Goal: Task Accomplishment & Management: Manage account settings

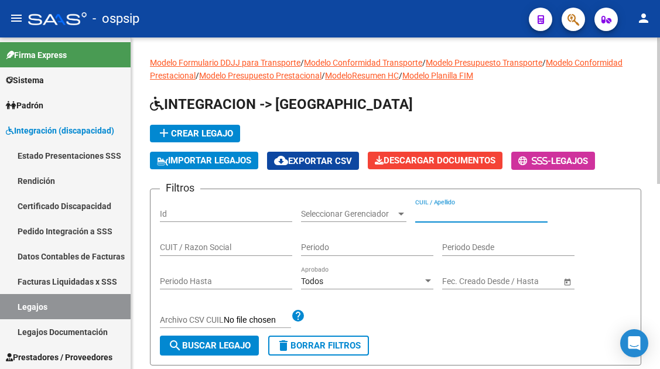
click at [425, 209] on input "CUIL / Apellido" at bounding box center [481, 214] width 132 height 10
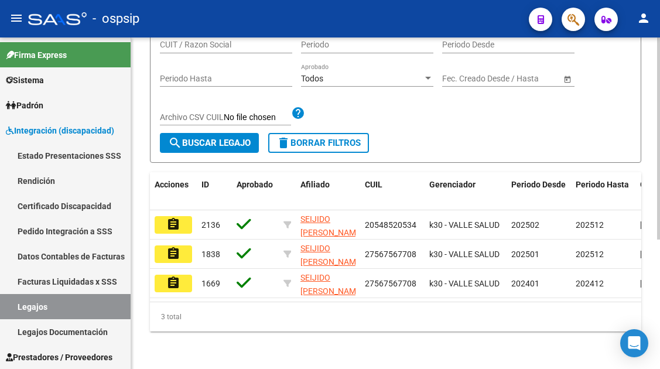
scroll to position [212, 0]
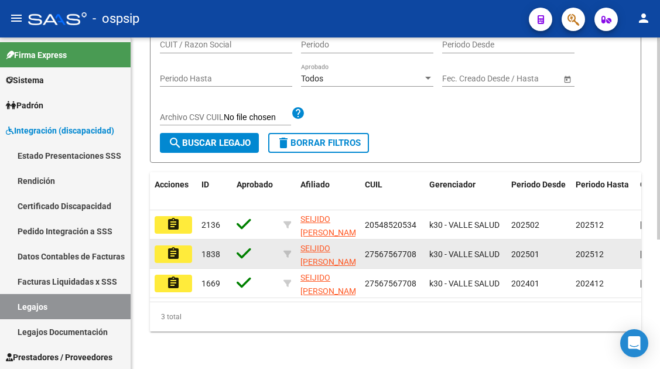
type input "seijido"
click at [173, 246] on mat-icon "assignment" at bounding box center [173, 253] width 14 height 14
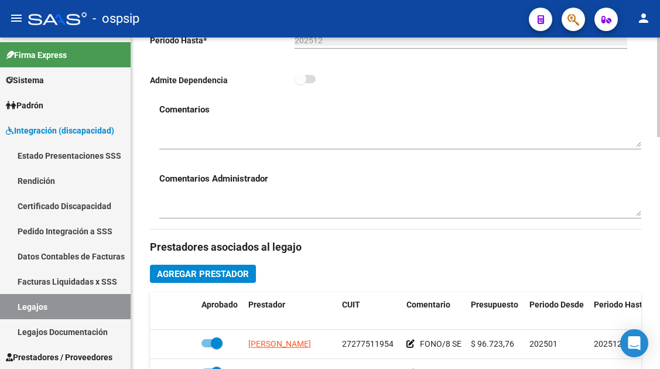
scroll to position [585, 0]
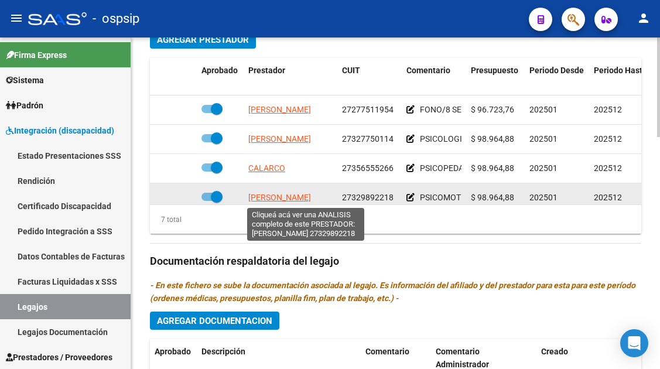
click at [301, 194] on span "LOPEZ YAMILA ALICIA ESTHER" at bounding box center [279, 197] width 63 height 9
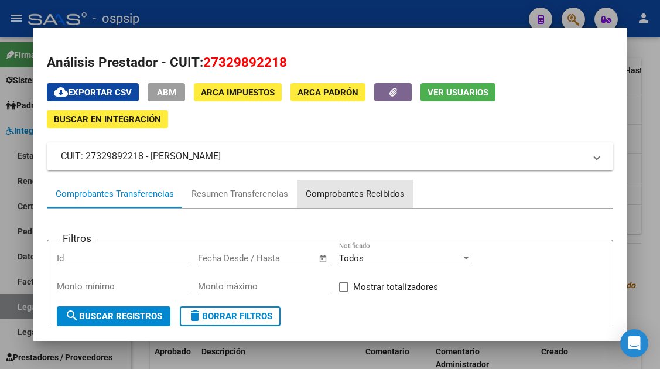
click at [308, 194] on div "Comprobantes Recibidos" at bounding box center [354, 193] width 99 height 13
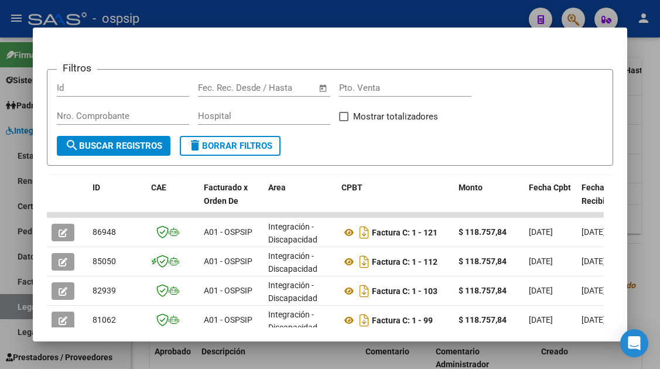
scroll to position [228, 0]
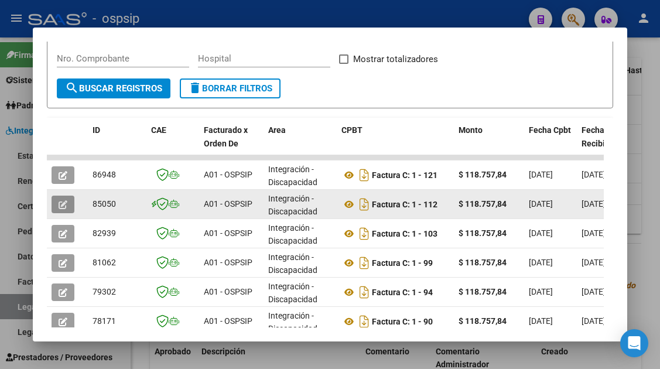
click at [61, 203] on icon "button" at bounding box center [63, 204] width 9 height 9
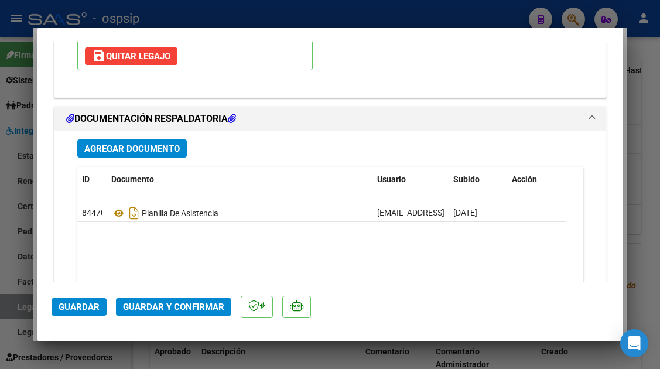
scroll to position [1580, 0]
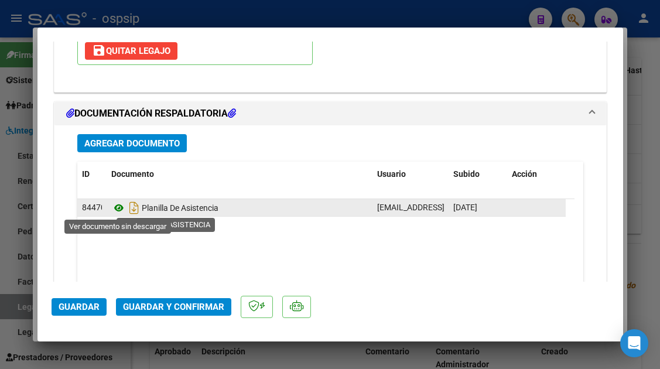
click at [121, 208] on icon at bounding box center [118, 208] width 15 height 14
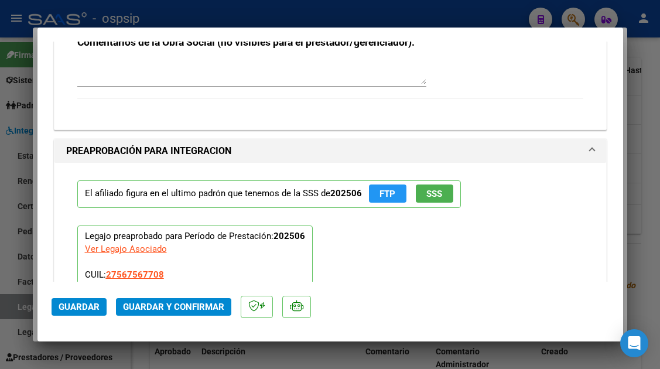
scroll to position [1263, 0]
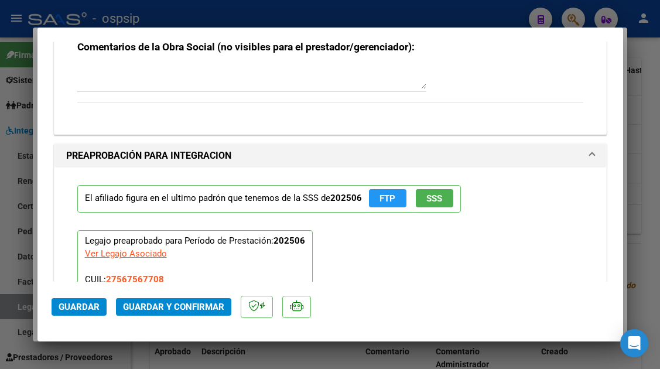
click at [18, 303] on div at bounding box center [330, 184] width 660 height 369
type input "$ 0,00"
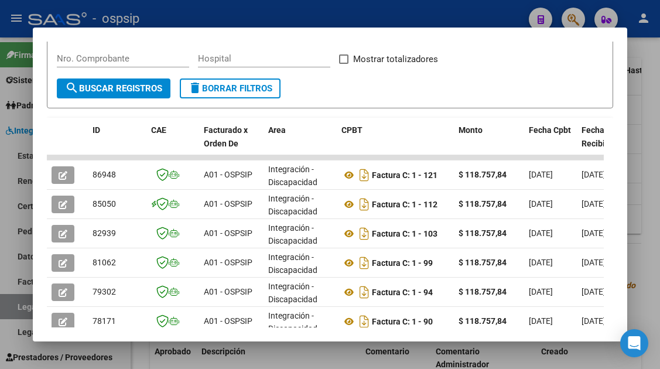
click at [18, 305] on div at bounding box center [330, 184] width 660 height 369
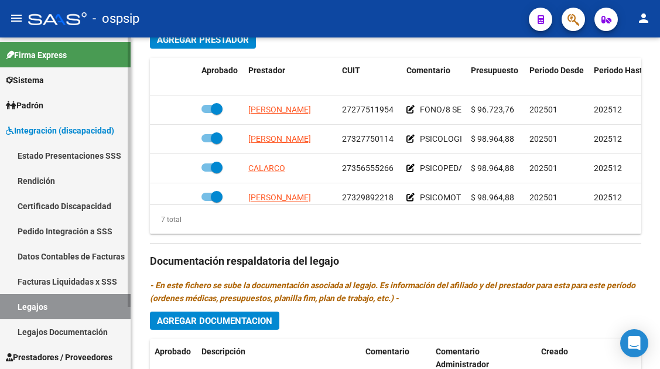
click at [28, 307] on link "Legajos" at bounding box center [65, 306] width 131 height 25
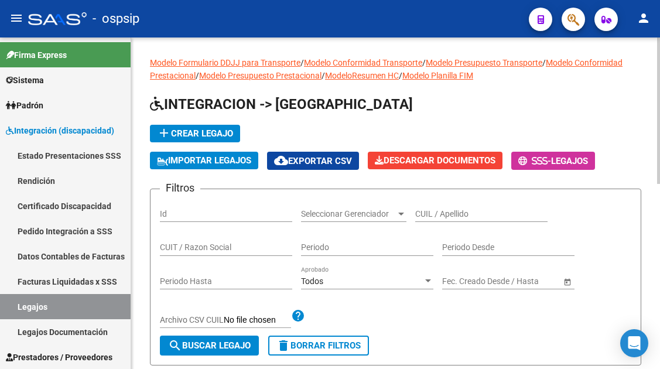
click at [418, 214] on input "CUIL / Apellido" at bounding box center [481, 214] width 132 height 10
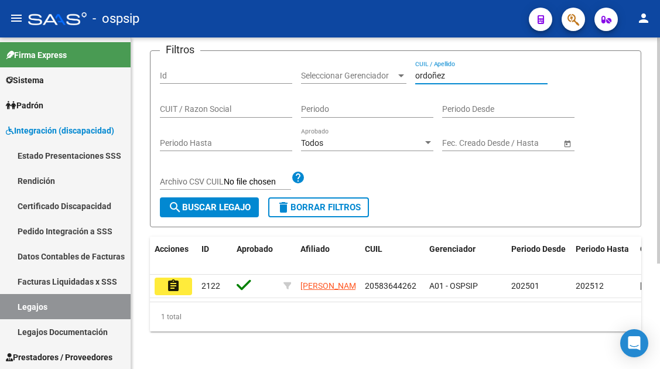
scroll to position [154, 0]
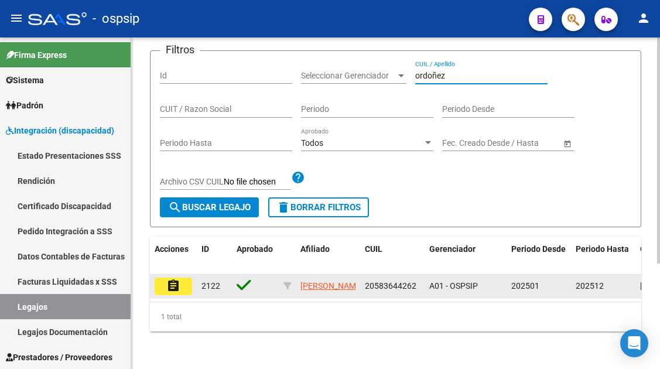
type input "ordoñez"
click at [182, 284] on datatable-body-cell "assignment" at bounding box center [173, 285] width 47 height 23
click at [177, 279] on mat-icon "assignment" at bounding box center [173, 286] width 14 height 14
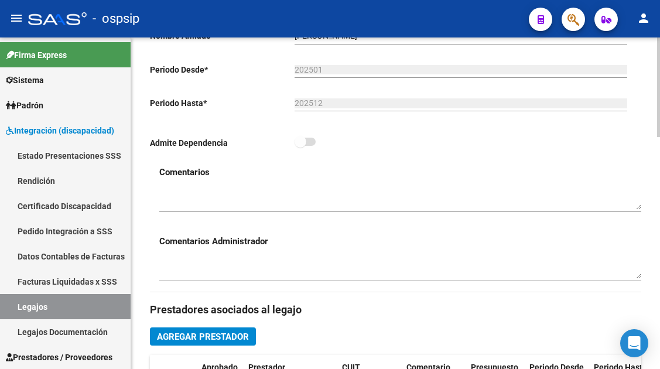
scroll to position [527, 0]
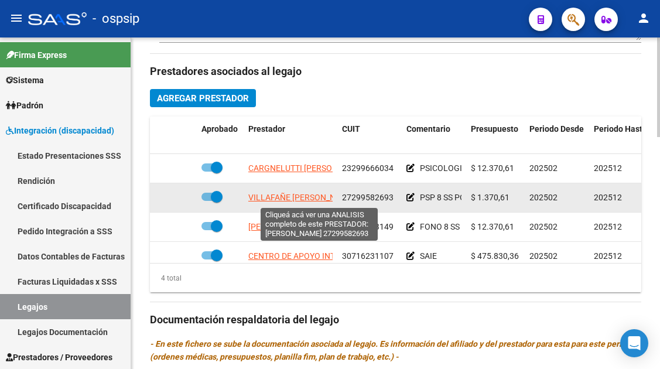
click at [290, 196] on span "VILLAFAÑE ANDREA MARCELA NOEMI" at bounding box center [301, 197] width 107 height 9
type textarea "27299582693"
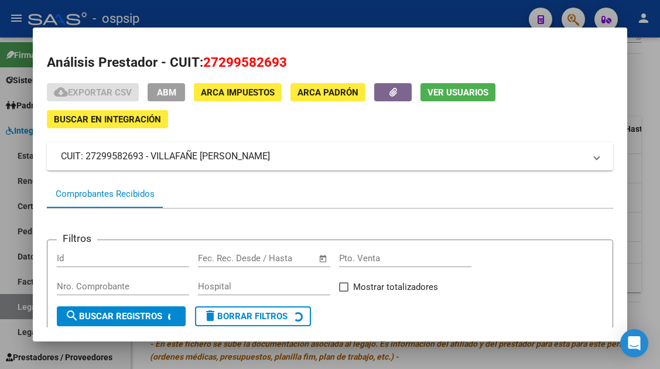
scroll to position [111, 0]
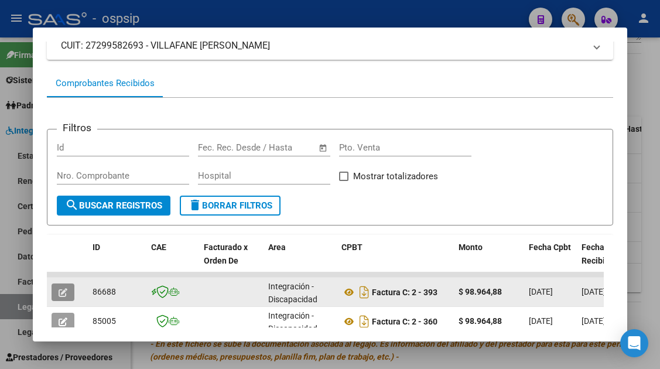
click at [64, 290] on icon "button" at bounding box center [63, 292] width 9 height 9
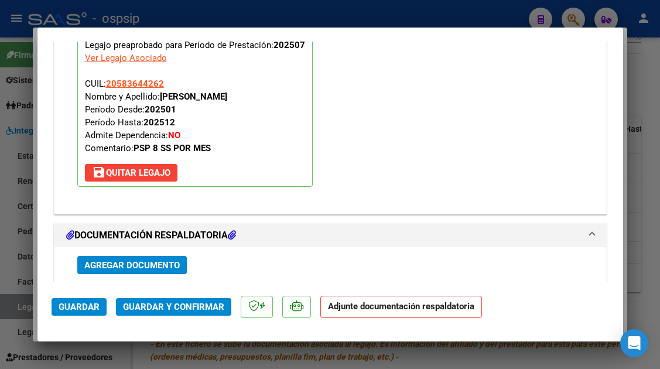
scroll to position [1639, 0]
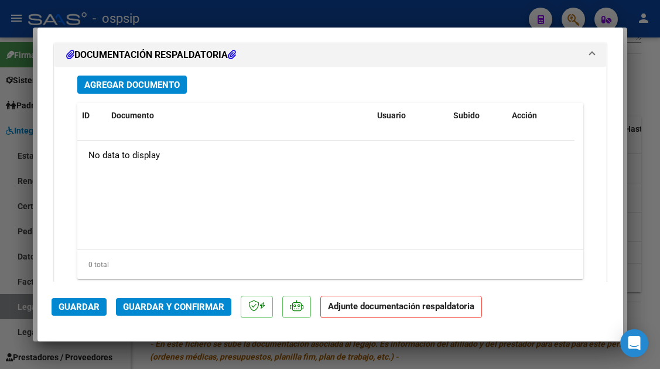
click at [8, 301] on div at bounding box center [330, 184] width 660 height 369
type input "$ 0,00"
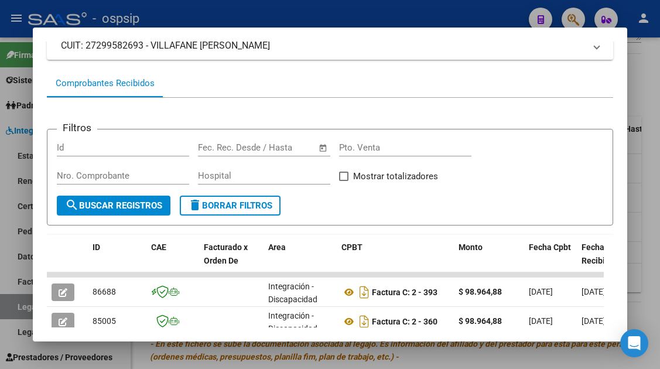
click at [25, 307] on div at bounding box center [330, 184] width 660 height 369
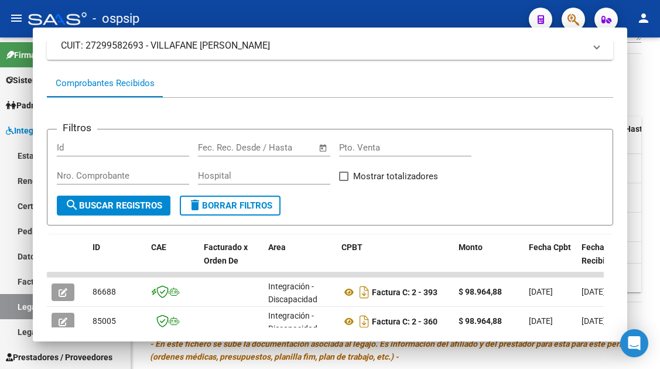
click at [25, 307] on link "Legajos" at bounding box center [65, 306] width 131 height 25
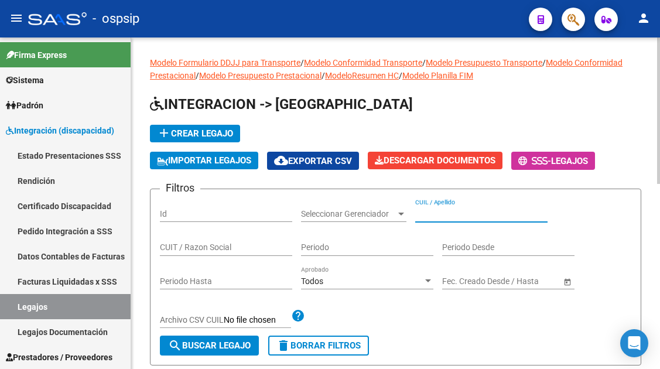
click at [431, 209] on input "CUIL / Apellido" at bounding box center [481, 214] width 132 height 10
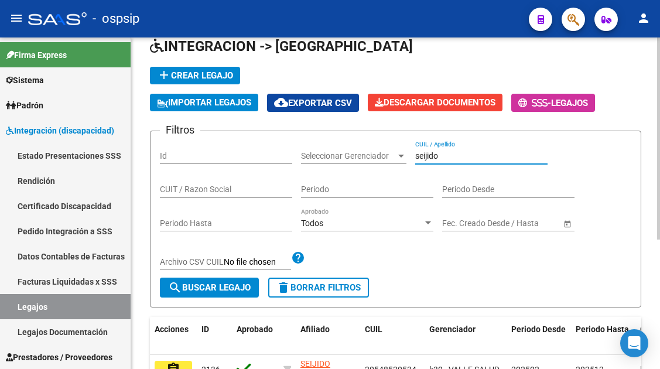
scroll to position [117, 0]
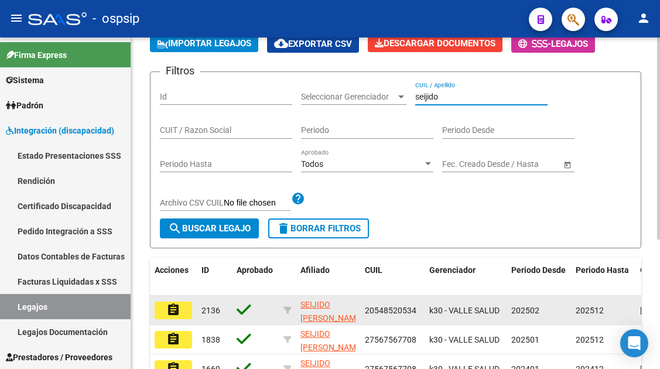
type input "seijido"
click at [187, 317] on button "assignment" at bounding box center [173, 310] width 37 height 18
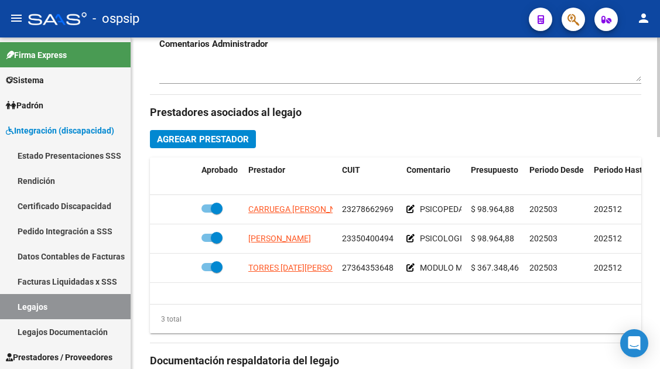
scroll to position [585, 0]
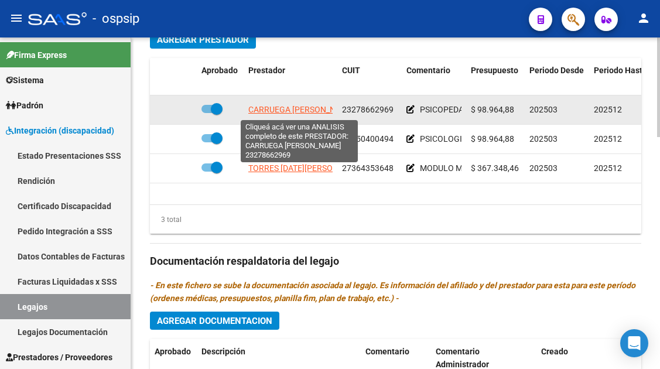
click at [281, 110] on span "CARRUEGA VICTOR FABIAN" at bounding box center [301, 109] width 107 height 9
type textarea "23278662969"
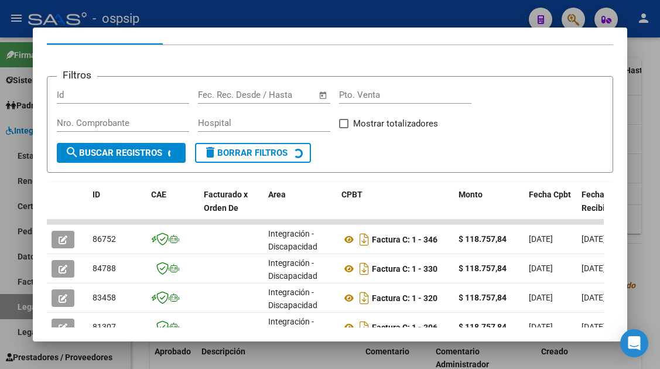
scroll to position [228, 0]
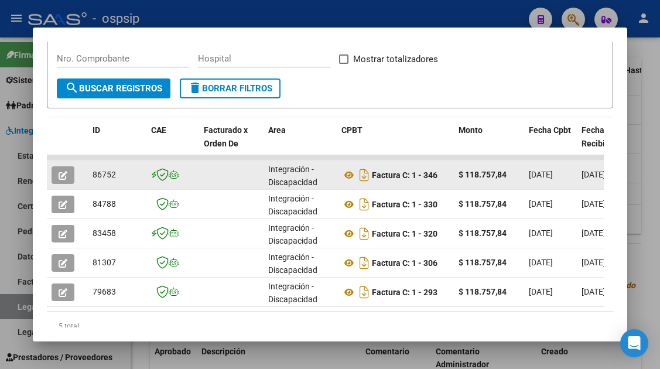
click at [62, 171] on icon "button" at bounding box center [63, 175] width 9 height 9
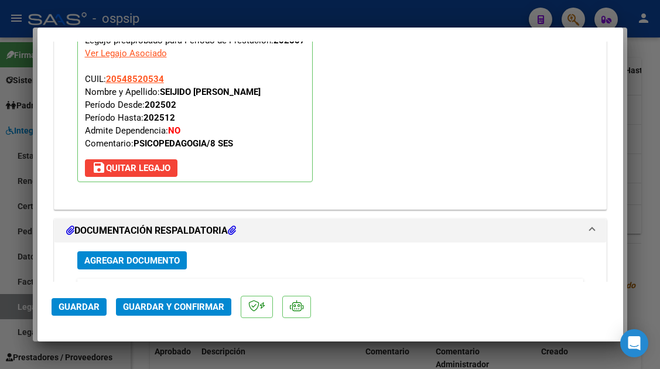
scroll to position [1673, 0]
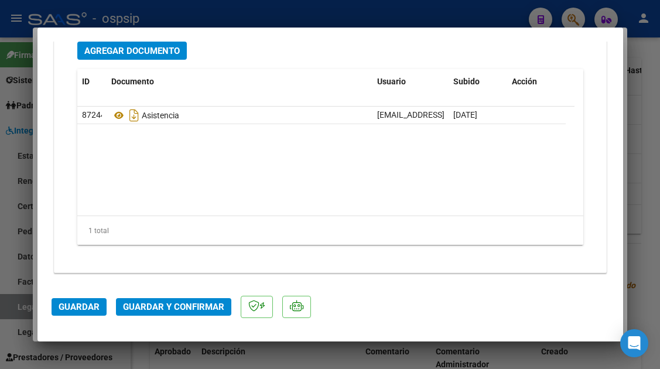
click at [20, 298] on div at bounding box center [330, 184] width 660 height 369
type input "$ 0,00"
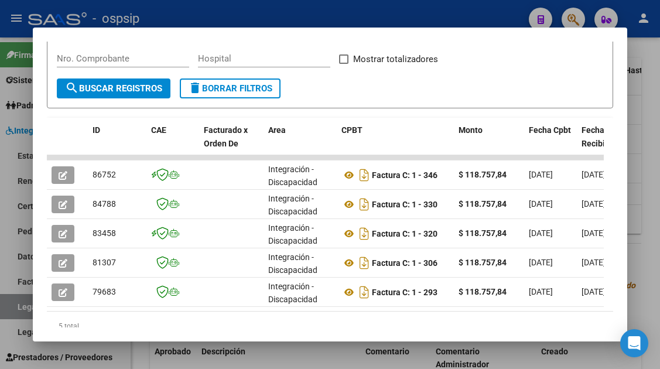
click at [20, 301] on div at bounding box center [330, 184] width 660 height 369
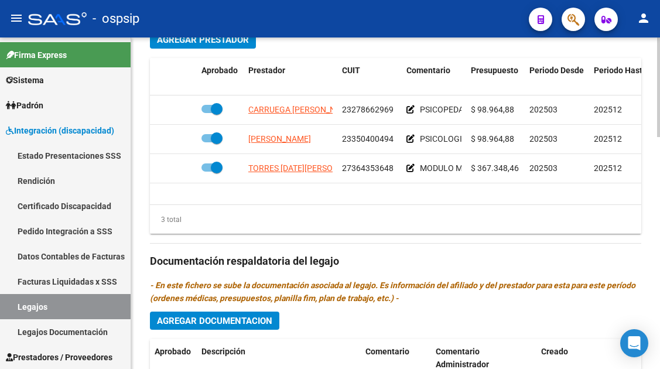
scroll to position [351, 0]
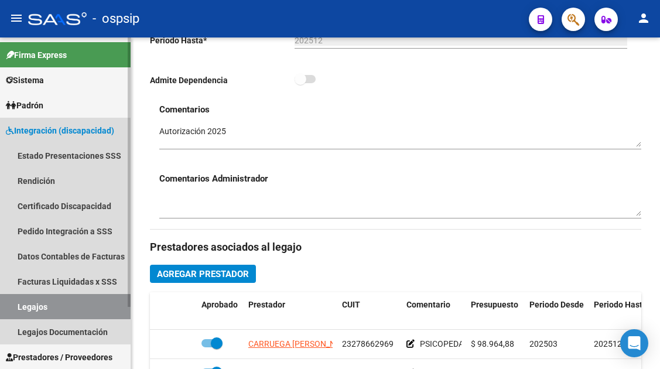
click at [38, 314] on link "Legajos" at bounding box center [65, 306] width 131 height 25
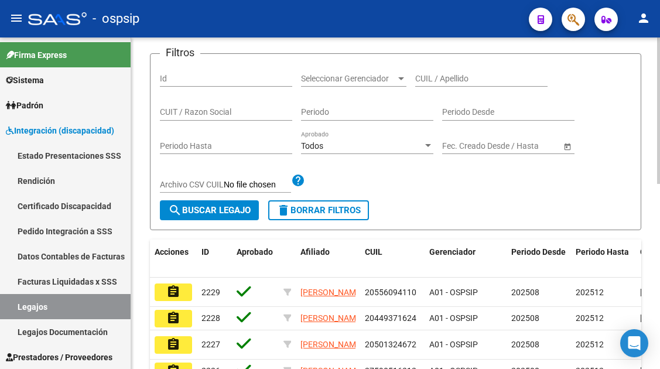
scroll to position [117, 0]
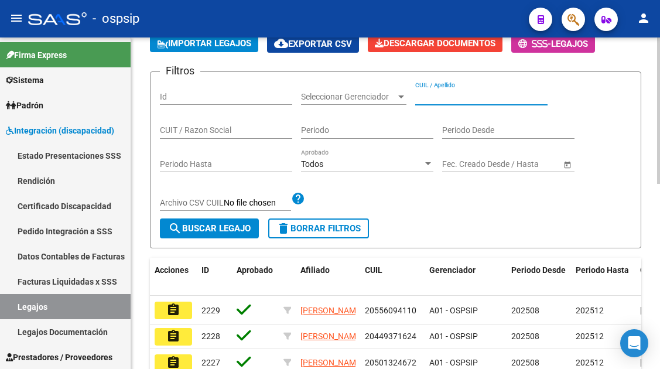
click at [442, 99] on input "CUIL / Apellido" at bounding box center [481, 97] width 132 height 10
type input "a"
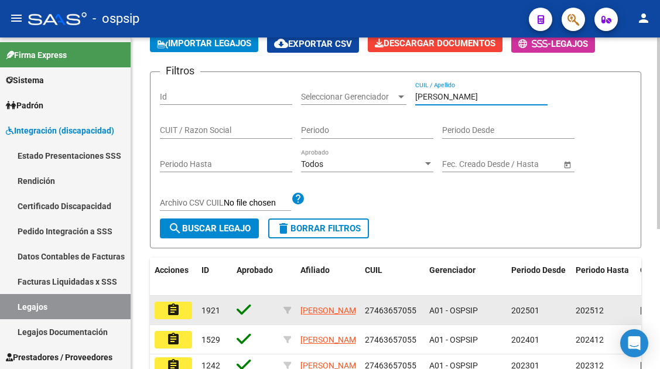
type input "fernandez a"
click at [173, 310] on mat-icon "assignment" at bounding box center [173, 310] width 14 height 14
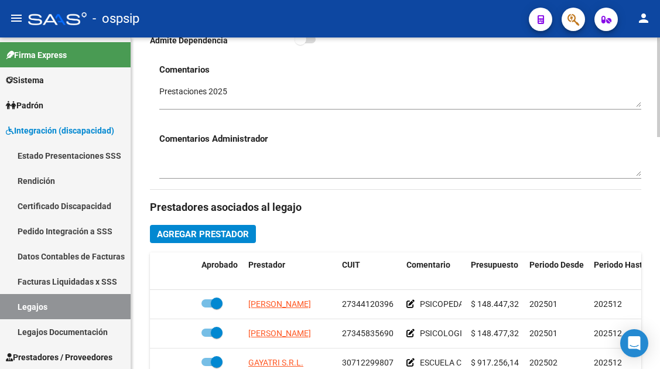
scroll to position [527, 0]
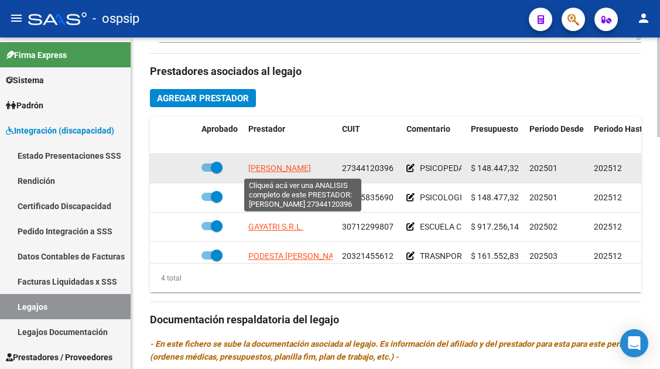
click at [293, 170] on span "BECCAN RODRIGUEZ YANINA" at bounding box center [279, 167] width 63 height 9
type textarea "27344120396"
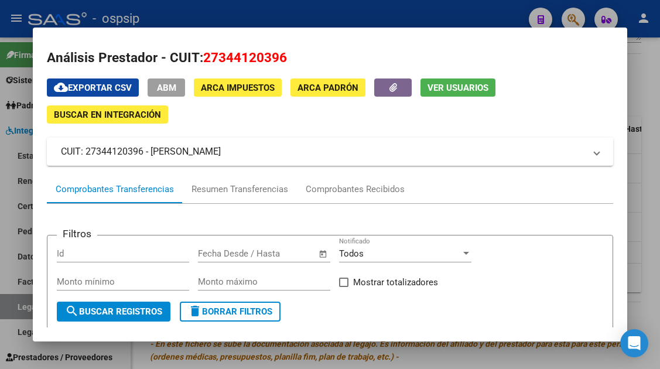
scroll to position [0, 0]
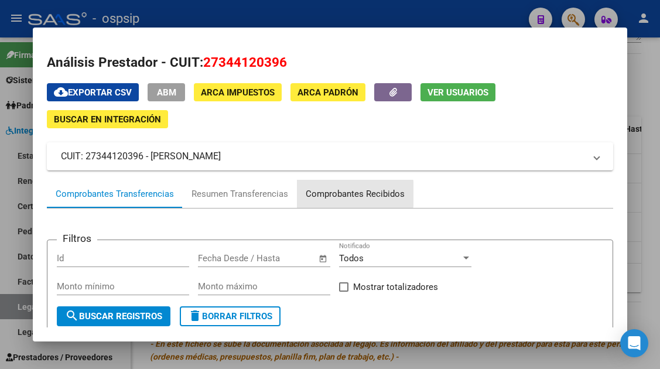
click at [345, 194] on div "Comprobantes Recibidos" at bounding box center [354, 193] width 99 height 13
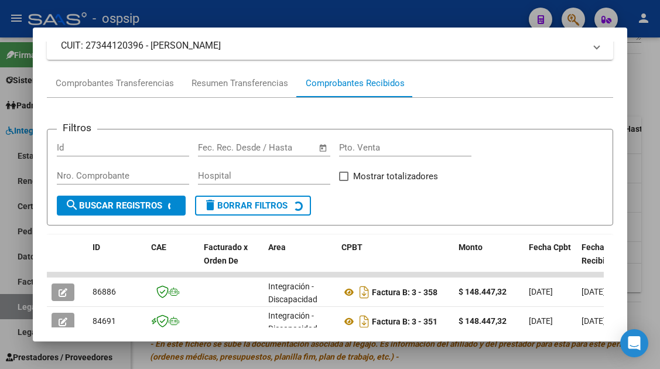
scroll to position [169, 0]
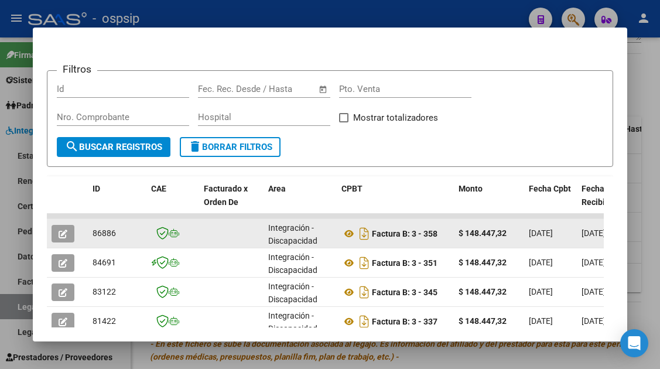
click at [66, 232] on icon "button" at bounding box center [63, 233] width 9 height 9
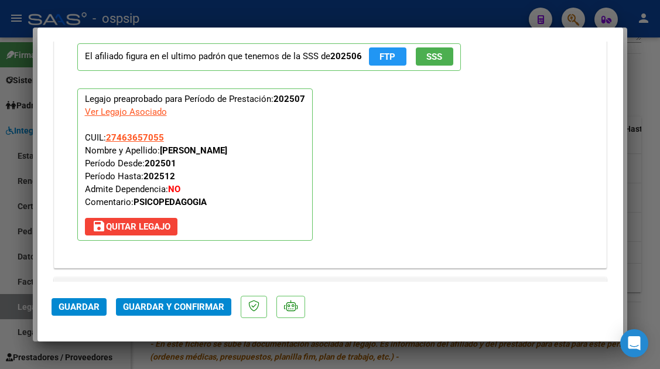
scroll to position [1673, 0]
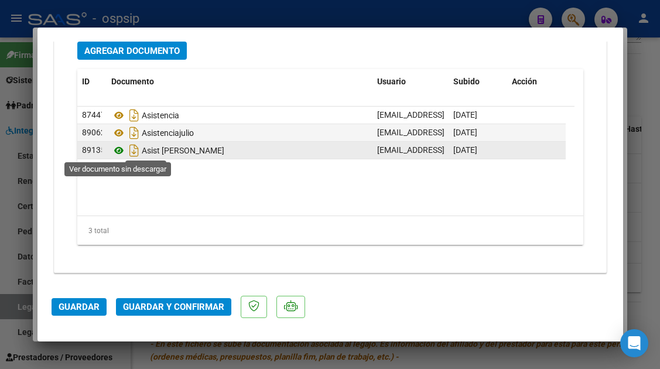
click at [122, 152] on icon at bounding box center [118, 150] width 15 height 14
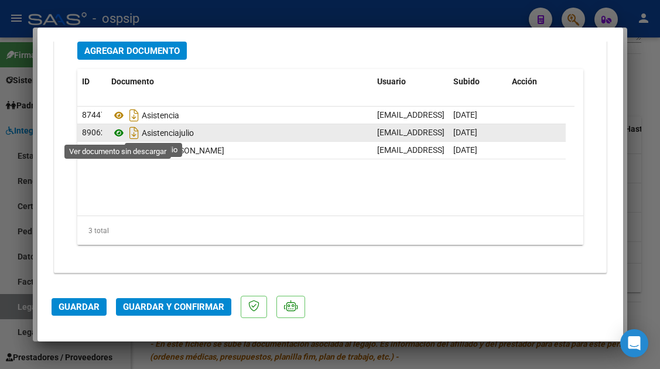
click at [121, 132] on icon at bounding box center [118, 133] width 15 height 14
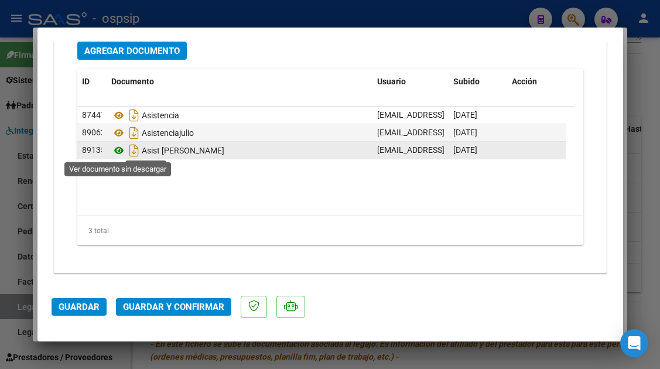
click at [121, 149] on icon at bounding box center [118, 150] width 15 height 14
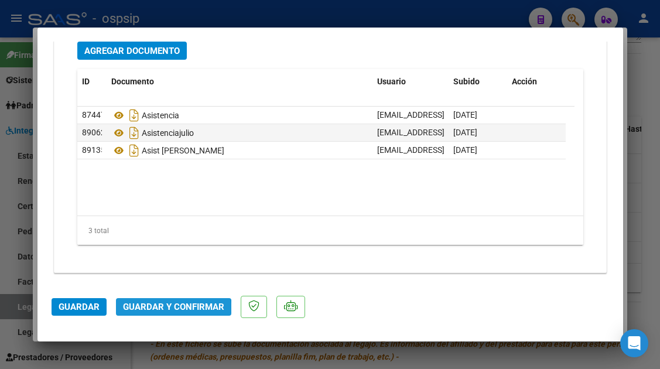
click at [163, 312] on button "Guardar y Confirmar" at bounding box center [173, 307] width 115 height 18
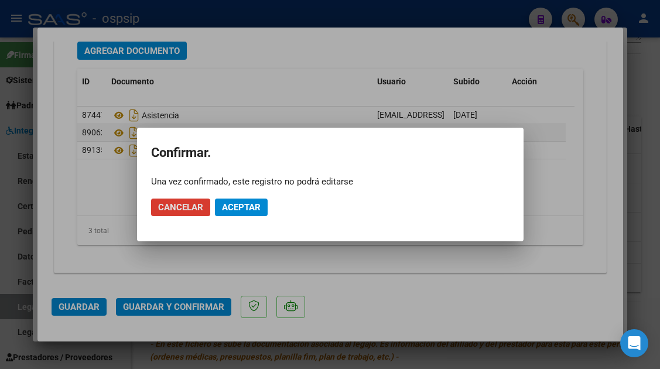
click at [235, 190] on mat-dialog-actions "Cancelar Aceptar" at bounding box center [330, 207] width 358 height 40
click at [232, 206] on span "Aceptar" at bounding box center [241, 207] width 39 height 11
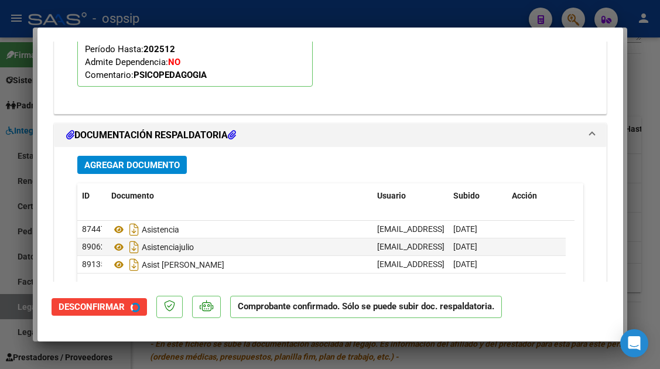
scroll to position [1366, 0]
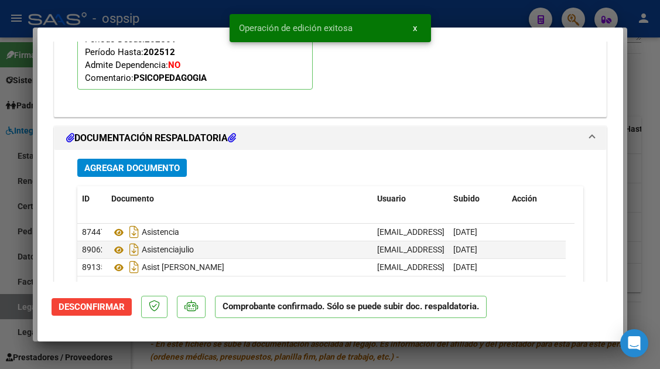
click at [25, 310] on div at bounding box center [330, 184] width 660 height 369
type input "$ 0,00"
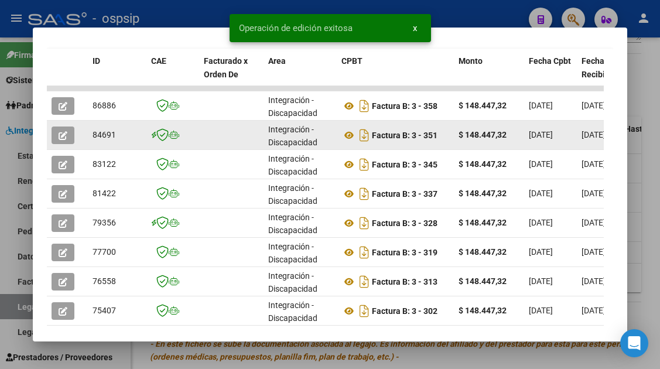
scroll to position [345, 0]
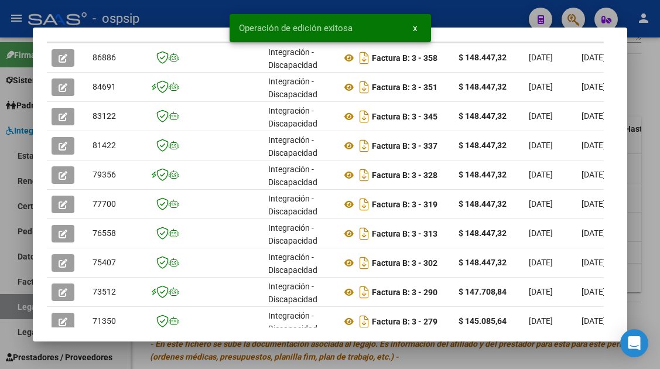
click at [8, 305] on div at bounding box center [330, 184] width 660 height 369
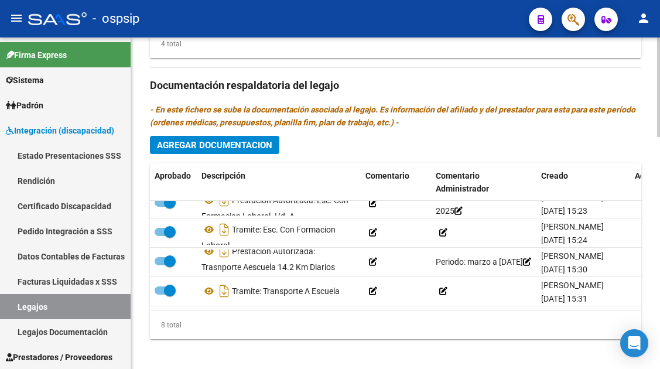
scroll to position [0, 0]
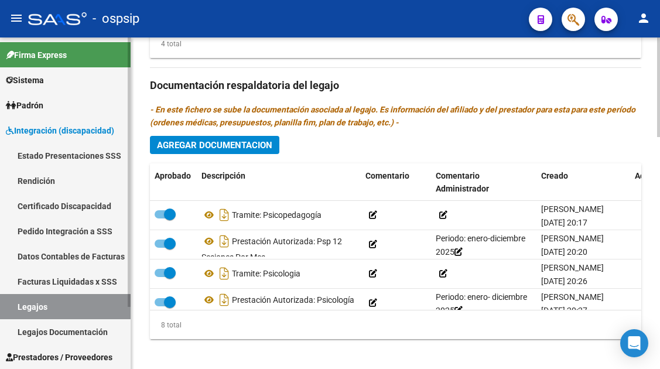
click at [39, 301] on link "Legajos" at bounding box center [65, 306] width 131 height 25
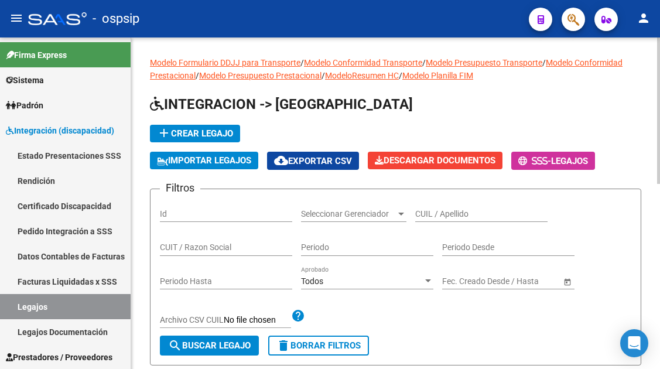
click at [427, 208] on div "CUIL / Apellido" at bounding box center [481, 209] width 132 height 23
click at [427, 210] on input "CUIL / Apellido" at bounding box center [481, 214] width 132 height 10
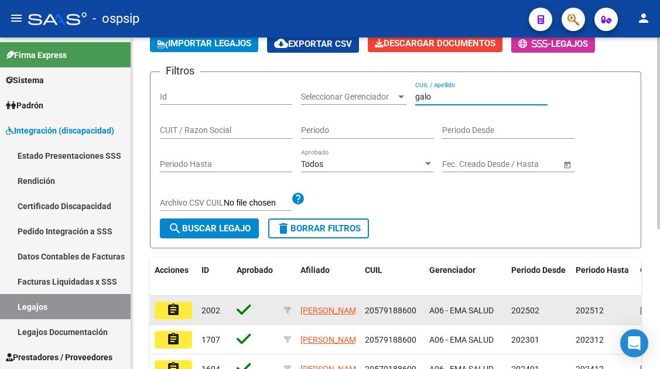
type input "galo"
click at [173, 317] on mat-icon "assignment" at bounding box center [173, 310] width 14 height 14
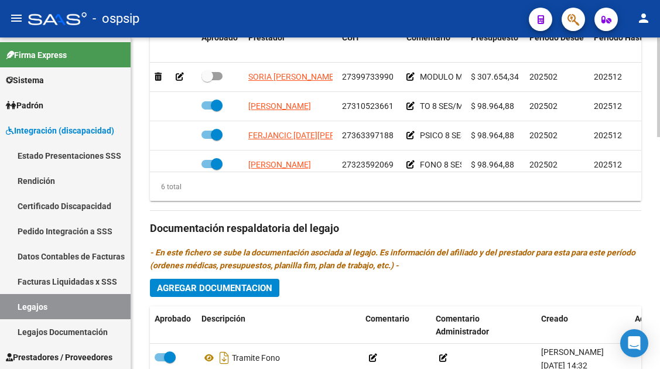
scroll to position [527, 0]
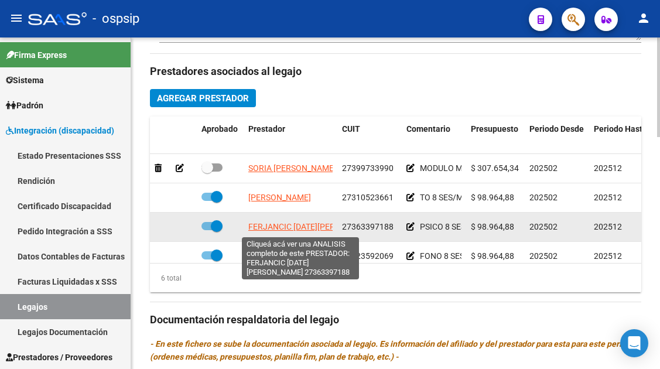
click at [276, 228] on span "[PERSON_NAME][DATE]" at bounding box center [314, 226] width 132 height 9
type textarea "27363397188"
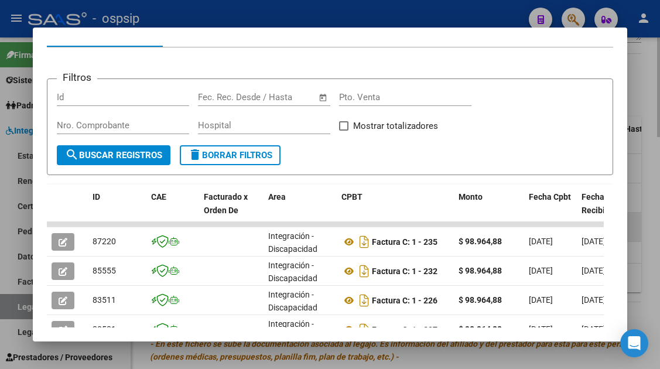
scroll to position [228, 0]
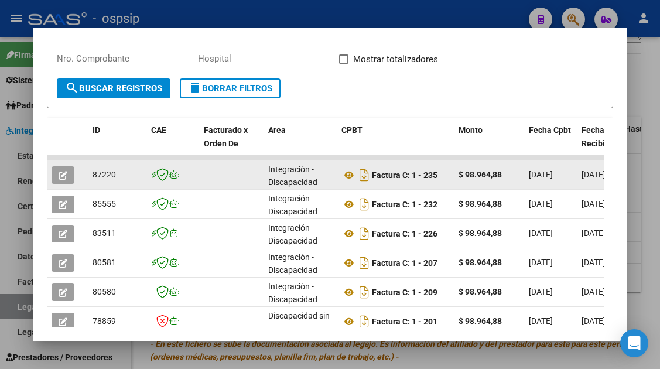
click at [64, 177] on icon "button" at bounding box center [63, 175] width 9 height 9
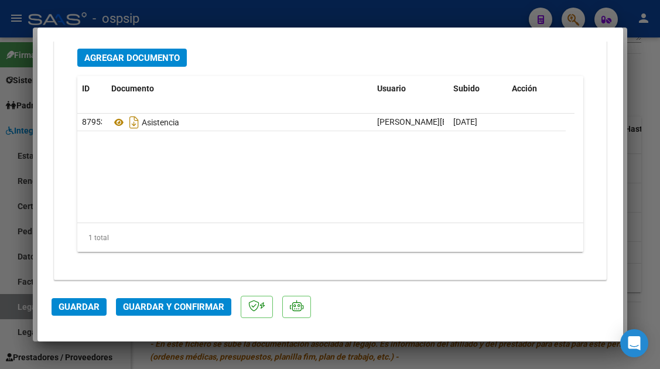
scroll to position [1673, 0]
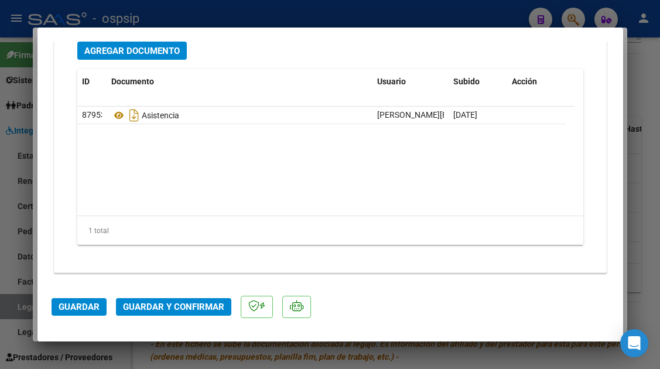
click at [24, 300] on div at bounding box center [330, 184] width 660 height 369
type input "$ 0,00"
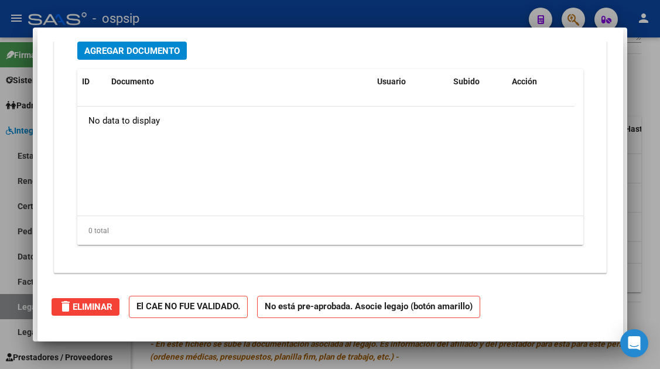
scroll to position [0, 0]
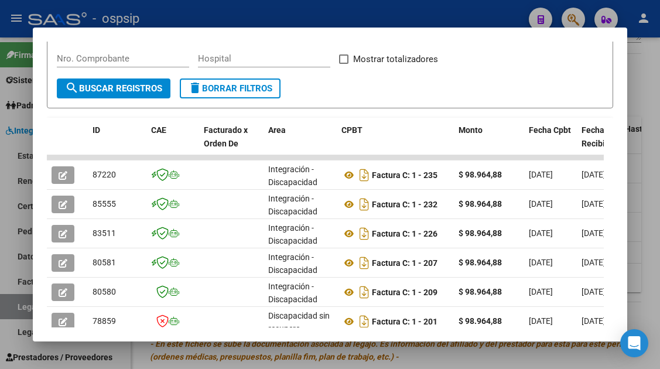
click at [24, 300] on div at bounding box center [330, 184] width 660 height 369
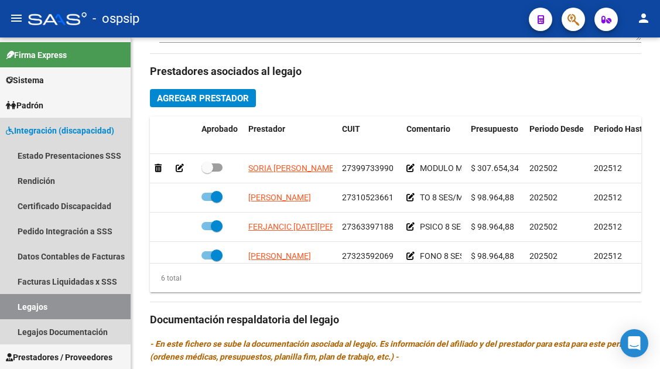
click at [24, 300] on link "Legajos" at bounding box center [65, 306] width 131 height 25
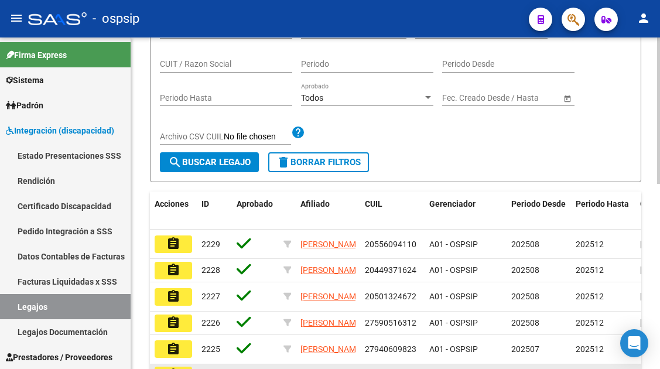
scroll to position [8, 0]
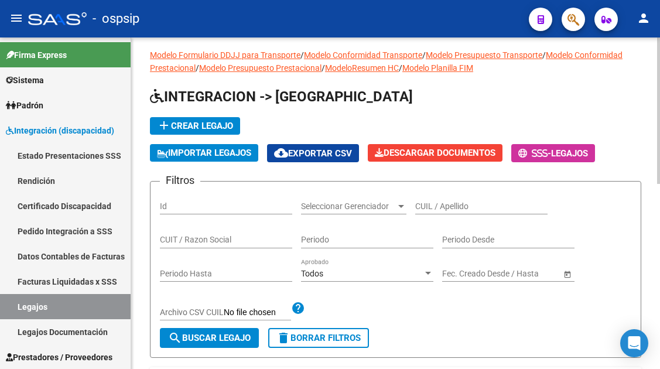
click at [455, 203] on input "CUIL / Apellido" at bounding box center [481, 206] width 132 height 10
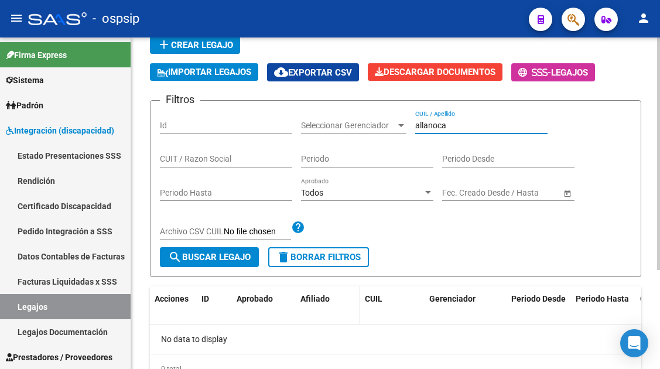
scroll to position [141, 0]
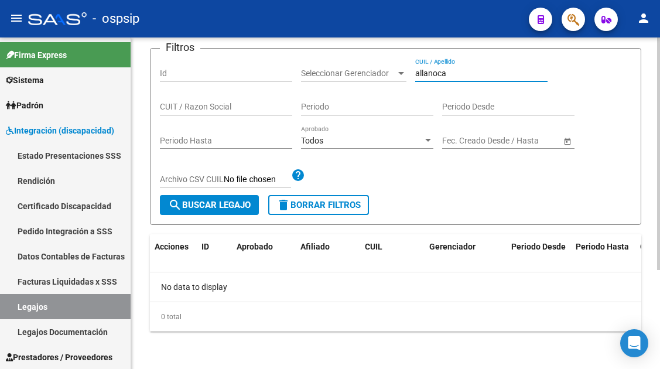
click at [424, 72] on input "allanoca" at bounding box center [481, 73] width 132 height 10
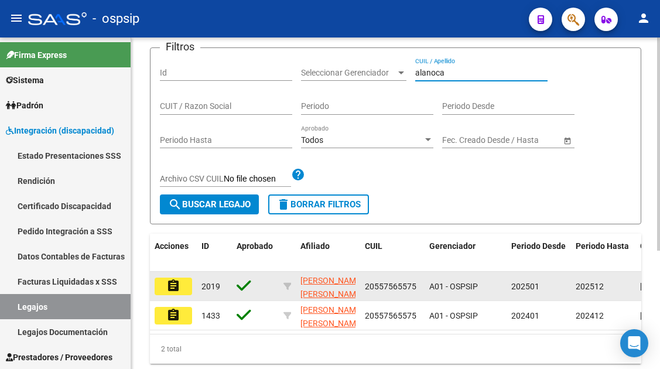
type input "alanoca"
click at [171, 292] on mat-icon "assignment" at bounding box center [173, 286] width 14 height 14
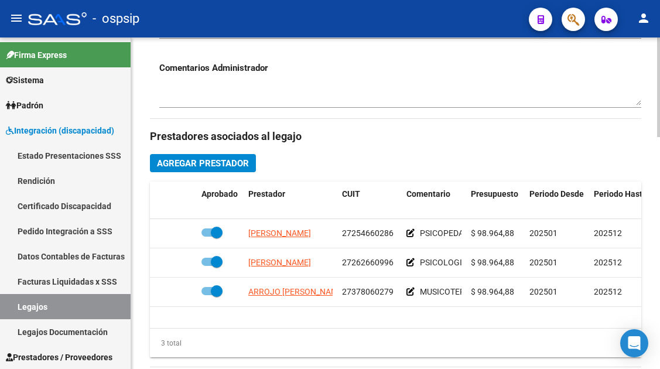
scroll to position [468, 0]
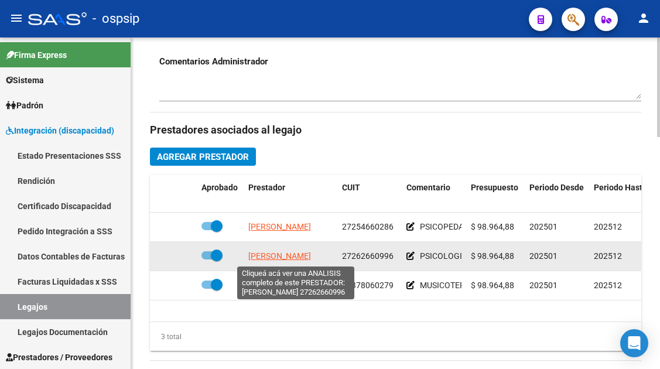
click at [251, 252] on span "[PERSON_NAME]" at bounding box center [279, 255] width 63 height 9
type textarea "27262660996"
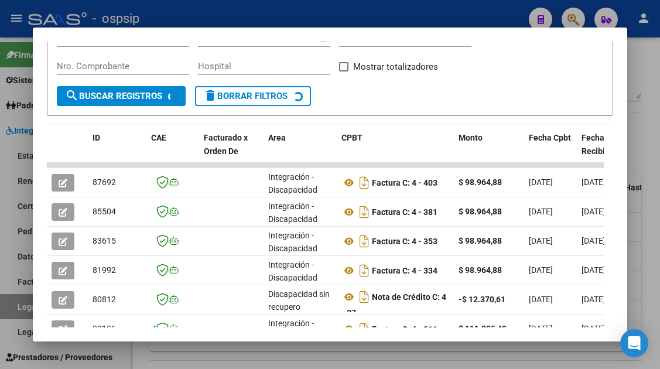
scroll to position [228, 0]
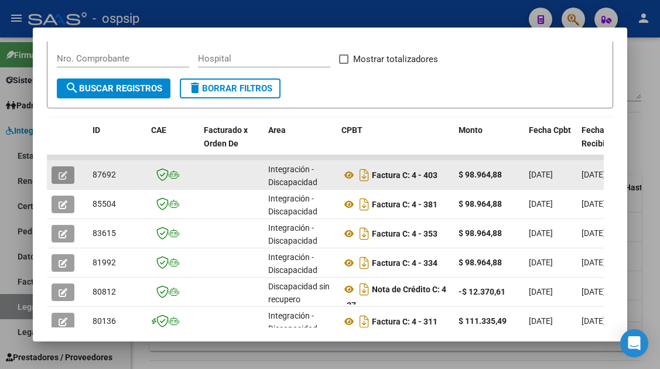
click at [65, 179] on icon "button" at bounding box center [63, 175] width 9 height 9
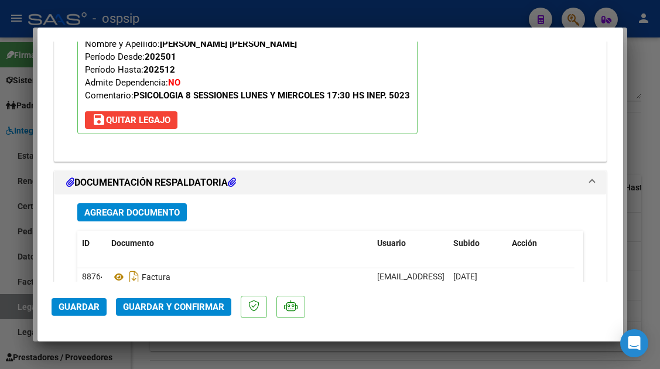
scroll to position [1580, 0]
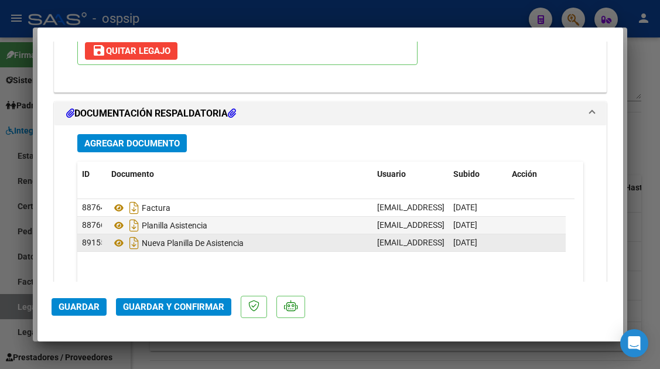
click at [108, 244] on datatable-body-cell "Nueva Planilla De Asistencia" at bounding box center [240, 242] width 266 height 17
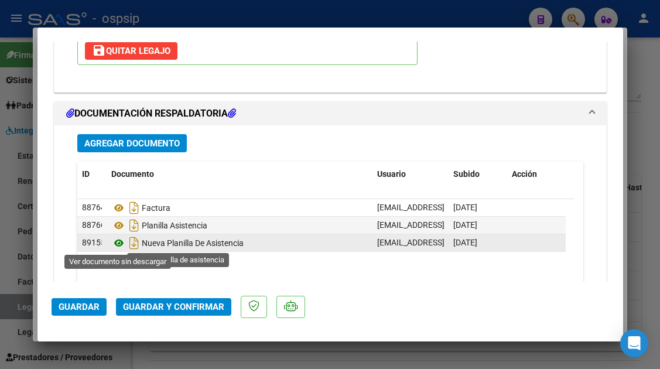
click at [121, 244] on icon at bounding box center [118, 243] width 15 height 14
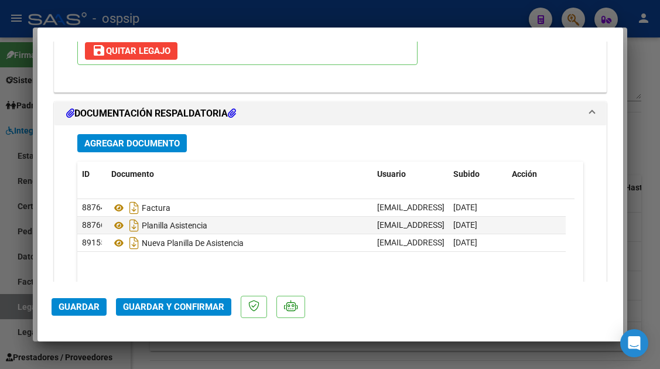
click at [196, 305] on span "Guardar y Confirmar" at bounding box center [173, 306] width 101 height 11
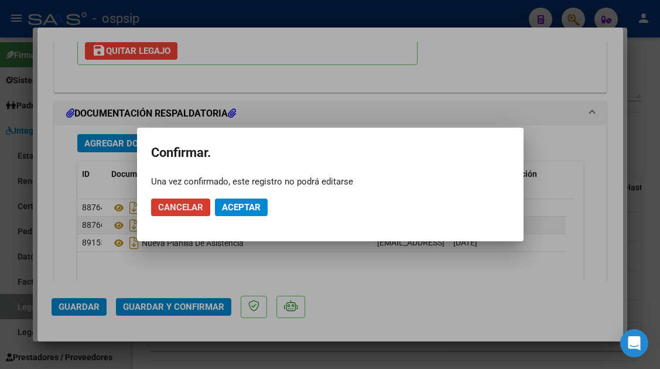
click at [258, 209] on span "Aceptar" at bounding box center [241, 207] width 39 height 11
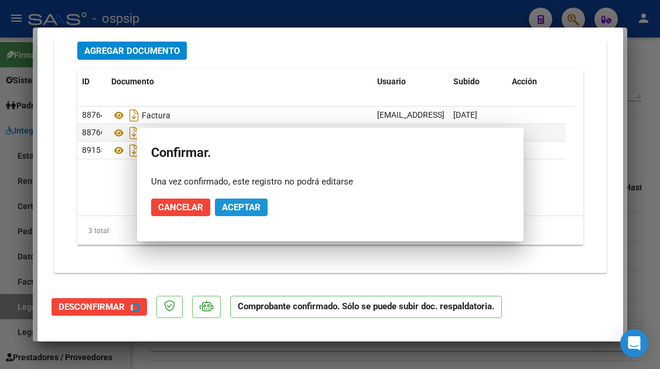
scroll to position [1417, 0]
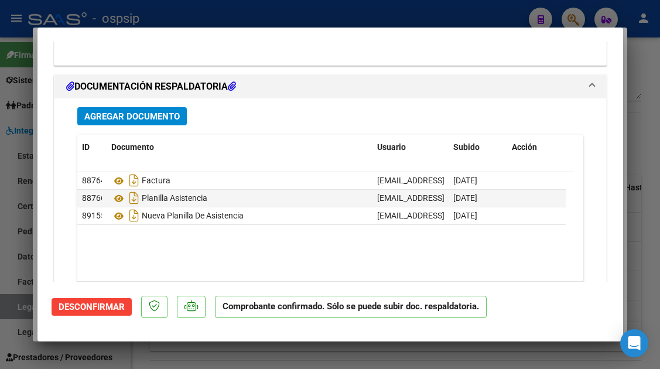
click at [28, 305] on div at bounding box center [330, 184] width 660 height 369
type input "$ 0,00"
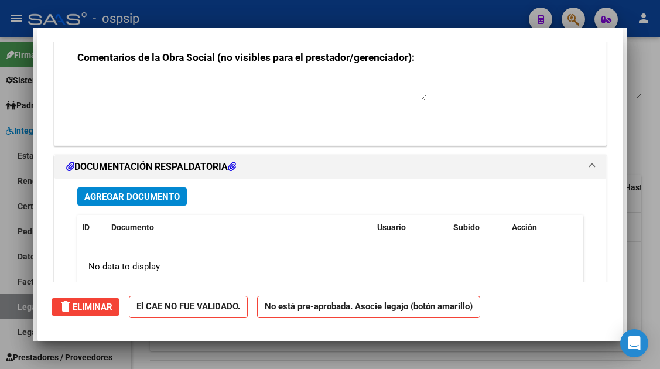
scroll to position [0, 0]
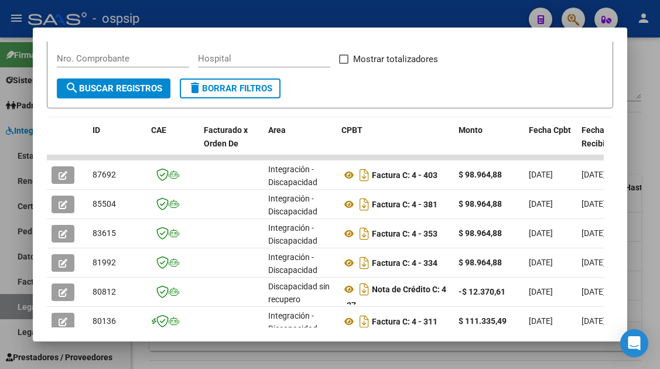
click at [28, 305] on div at bounding box center [330, 184] width 660 height 369
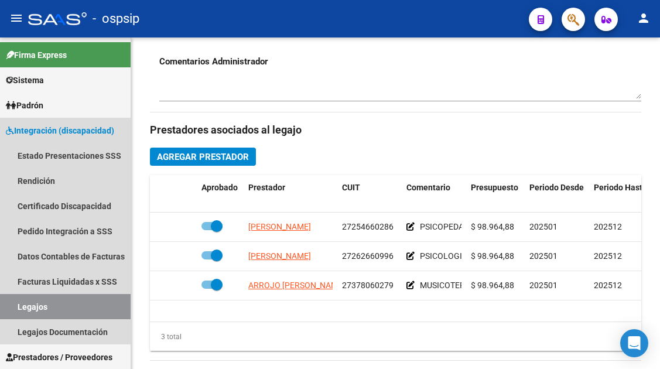
click at [28, 305] on link "Legajos" at bounding box center [65, 306] width 131 height 25
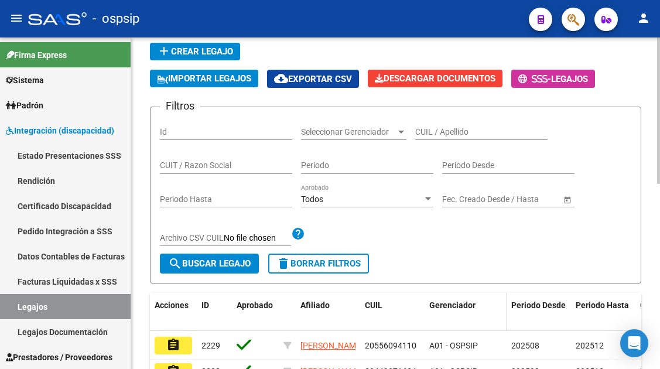
scroll to position [66, 0]
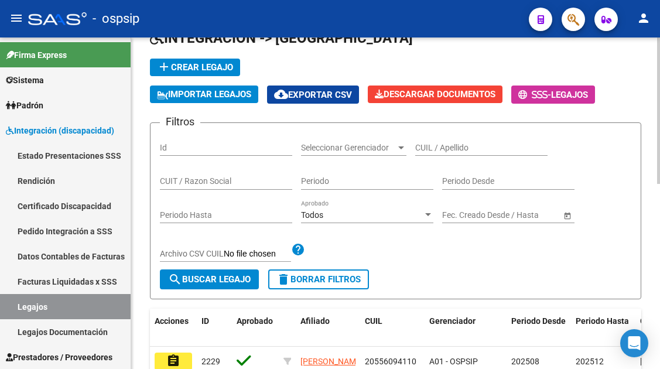
click at [437, 139] on div "CUIL / Apellido" at bounding box center [481, 143] width 132 height 23
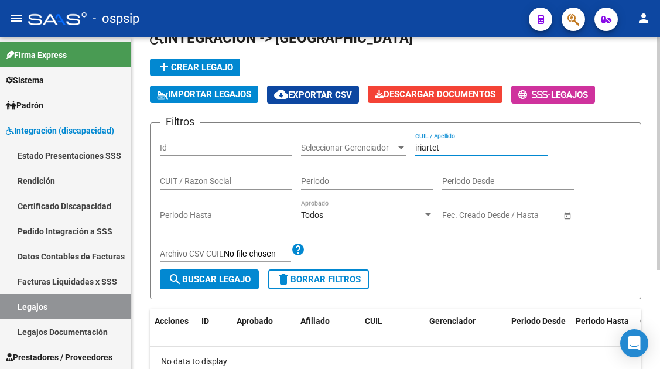
scroll to position [141, 0]
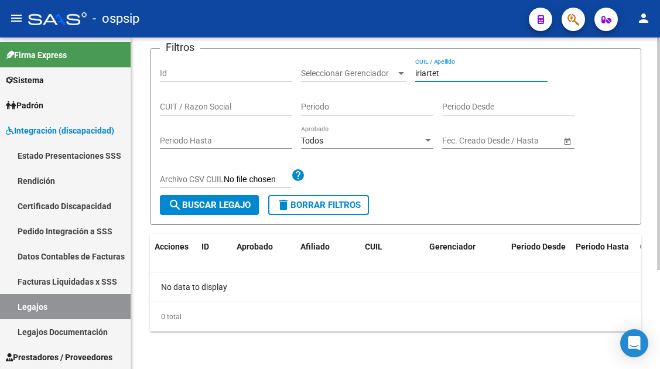
click at [442, 71] on input "iriartet" at bounding box center [481, 73] width 132 height 10
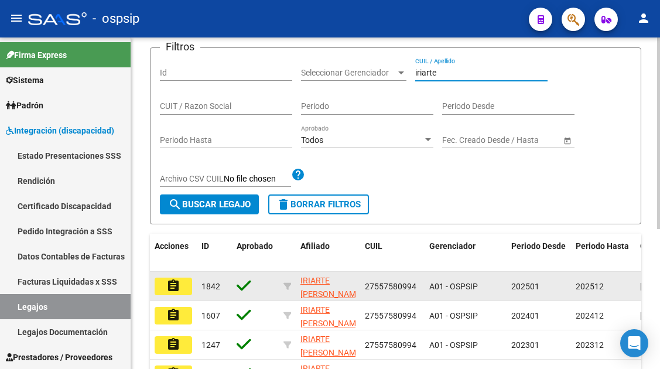
type input "iriarte"
click at [176, 285] on mat-icon "assignment" at bounding box center [173, 286] width 14 height 14
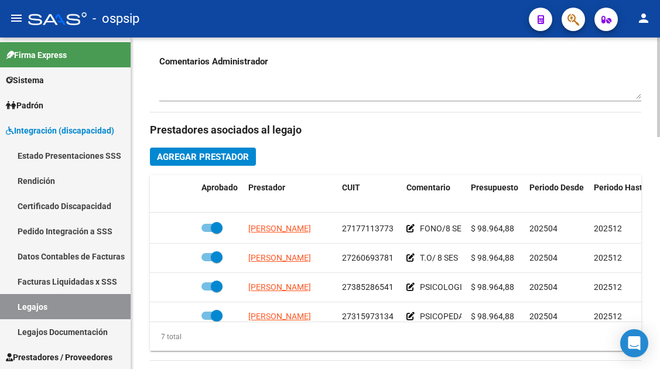
scroll to position [109, 0]
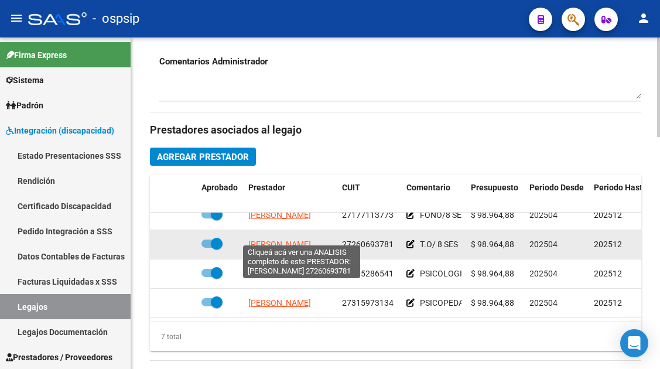
click at [270, 239] on span "LENCINA NATALIA SOLEDAD" at bounding box center [279, 243] width 63 height 9
type textarea "27260693781"
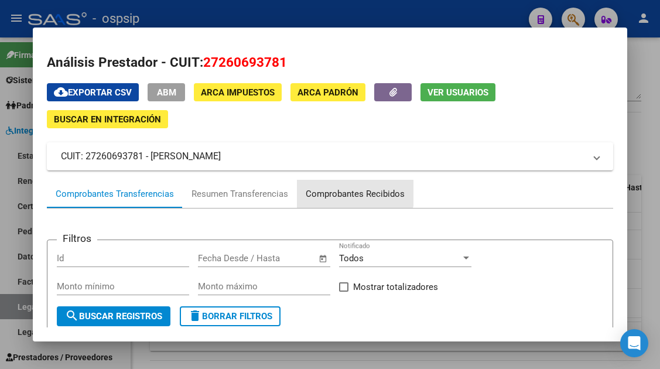
click at [341, 190] on div "Comprobantes Recibidos" at bounding box center [354, 193] width 99 height 13
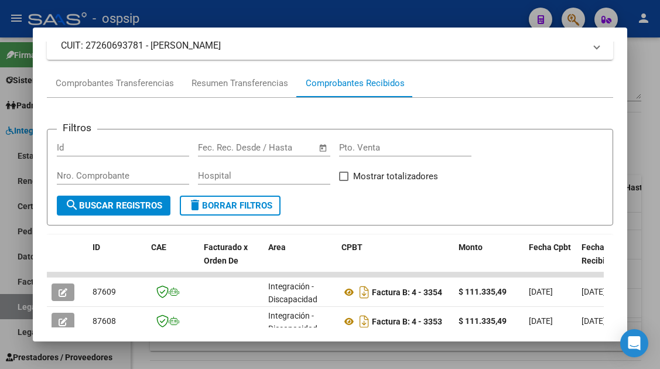
scroll to position [169, 0]
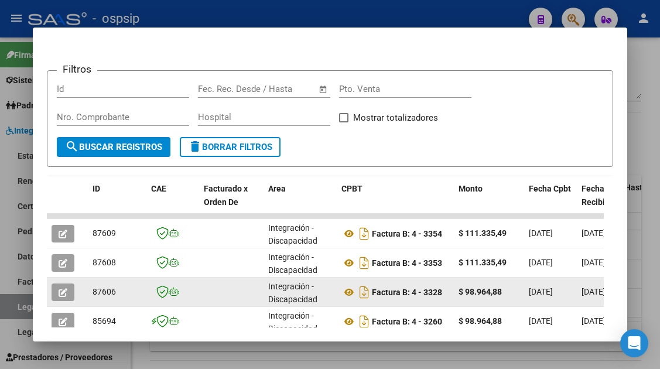
click at [58, 296] on button "button" at bounding box center [63, 292] width 23 height 18
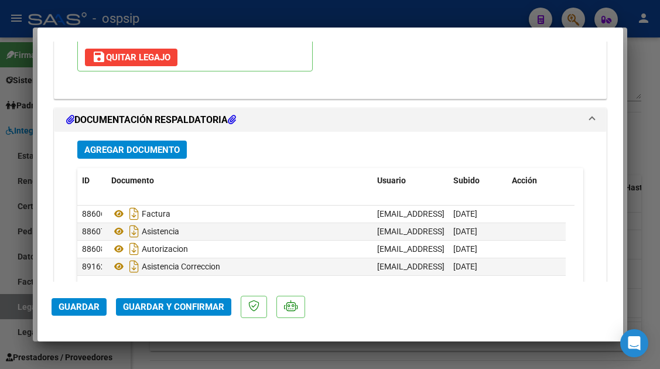
scroll to position [1405, 0]
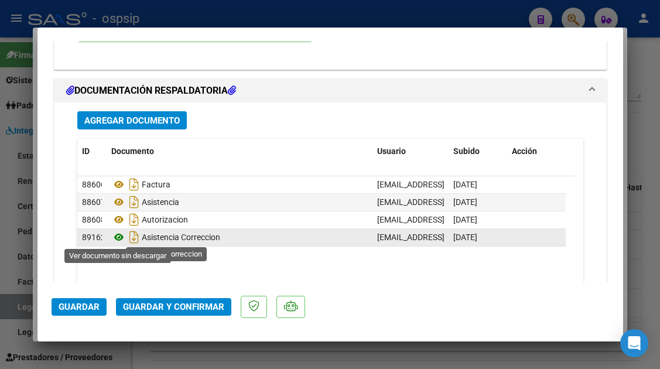
click at [120, 234] on icon at bounding box center [118, 237] width 15 height 14
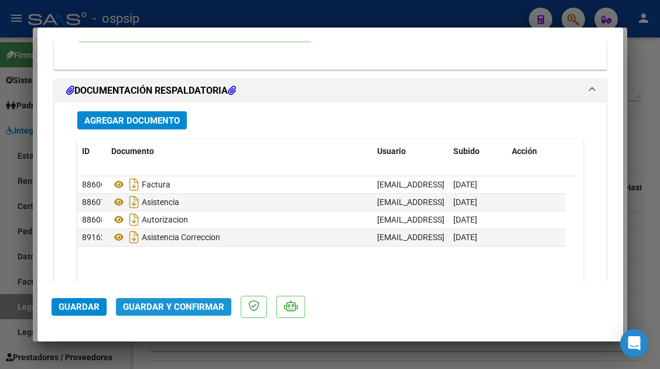
click at [178, 302] on span "Guardar y Confirmar" at bounding box center [173, 306] width 101 height 11
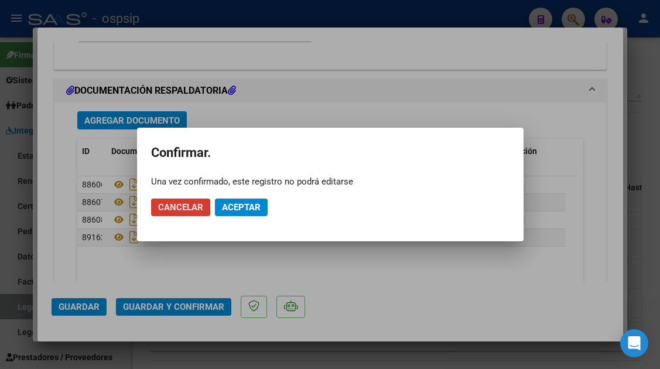
click at [250, 207] on span "Aceptar" at bounding box center [241, 207] width 39 height 11
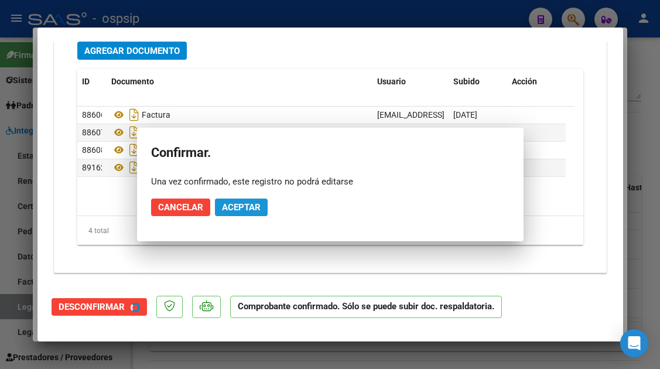
scroll to position [1299, 0]
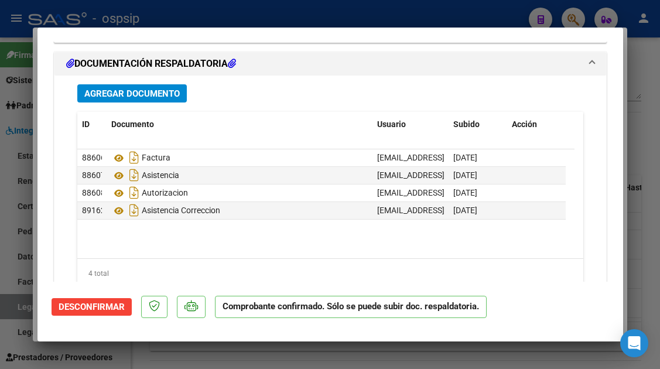
click at [17, 308] on div at bounding box center [330, 184] width 660 height 369
type input "$ 0,00"
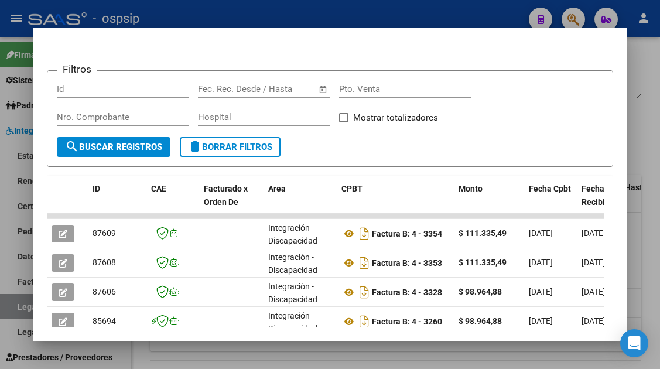
click at [17, 308] on div at bounding box center [330, 184] width 660 height 369
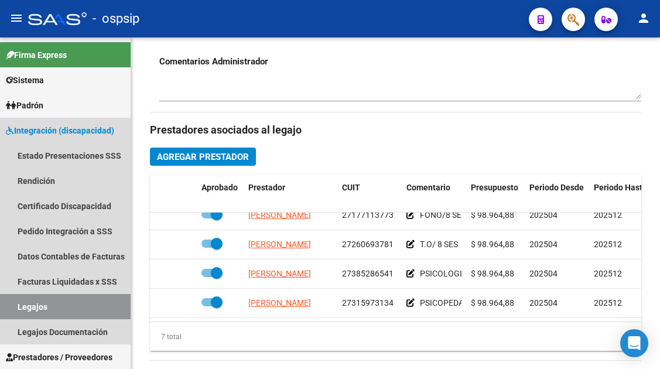
click at [17, 308] on link "Legajos" at bounding box center [65, 306] width 131 height 25
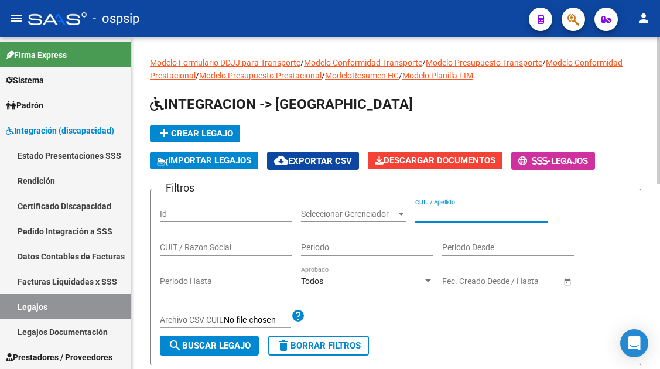
click at [428, 214] on input "CUIL / Apellido" at bounding box center [481, 214] width 132 height 10
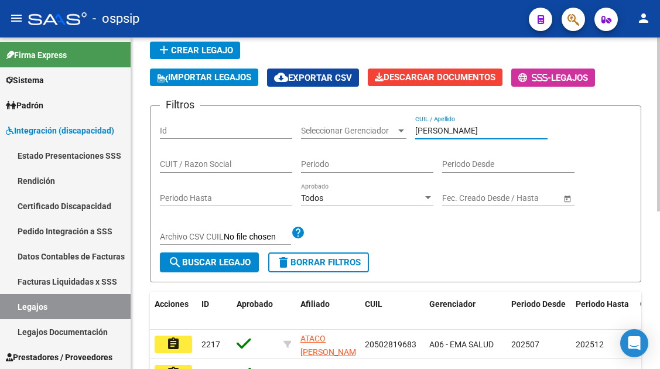
scroll to position [176, 0]
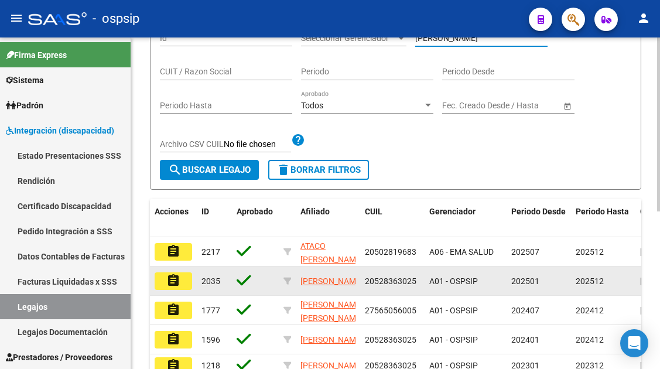
type input "sanchez s"
click at [179, 284] on mat-icon "assignment" at bounding box center [173, 280] width 14 height 14
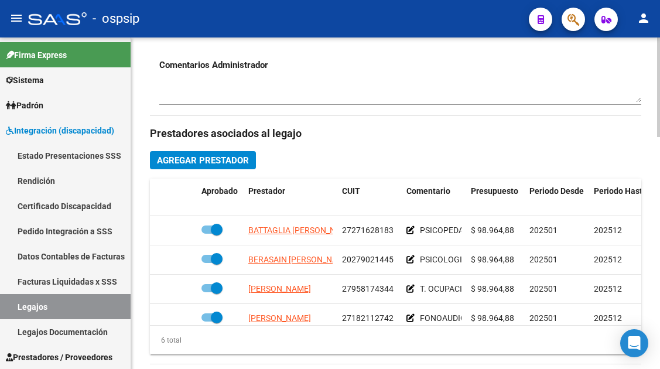
scroll to position [468, 0]
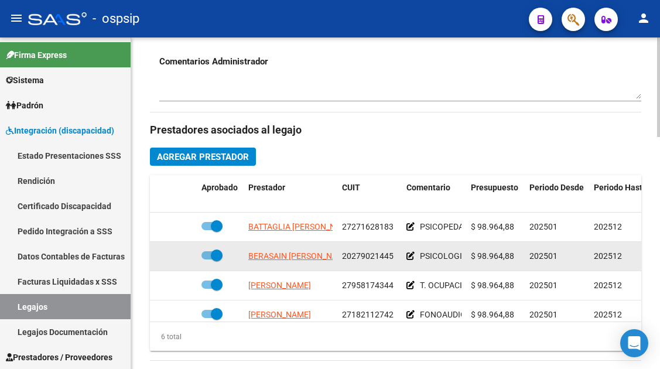
click at [267, 258] on span "BERASAIN GERARDO DANIEL" at bounding box center [299, 255] width 103 height 9
type textarea "20279021445"
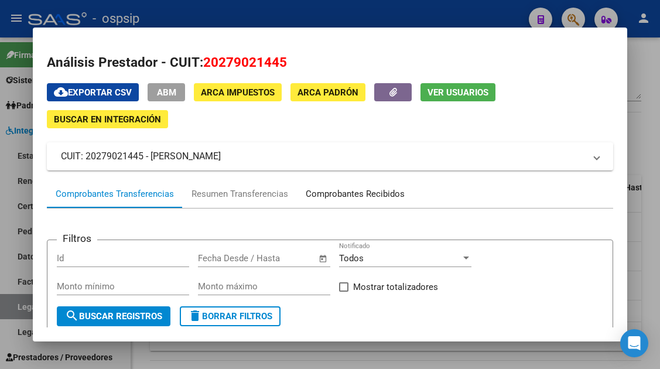
click at [322, 201] on div "Comprobantes Recibidos" at bounding box center [355, 194] width 116 height 28
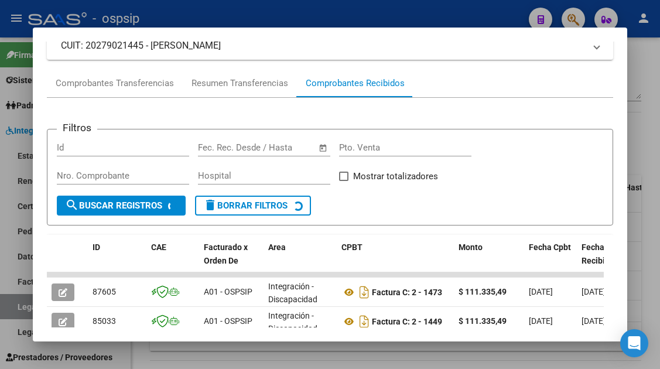
scroll to position [169, 0]
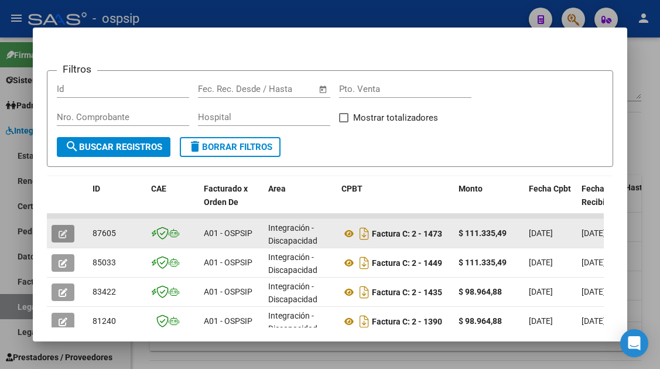
click at [63, 237] on icon "button" at bounding box center [63, 233] width 9 height 9
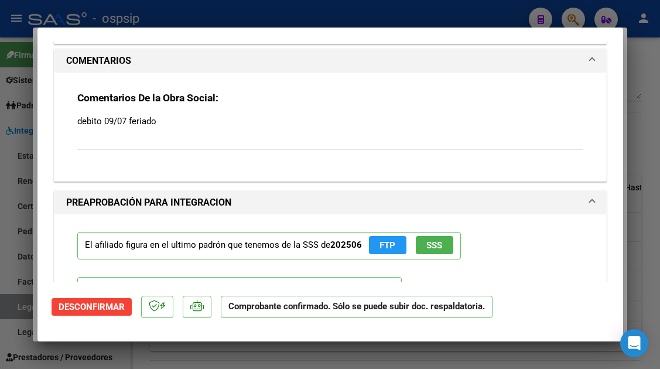
scroll to position [1405, 0]
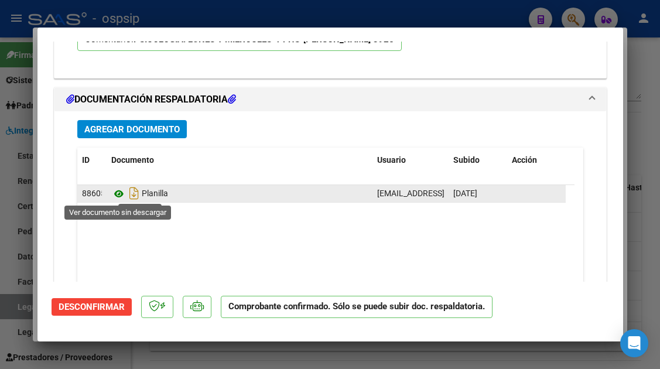
click at [117, 197] on icon at bounding box center [118, 194] width 15 height 14
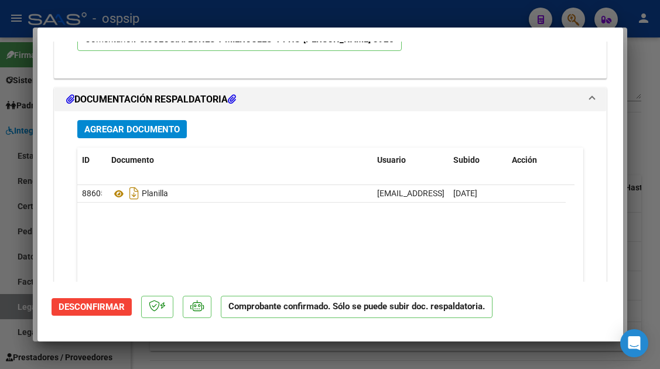
type input "$ 0,00"
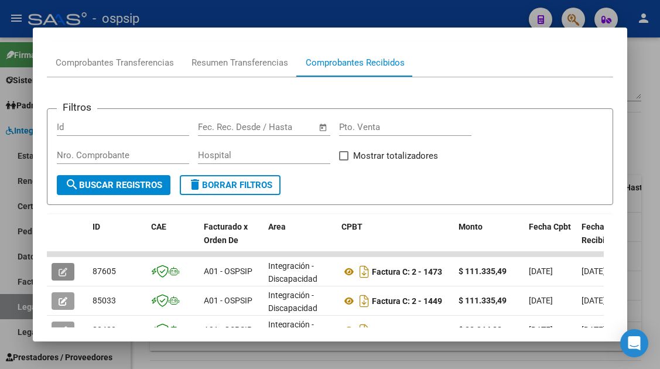
scroll to position [111, 0]
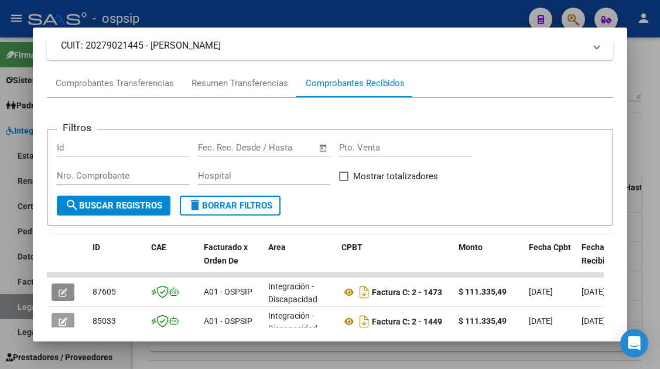
click at [9, 313] on div at bounding box center [330, 184] width 660 height 369
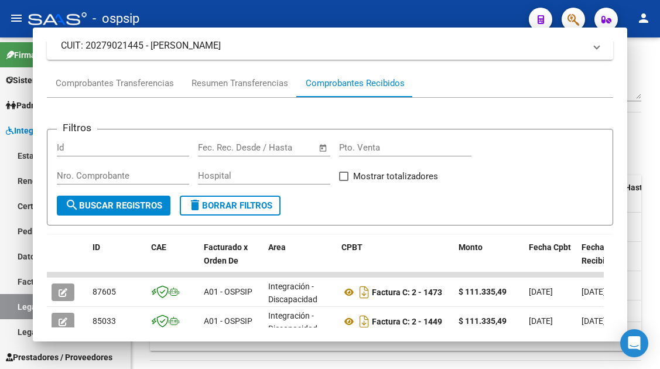
click at [9, 313] on link "Legajos" at bounding box center [65, 306] width 131 height 25
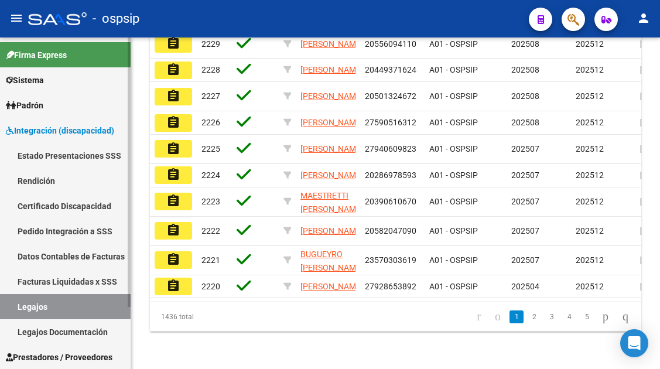
click at [52, 304] on link "Legajos" at bounding box center [65, 306] width 131 height 25
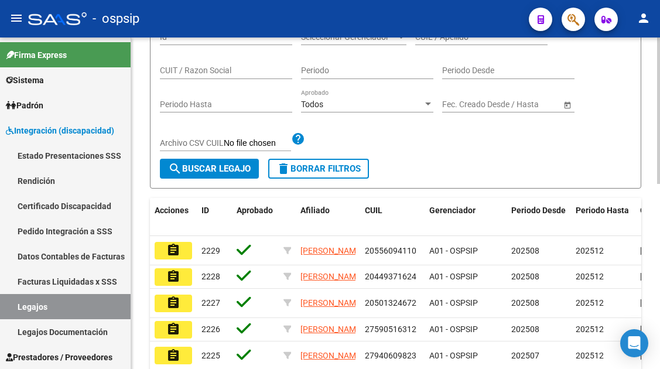
scroll to position [66, 0]
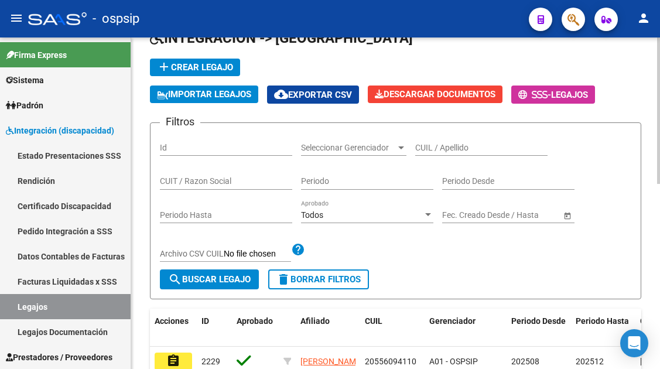
click at [460, 140] on div "CUIL / Apellido" at bounding box center [481, 143] width 132 height 23
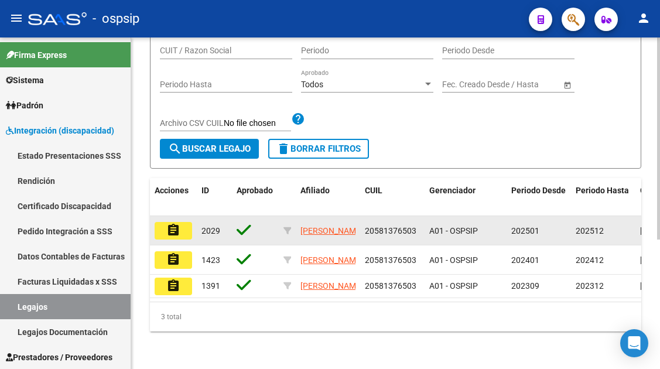
type input "58137650"
click at [186, 222] on button "assignment" at bounding box center [173, 231] width 37 height 18
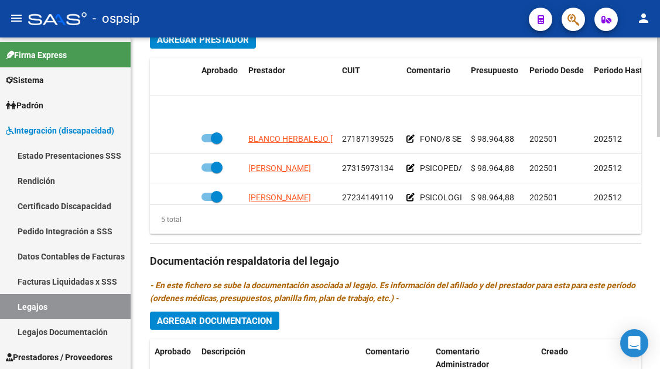
scroll to position [50, 0]
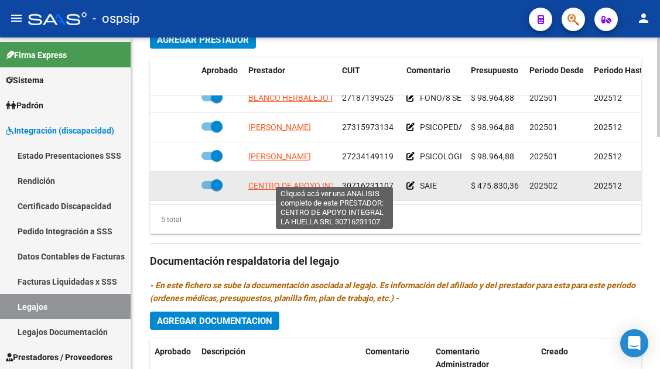
click at [274, 181] on span "CENTRO DE APOYO INTEGRAL LA HUELLA SRL" at bounding box center [334, 185] width 173 height 9
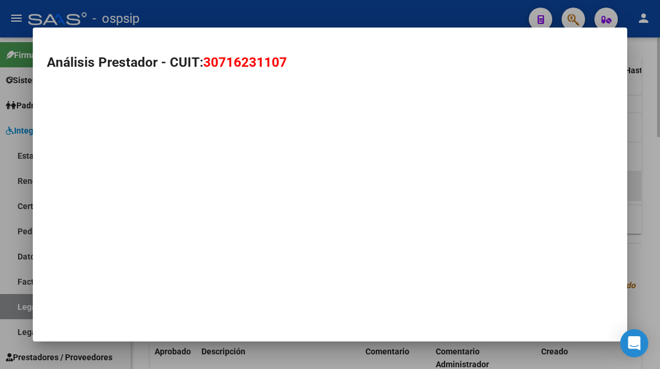
type textarea "30716231107"
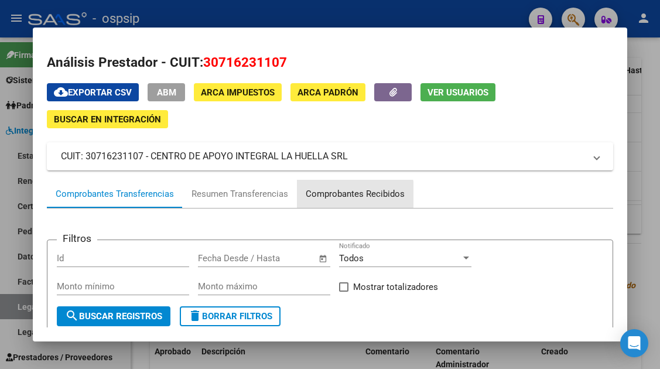
click at [344, 199] on div "Comprobantes Recibidos" at bounding box center [354, 193] width 99 height 13
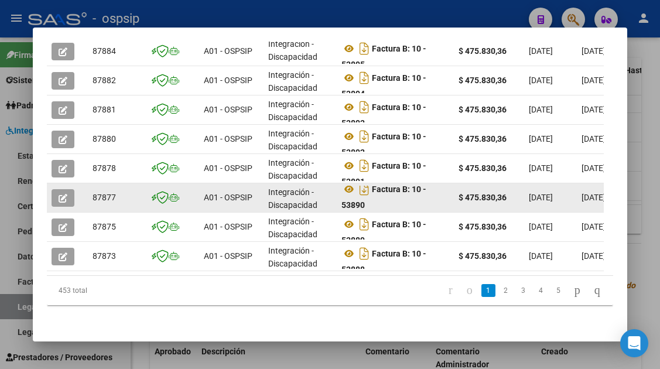
scroll to position [7, 0]
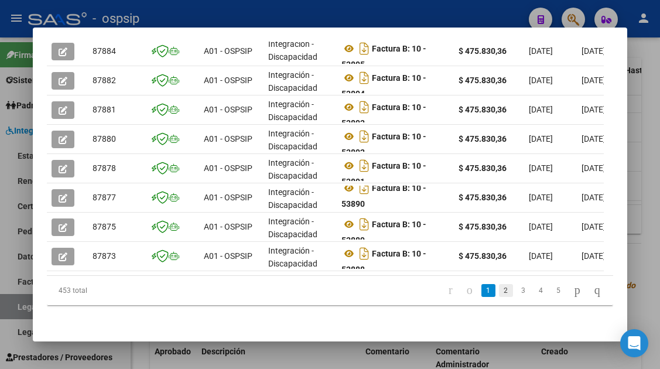
click at [499, 297] on link "2" at bounding box center [506, 290] width 14 height 13
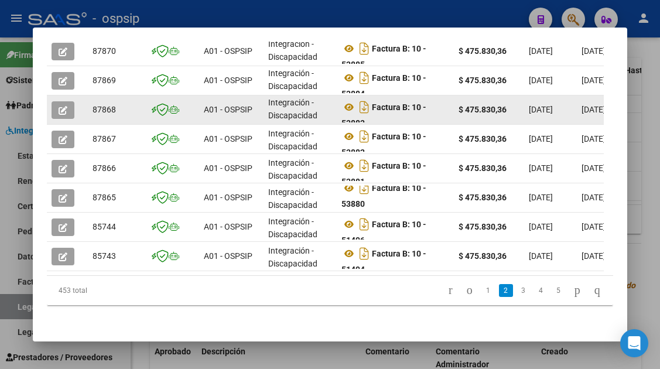
scroll to position [1, 0]
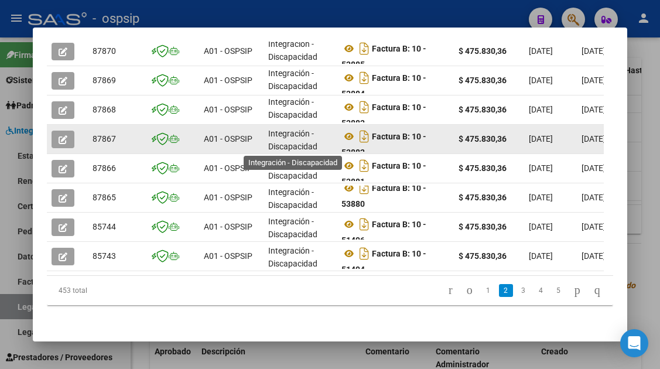
click at [273, 137] on span "Integración - Discapacidad" at bounding box center [292, 140] width 49 height 23
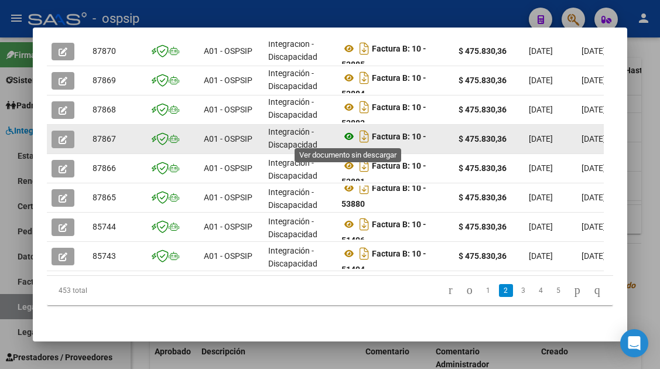
click at [348, 136] on icon at bounding box center [348, 136] width 15 height 14
click at [64, 139] on icon "button" at bounding box center [63, 139] width 9 height 9
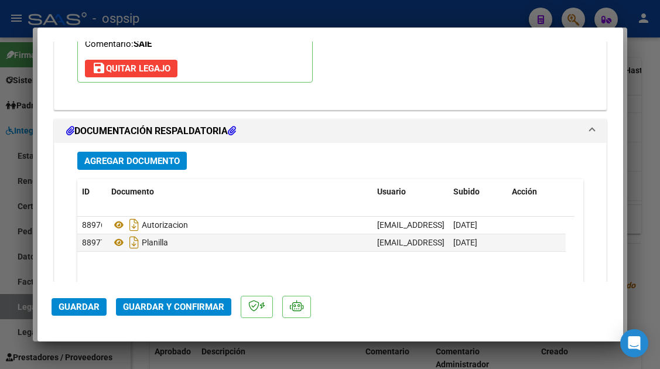
scroll to position [1474, 0]
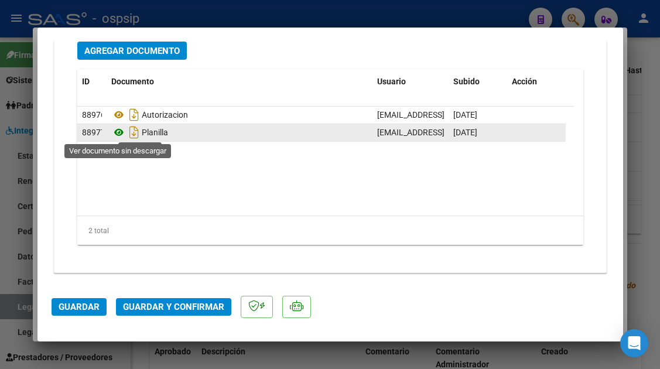
click at [116, 133] on icon at bounding box center [118, 132] width 15 height 14
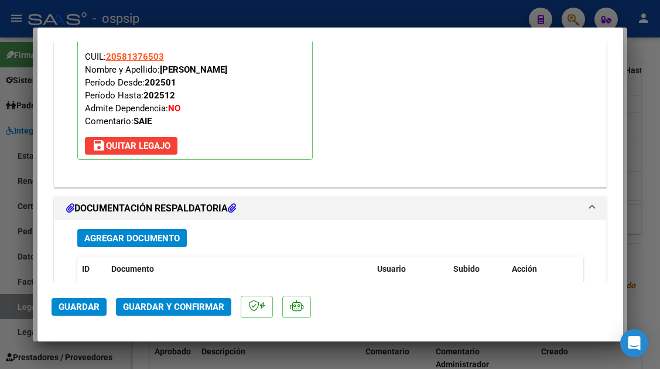
scroll to position [1240, 0]
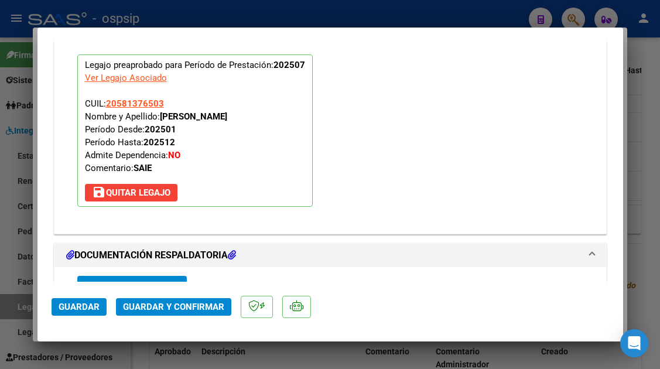
click at [188, 303] on span "Guardar y Confirmar" at bounding box center [173, 306] width 101 height 11
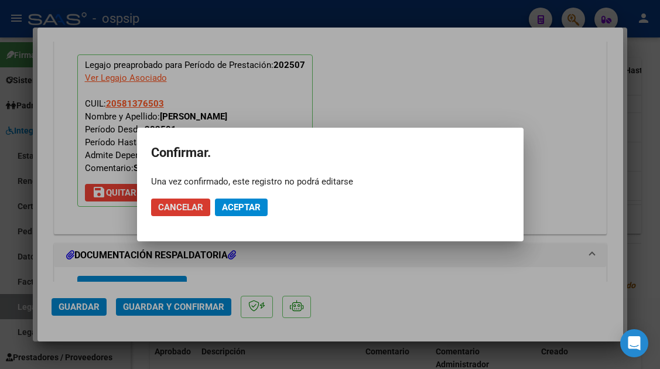
click at [224, 217] on mat-dialog-actions "Cancelar Aceptar" at bounding box center [330, 207] width 358 height 40
click at [229, 209] on span "Aceptar" at bounding box center [241, 207] width 39 height 11
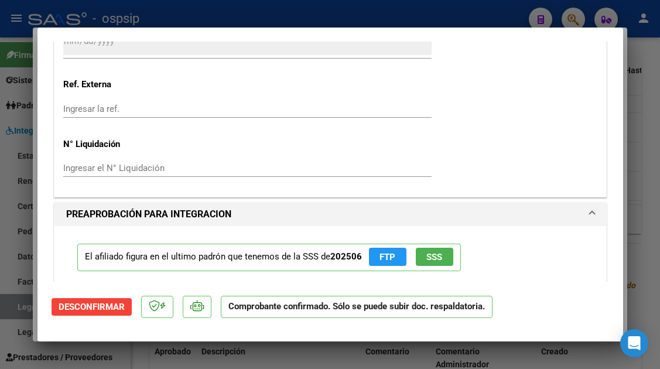
scroll to position [666, 0]
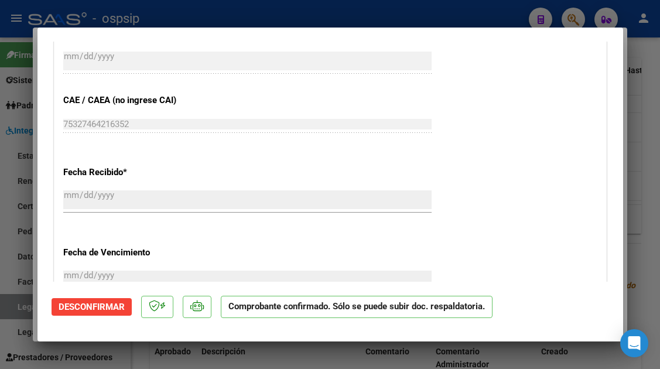
type input "$ 0,00"
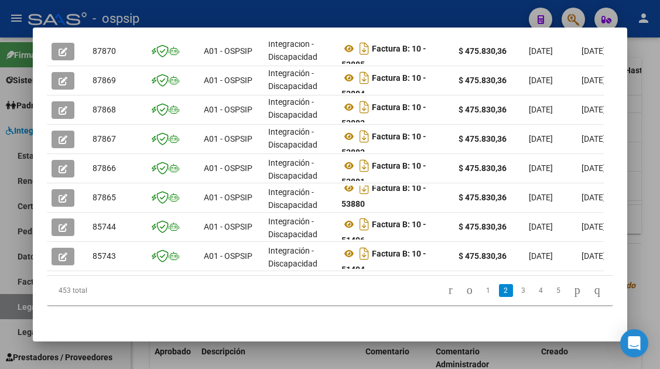
click at [18, 313] on div at bounding box center [330, 184] width 660 height 369
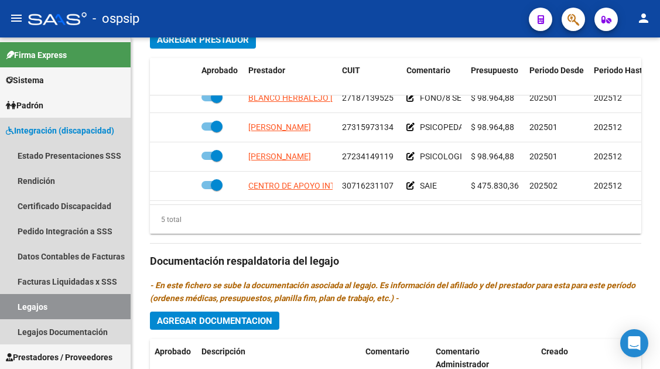
click at [18, 313] on link "Legajos" at bounding box center [65, 306] width 131 height 25
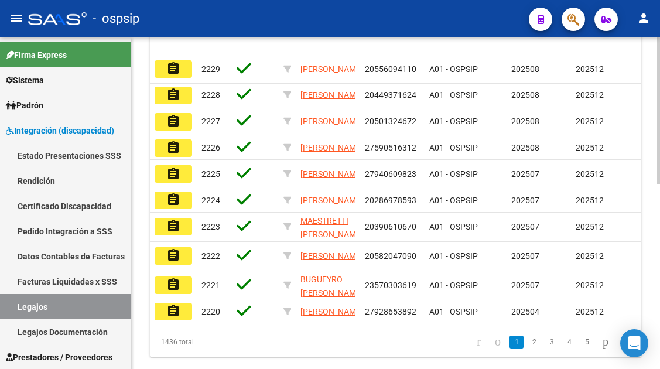
scroll to position [124, 0]
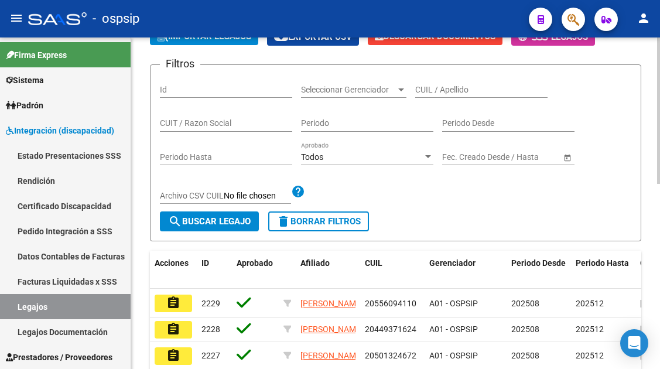
click at [434, 80] on div "CUIL / Apellido" at bounding box center [481, 85] width 132 height 23
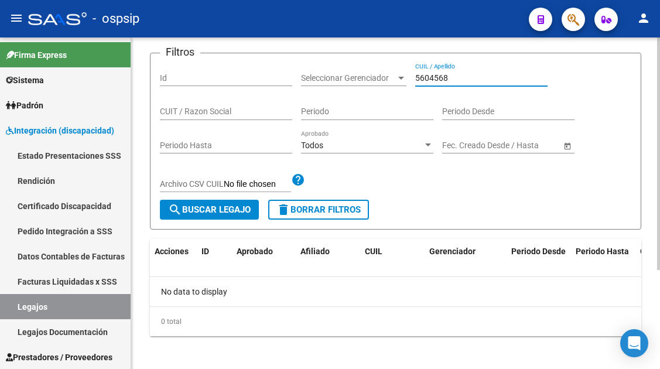
scroll to position [141, 0]
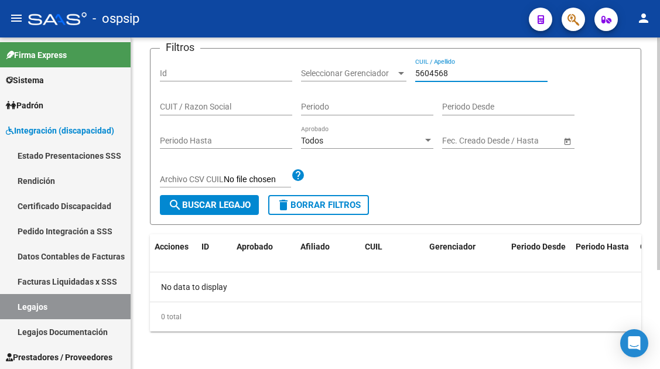
click at [438, 74] on input "5604568" at bounding box center [481, 73] width 132 height 10
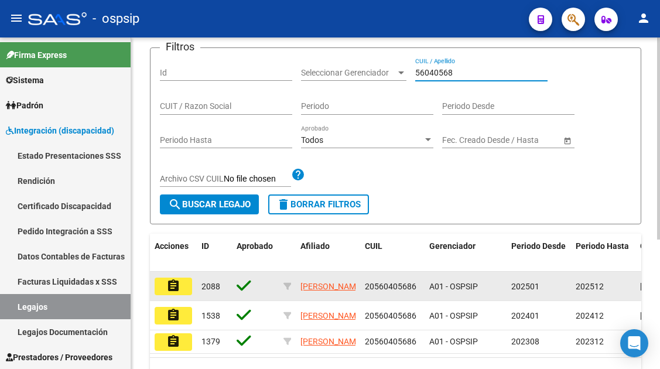
type input "56040568"
click at [172, 284] on mat-icon "assignment" at bounding box center [173, 286] width 14 height 14
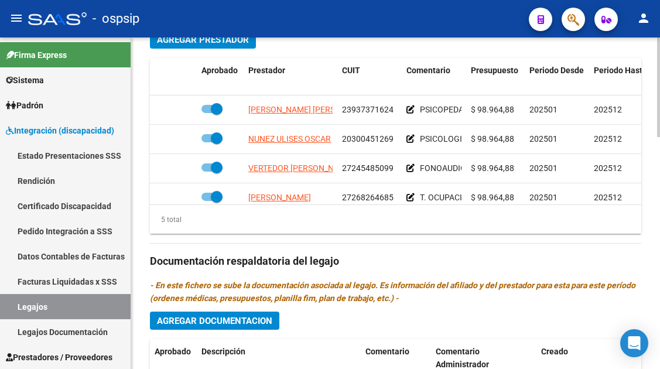
scroll to position [50, 0]
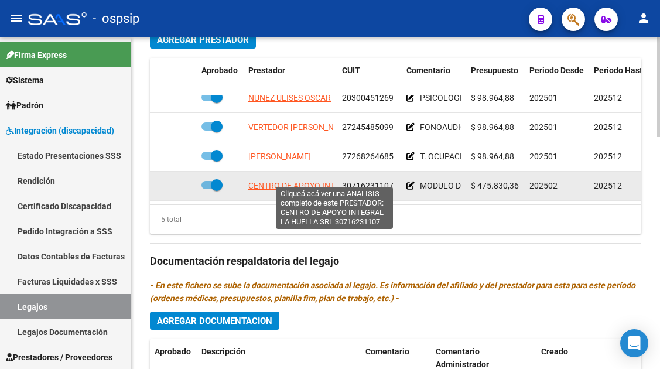
click at [320, 181] on span "CENTRO DE APOYO INTEGRAL LA HUELLA SRL" at bounding box center [334, 185] width 173 height 9
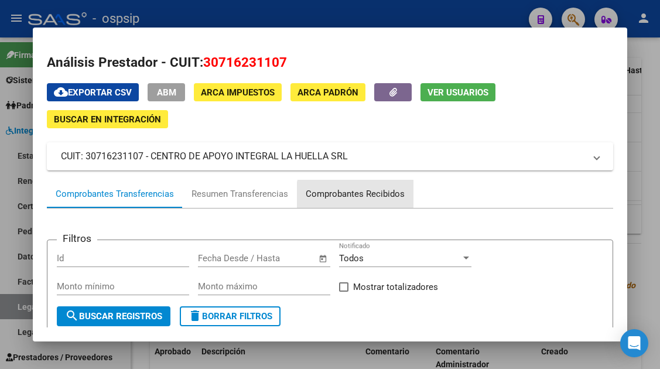
click at [355, 196] on div "Comprobantes Recibidos" at bounding box center [354, 193] width 99 height 13
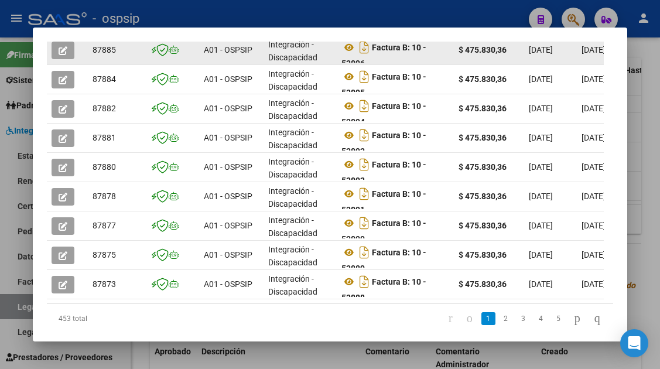
scroll to position [418, 0]
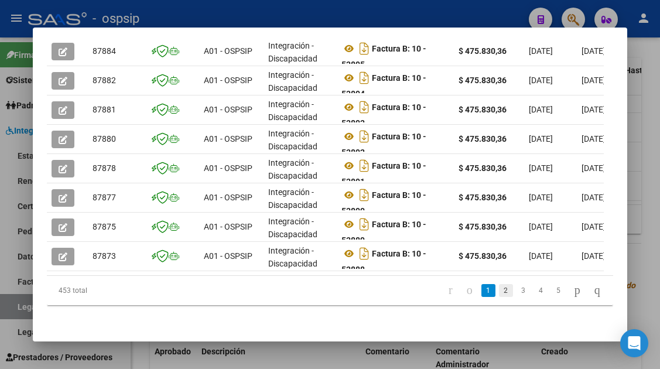
click at [499, 293] on link "2" at bounding box center [506, 290] width 14 height 13
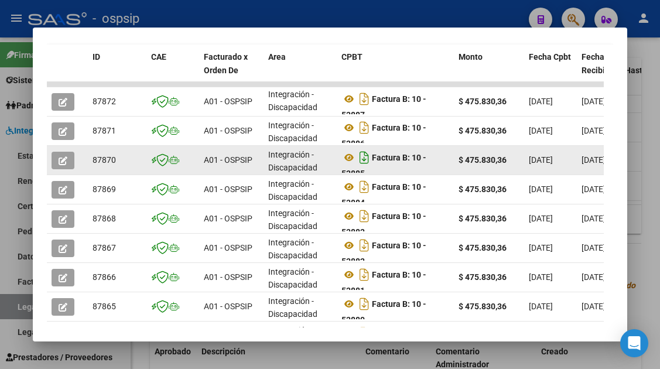
scroll to position [301, 0]
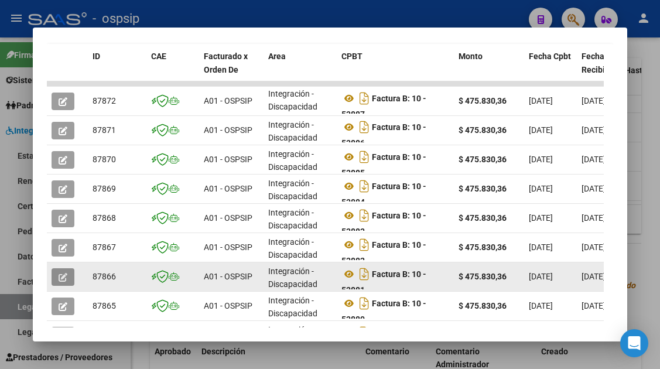
click at [59, 273] on icon "button" at bounding box center [63, 277] width 9 height 9
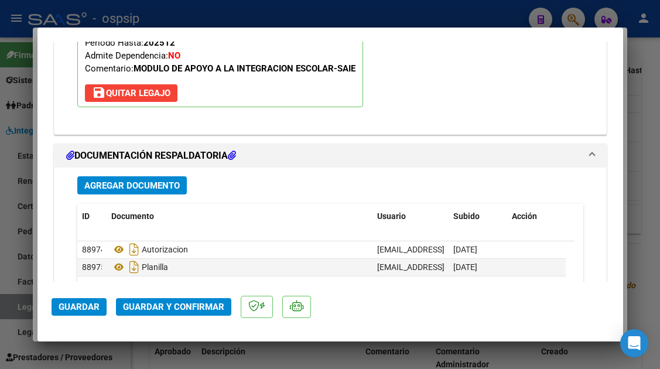
scroll to position [1463, 0]
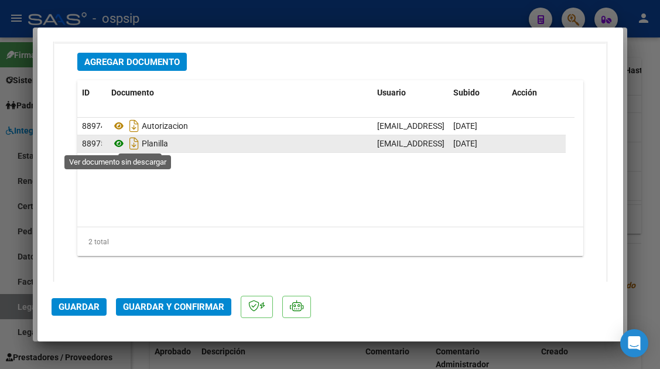
click at [115, 143] on icon at bounding box center [118, 143] width 15 height 14
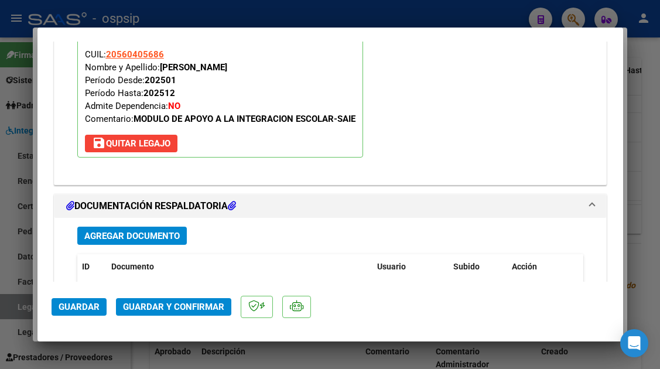
scroll to position [1405, 0]
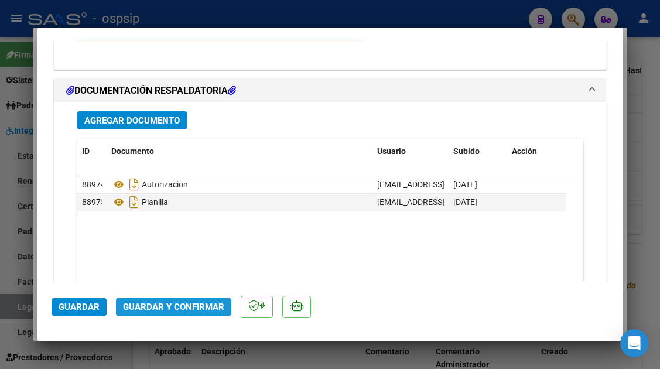
click at [175, 298] on button "Guardar y Confirmar" at bounding box center [173, 307] width 115 height 18
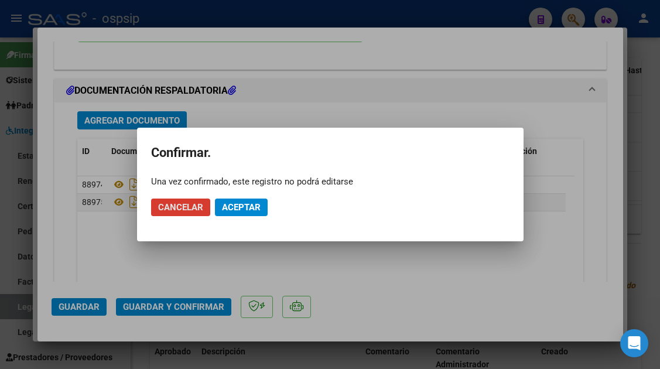
click at [236, 209] on span "Aceptar" at bounding box center [241, 207] width 39 height 11
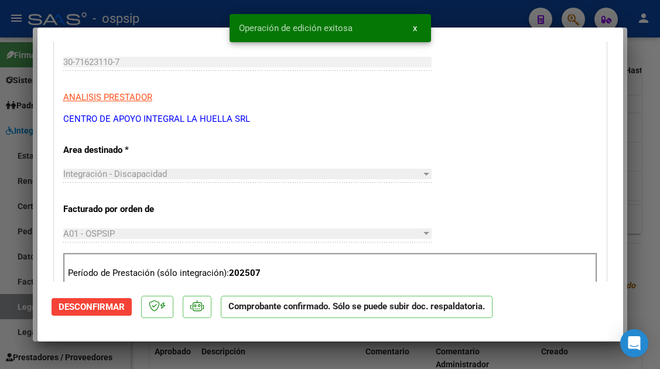
scroll to position [70, 0]
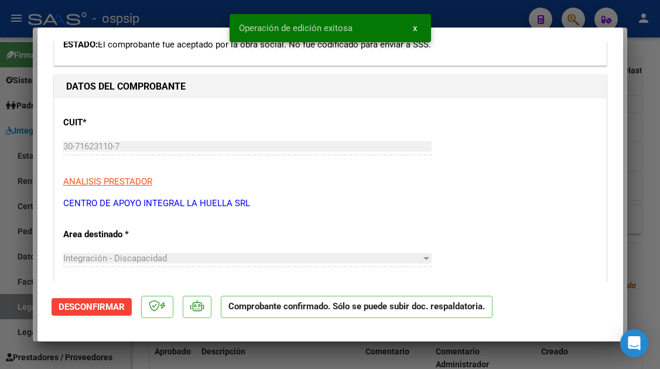
type input "$ 0,00"
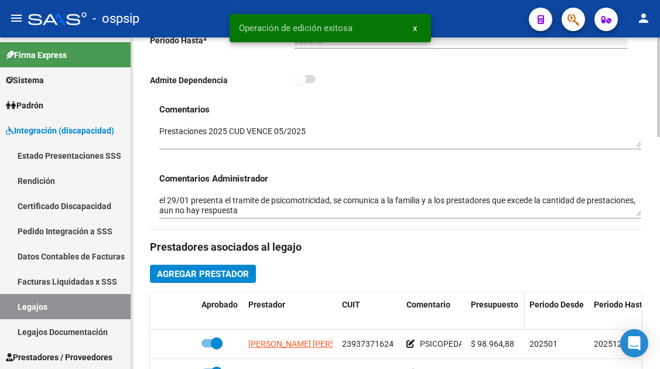
scroll to position [117, 0]
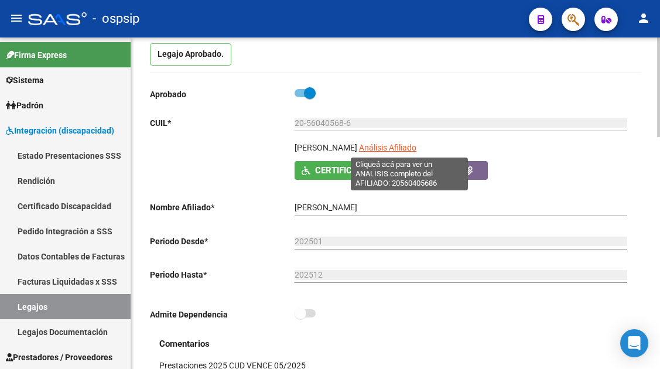
click at [416, 152] on span "Análisis Afiliado" at bounding box center [387, 147] width 57 height 9
type textarea "20560405686"
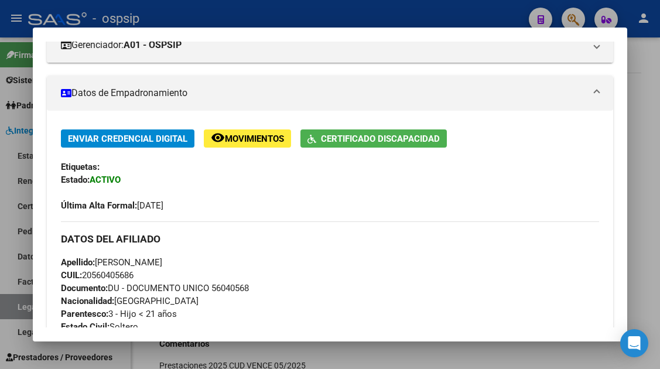
scroll to position [176, 0]
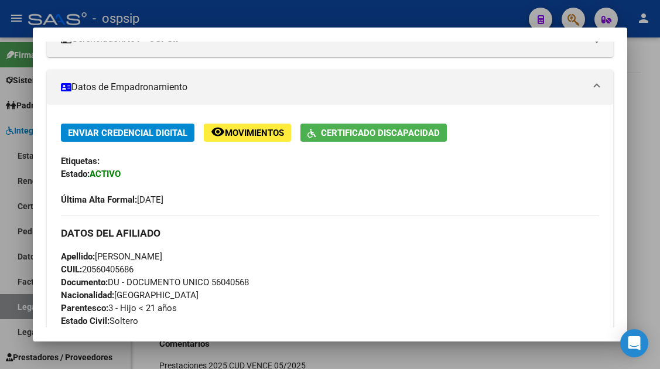
click at [16, 308] on div at bounding box center [330, 184] width 660 height 369
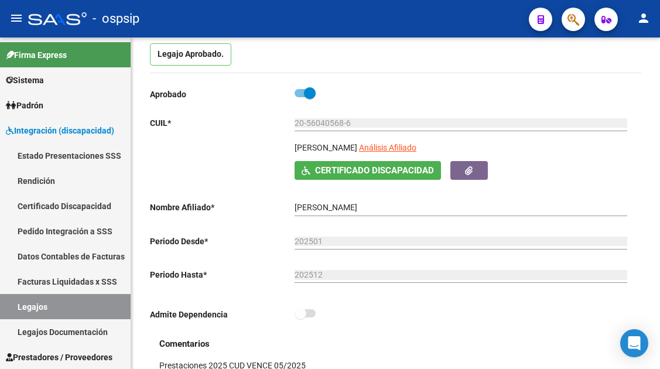
click at [16, 308] on link "Legajos" at bounding box center [65, 306] width 131 height 25
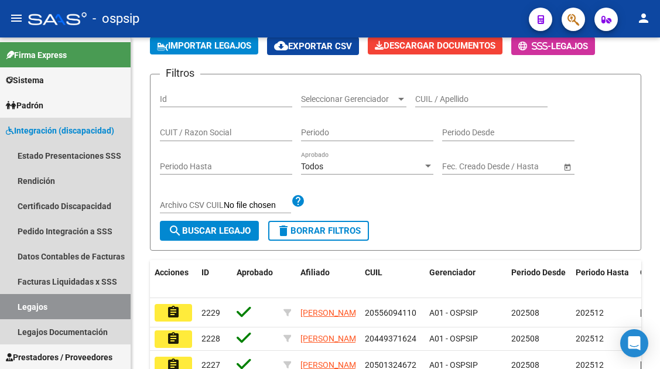
click at [16, 308] on link "Legajos" at bounding box center [65, 306] width 131 height 25
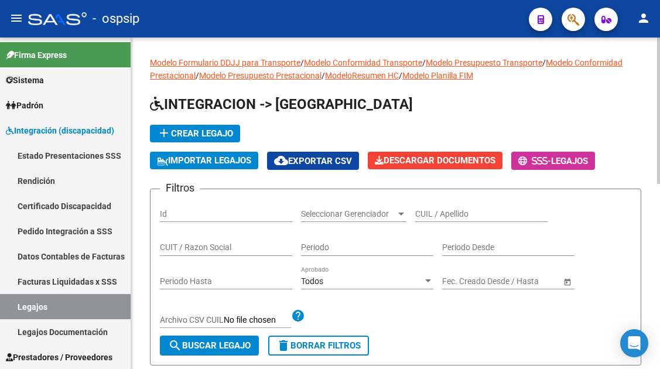
click at [431, 212] on input "CUIL / Apellido" at bounding box center [481, 214] width 132 height 10
type input "6"
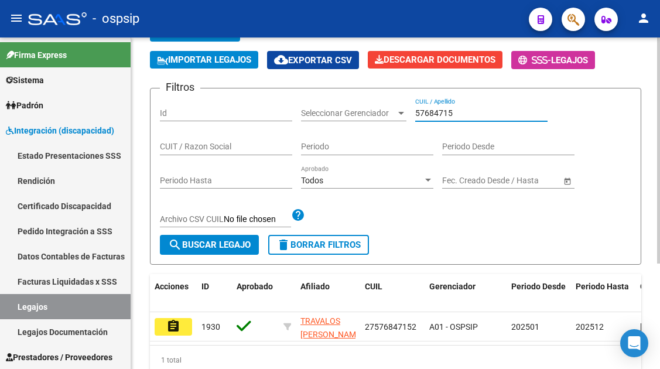
scroll to position [154, 0]
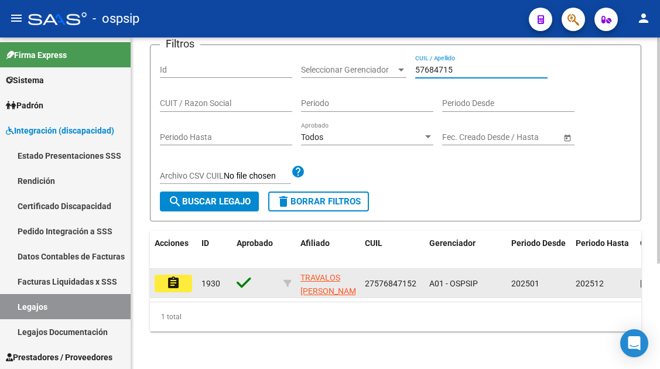
type input "57684715"
click at [175, 269] on datatable-body-cell "assignment" at bounding box center [173, 283] width 47 height 29
click at [175, 274] on button "assignment" at bounding box center [173, 283] width 37 height 18
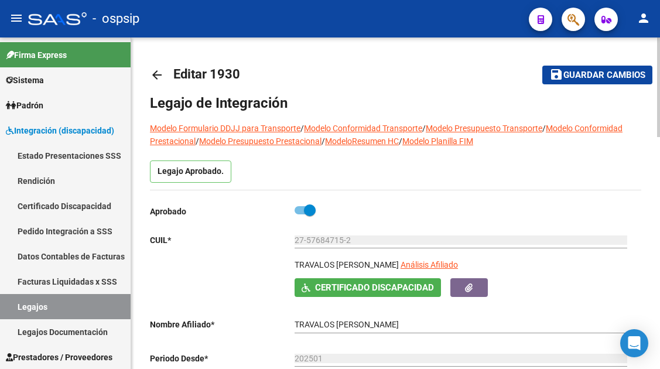
scroll to position [59, 0]
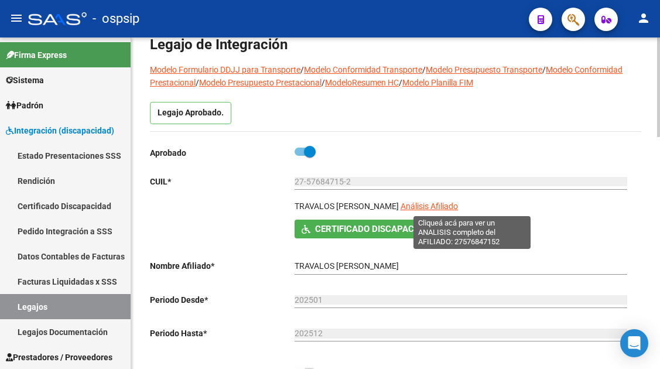
click at [458, 208] on span "Análisis Afiliado" at bounding box center [428, 205] width 57 height 9
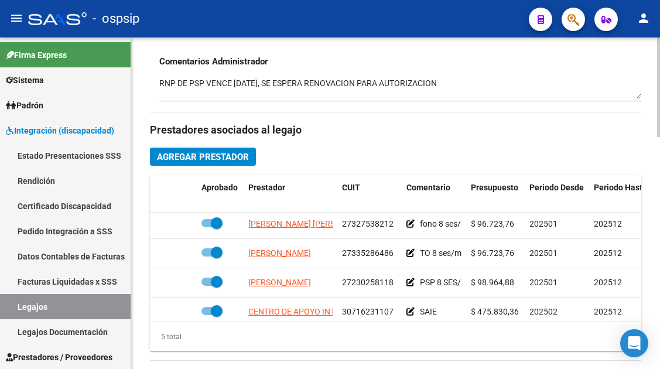
scroll to position [50, 0]
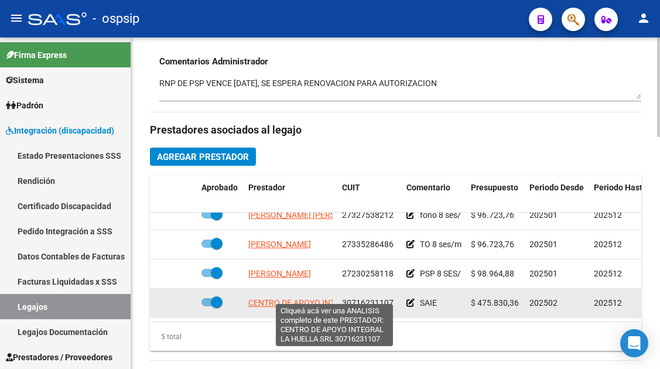
click at [286, 298] on span "CENTRO DE APOYO INTEGRAL LA HUELLA SRL" at bounding box center [334, 302] width 173 height 9
type textarea "30716231107"
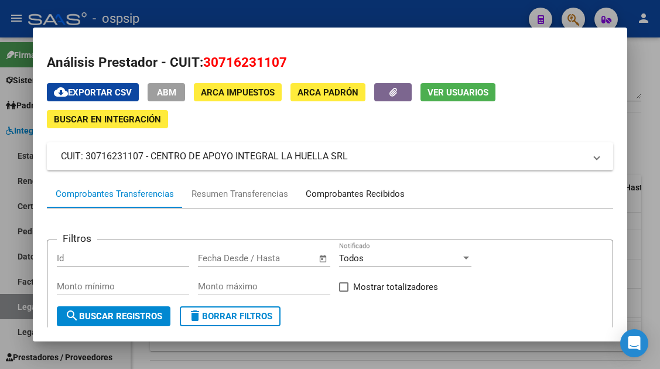
click at [368, 195] on div "Comprobantes Recibidos" at bounding box center [354, 193] width 99 height 13
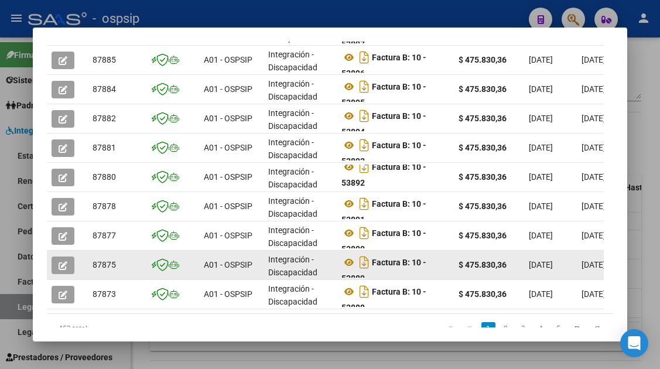
scroll to position [418, 0]
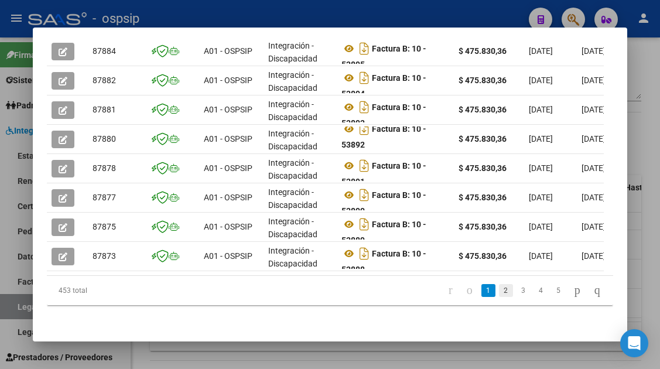
click at [499, 294] on link "2" at bounding box center [506, 290] width 14 height 13
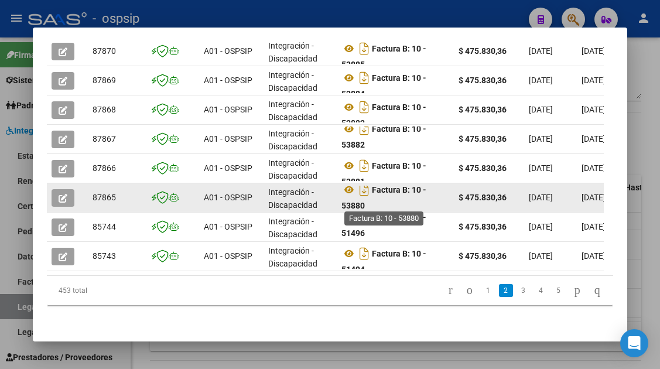
scroll to position [7, 0]
click at [66, 194] on icon "button" at bounding box center [63, 198] width 9 height 9
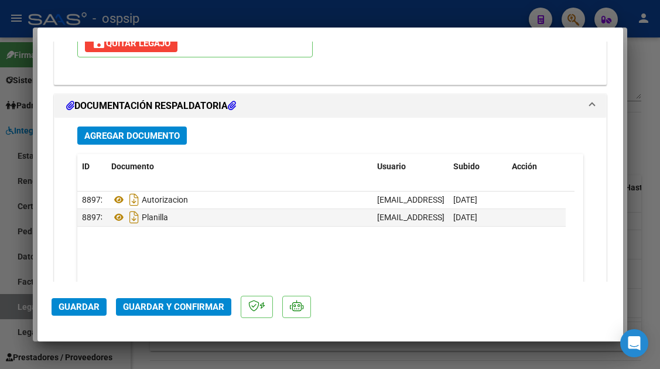
scroll to position [1474, 0]
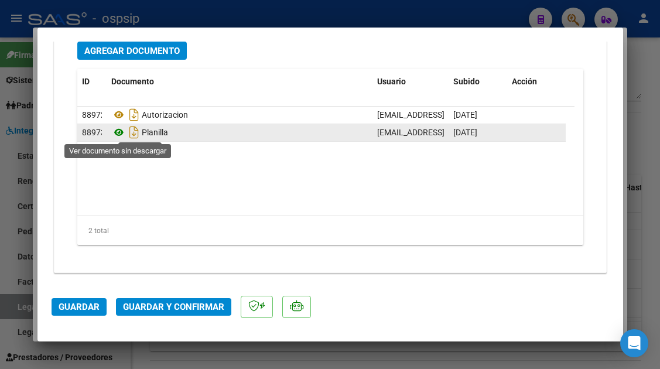
click at [119, 136] on icon at bounding box center [118, 132] width 15 height 14
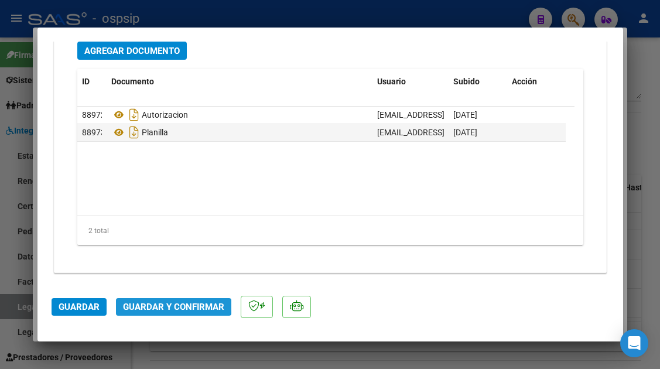
click at [157, 300] on button "Guardar y Confirmar" at bounding box center [173, 307] width 115 height 18
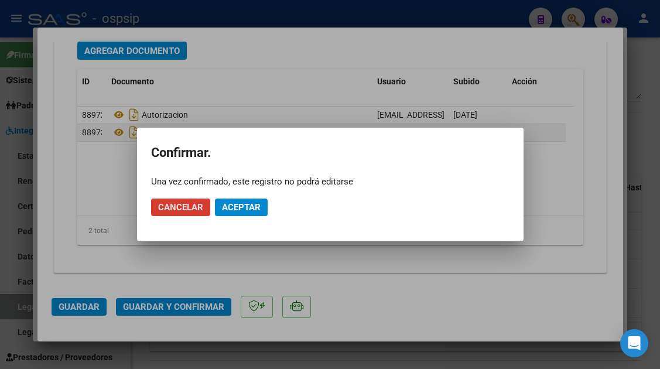
click at [228, 214] on button "Aceptar" at bounding box center [241, 207] width 53 height 18
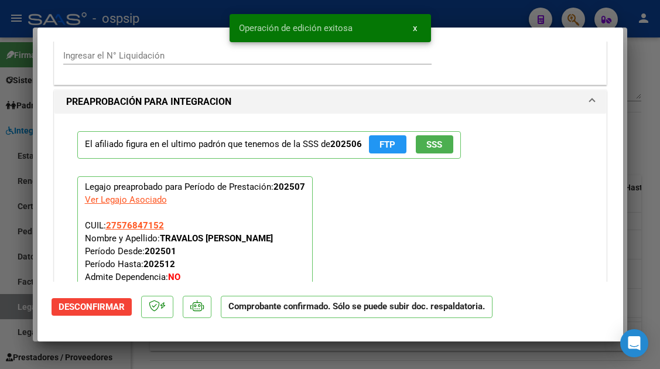
scroll to position [990, 0]
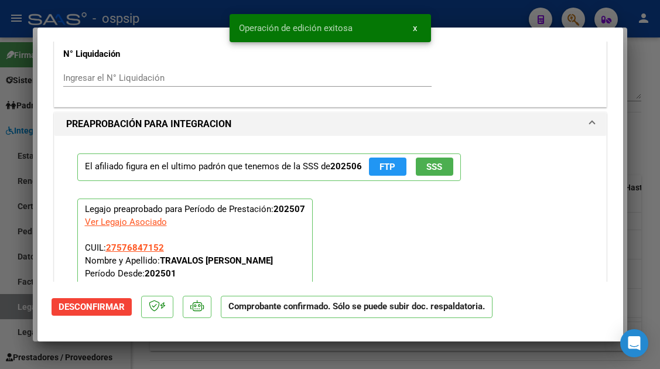
click at [436, 163] on span "SSS" at bounding box center [434, 167] width 16 height 11
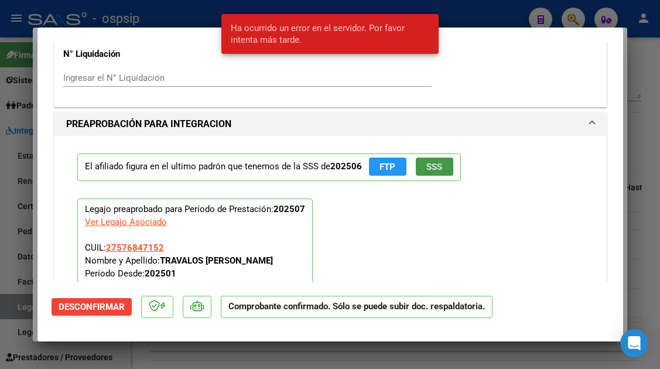
scroll to position [756, 0]
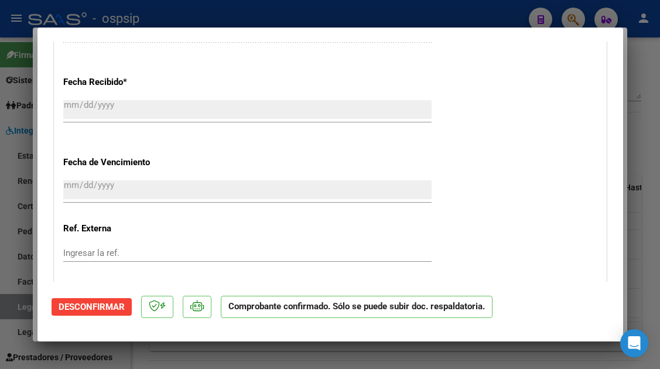
type input "$ 0,00"
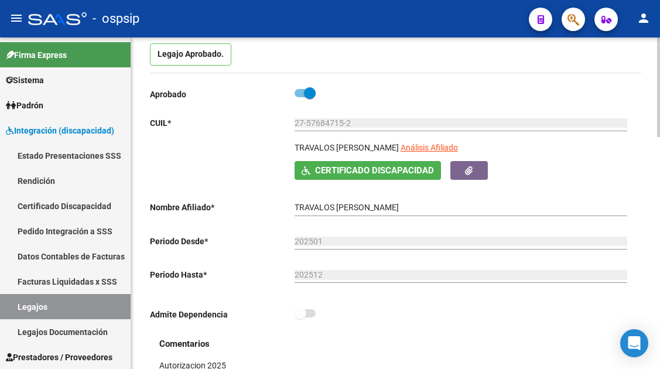
scroll to position [0, 0]
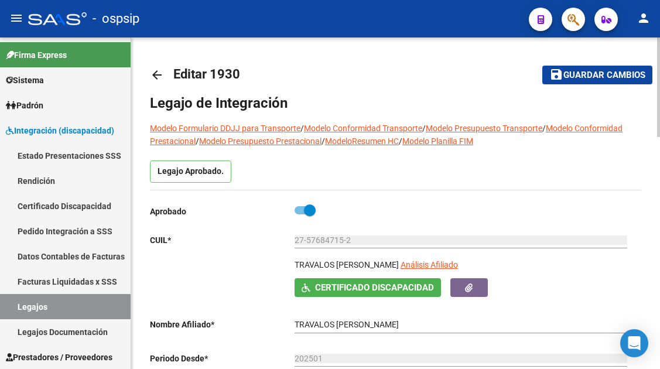
click at [458, 275] on app-link-go-to "Análisis Afiliado" at bounding box center [428, 268] width 57 height 20
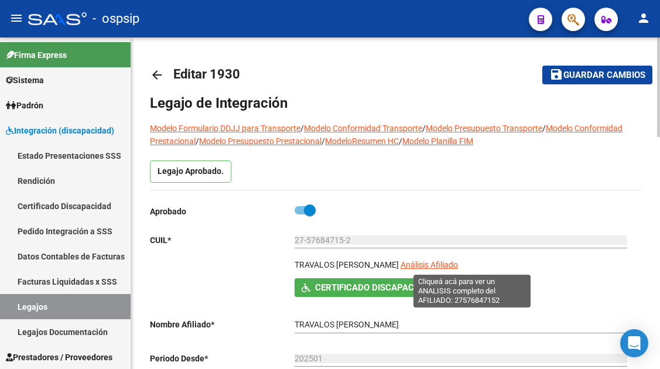
click at [458, 266] on span "Análisis Afiliado" at bounding box center [428, 264] width 57 height 9
type textarea "27576847152"
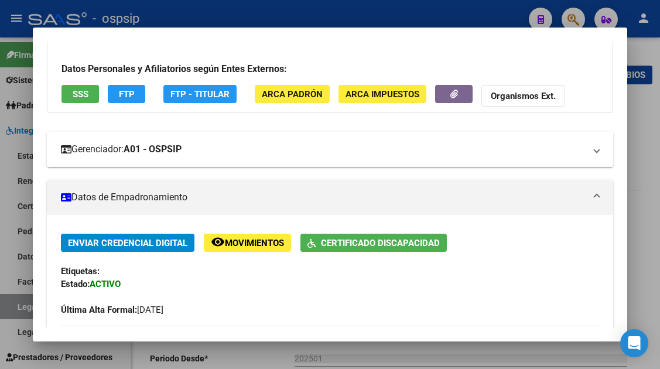
scroll to position [234, 0]
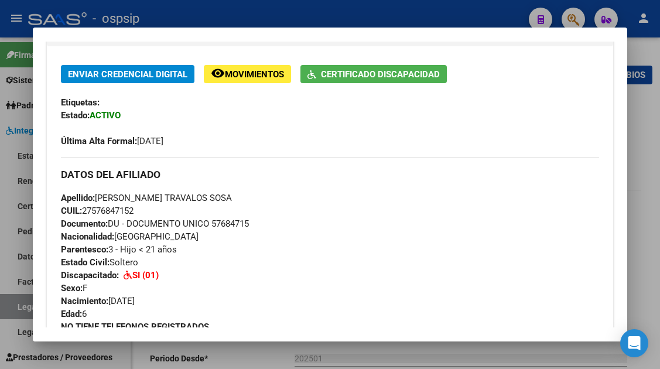
click at [11, 311] on div at bounding box center [330, 184] width 660 height 369
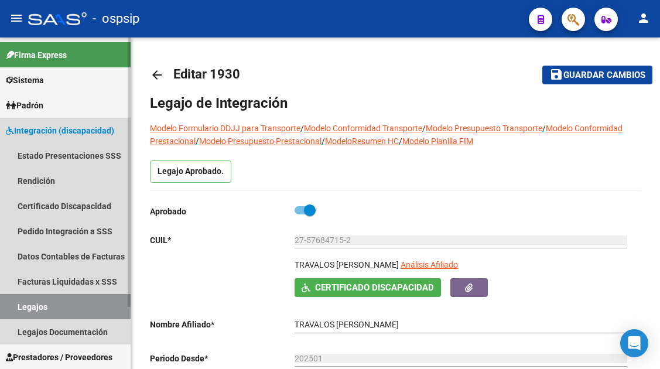
click at [14, 308] on link "Legajos" at bounding box center [65, 306] width 131 height 25
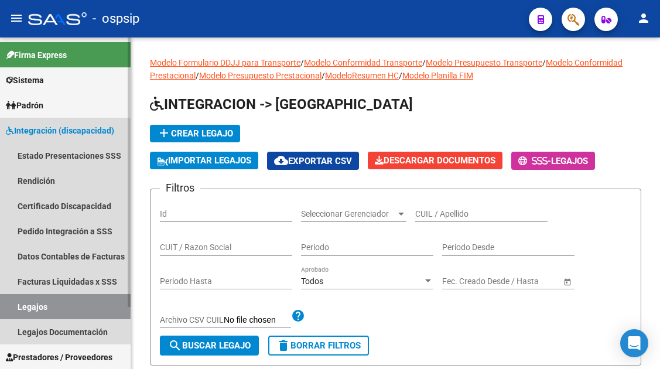
click at [14, 308] on link "Legajos" at bounding box center [65, 306] width 131 height 25
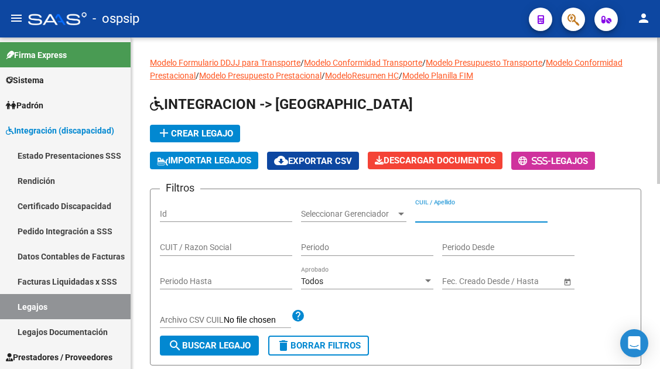
click at [434, 217] on input "CUIL / Apellido" at bounding box center [481, 214] width 132 height 10
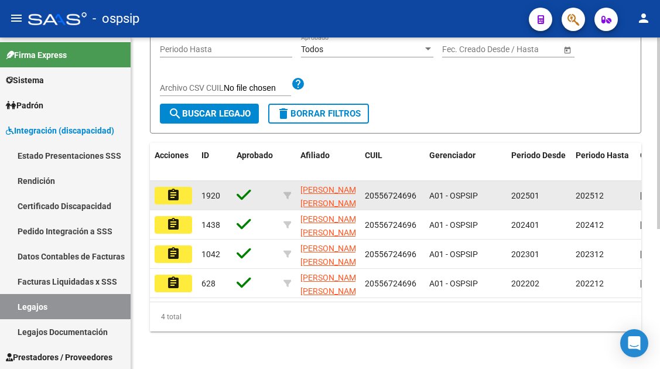
type input "55672469"
click at [173, 197] on mat-icon "assignment" at bounding box center [173, 195] width 14 height 14
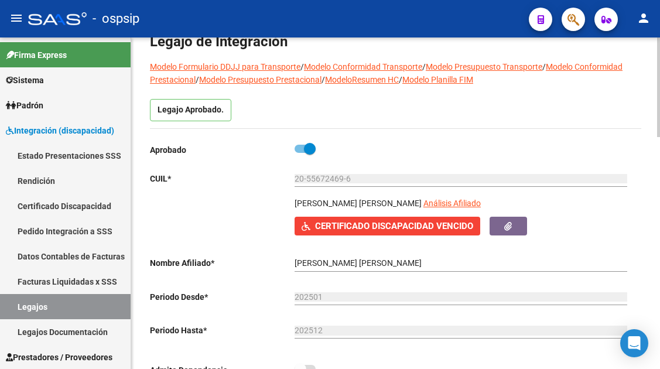
scroll to position [59, 0]
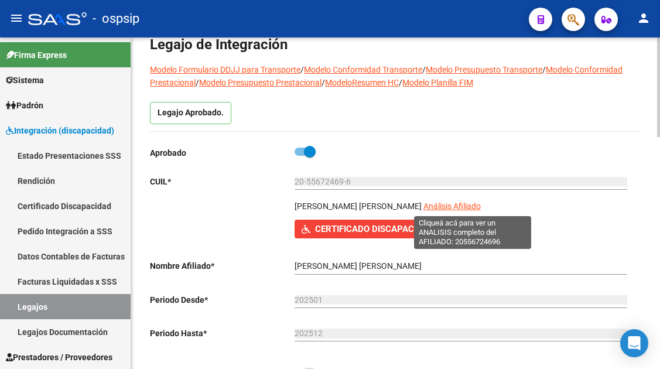
click at [450, 211] on span "Análisis Afiliado" at bounding box center [451, 205] width 57 height 9
type textarea "20556724696"
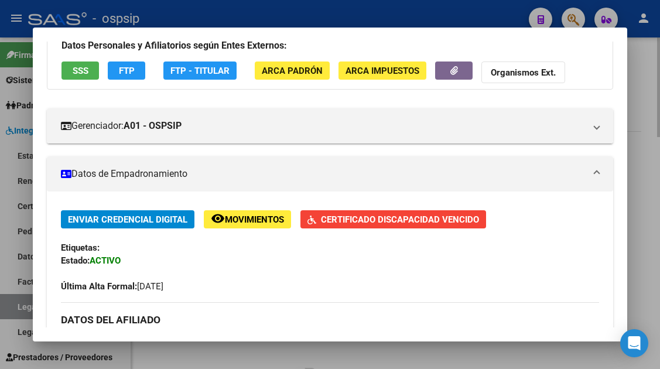
scroll to position [44, 0]
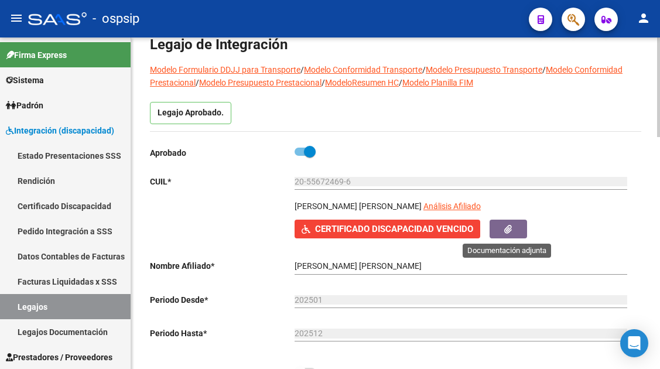
click at [504, 232] on icon "button" at bounding box center [508, 229] width 8 height 9
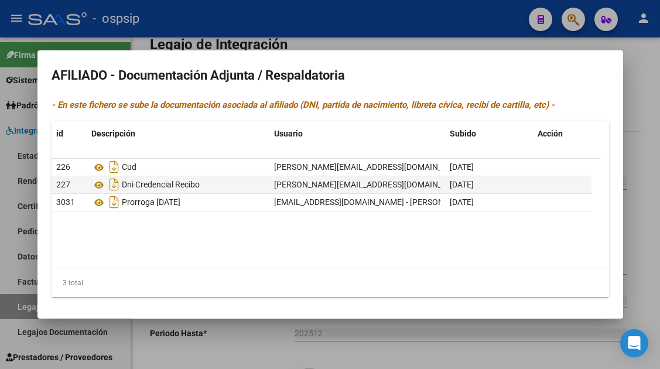
scroll to position [2, 0]
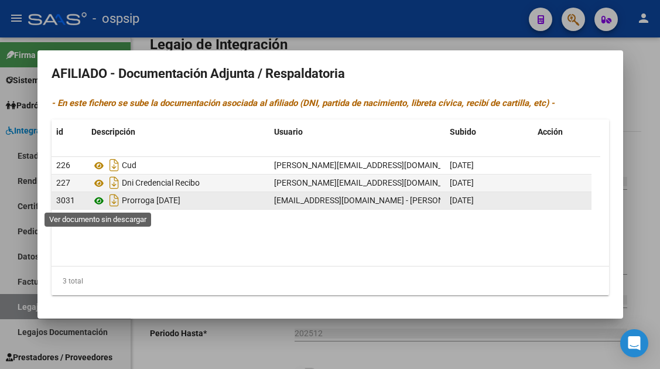
click at [100, 199] on icon at bounding box center [98, 201] width 15 height 14
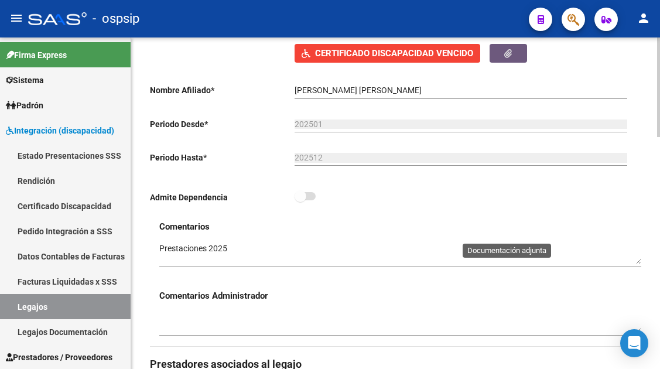
scroll to position [468, 0]
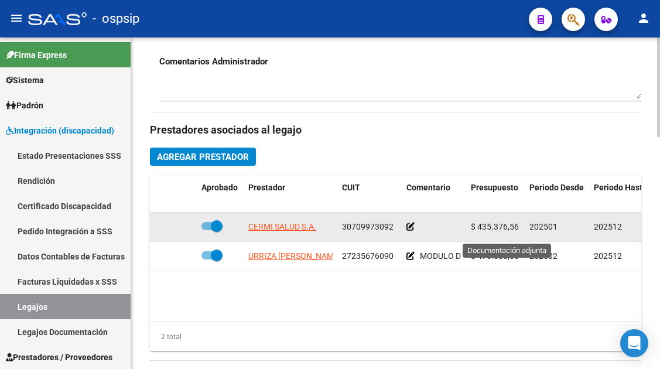
click at [281, 221] on app-link-go-to "CERMI SALUD S.A." at bounding box center [282, 226] width 68 height 13
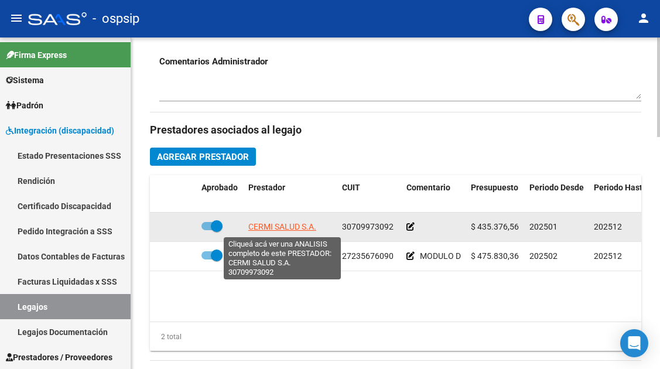
click at [281, 224] on span "CERMI SALUD S.A." at bounding box center [282, 226] width 68 height 9
type textarea "30709973092"
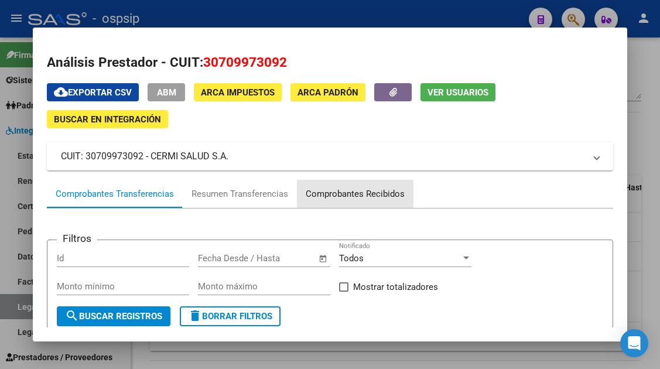
click at [330, 189] on div "Comprobantes Recibidos" at bounding box center [354, 193] width 99 height 13
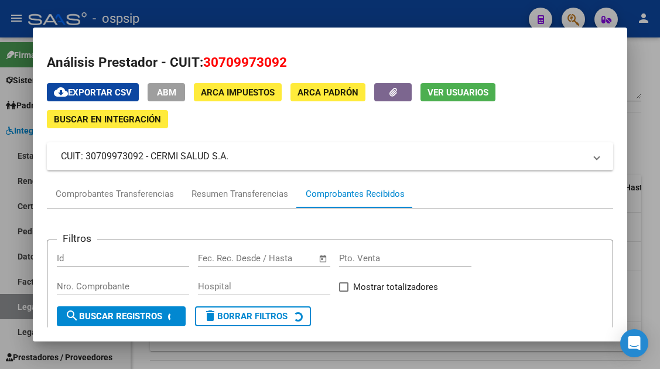
scroll to position [293, 0]
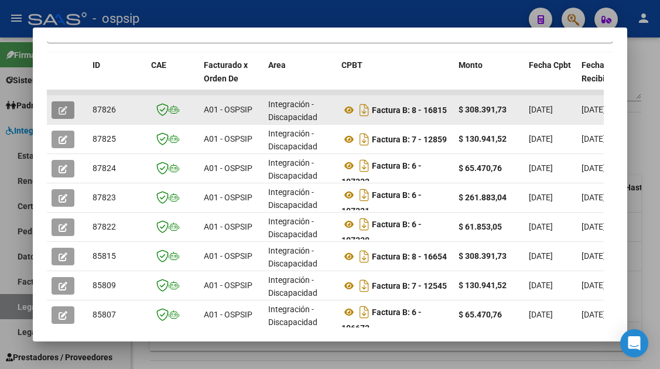
click at [57, 109] on button "button" at bounding box center [63, 110] width 23 height 18
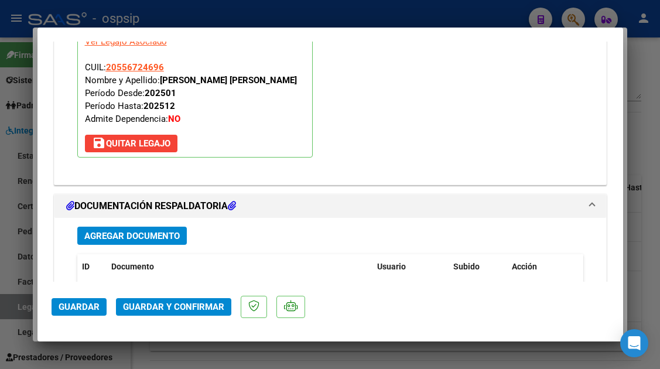
scroll to position [1346, 0]
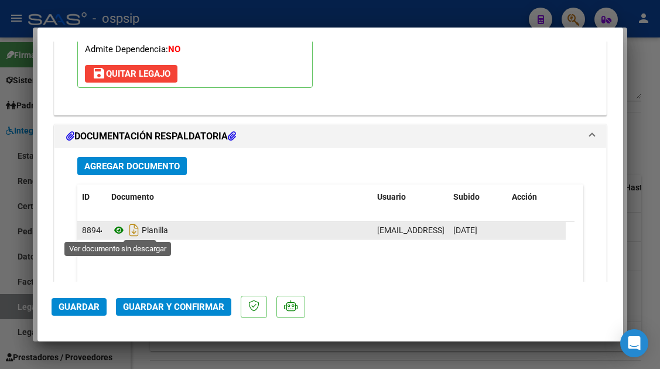
click at [121, 229] on icon at bounding box center [118, 230] width 15 height 14
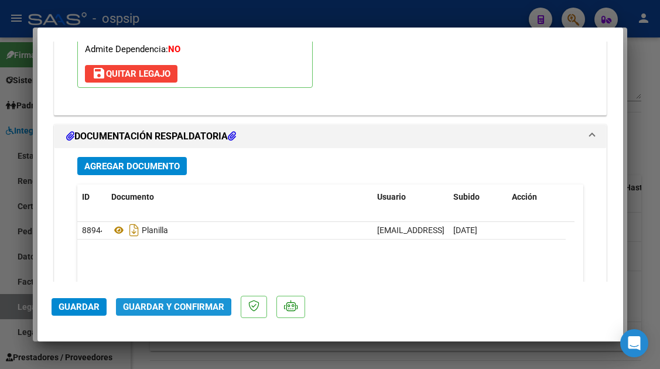
click at [152, 310] on span "Guardar y Confirmar" at bounding box center [173, 306] width 101 height 11
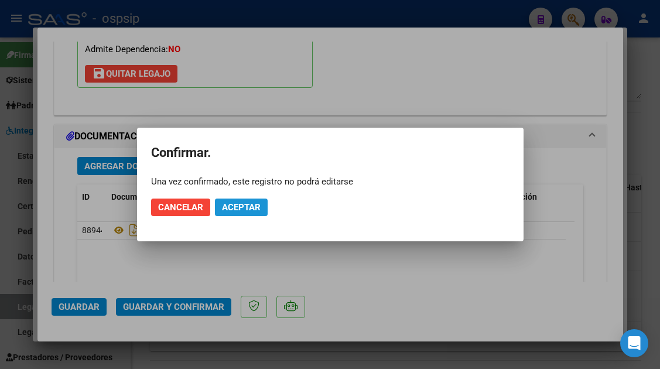
click at [231, 198] on button "Aceptar" at bounding box center [241, 207] width 53 height 18
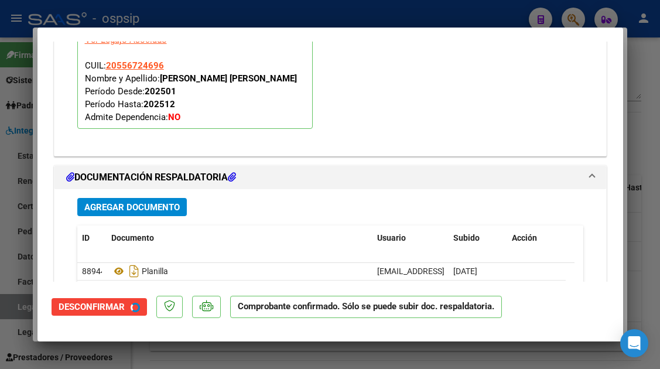
scroll to position [1065, 0]
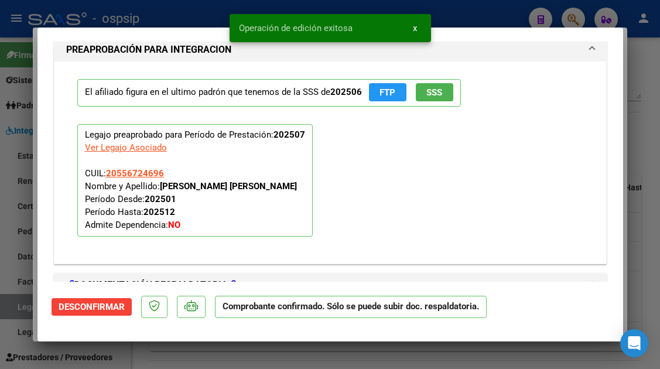
type input "$ 0,00"
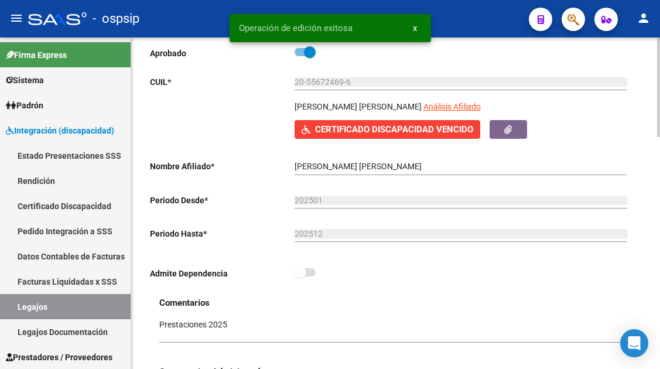
scroll to position [117, 0]
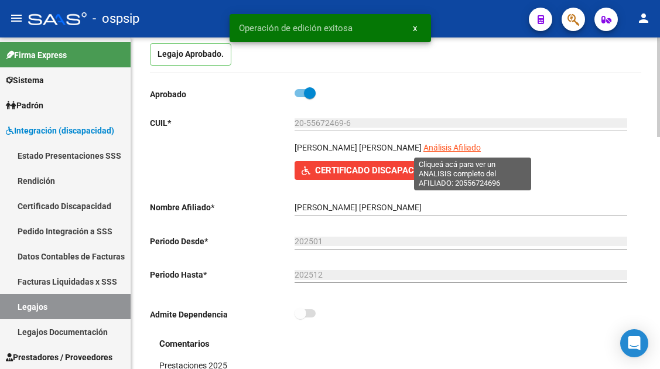
click at [454, 147] on span "Análisis Afiliado" at bounding box center [451, 147] width 57 height 9
type textarea "20556724696"
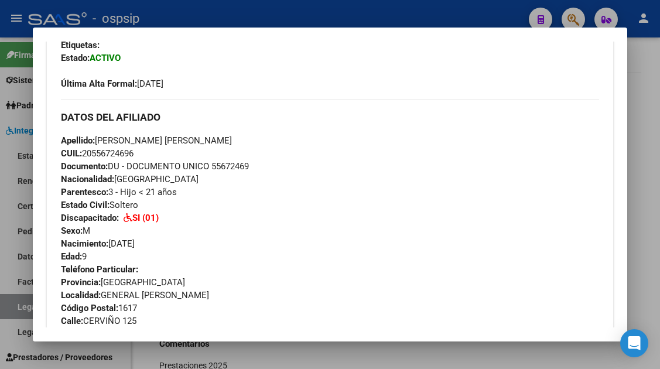
scroll to position [293, 0]
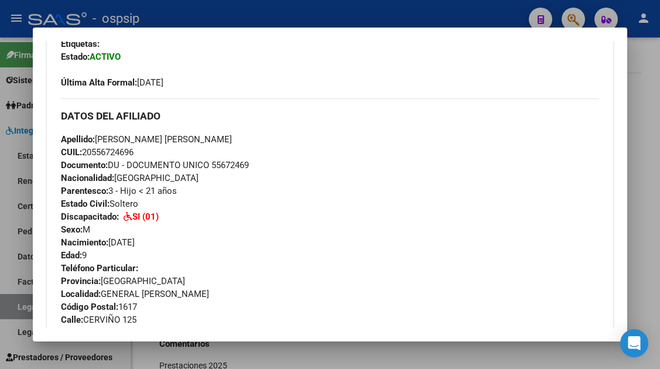
click at [18, 304] on div at bounding box center [330, 184] width 660 height 369
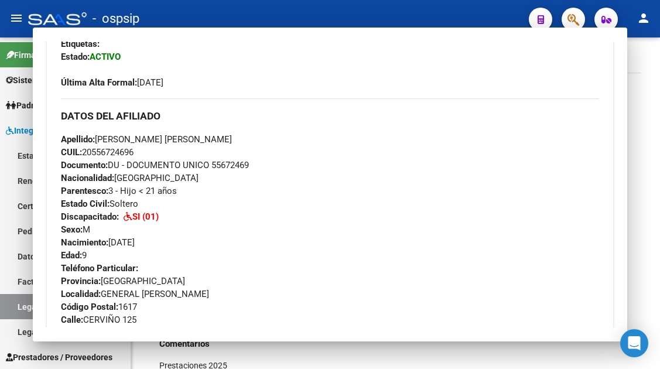
click at [18, 304] on link "Legajos" at bounding box center [65, 306] width 131 height 25
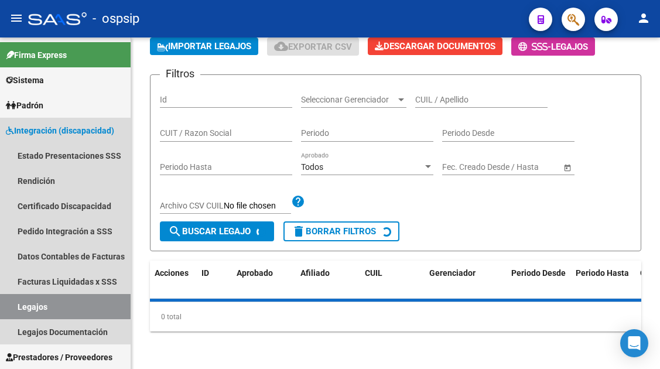
click at [18, 304] on link "Legajos" at bounding box center [65, 306] width 131 height 25
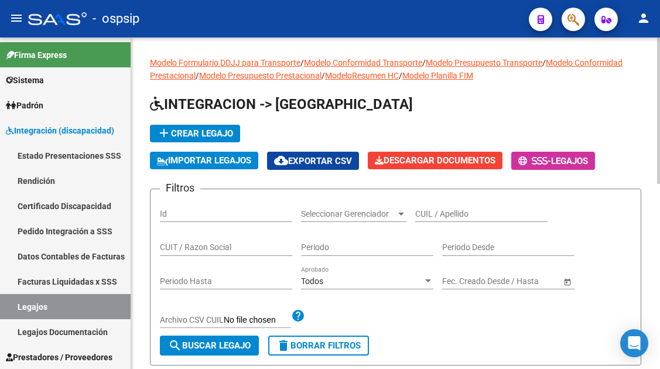
click at [437, 211] on input "CUIL / Apellido" at bounding box center [481, 214] width 132 height 10
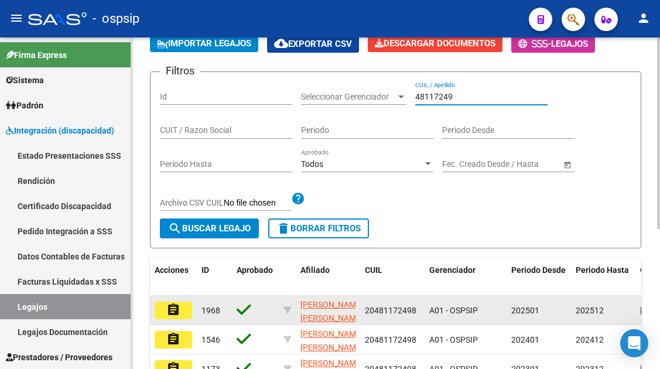
type input "48117249"
click at [172, 308] on mat-icon "assignment" at bounding box center [173, 310] width 14 height 14
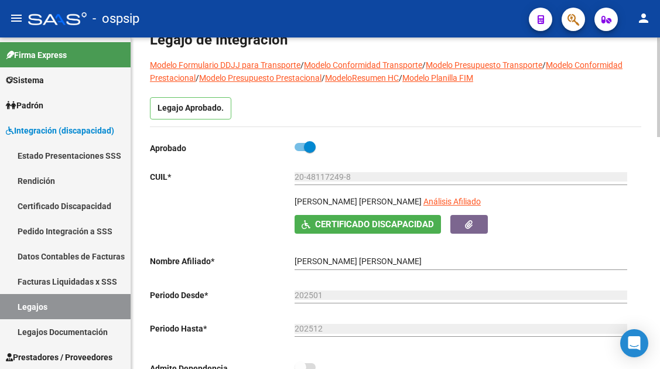
scroll to position [59, 0]
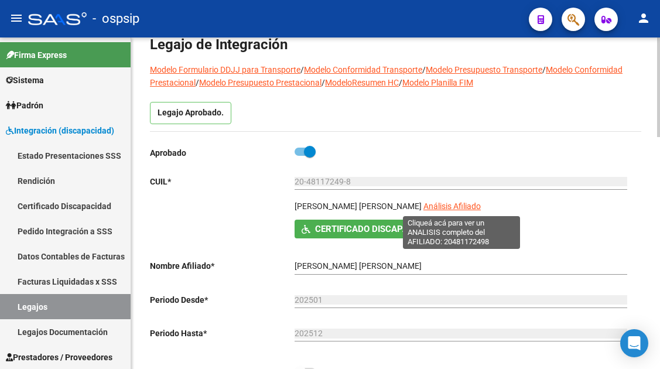
click at [467, 206] on span "Análisis Afiliado" at bounding box center [451, 205] width 57 height 9
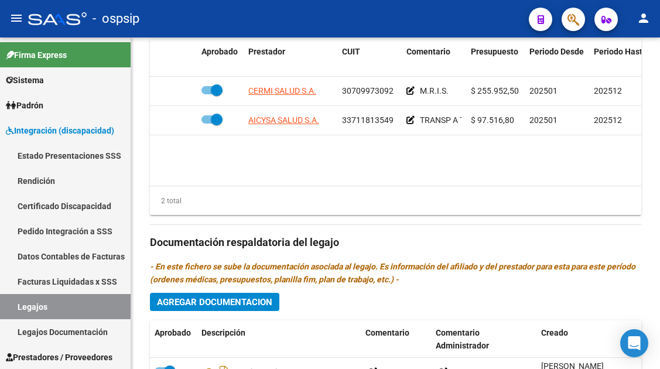
scroll to position [585, 0]
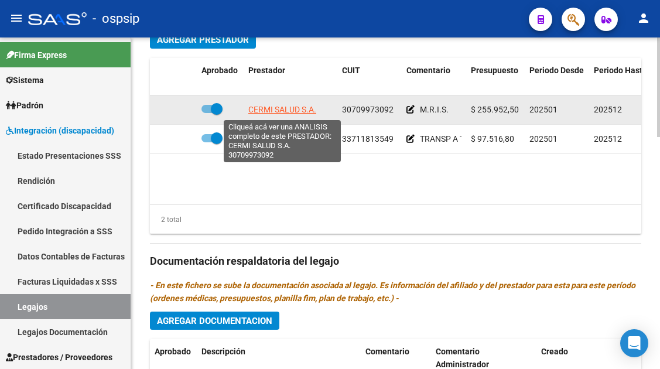
click at [274, 109] on span "CERMI SALUD S.A." at bounding box center [282, 109] width 68 height 9
type textarea "30709973092"
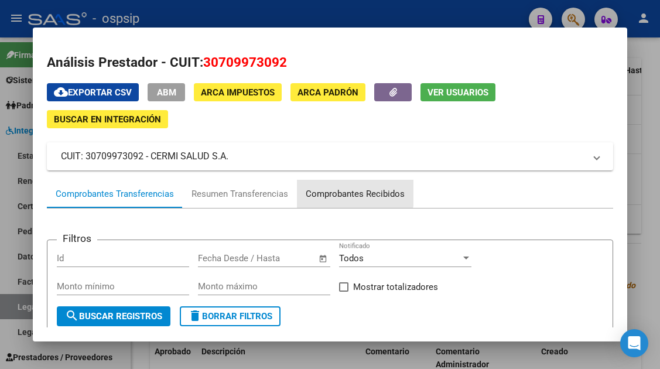
click at [343, 190] on div "Comprobantes Recibidos" at bounding box center [354, 193] width 99 height 13
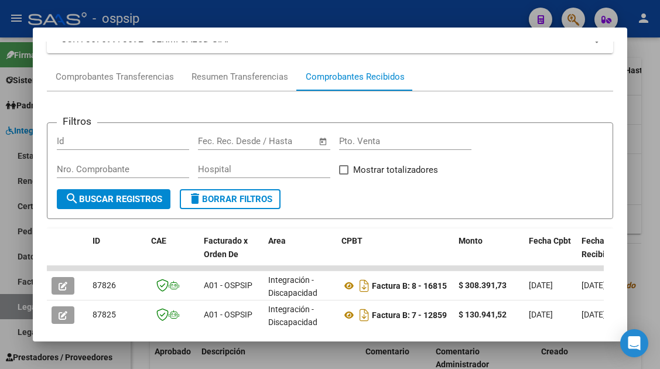
scroll to position [293, 0]
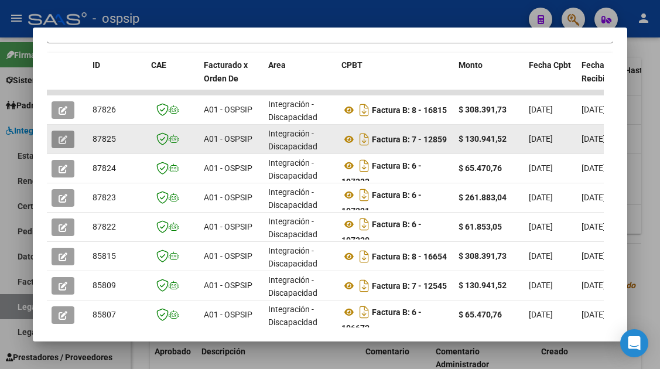
click at [64, 136] on icon "button" at bounding box center [63, 139] width 9 height 9
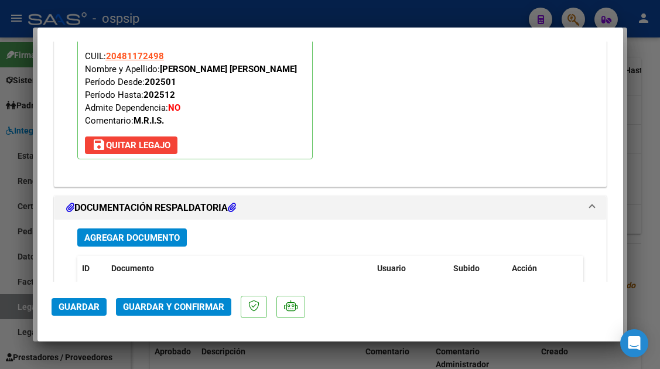
scroll to position [1474, 0]
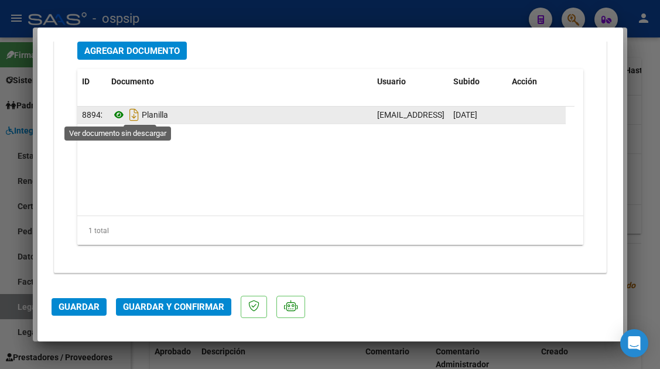
click at [121, 111] on icon at bounding box center [118, 115] width 15 height 14
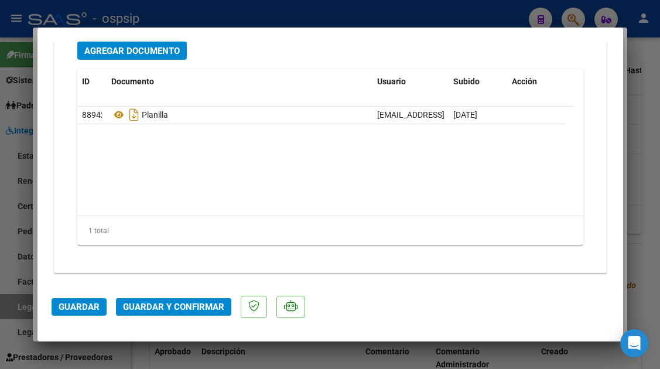
click at [199, 308] on span "Guardar y Confirmar" at bounding box center [173, 306] width 101 height 11
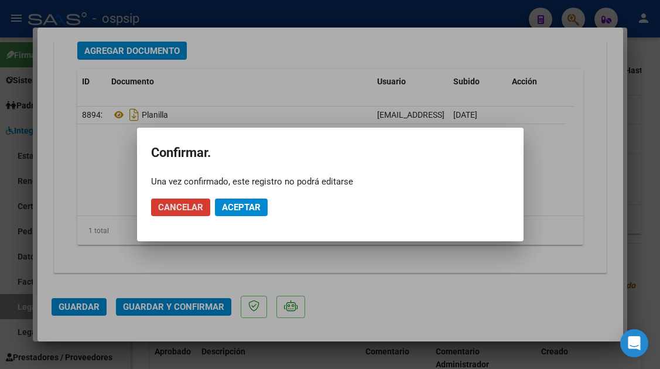
click at [252, 209] on span "Aceptar" at bounding box center [241, 207] width 39 height 11
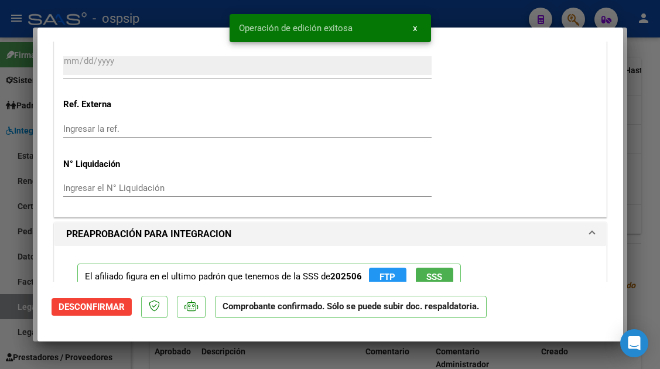
scroll to position [873, 0]
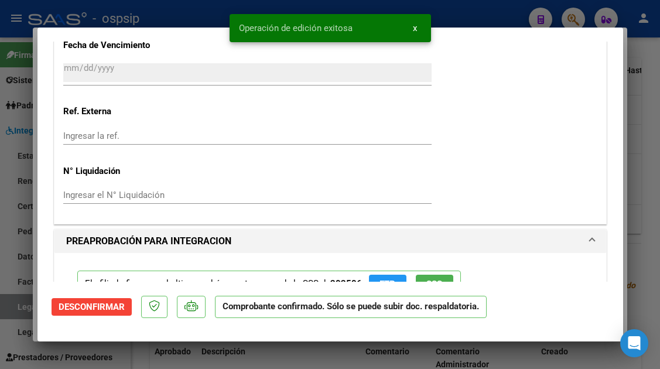
type input "$ 0,00"
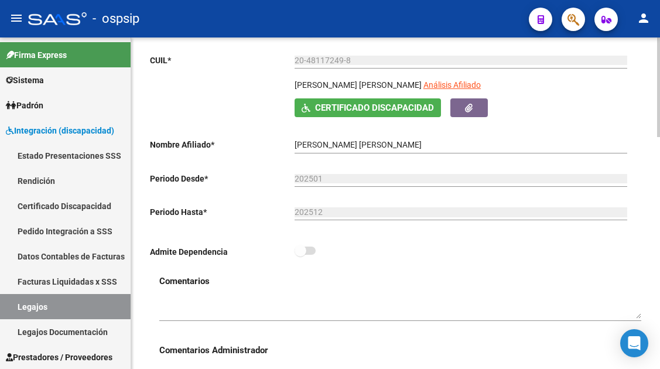
scroll to position [176, 0]
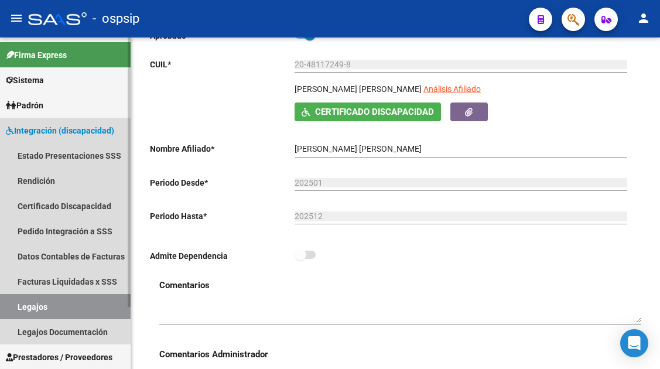
click at [77, 311] on link "Legajos" at bounding box center [65, 306] width 131 height 25
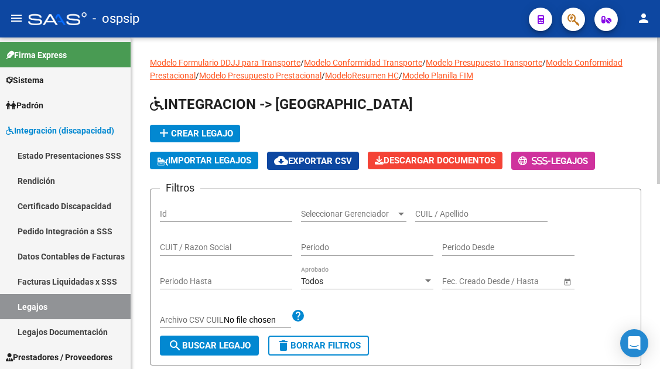
click at [418, 211] on input "CUIL / Apellido" at bounding box center [481, 214] width 132 height 10
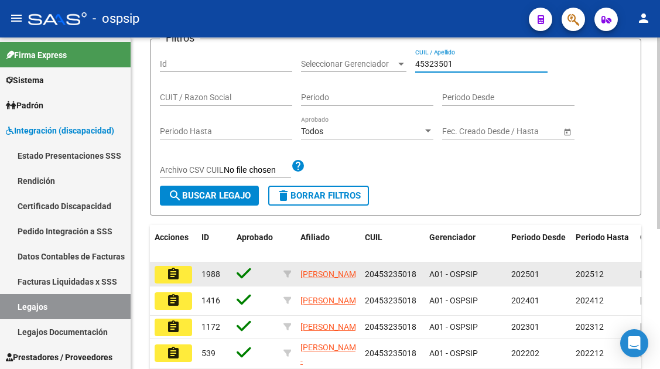
scroll to position [176, 0]
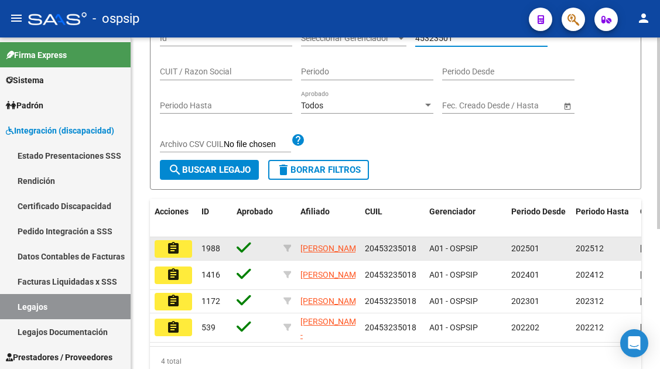
type input "45323501"
click at [166, 252] on mat-icon "assignment" at bounding box center [173, 248] width 14 height 14
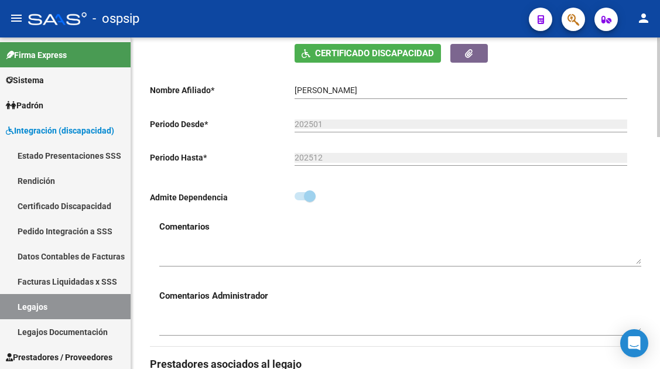
scroll to position [410, 0]
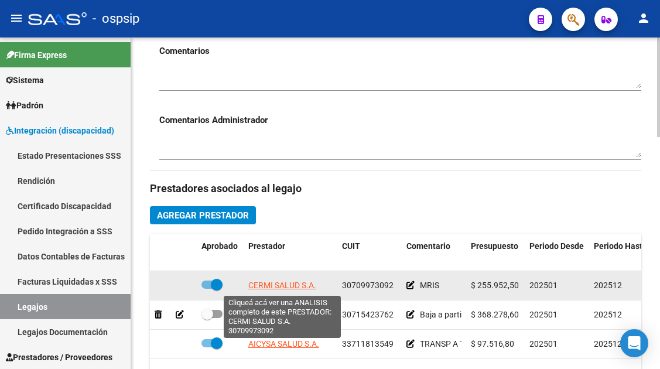
click at [304, 281] on span "CERMI SALUD S.A." at bounding box center [282, 284] width 68 height 9
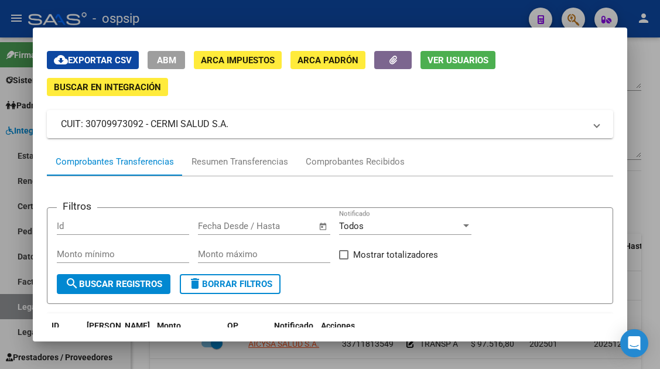
scroll to position [59, 0]
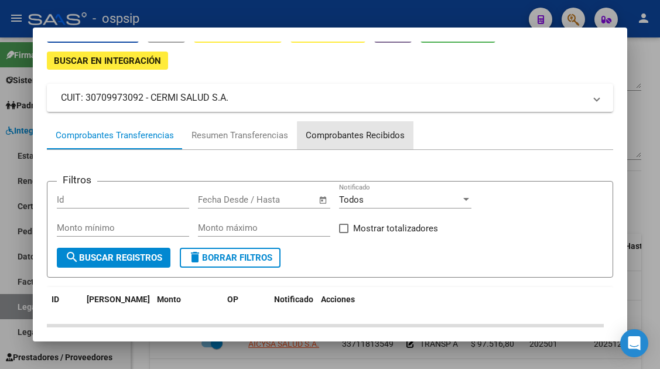
click at [363, 138] on div "Comprobantes Recibidos" at bounding box center [354, 135] width 99 height 13
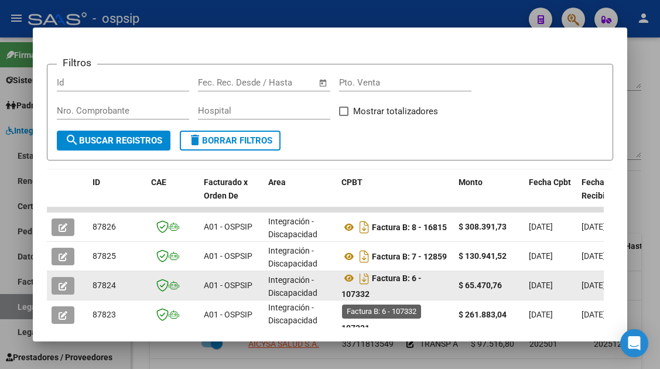
scroll to position [7, 0]
click at [65, 284] on icon "button" at bounding box center [63, 285] width 9 height 9
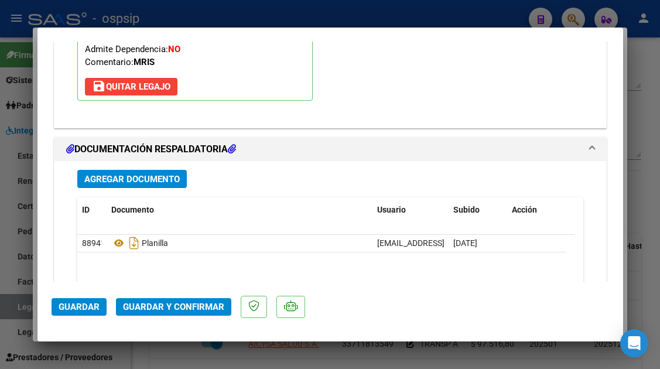
scroll to position [1405, 0]
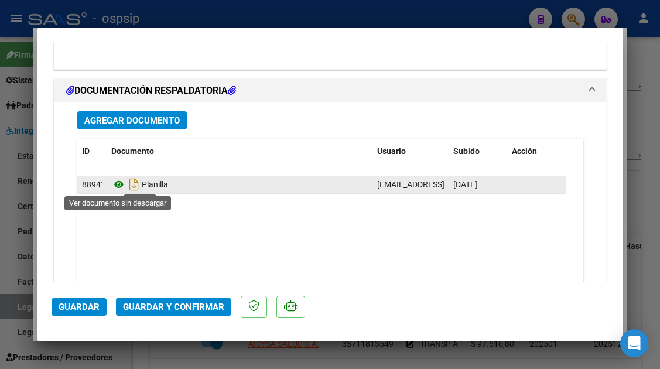
click at [116, 185] on icon at bounding box center [118, 184] width 15 height 14
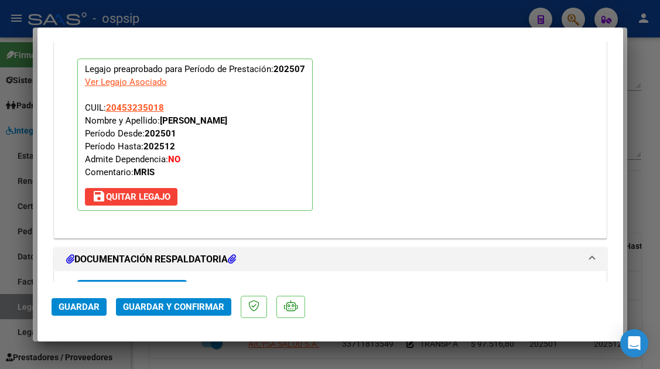
scroll to position [1229, 0]
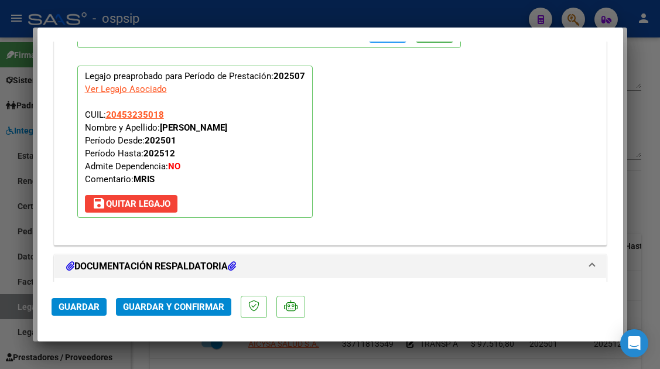
click at [177, 313] on button "Guardar y Confirmar" at bounding box center [173, 307] width 115 height 18
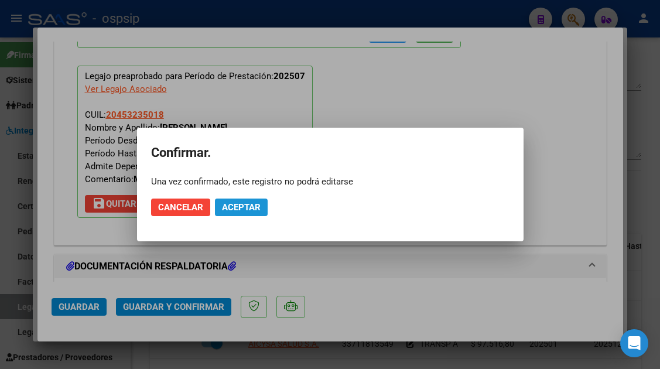
click at [241, 210] on span "Aceptar" at bounding box center [241, 207] width 39 height 11
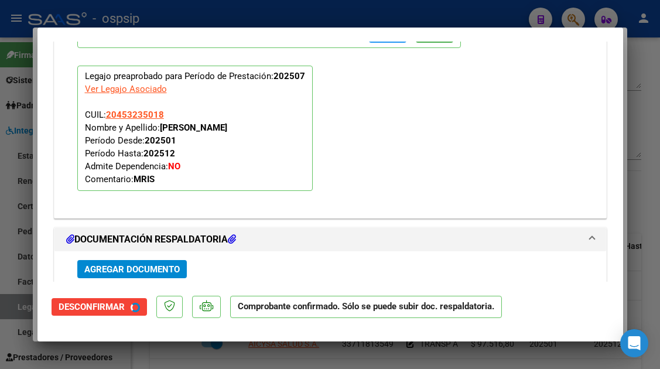
scroll to position [1341, 0]
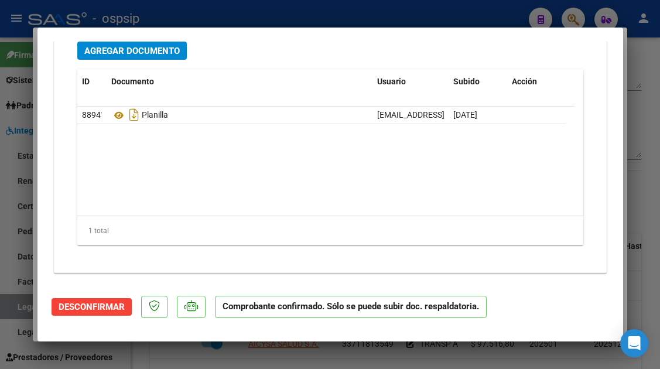
click at [17, 308] on div at bounding box center [330, 184] width 660 height 369
type input "$ 0,00"
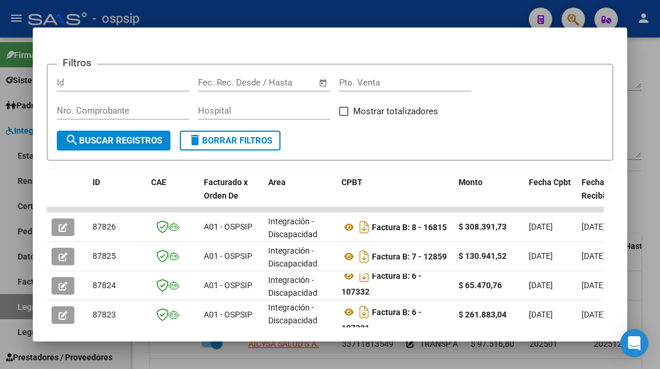
click at [17, 308] on div at bounding box center [330, 184] width 660 height 369
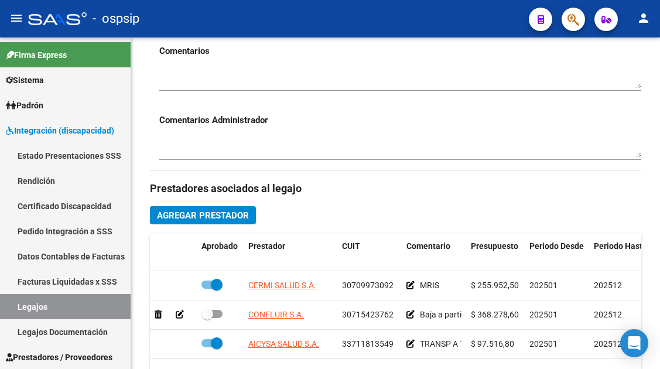
click at [17, 308] on link "Legajos" at bounding box center [65, 306] width 131 height 25
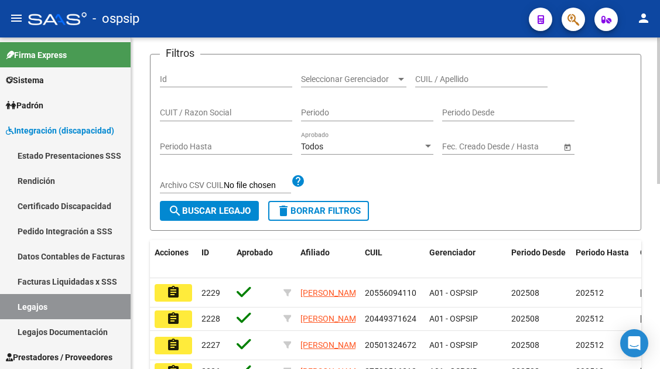
scroll to position [117, 0]
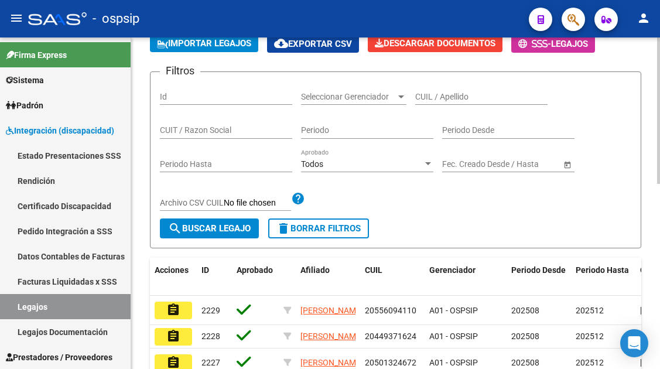
click at [436, 93] on input "CUIL / Apellido" at bounding box center [481, 97] width 132 height 10
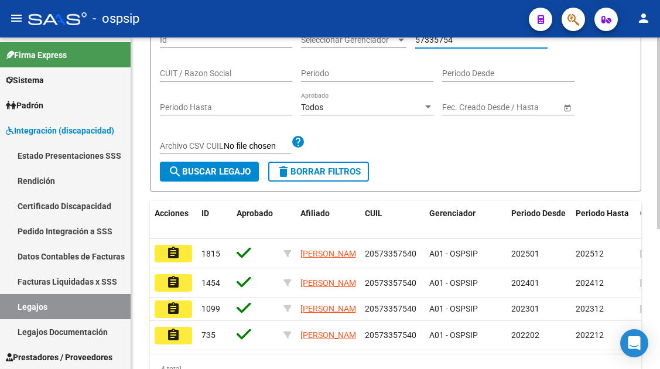
scroll to position [234, 0]
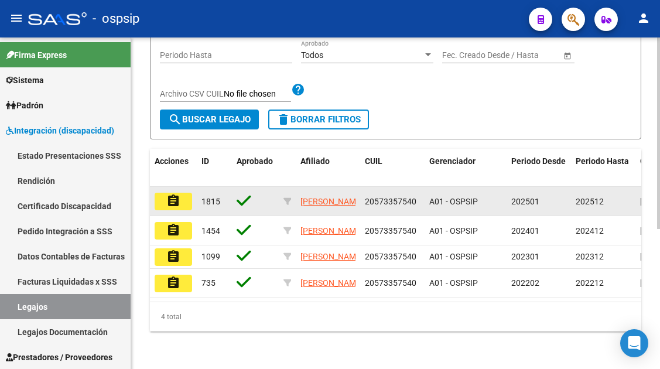
type input "57335754"
click at [171, 199] on mat-icon "assignment" at bounding box center [173, 201] width 14 height 14
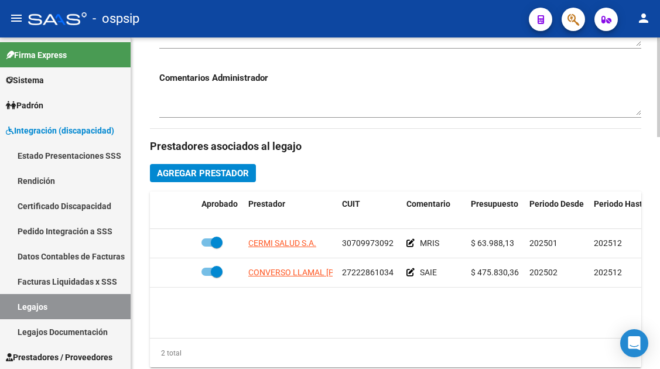
scroll to position [468, 0]
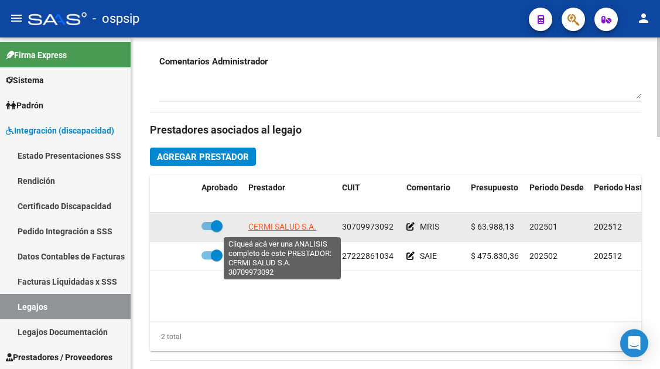
click at [277, 231] on span "CERMI SALUD S.A." at bounding box center [282, 226] width 68 height 9
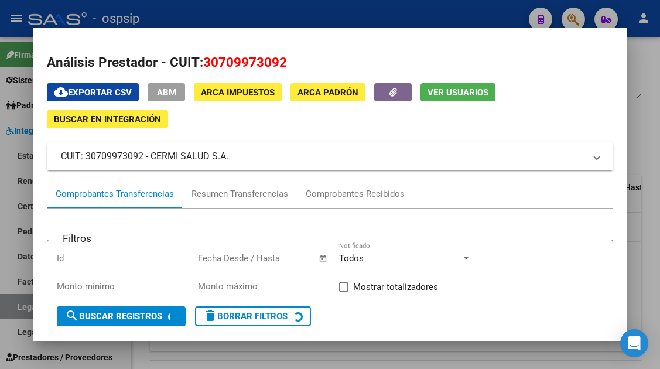
click at [362, 175] on div "cloud_download Exportar CSV ABM ARCA Impuestos ARCA Padrón Ver Usuarios Buscar …" at bounding box center [329, 374] width 565 height 582
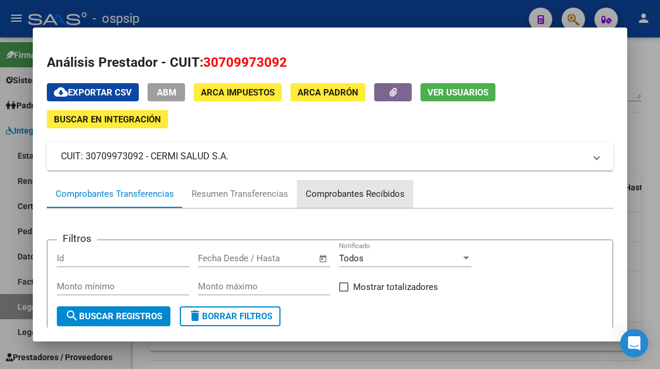
click at [357, 186] on div "Comprobantes Recibidos" at bounding box center [355, 194] width 116 height 28
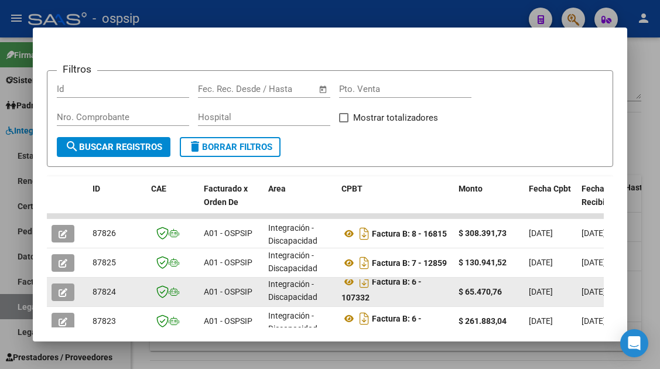
scroll to position [228, 0]
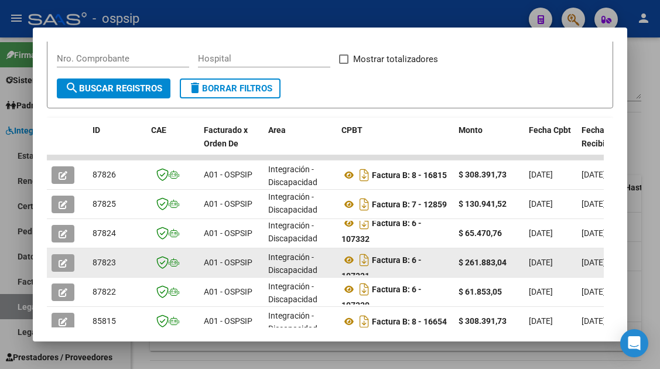
click at [66, 259] on icon "button" at bounding box center [63, 263] width 9 height 9
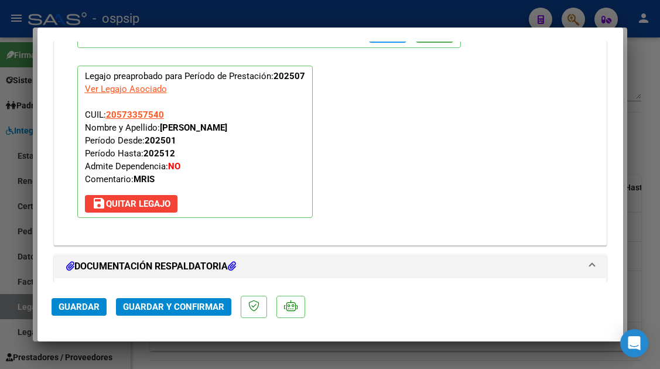
scroll to position [1346, 0]
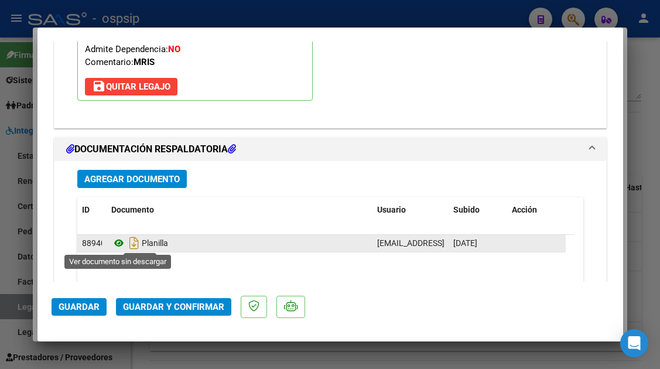
click at [118, 246] on icon at bounding box center [118, 243] width 15 height 14
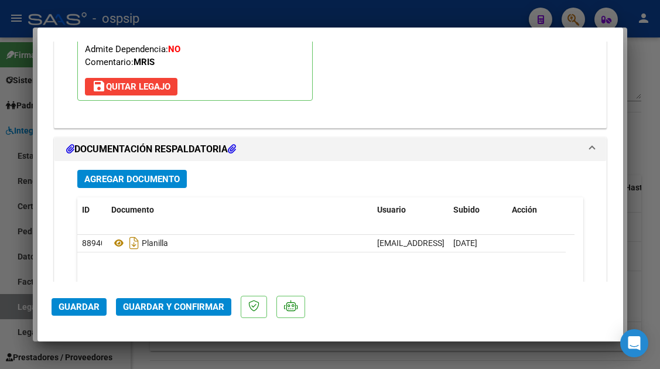
click at [165, 308] on span "Guardar y Confirmar" at bounding box center [173, 306] width 101 height 11
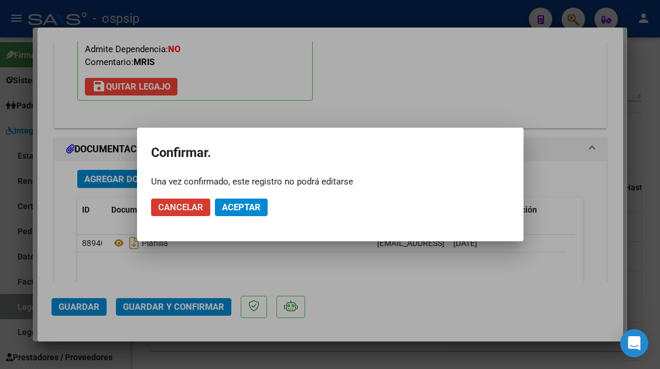
click at [240, 215] on button "Aceptar" at bounding box center [241, 207] width 53 height 18
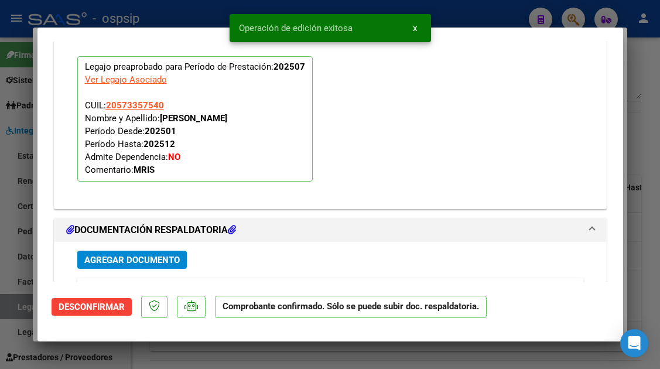
scroll to position [1065, 0]
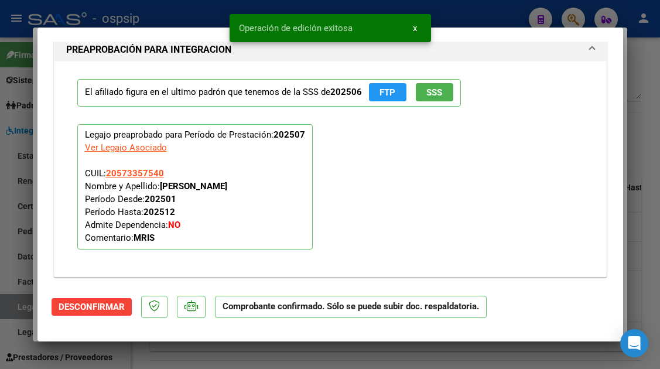
click at [19, 306] on div at bounding box center [330, 184] width 660 height 369
type input "$ 0,00"
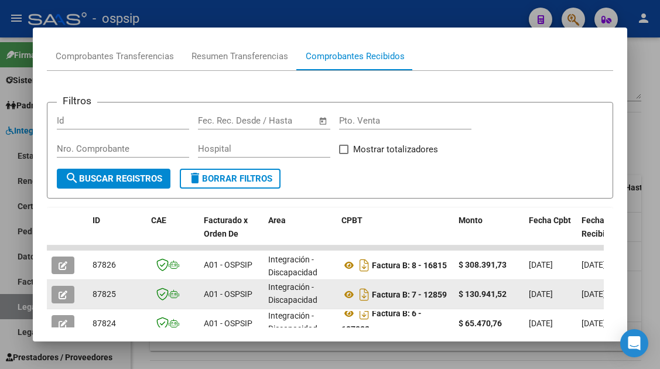
scroll to position [0, 0]
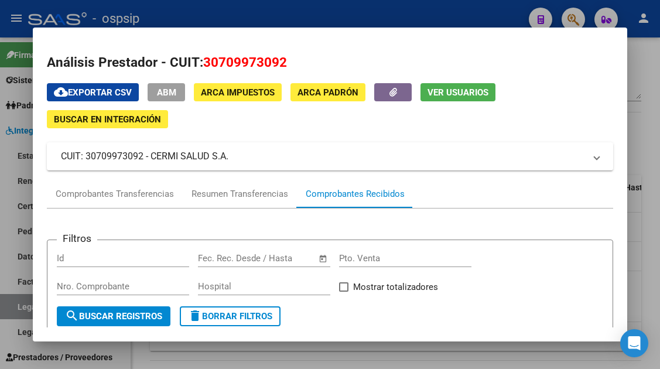
click at [13, 308] on div at bounding box center [330, 184] width 660 height 369
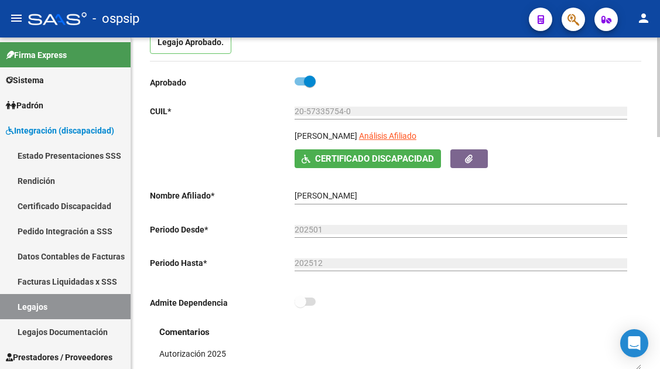
scroll to position [117, 0]
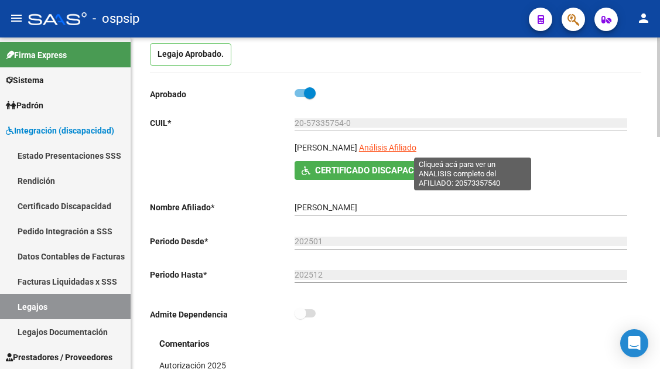
click at [416, 146] on span "Análisis Afiliado" at bounding box center [387, 147] width 57 height 9
type textarea "20573357540"
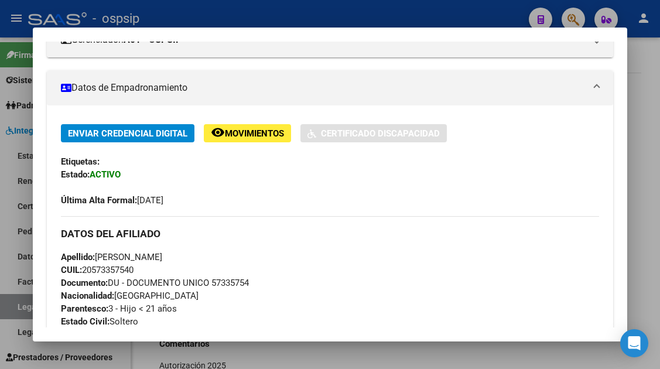
scroll to position [176, 0]
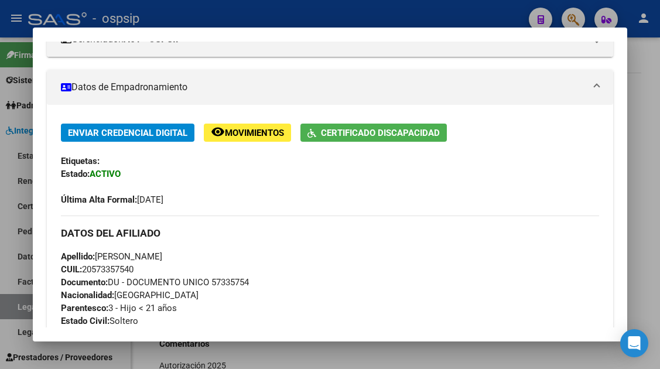
click at [2, 310] on div at bounding box center [330, 184] width 660 height 369
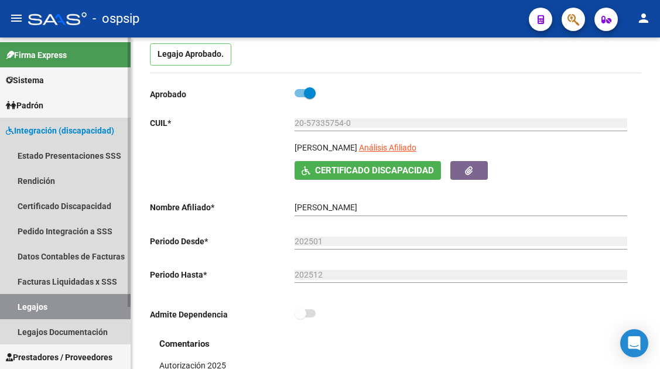
click at [30, 298] on link "Legajos" at bounding box center [65, 306] width 131 height 25
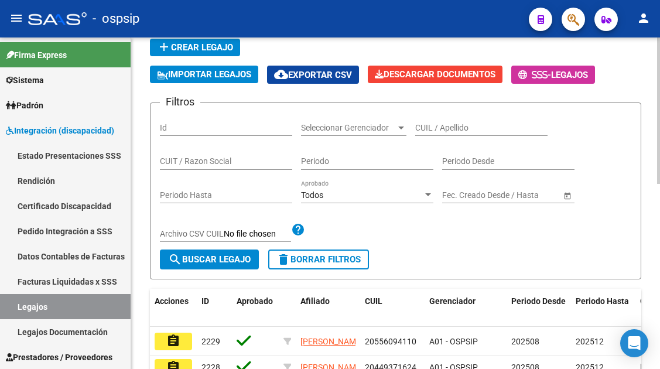
scroll to position [59, 0]
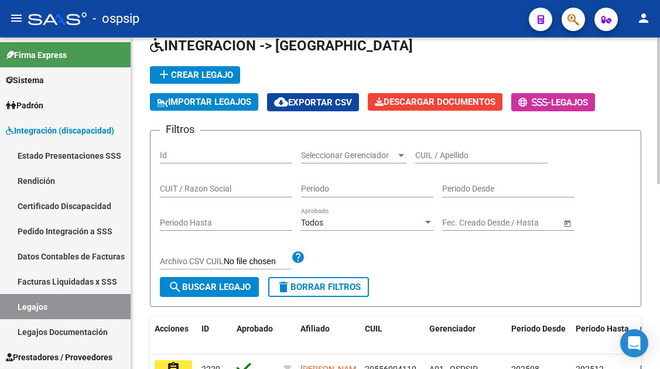
click at [423, 161] on div "CUIL / Apellido" at bounding box center [481, 151] width 132 height 23
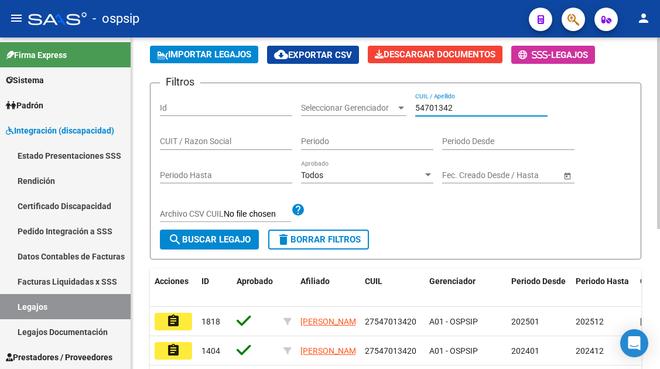
scroll to position [176, 0]
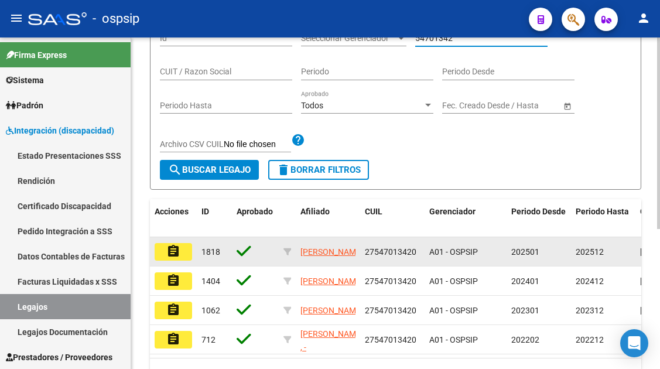
type input "54701342"
click at [173, 252] on mat-icon "assignment" at bounding box center [173, 251] width 14 height 14
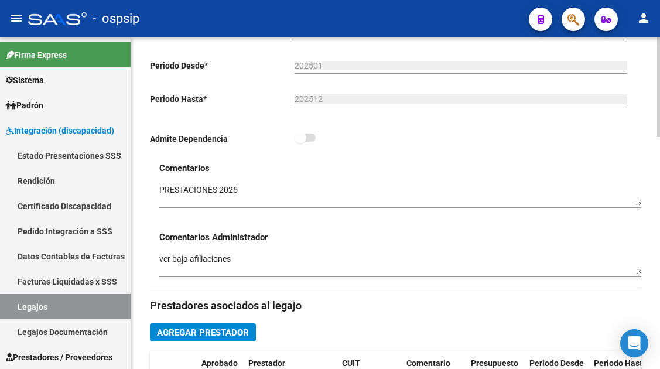
scroll to position [176, 0]
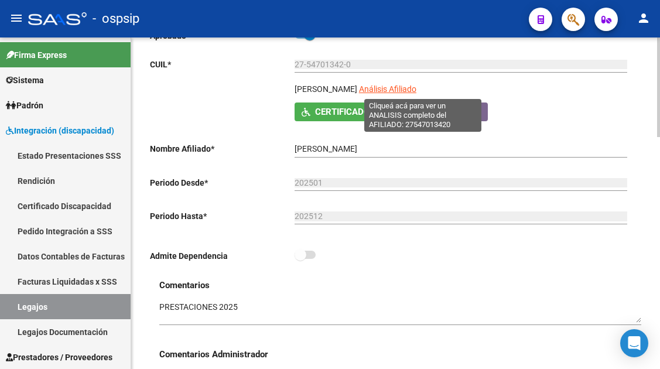
click at [416, 94] on span "Análisis Afiliado" at bounding box center [387, 88] width 57 height 9
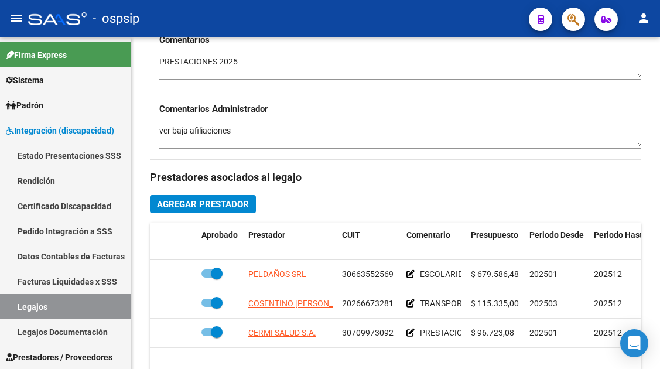
scroll to position [527, 0]
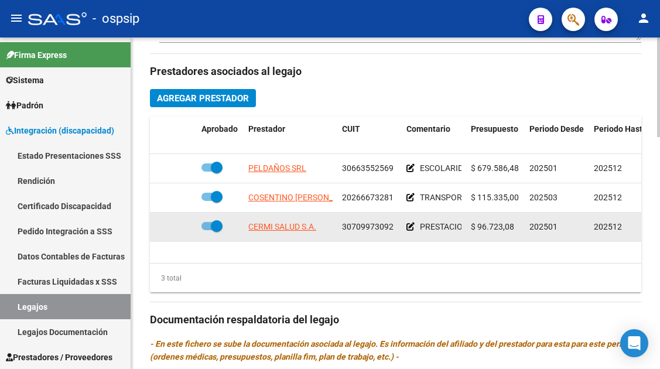
click at [262, 232] on app-link-go-to "CERMI SALUD S.A." at bounding box center [282, 226] width 68 height 13
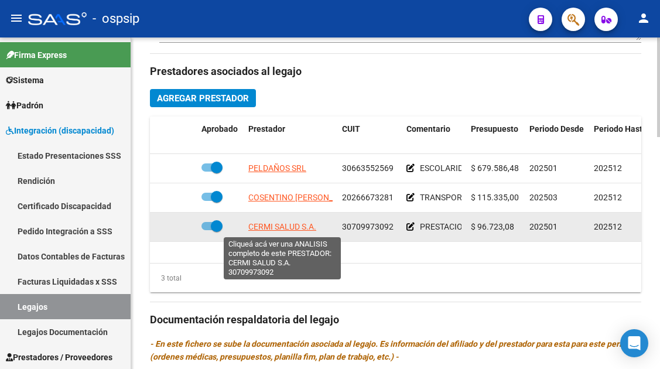
click at [263, 229] on span "CERMI SALUD S.A." at bounding box center [282, 226] width 68 height 9
type textarea "30709973092"
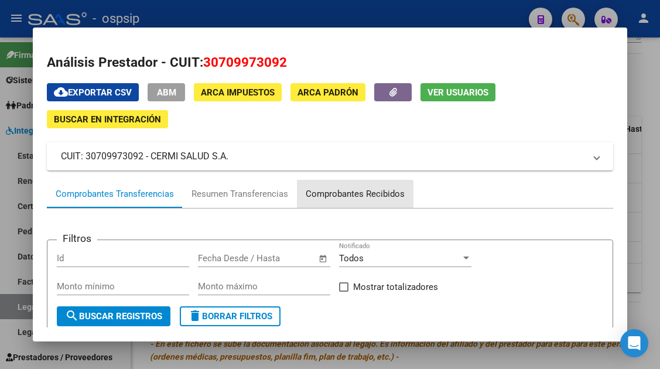
click at [349, 195] on div "Comprobantes Recibidos" at bounding box center [354, 193] width 99 height 13
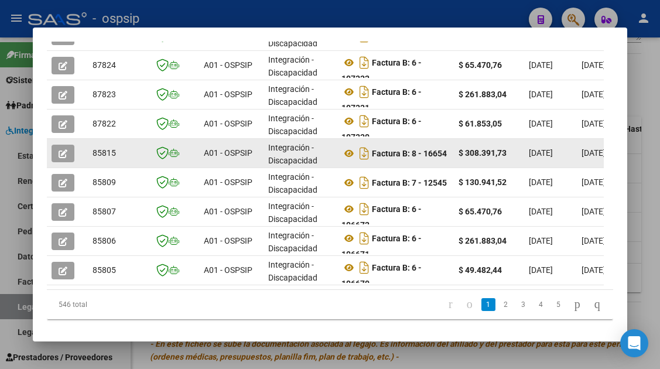
scroll to position [403, 0]
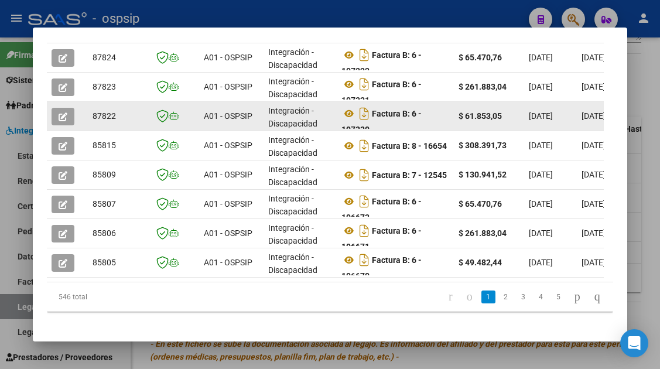
click at [71, 115] on button "button" at bounding box center [63, 117] width 23 height 18
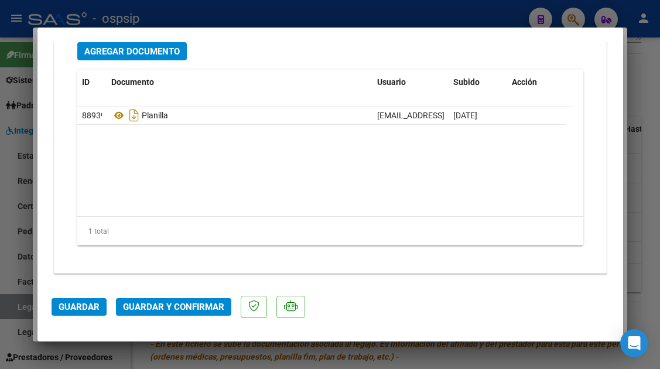
scroll to position [1474, 0]
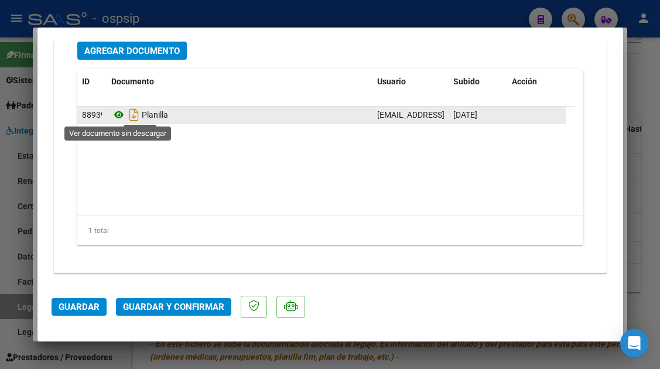
click at [114, 111] on icon at bounding box center [118, 115] width 15 height 14
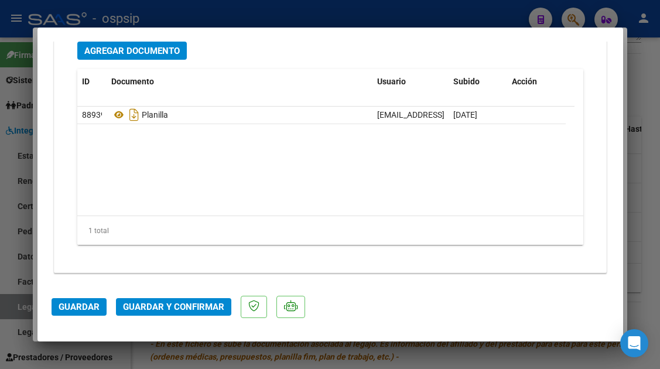
click at [152, 304] on span "Guardar y Confirmar" at bounding box center [173, 306] width 101 height 11
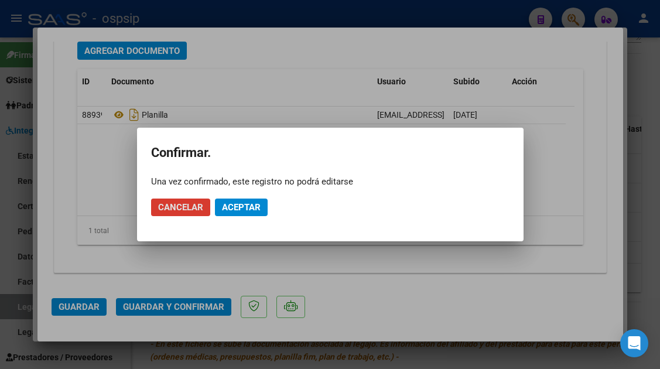
click at [236, 211] on span "Aceptar" at bounding box center [241, 207] width 39 height 11
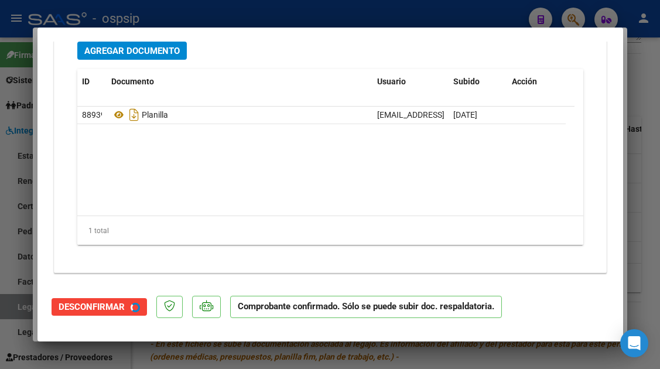
scroll to position [1107, 0]
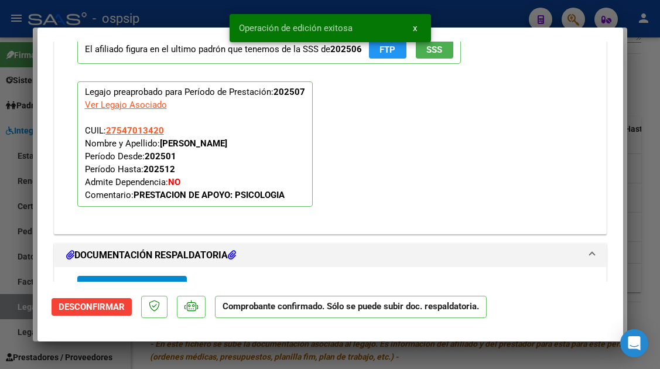
click at [19, 316] on div at bounding box center [330, 184] width 660 height 369
type input "$ 0,00"
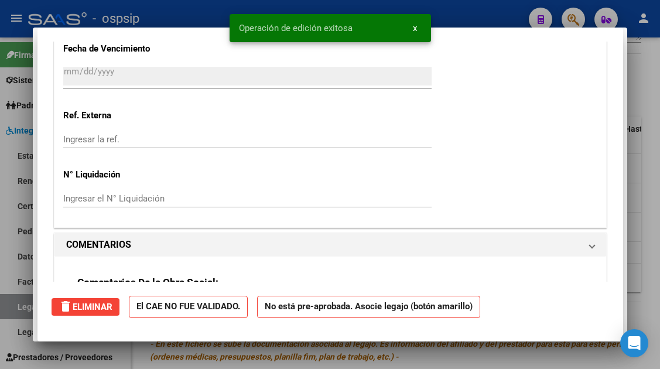
scroll to position [0, 0]
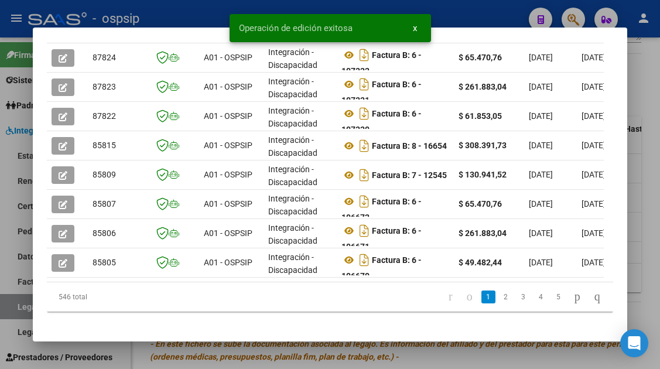
click at [19, 311] on div at bounding box center [330, 184] width 660 height 369
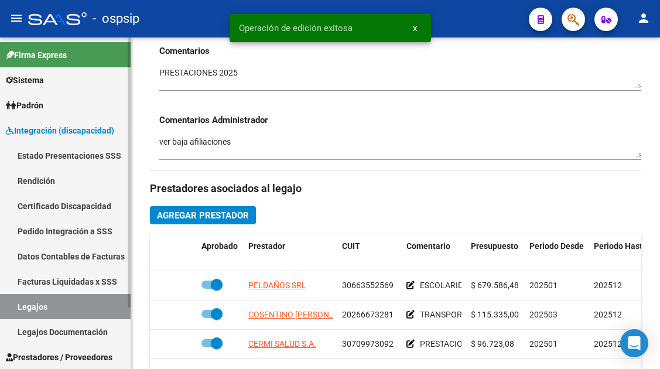
click at [40, 314] on link "Legajos" at bounding box center [65, 306] width 131 height 25
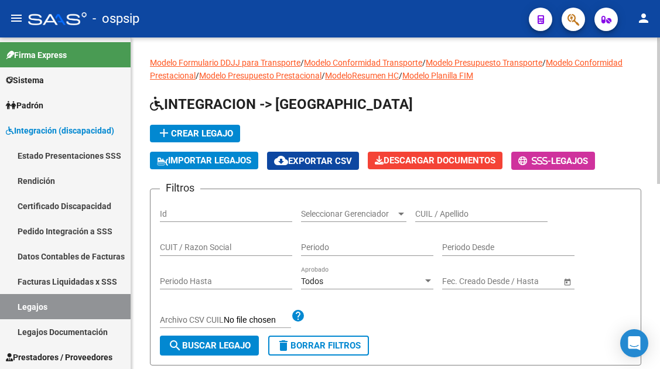
click at [442, 221] on div "CUIL / Apellido" at bounding box center [481, 209] width 132 height 23
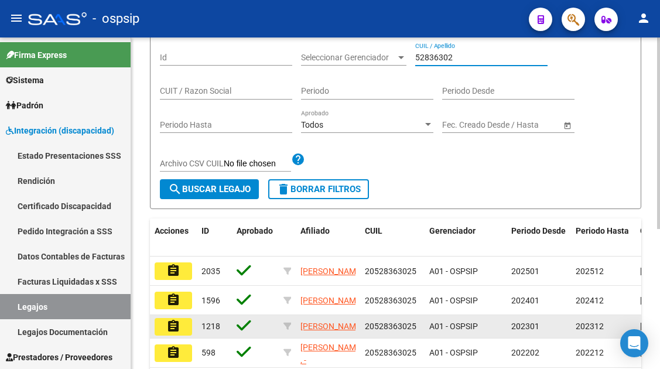
scroll to position [176, 0]
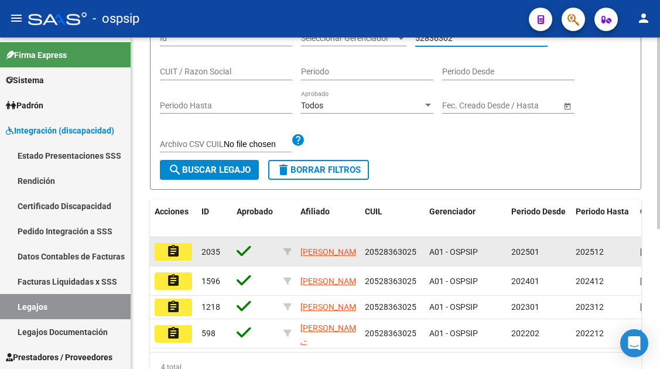
type input "52836302"
click at [180, 253] on mat-icon "assignment" at bounding box center [173, 251] width 14 height 14
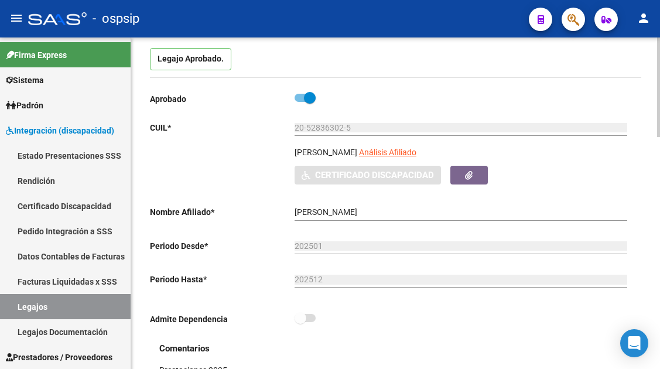
scroll to position [117, 0]
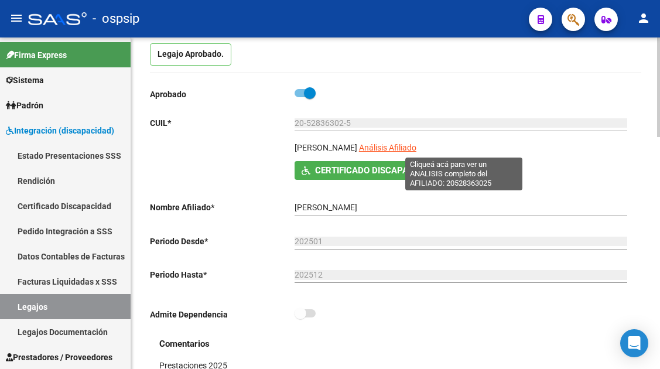
click at [416, 145] on span "Análisis Afiliado" at bounding box center [387, 147] width 57 height 9
type textarea "20528363025"
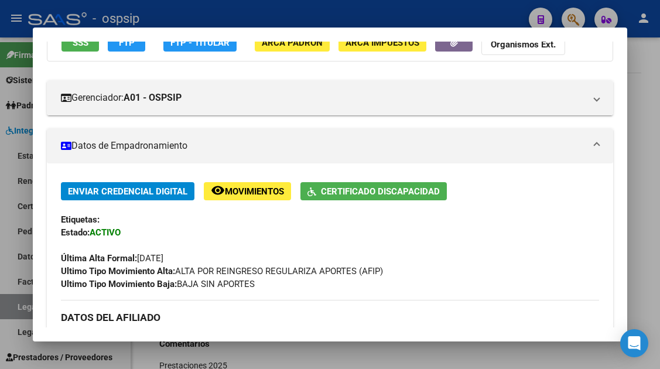
click at [87, 46] on span "SSS" at bounding box center [81, 42] width 16 height 11
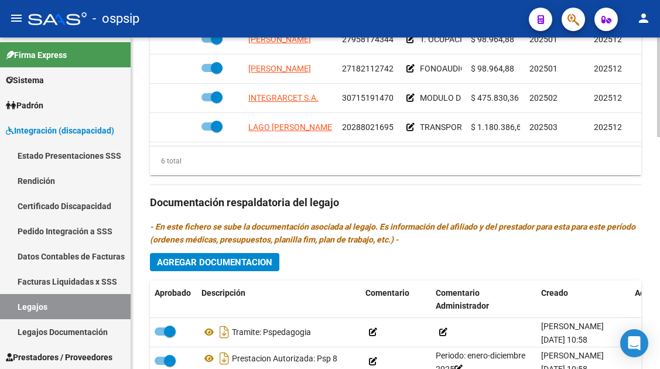
scroll to position [80, 0]
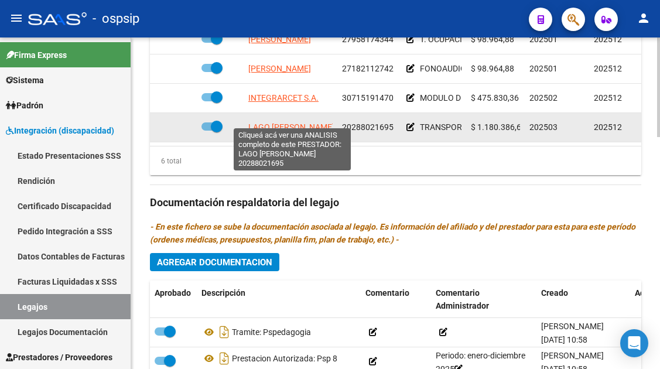
click at [289, 122] on span "LAGO GASTON ARTURO" at bounding box center [291, 126] width 86 height 9
type textarea "20288021695"
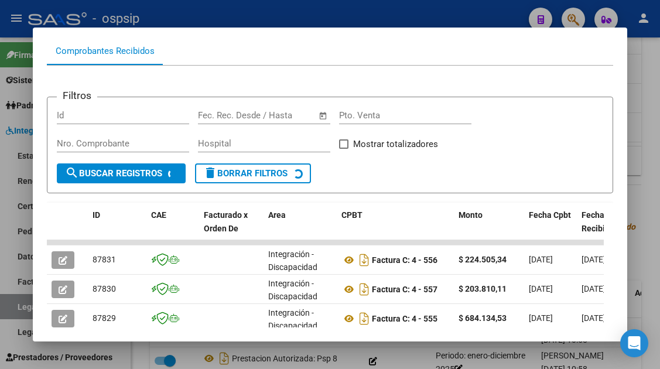
scroll to position [169, 0]
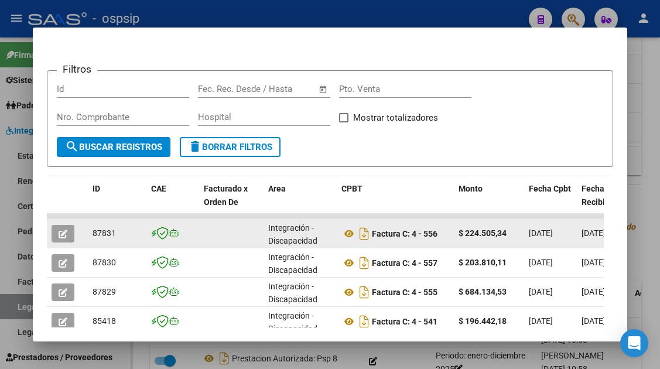
click at [63, 235] on icon "button" at bounding box center [63, 233] width 9 height 9
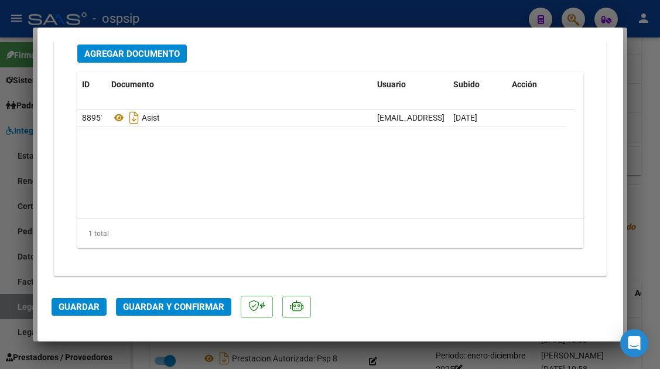
scroll to position [1487, 0]
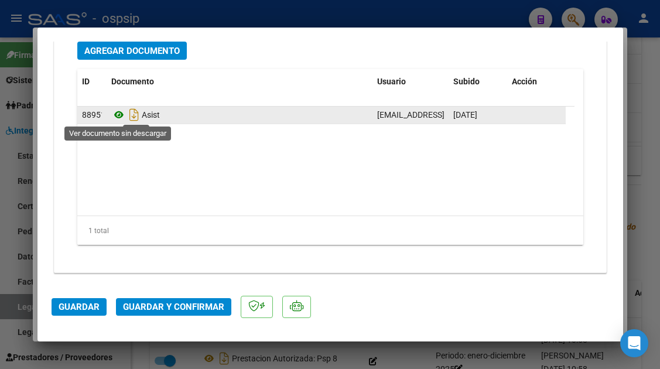
click at [119, 115] on icon at bounding box center [118, 115] width 15 height 14
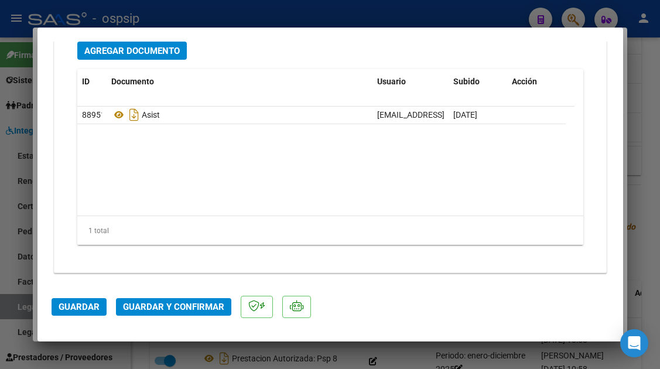
click at [8, 307] on div at bounding box center [330, 184] width 660 height 369
type input "$ 0,00"
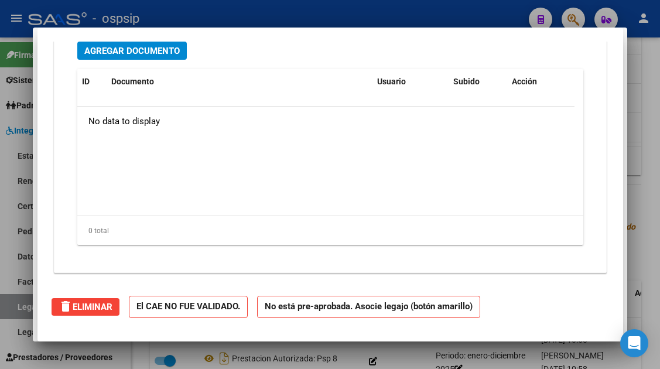
scroll to position [0, 0]
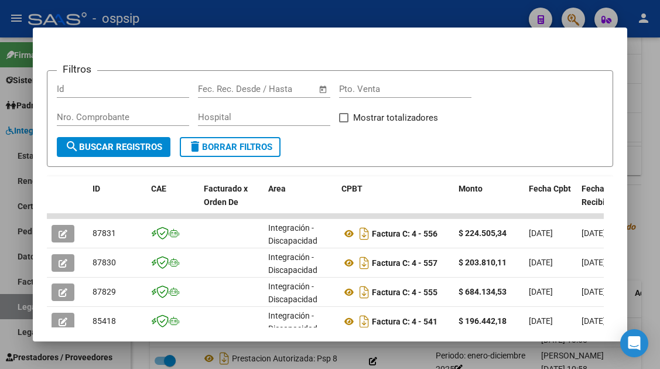
click at [11, 307] on div at bounding box center [330, 184] width 660 height 369
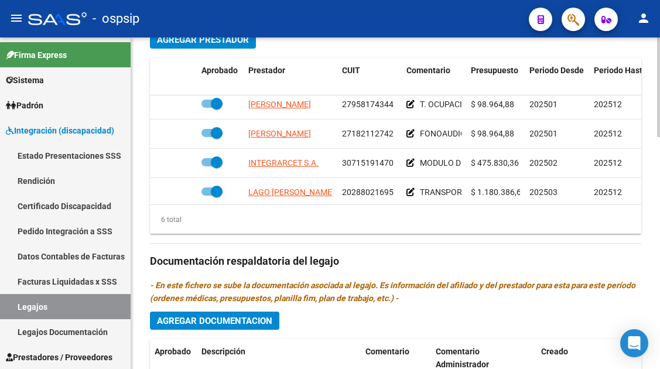
scroll to position [30, 0]
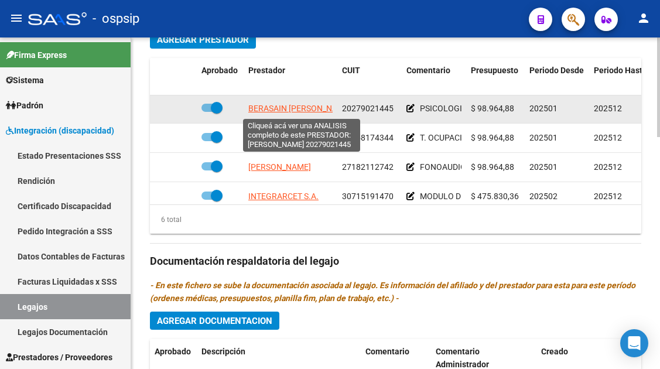
click at [274, 107] on span "BERASAIN GERARDO DANIEL" at bounding box center [299, 108] width 103 height 9
type textarea "20279021445"
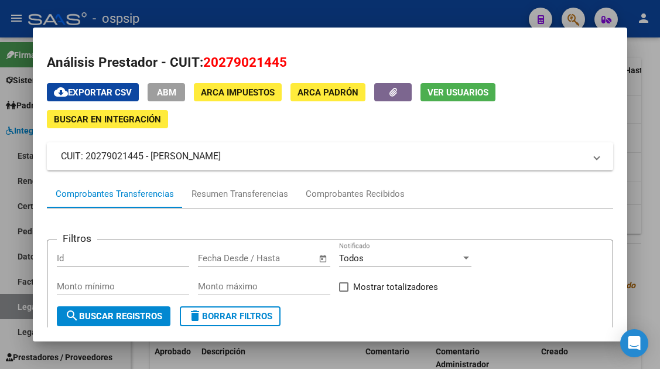
scroll to position [59, 0]
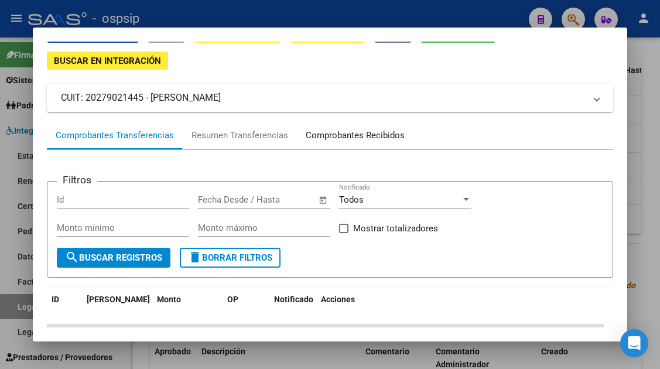
click at [342, 140] on div "Comprobantes Recibidos" at bounding box center [354, 135] width 99 height 13
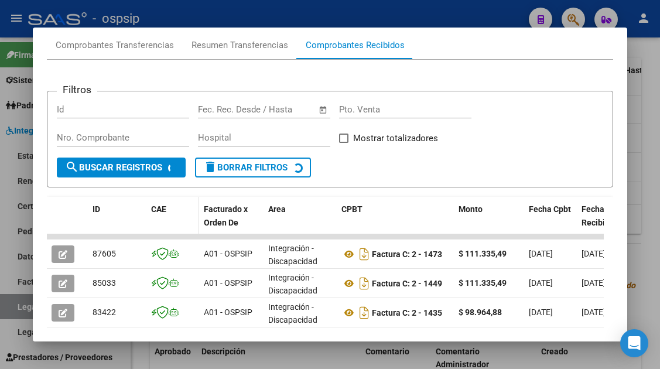
scroll to position [169, 0]
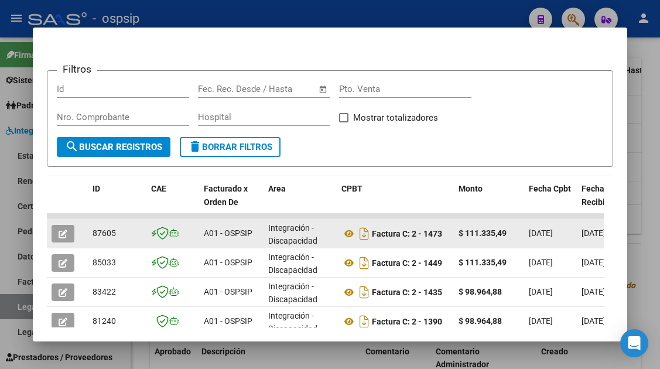
click at [60, 234] on icon "button" at bounding box center [63, 233] width 9 height 9
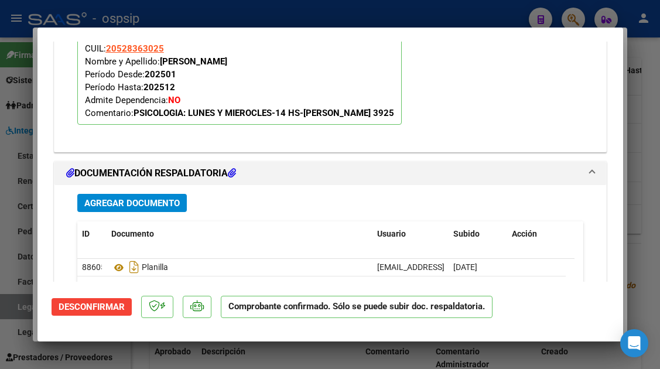
scroll to position [1346, 0]
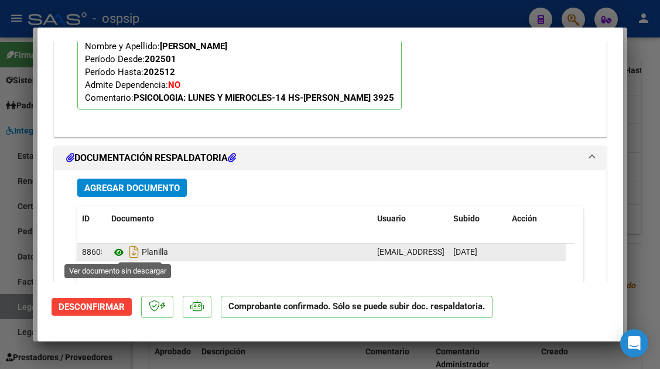
click at [116, 256] on icon at bounding box center [118, 252] width 15 height 14
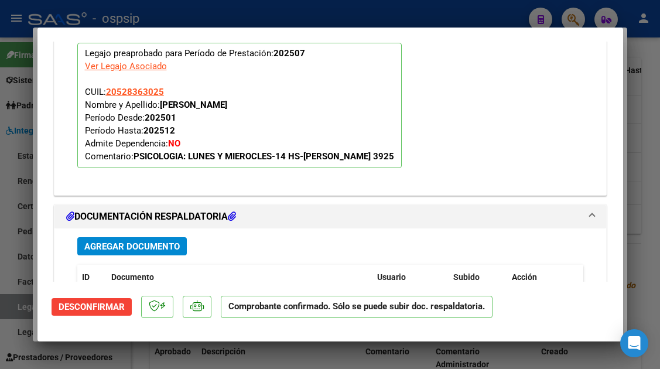
type input "$ 0,00"
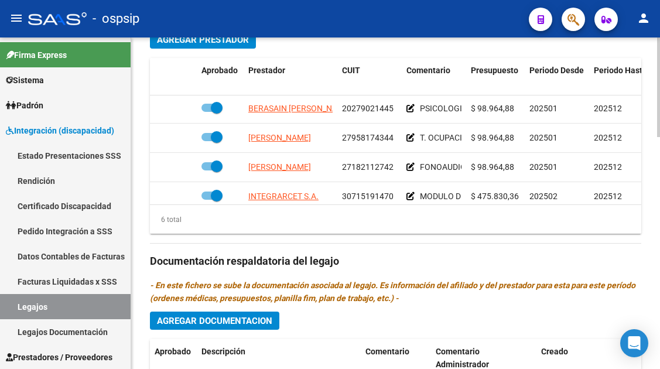
scroll to position [80, 0]
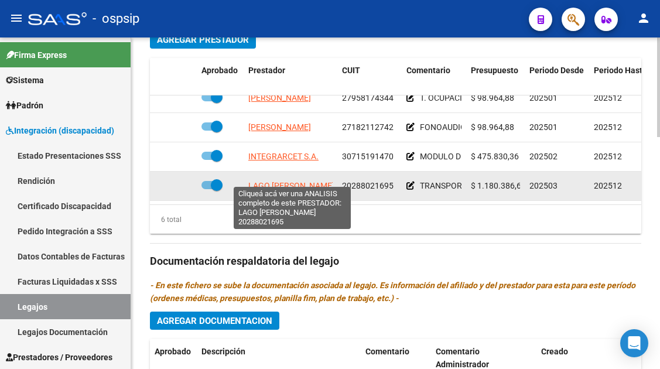
click at [317, 181] on span "LAGO GASTON ARTURO" at bounding box center [291, 185] width 86 height 9
type textarea "20288021695"
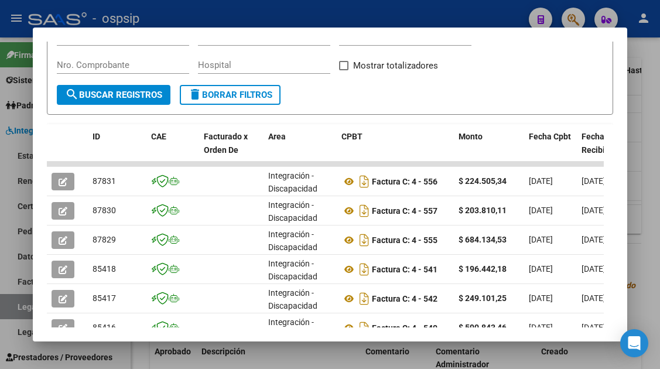
scroll to position [228, 0]
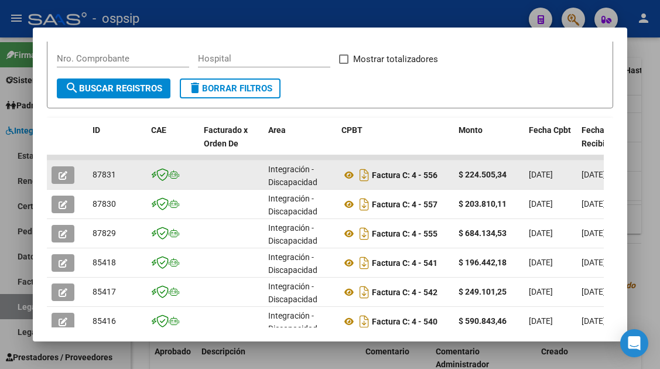
click at [64, 176] on icon "button" at bounding box center [63, 175] width 9 height 9
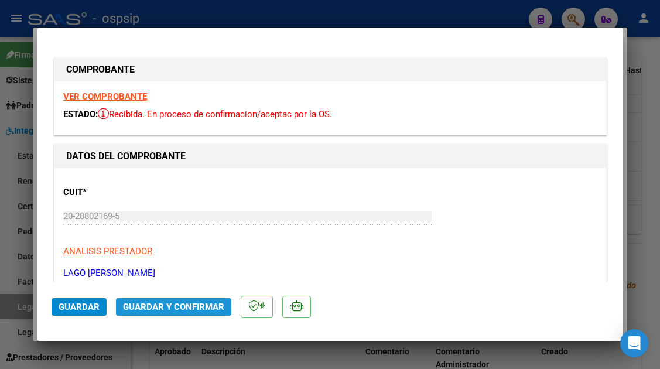
click at [156, 304] on span "Guardar y Confirmar" at bounding box center [173, 306] width 101 height 11
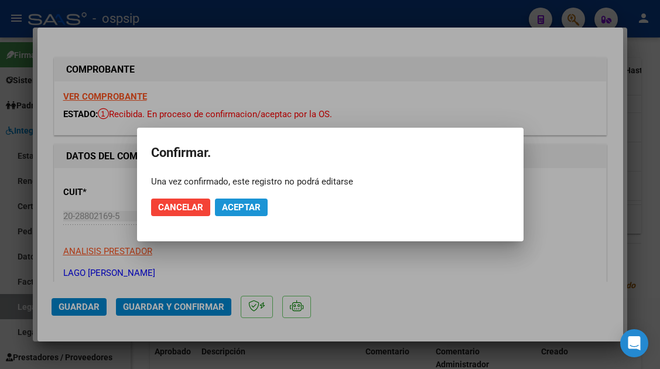
click at [259, 208] on span "Aceptar" at bounding box center [241, 207] width 39 height 11
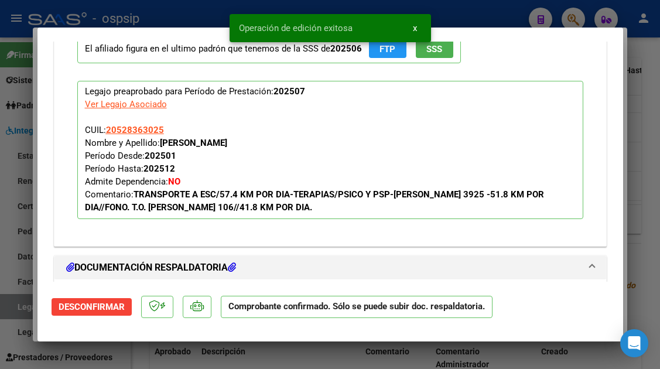
scroll to position [1112, 0]
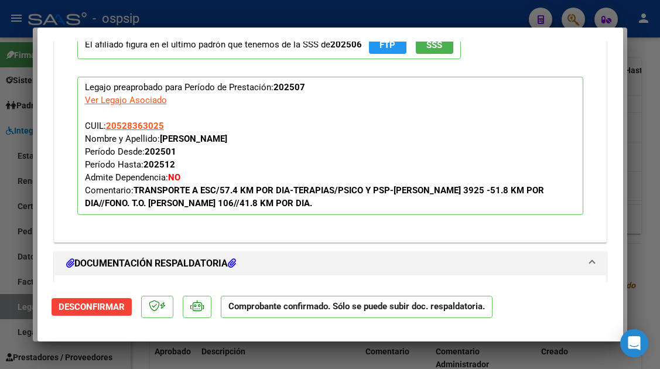
click at [11, 298] on div at bounding box center [330, 184] width 660 height 369
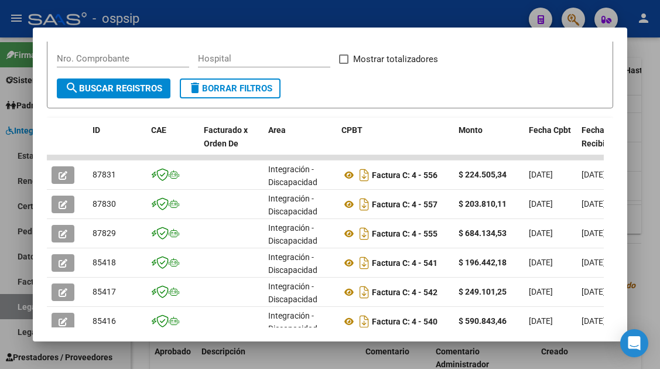
click at [16, 317] on div at bounding box center [330, 184] width 660 height 369
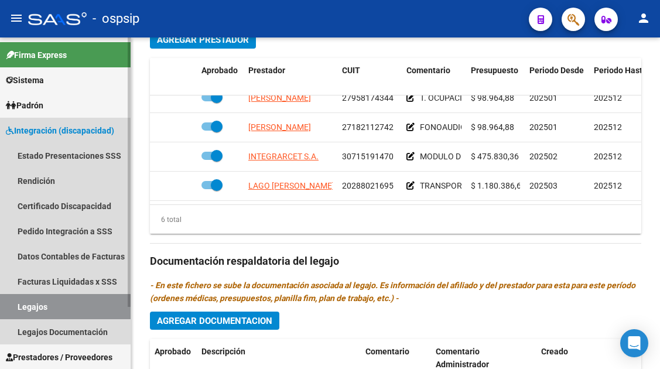
click at [16, 307] on link "Legajos" at bounding box center [65, 306] width 131 height 25
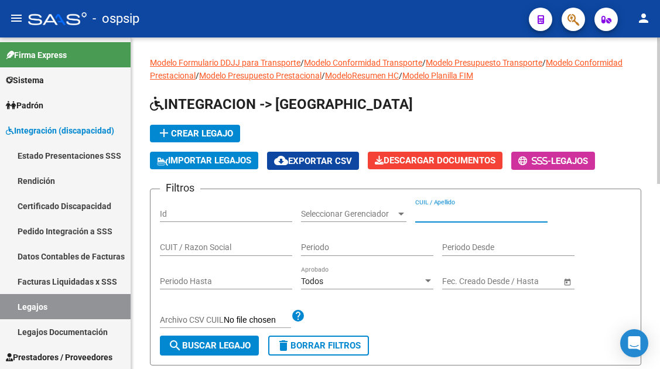
click at [427, 217] on input "CUIL / Apellido" at bounding box center [481, 214] width 132 height 10
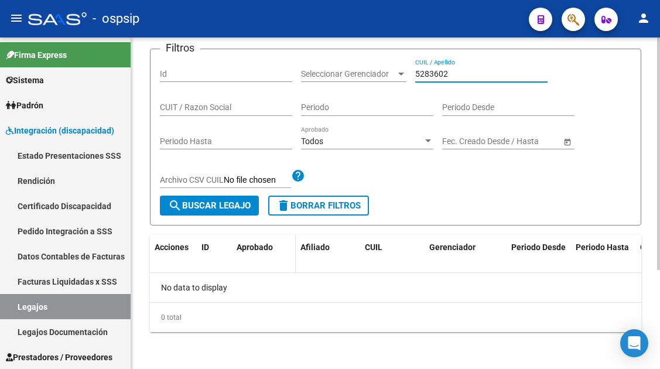
scroll to position [141, 0]
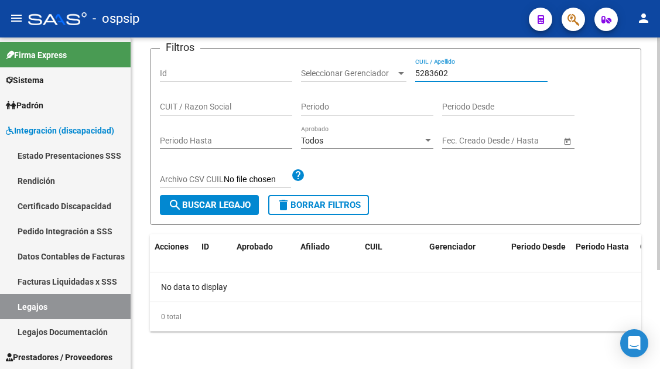
click at [430, 80] on div "5283602 CUIL / Apellido" at bounding box center [481, 69] width 132 height 23
click at [430, 77] on input "5283602" at bounding box center [481, 73] width 132 height 10
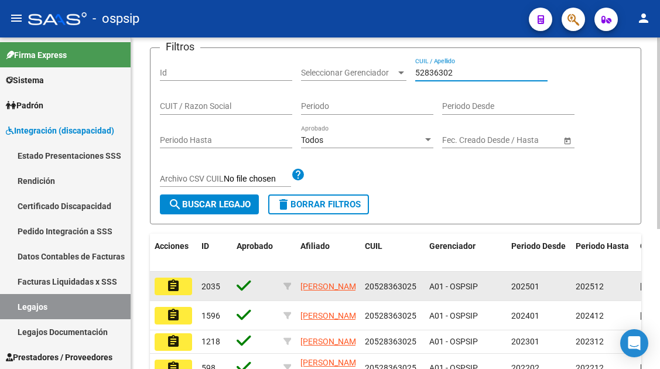
click at [186, 287] on button "assignment" at bounding box center [173, 286] width 37 height 18
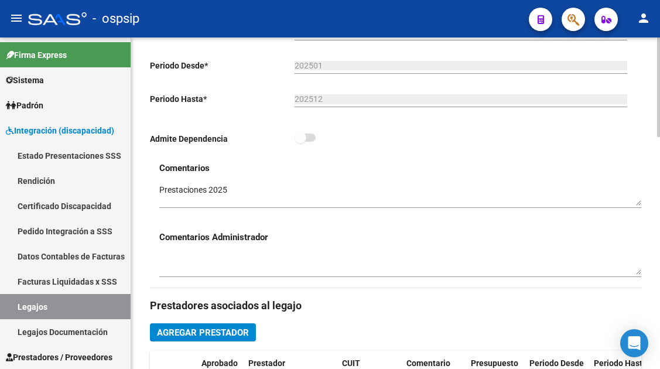
scroll to position [468, 0]
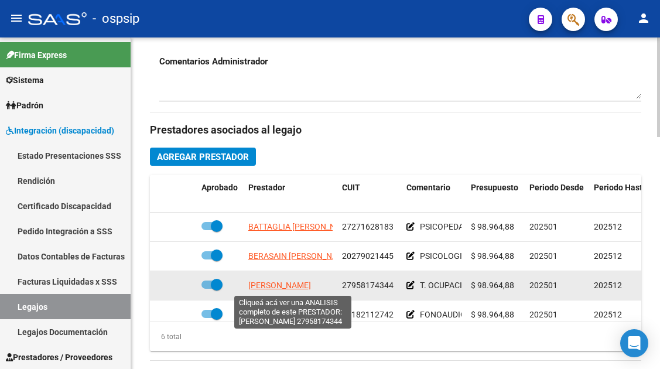
click at [311, 281] on span "DIAZ ORTEGA YELEIDES" at bounding box center [279, 284] width 63 height 9
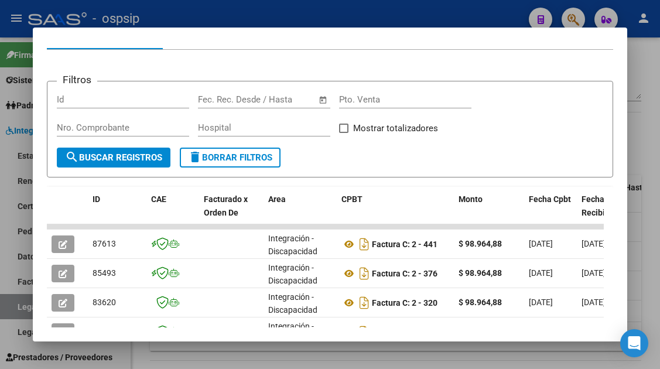
scroll to position [228, 0]
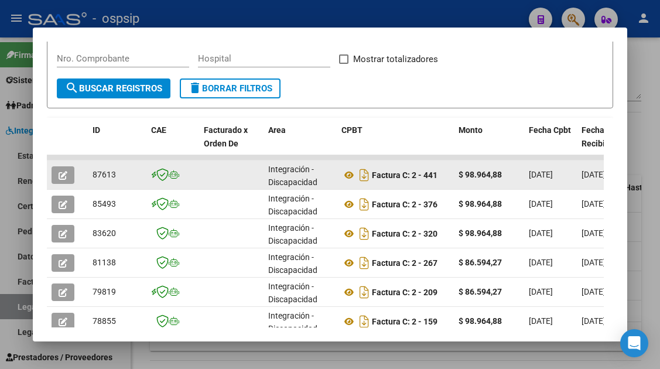
click at [59, 172] on icon "button" at bounding box center [63, 175] width 9 height 9
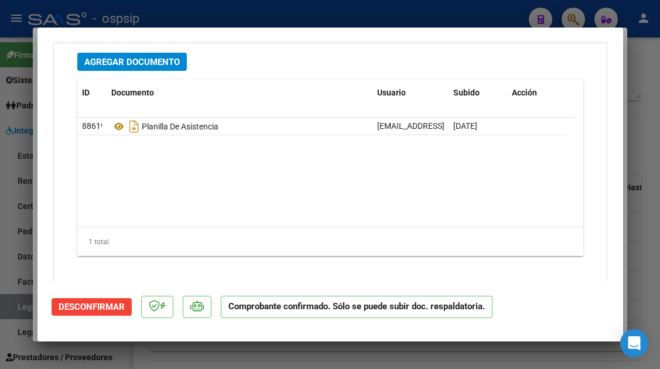
scroll to position [1506, 0]
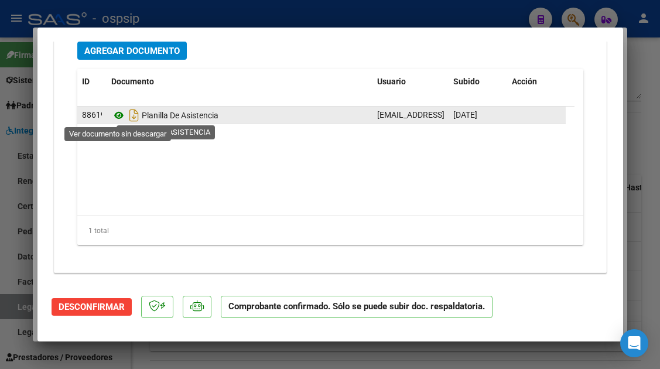
click at [115, 116] on icon at bounding box center [118, 115] width 15 height 14
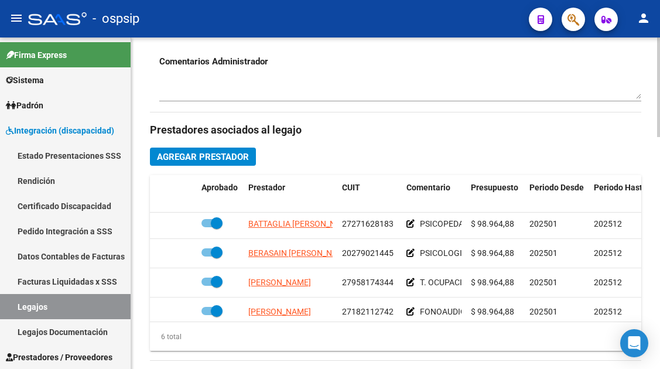
scroll to position [61, 0]
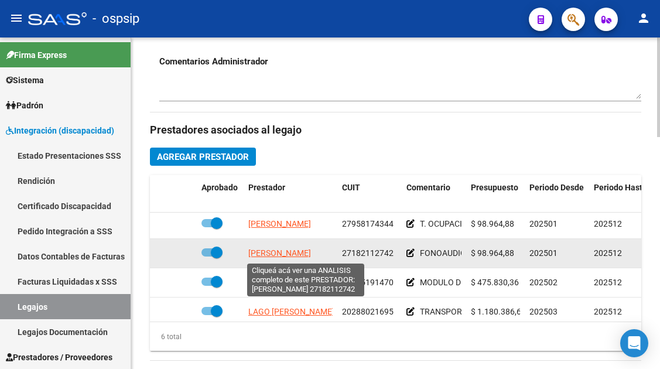
click at [276, 252] on span "LOCURATOLO KARINA ANDREA" at bounding box center [279, 252] width 63 height 9
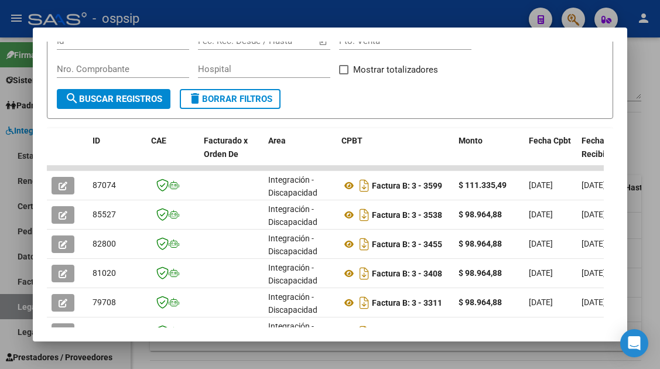
scroll to position [228, 0]
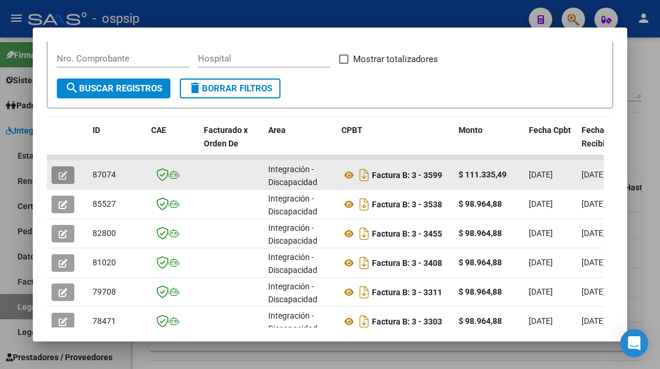
click at [68, 174] on button "button" at bounding box center [63, 175] width 23 height 18
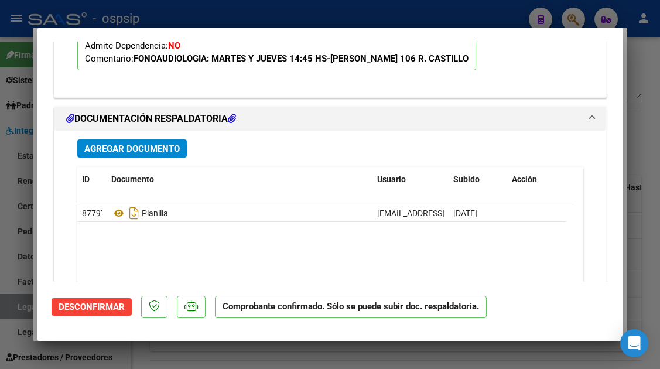
scroll to position [1639, 0]
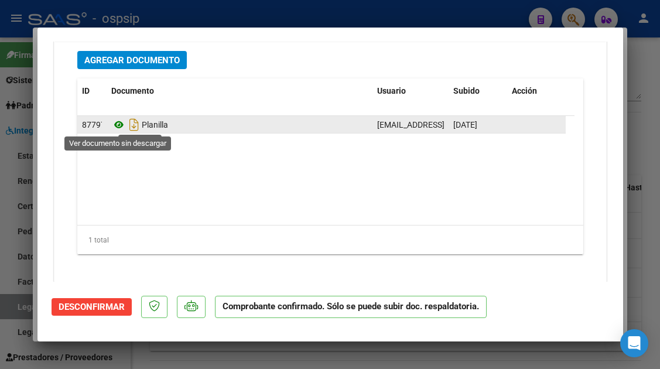
click at [116, 119] on icon at bounding box center [118, 125] width 15 height 14
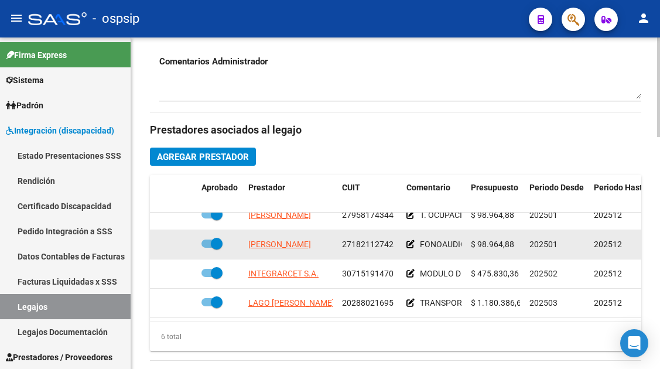
scroll to position [80, 0]
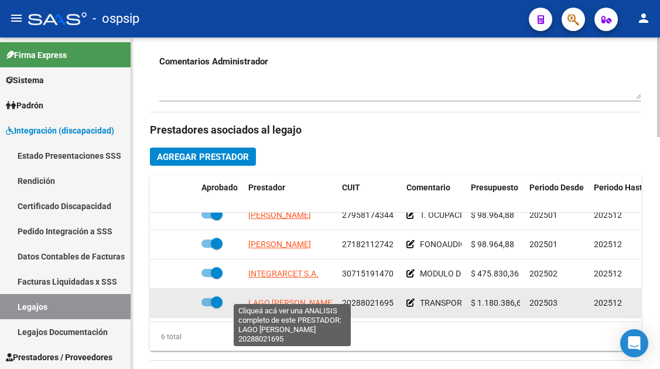
click at [269, 298] on span "LAGO GASTON ARTURO" at bounding box center [291, 302] width 86 height 9
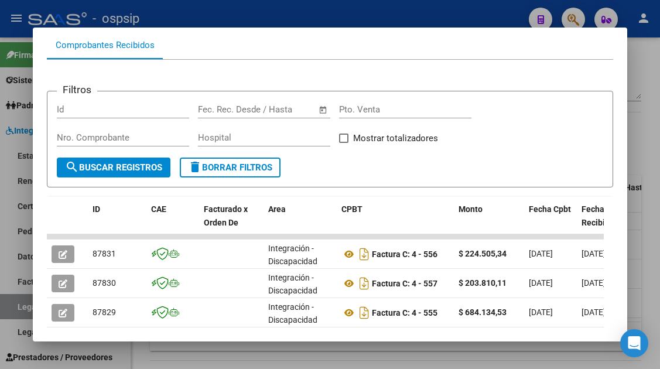
scroll to position [169, 0]
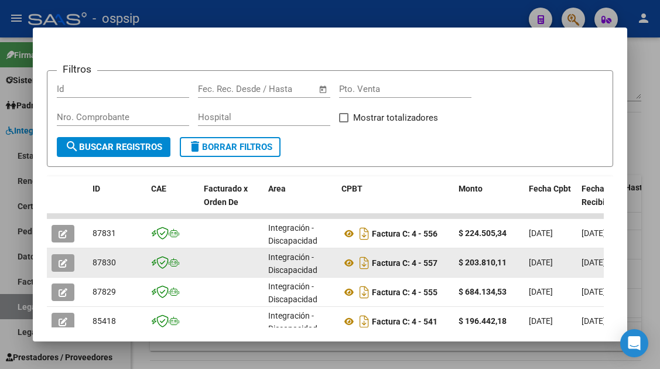
click at [61, 260] on icon "button" at bounding box center [63, 263] width 9 height 9
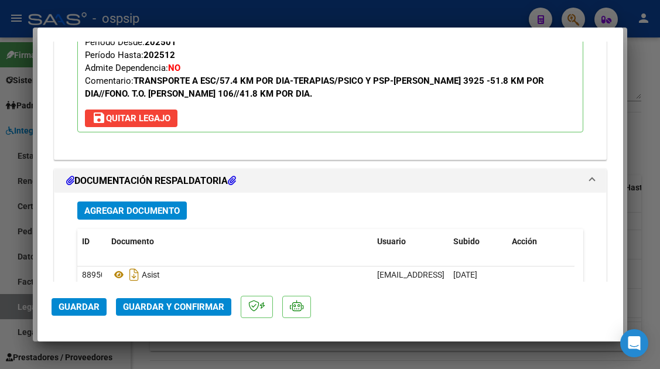
scroll to position [1405, 0]
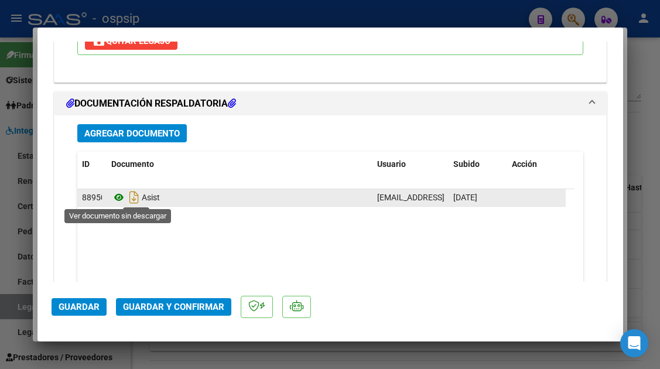
click at [122, 201] on icon at bounding box center [118, 197] width 15 height 14
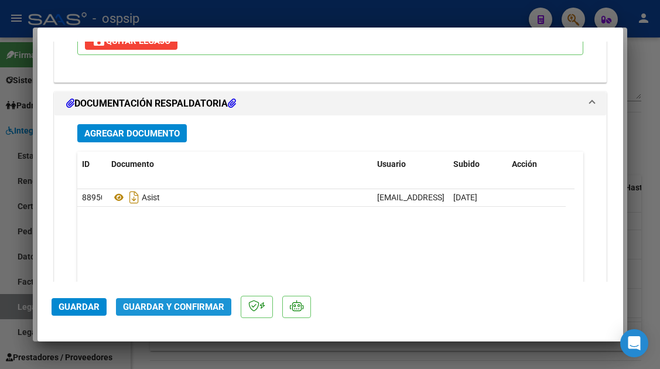
click at [184, 304] on span "Guardar y Confirmar" at bounding box center [173, 306] width 101 height 11
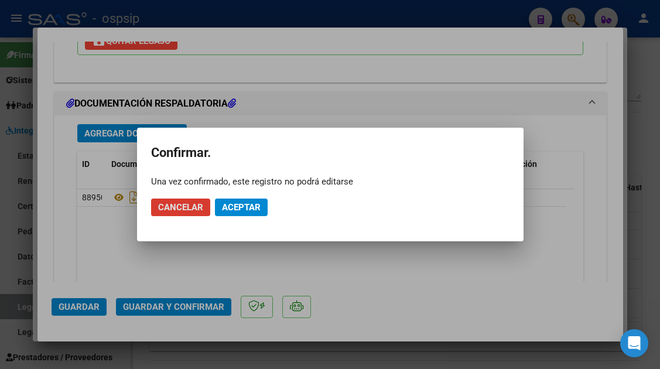
click at [244, 204] on span "Aceptar" at bounding box center [241, 207] width 39 height 11
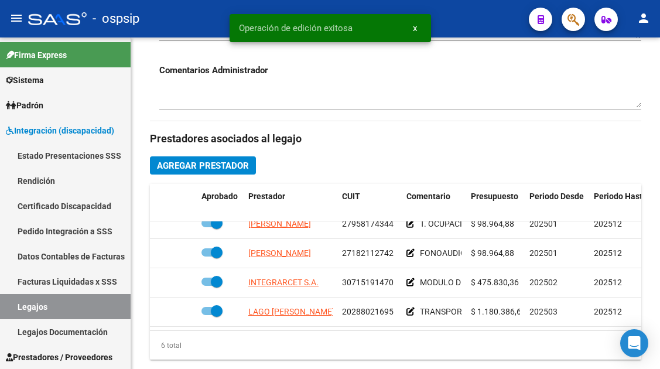
scroll to position [527, 0]
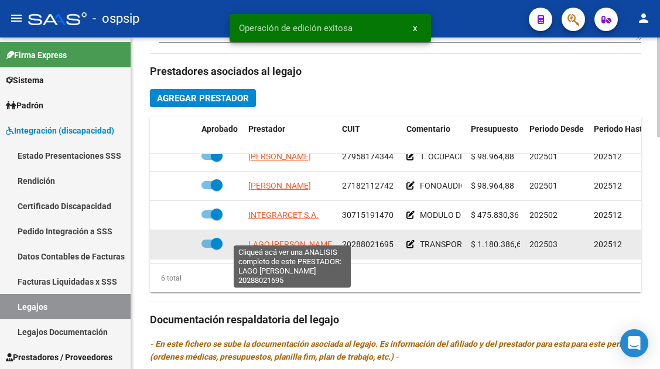
click at [265, 239] on span "LAGO GASTON ARTURO" at bounding box center [291, 243] width 86 height 9
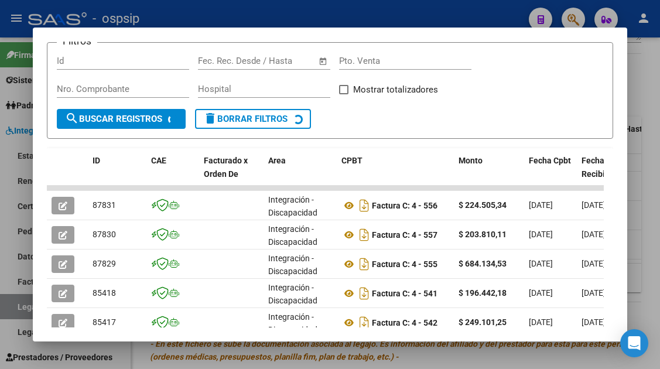
scroll to position [254, 0]
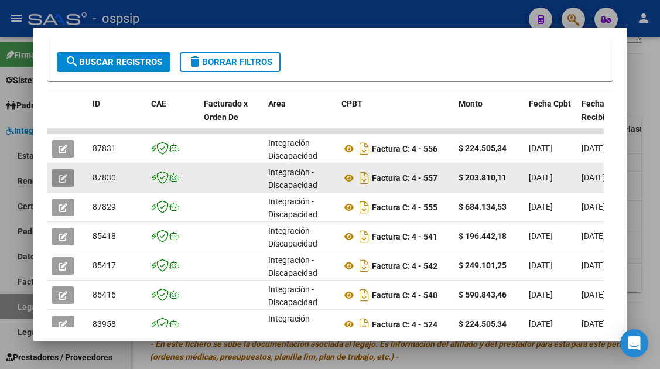
click at [61, 174] on icon "button" at bounding box center [63, 178] width 9 height 9
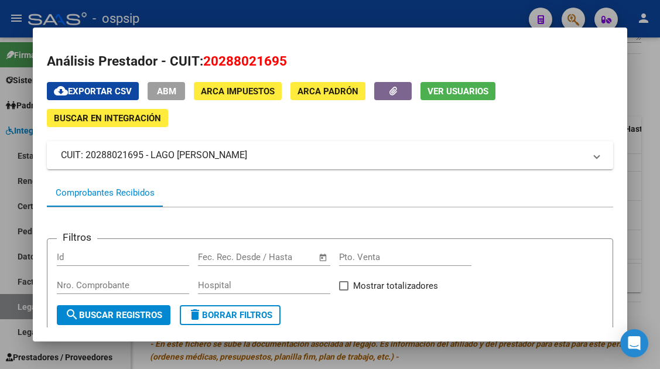
scroll to position [0, 0]
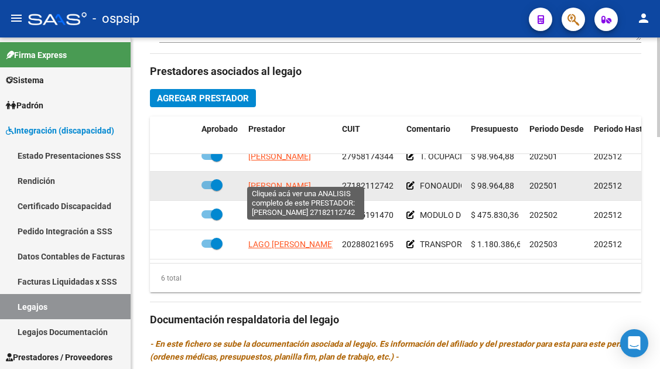
click at [298, 181] on span "LOCURATOLO KARINA ANDREA" at bounding box center [279, 185] width 63 height 9
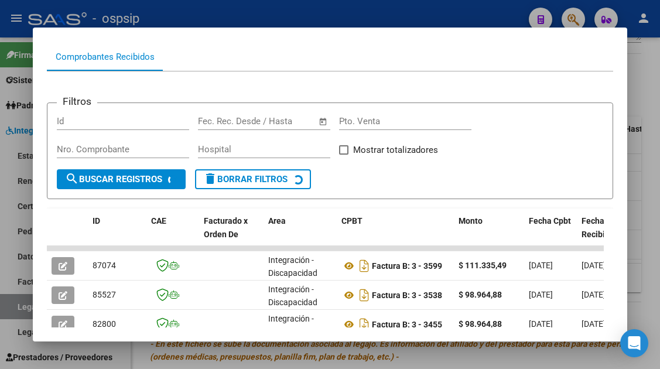
scroll to position [313, 0]
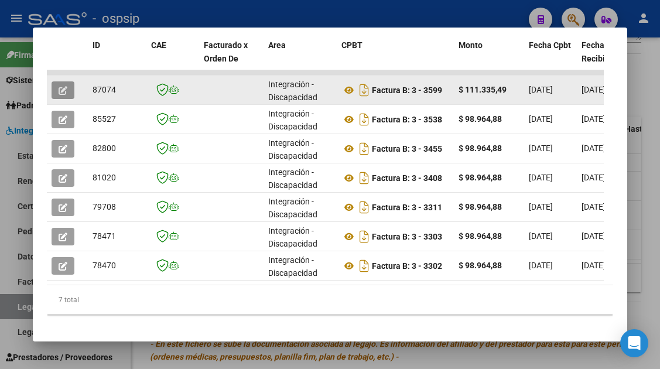
click at [60, 87] on icon "button" at bounding box center [63, 90] width 9 height 9
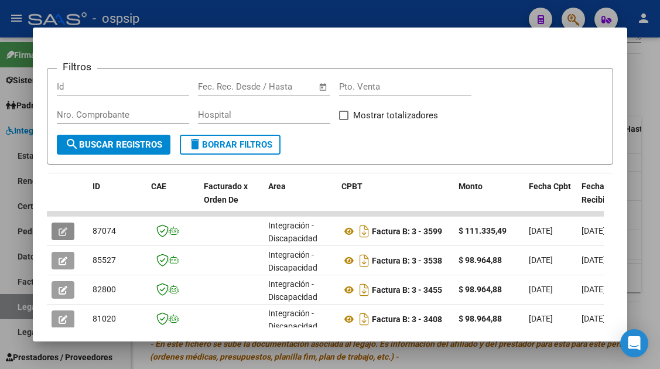
scroll to position [176, 0]
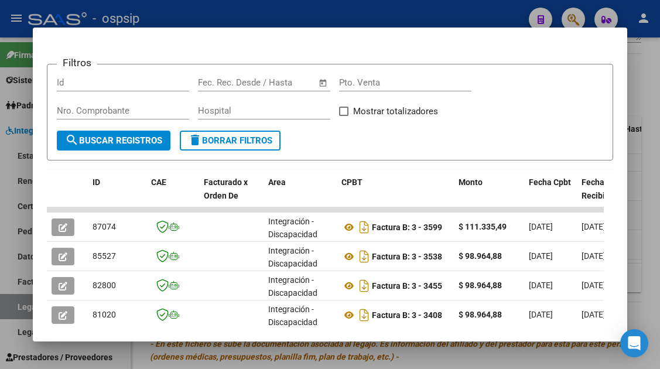
click at [22, 308] on div at bounding box center [330, 184] width 660 height 369
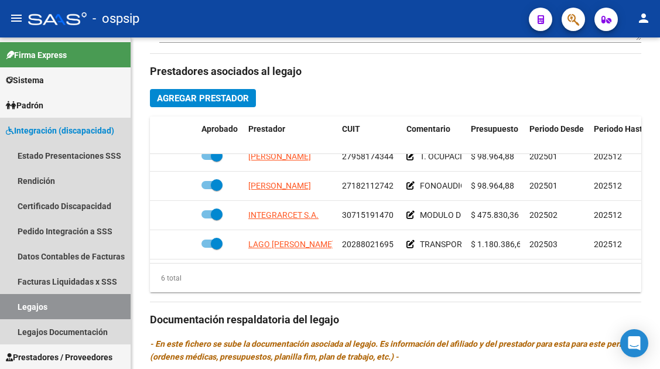
click at [22, 308] on link "Legajos" at bounding box center [65, 306] width 131 height 25
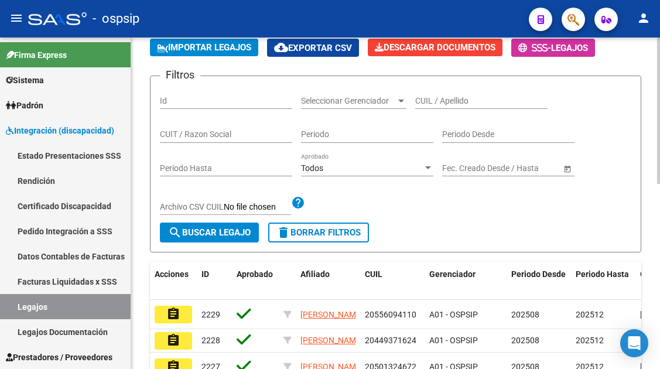
scroll to position [66, 0]
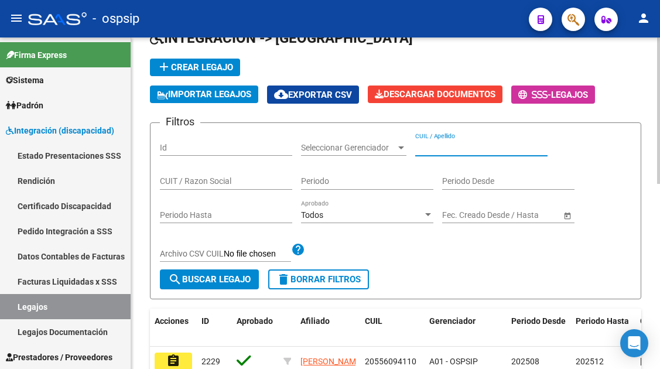
click at [421, 146] on input "CUIL / Apellido" at bounding box center [481, 148] width 132 height 10
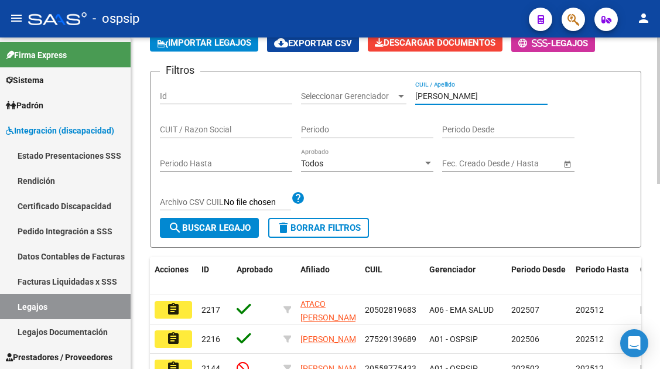
scroll to position [183, 0]
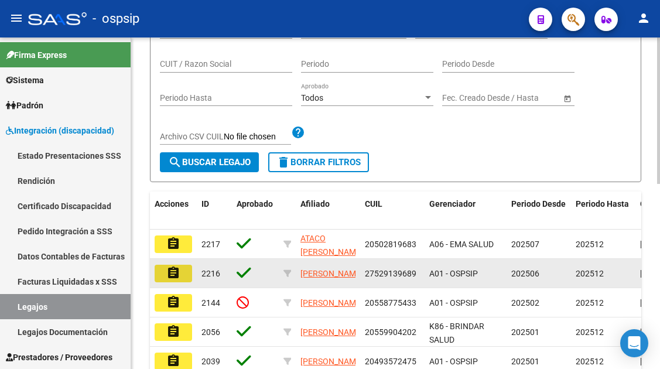
click at [182, 276] on button "assignment" at bounding box center [173, 274] width 37 height 18
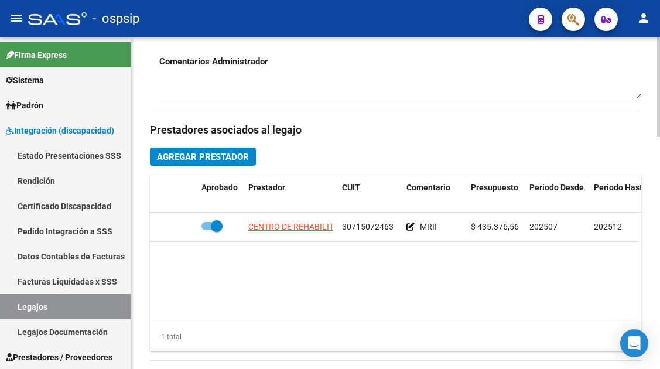
scroll to position [351, 0]
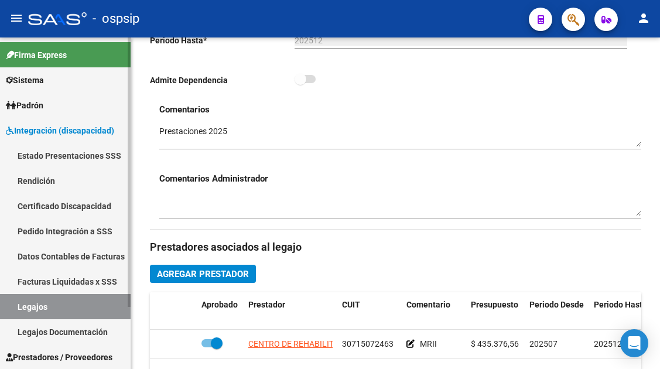
click at [49, 303] on link "Legajos" at bounding box center [65, 306] width 131 height 25
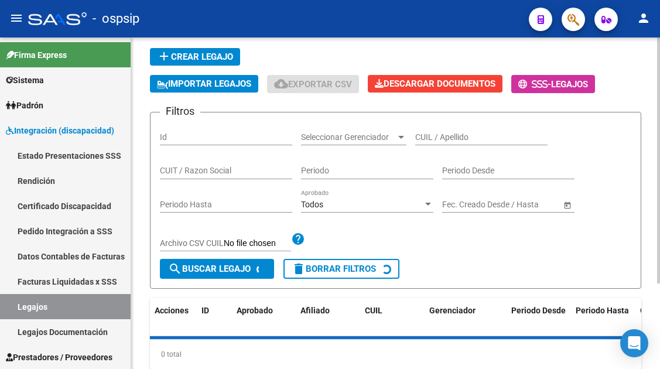
scroll to position [56, 0]
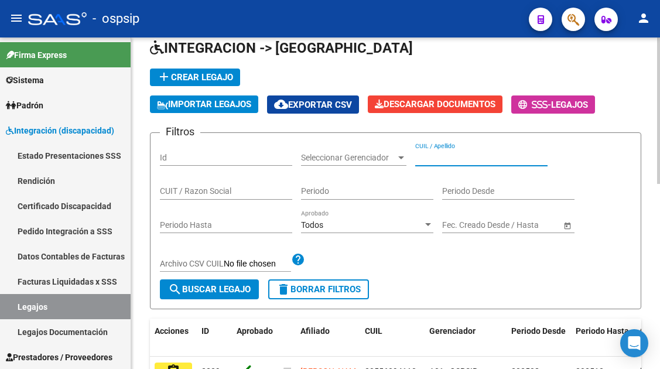
click at [445, 162] on input "CUIL / Apellido" at bounding box center [481, 158] width 132 height 10
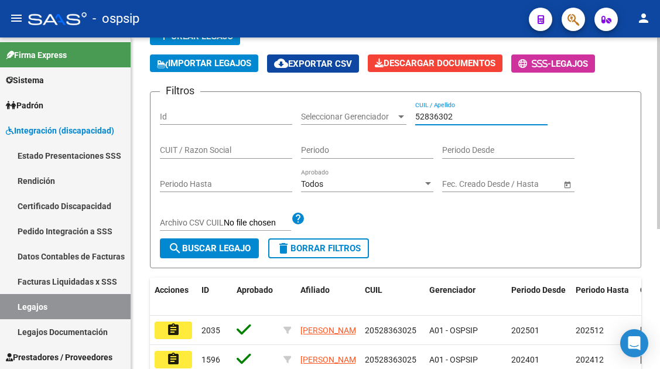
scroll to position [115, 0]
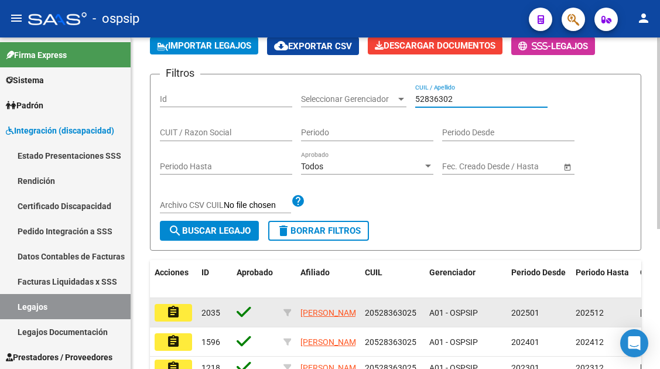
click at [167, 321] on button "assignment" at bounding box center [173, 313] width 37 height 18
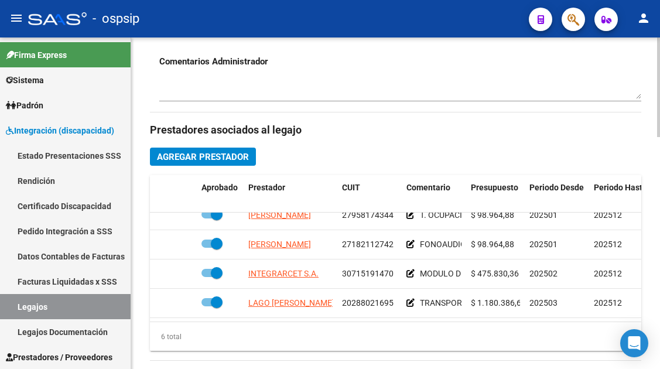
scroll to position [80, 0]
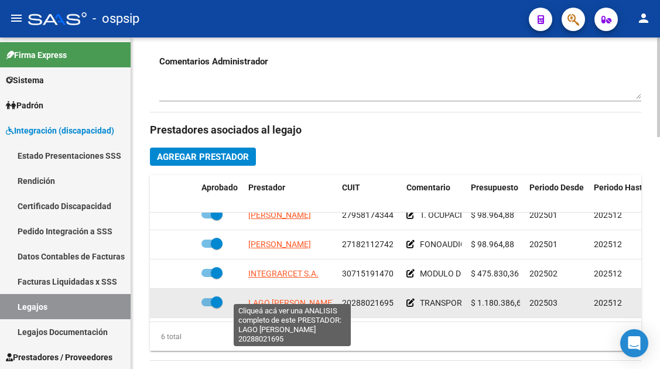
click at [294, 298] on span "LAGO GASTON ARTURO" at bounding box center [291, 302] width 86 height 9
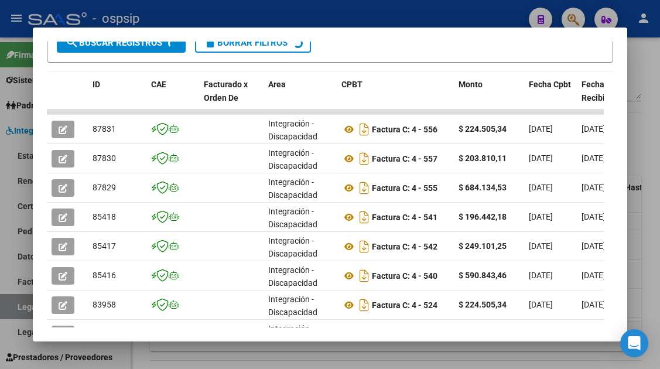
scroll to position [286, 0]
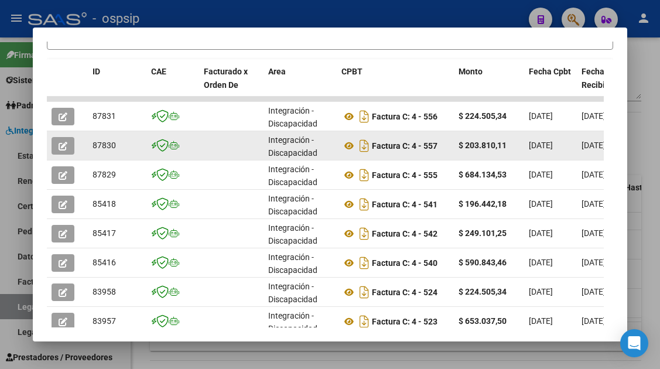
click at [61, 149] on icon "button" at bounding box center [63, 146] width 9 height 9
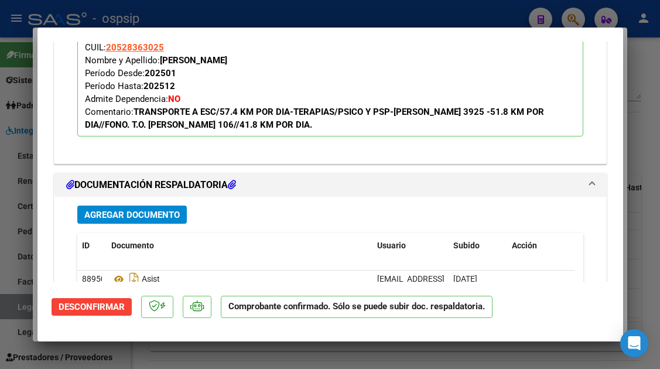
scroll to position [1179, 0]
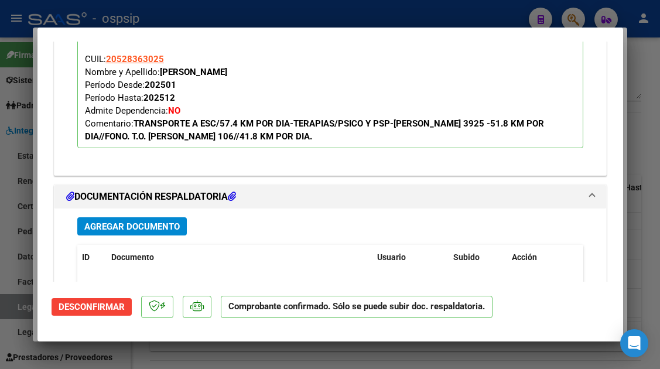
click at [13, 309] on div at bounding box center [330, 184] width 660 height 369
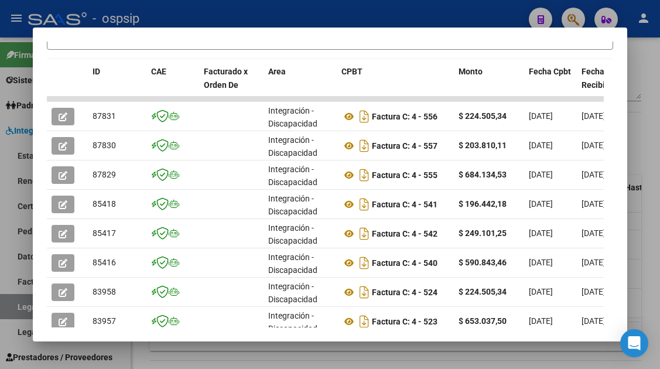
click at [20, 307] on div at bounding box center [330, 184] width 660 height 369
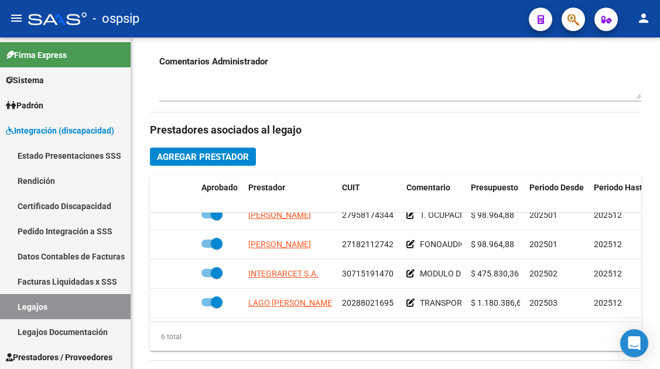
click at [20, 307] on link "Legajos" at bounding box center [65, 306] width 131 height 25
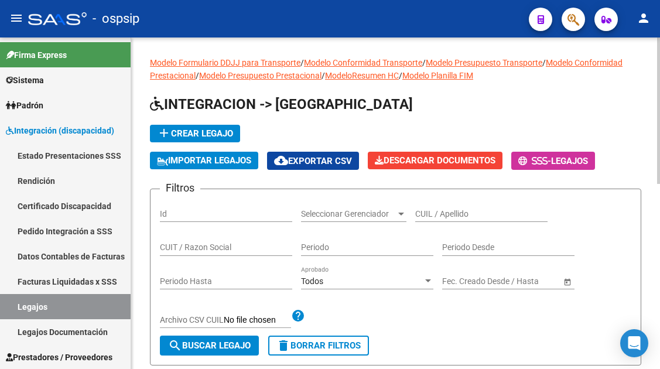
click at [461, 212] on input "CUIL / Apellido" at bounding box center [481, 214] width 132 height 10
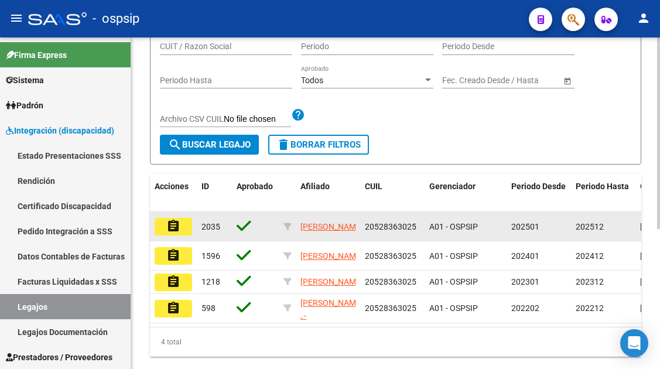
scroll to position [183, 0]
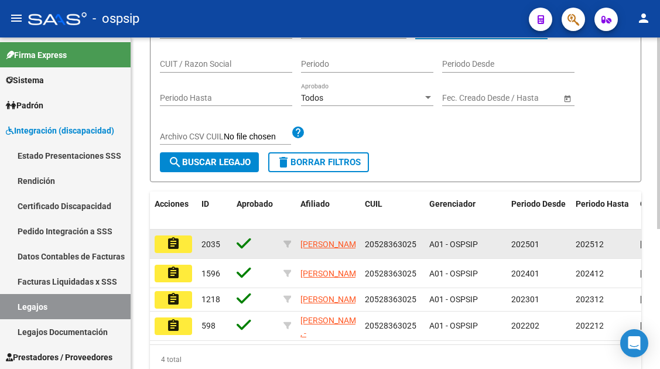
click at [177, 246] on mat-icon "assignment" at bounding box center [173, 243] width 14 height 14
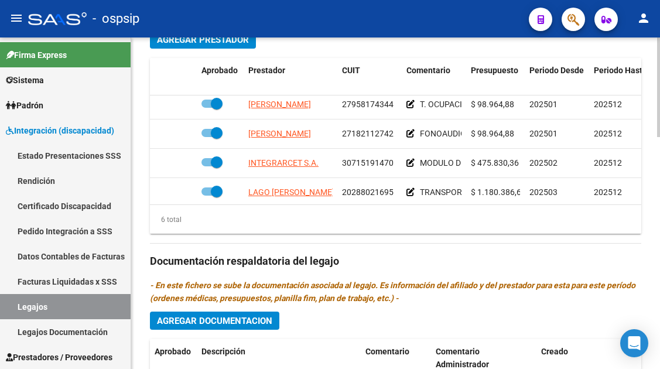
scroll to position [80, 0]
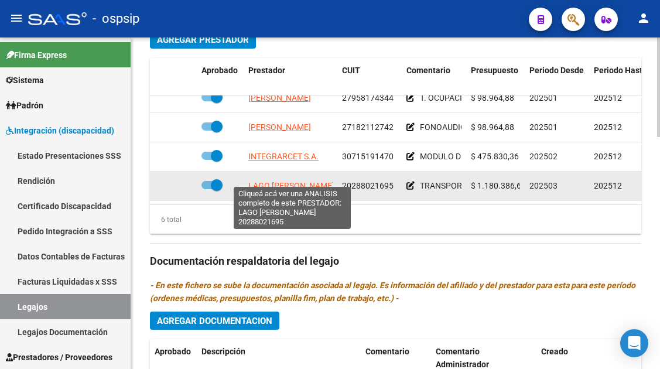
click at [273, 181] on span "LAGO GASTON ARTURO" at bounding box center [291, 185] width 86 height 9
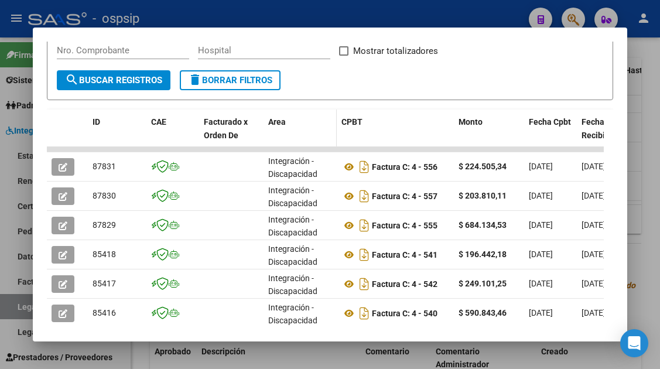
scroll to position [293, 0]
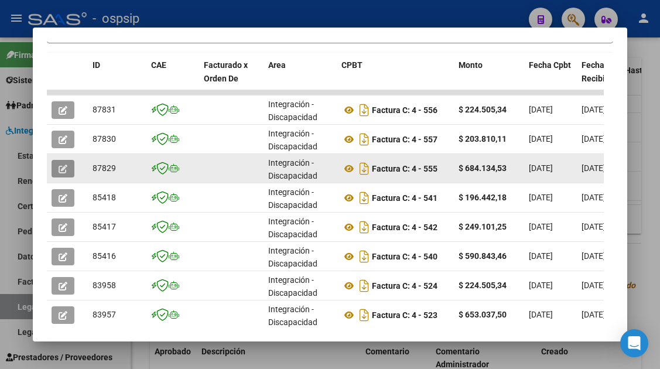
click at [59, 173] on icon "button" at bounding box center [63, 168] width 9 height 9
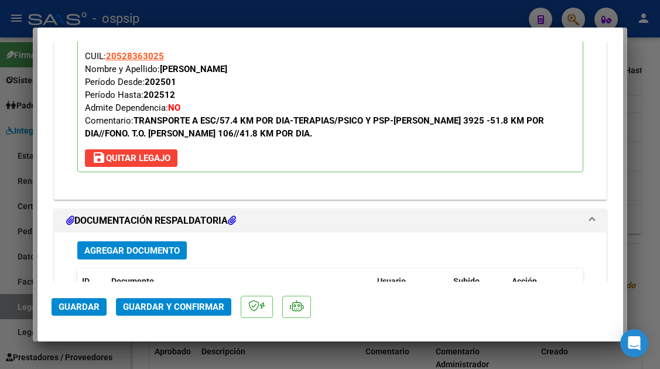
scroll to position [1487, 0]
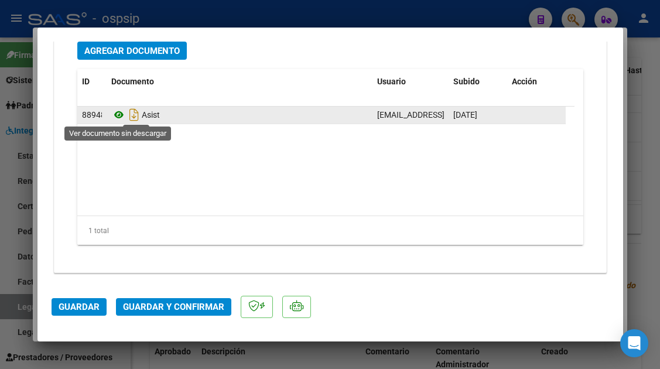
click at [119, 114] on icon at bounding box center [118, 115] width 15 height 14
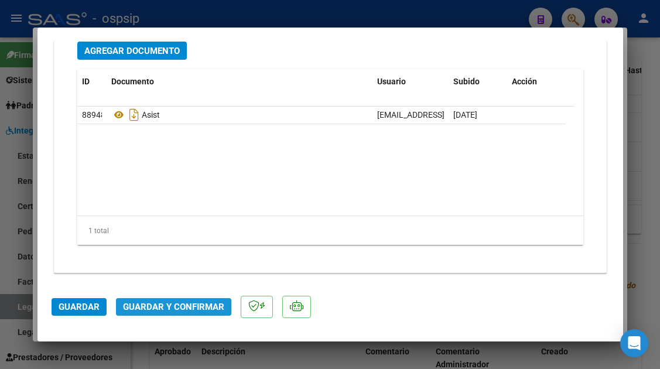
click at [188, 314] on button "Guardar y Confirmar" at bounding box center [173, 307] width 115 height 18
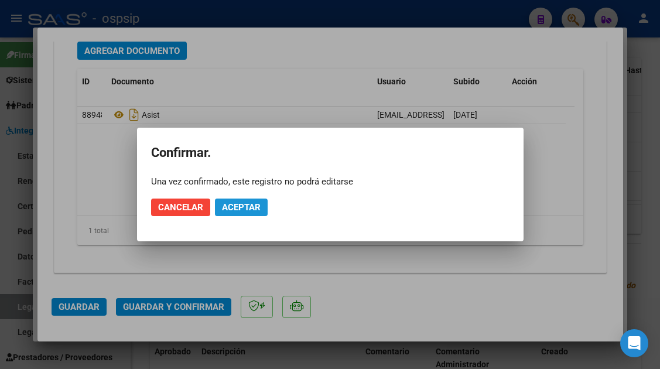
click at [223, 214] on button "Aceptar" at bounding box center [241, 207] width 53 height 18
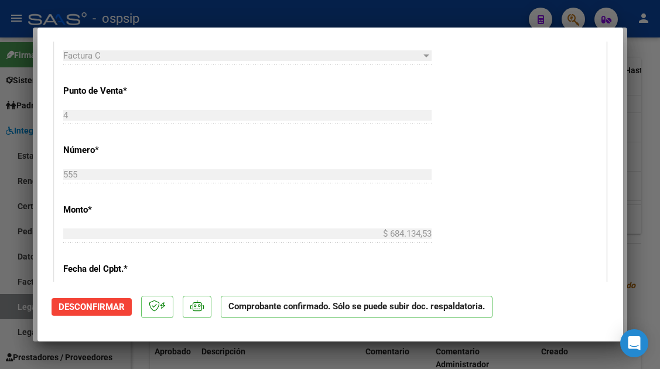
scroll to position [418, 0]
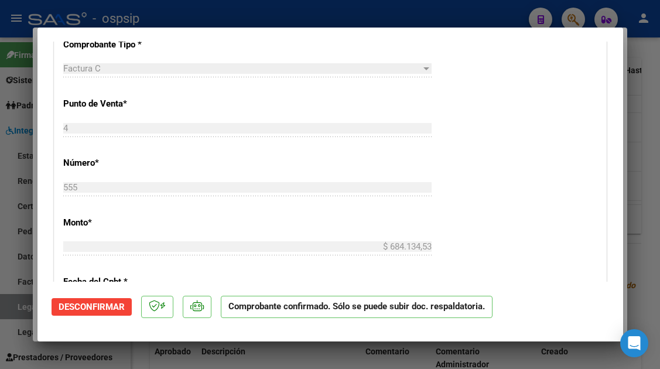
click at [23, 308] on div at bounding box center [330, 184] width 660 height 369
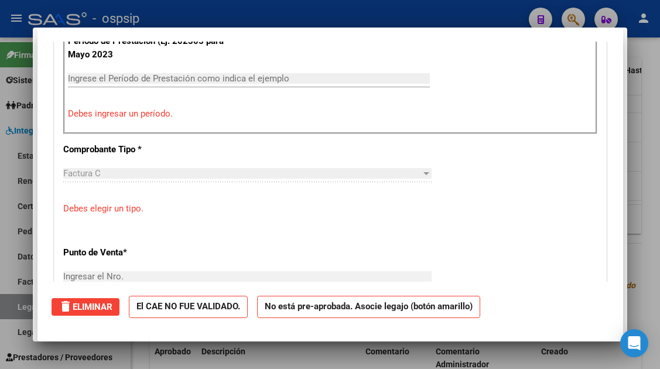
scroll to position [438, 0]
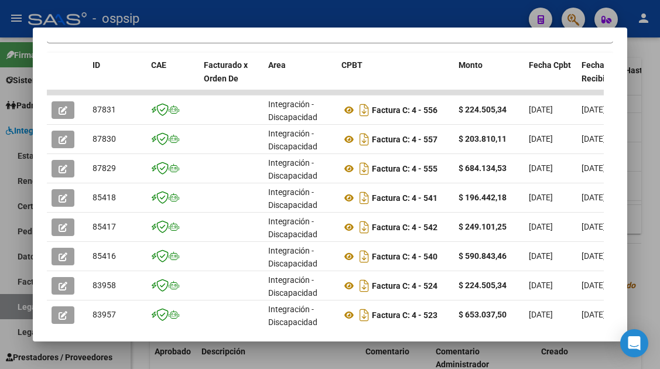
click at [21, 308] on div at bounding box center [330, 184] width 660 height 369
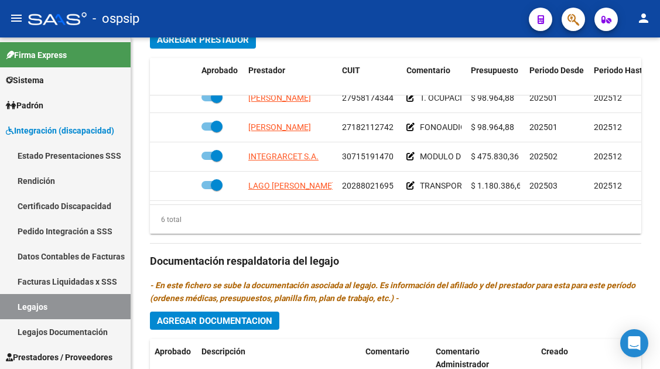
click at [21, 308] on link "Legajos" at bounding box center [65, 306] width 131 height 25
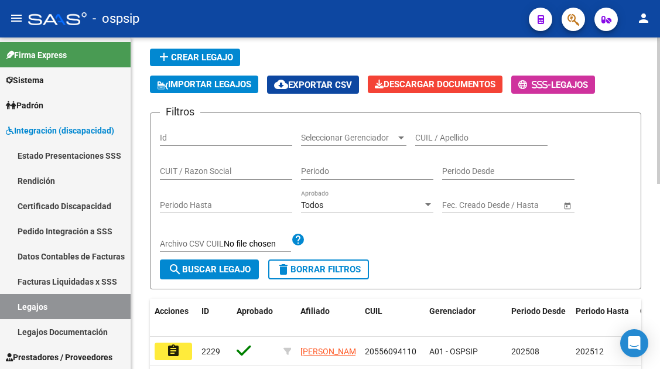
scroll to position [66, 0]
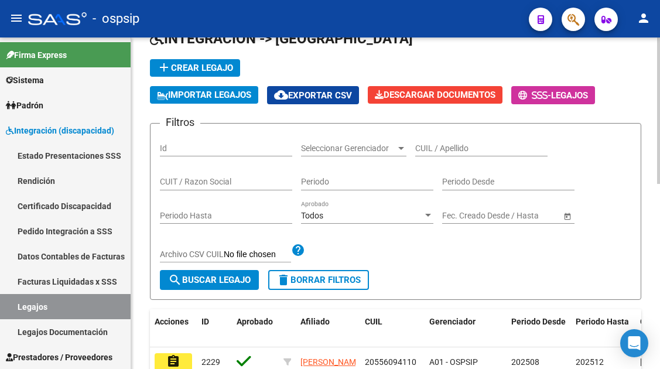
click at [428, 145] on input "CUIL / Apellido" at bounding box center [481, 148] width 132 height 10
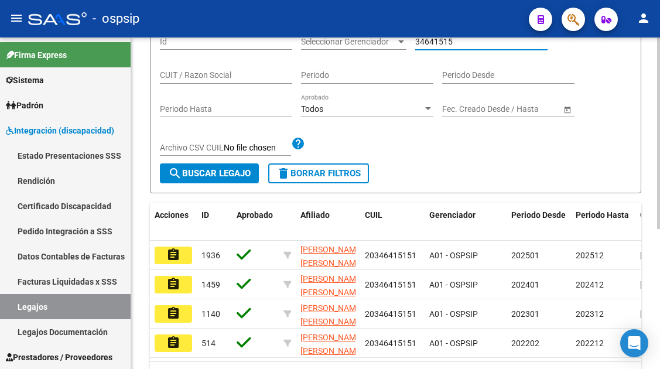
scroll to position [183, 0]
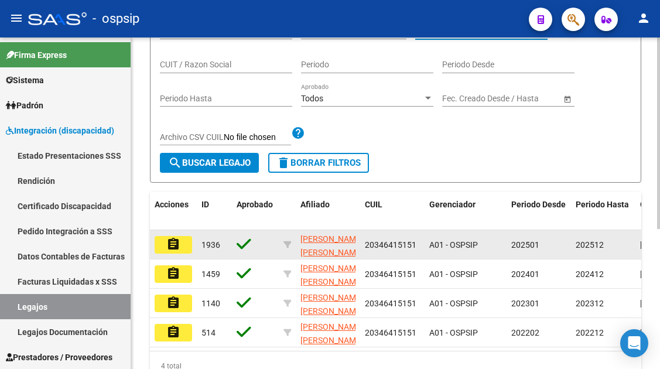
click at [162, 249] on button "assignment" at bounding box center [173, 245] width 37 height 18
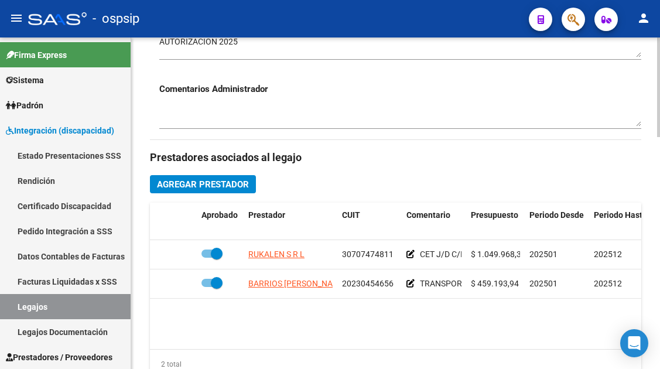
scroll to position [527, 0]
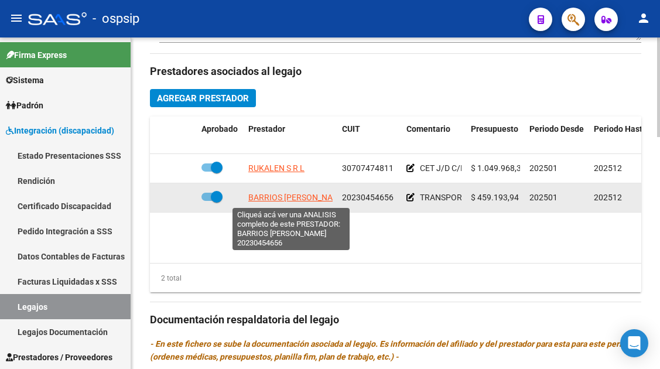
click at [273, 193] on span "BARRIOS HECTOR LUIS" at bounding box center [297, 197] width 98 height 9
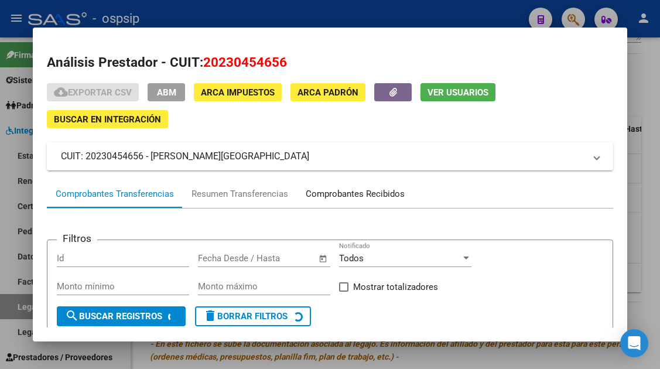
click at [352, 193] on div "Comprobantes Recibidos" at bounding box center [354, 193] width 99 height 13
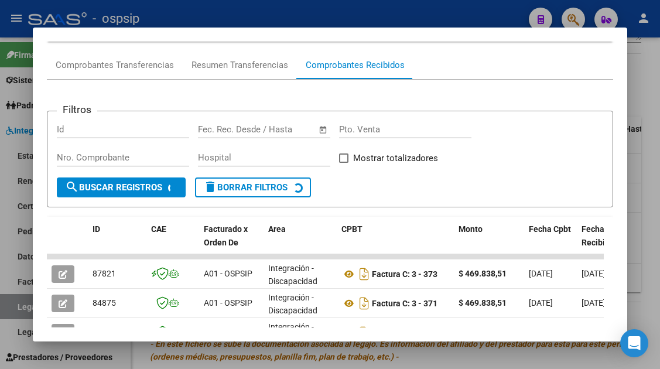
scroll to position [234, 0]
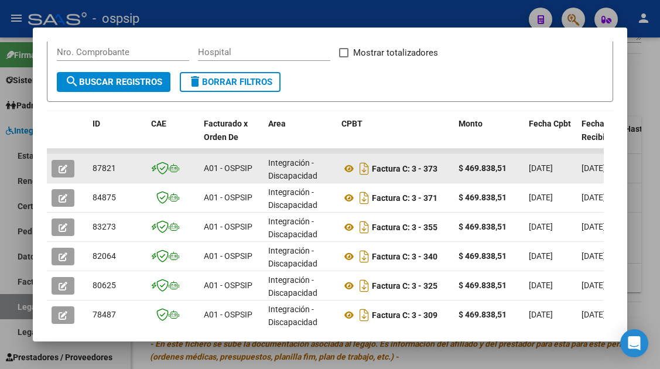
click at [61, 171] on icon "button" at bounding box center [63, 168] width 9 height 9
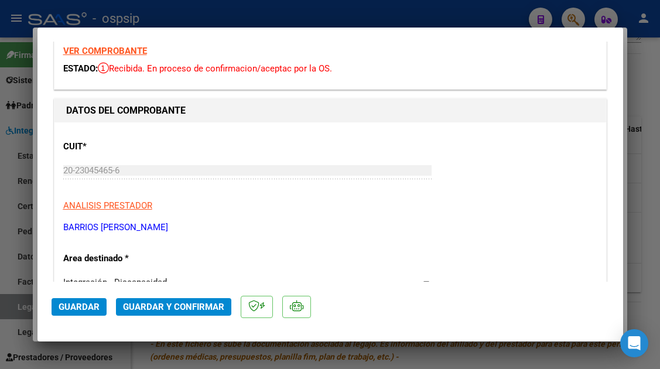
scroll to position [117, 0]
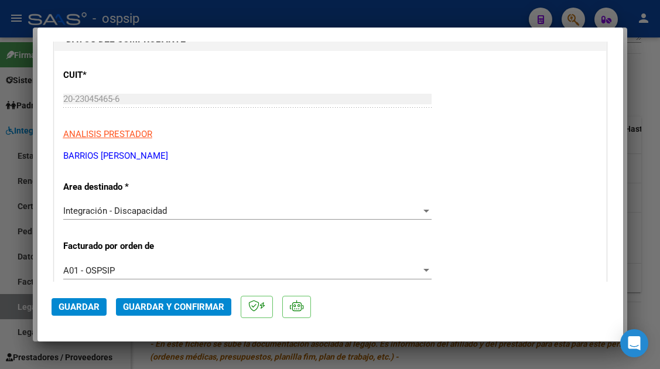
click at [150, 310] on span "Guardar y Confirmar" at bounding box center [173, 306] width 101 height 11
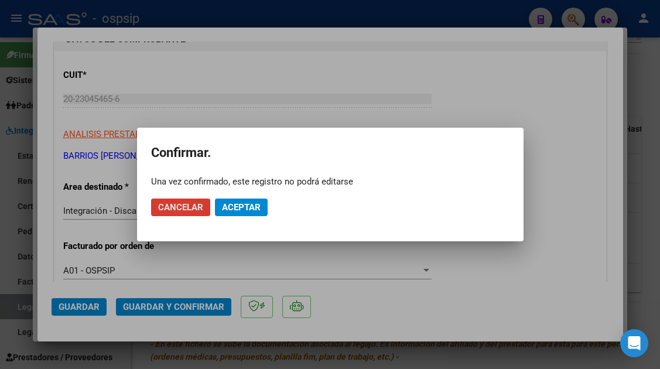
click at [224, 210] on span "Aceptar" at bounding box center [241, 207] width 39 height 11
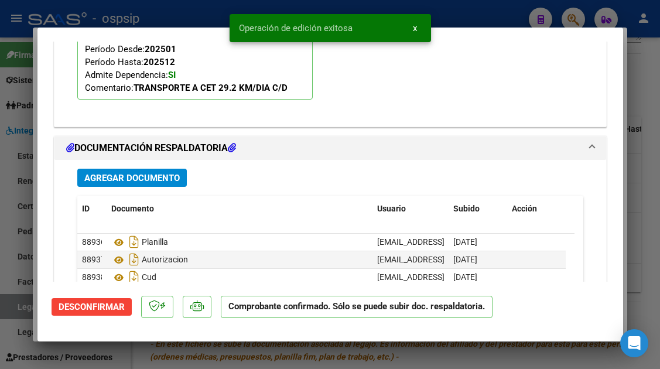
scroll to position [1288, 0]
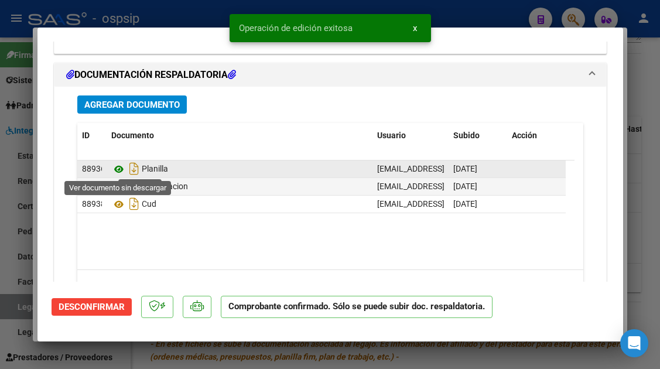
click at [116, 170] on icon at bounding box center [118, 169] width 15 height 14
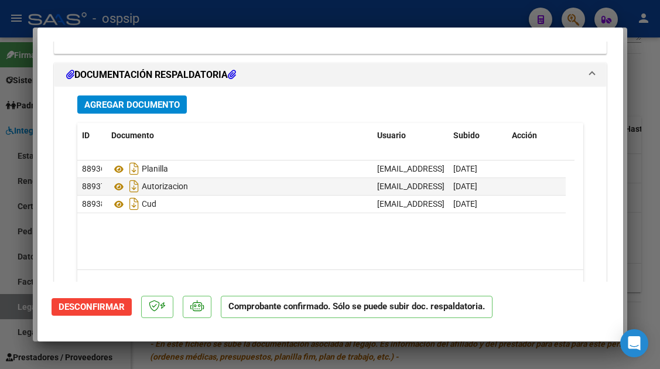
click at [23, 310] on div at bounding box center [330, 184] width 660 height 369
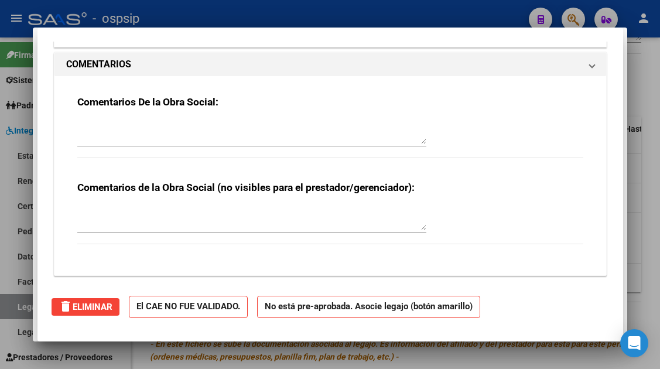
scroll to position [0, 0]
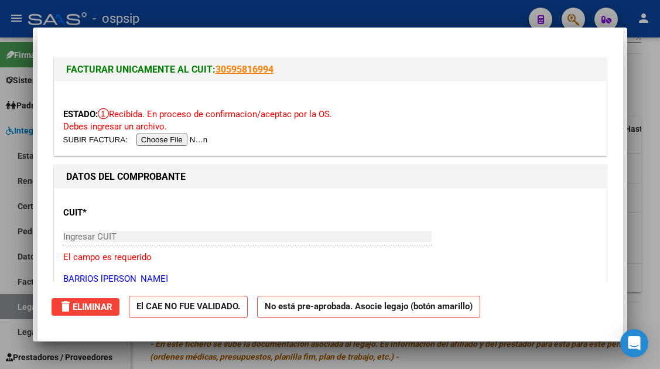
click at [23, 310] on div at bounding box center [330, 184] width 660 height 369
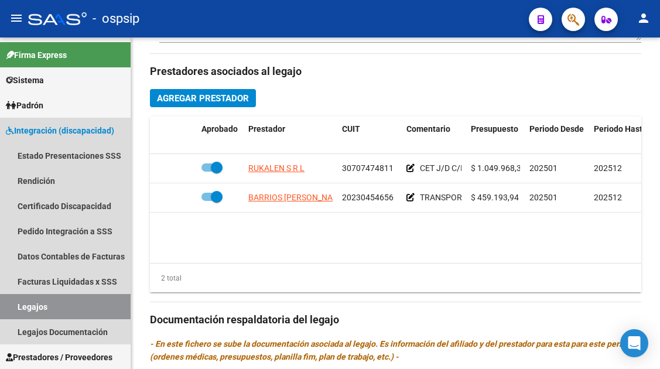
click at [23, 310] on link "Legajos" at bounding box center [65, 306] width 131 height 25
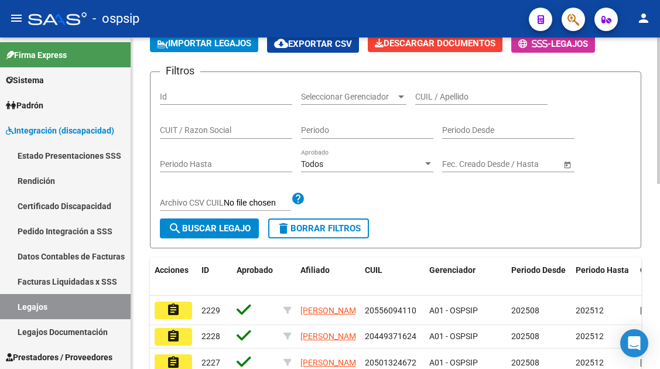
scroll to position [66, 0]
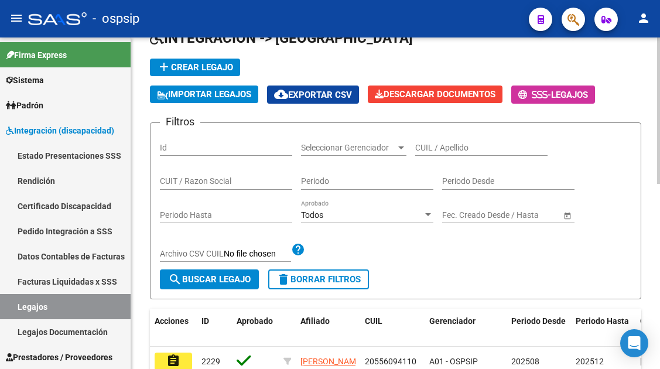
click at [449, 147] on input "CUIL / Apellido" at bounding box center [481, 148] width 132 height 10
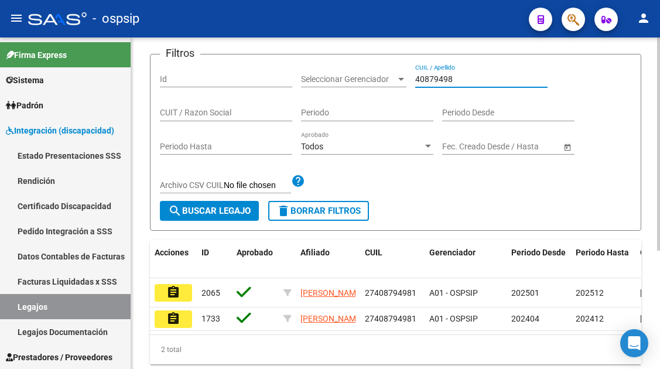
scroll to position [183, 0]
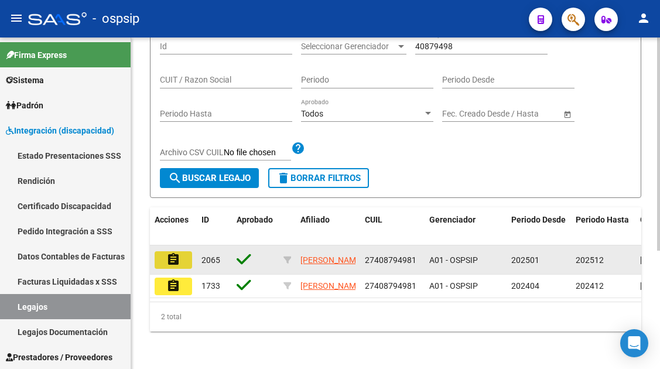
click at [176, 252] on mat-icon "assignment" at bounding box center [173, 259] width 14 height 14
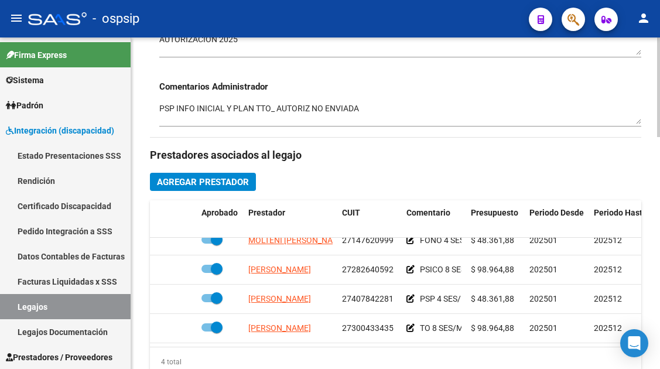
scroll to position [468, 0]
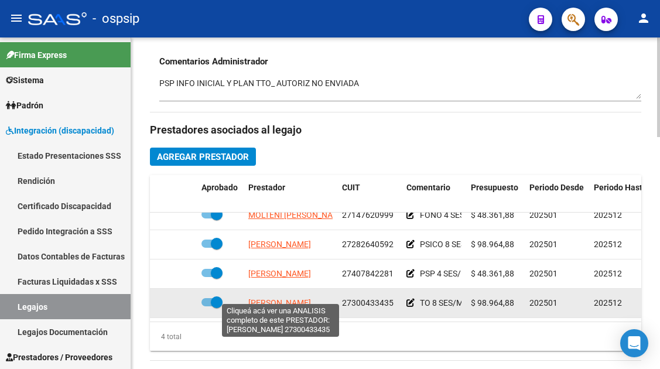
click at [271, 298] on span "RAMIREZ NOELIA" at bounding box center [279, 302] width 63 height 9
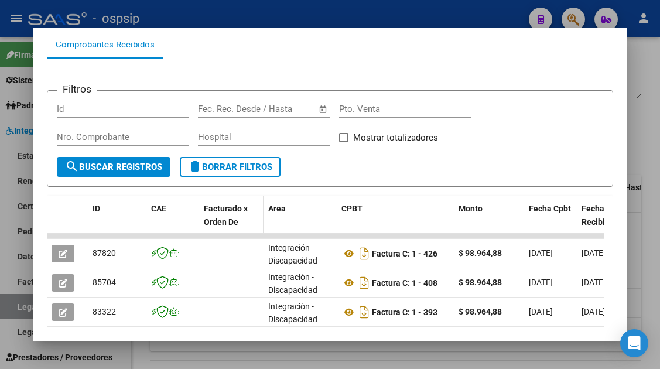
scroll to position [170, 0]
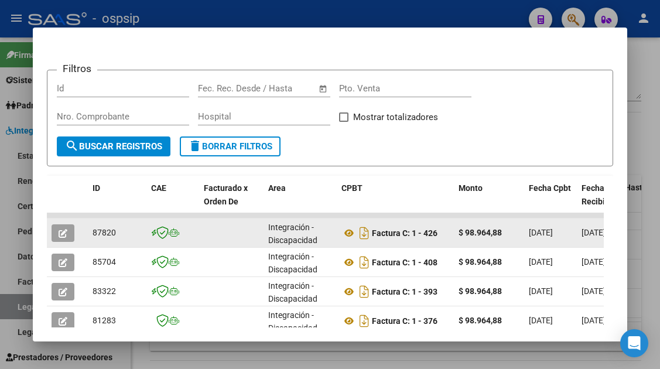
click at [66, 235] on icon "button" at bounding box center [63, 233] width 9 height 9
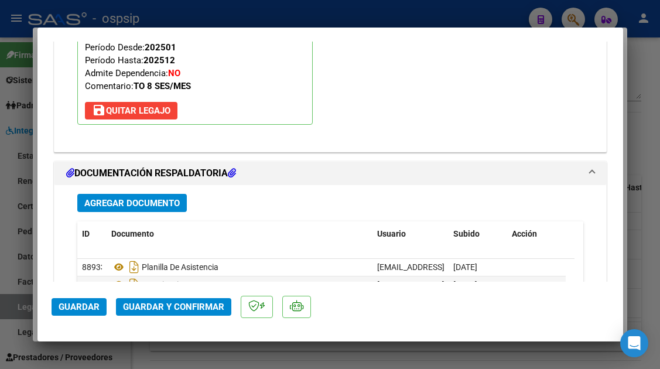
scroll to position [1405, 0]
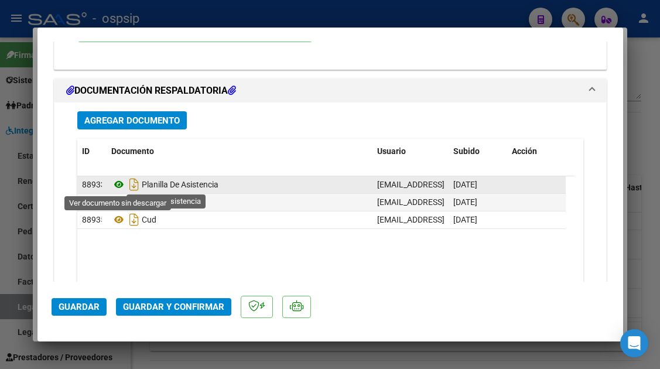
click at [113, 185] on icon at bounding box center [118, 184] width 15 height 14
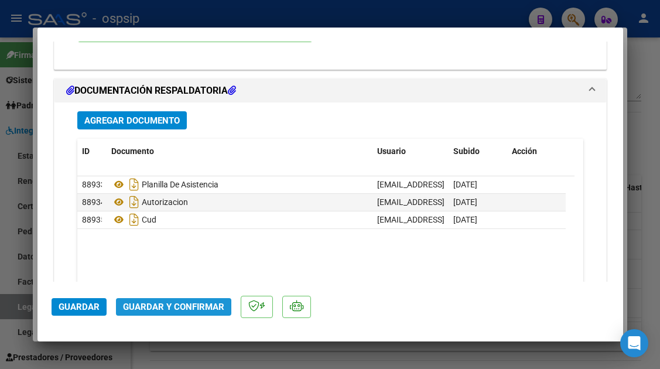
click at [173, 301] on span "Guardar y Confirmar" at bounding box center [173, 306] width 101 height 11
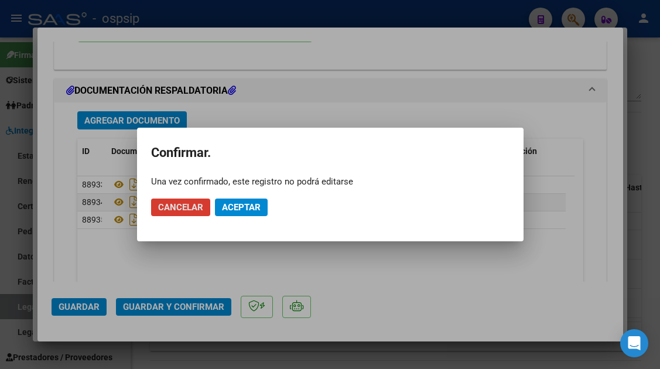
click at [255, 215] on button "Aceptar" at bounding box center [241, 207] width 53 height 18
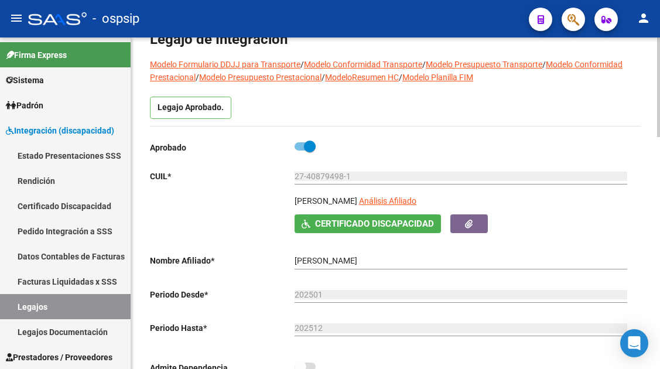
scroll to position [59, 0]
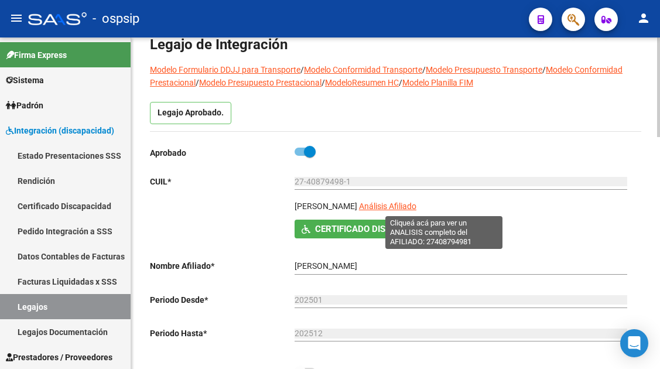
click at [416, 204] on span "Análisis Afiliado" at bounding box center [387, 205] width 57 height 9
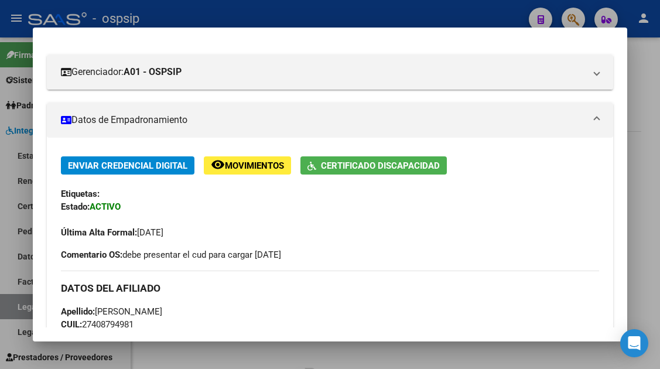
scroll to position [234, 0]
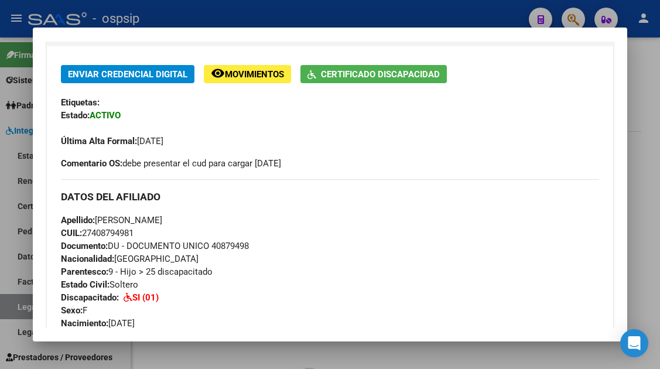
click at [20, 304] on div at bounding box center [330, 184] width 660 height 369
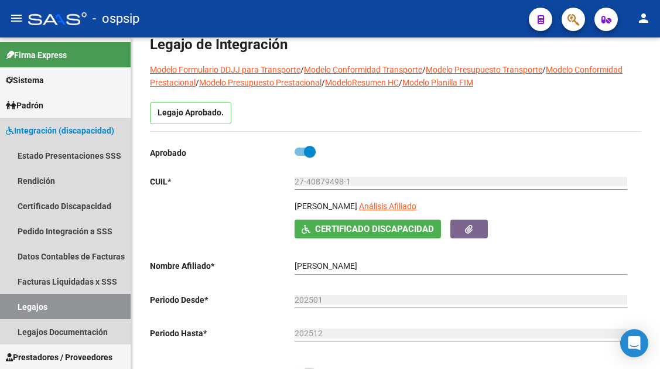
click at [20, 304] on link "Legajos" at bounding box center [65, 306] width 131 height 25
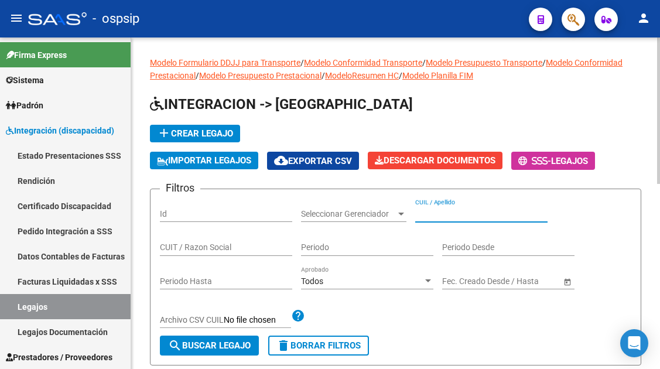
click at [460, 213] on input "CUIL / Apellido" at bounding box center [481, 214] width 132 height 10
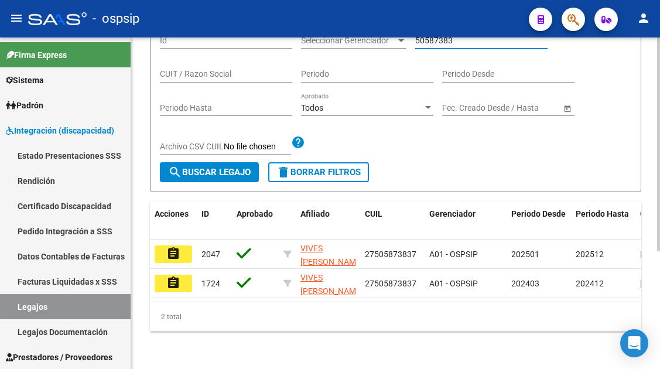
scroll to position [176, 0]
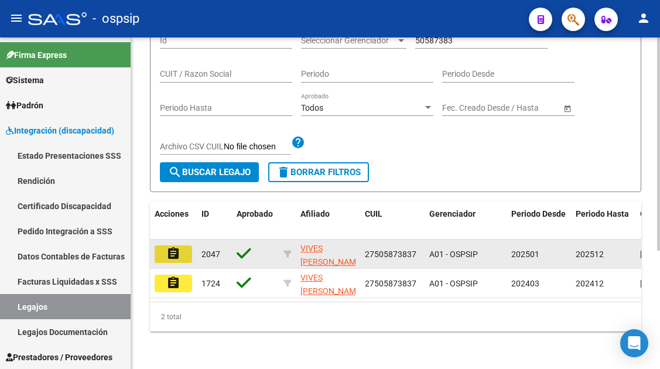
click at [175, 248] on mat-icon "assignment" at bounding box center [173, 253] width 14 height 14
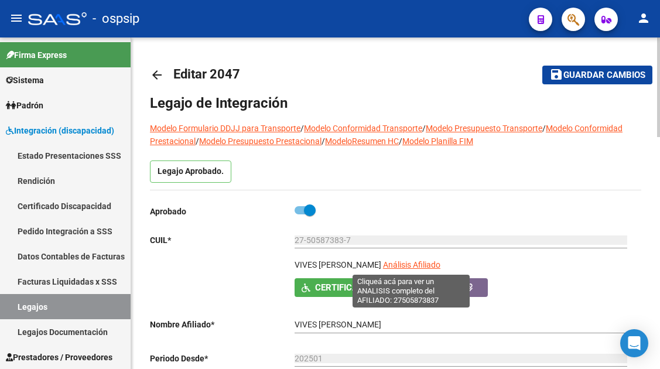
click at [393, 264] on span "Análisis Afiliado" at bounding box center [411, 264] width 57 height 9
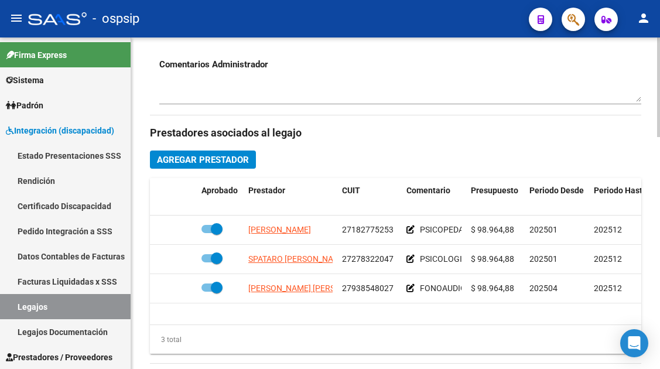
scroll to position [468, 0]
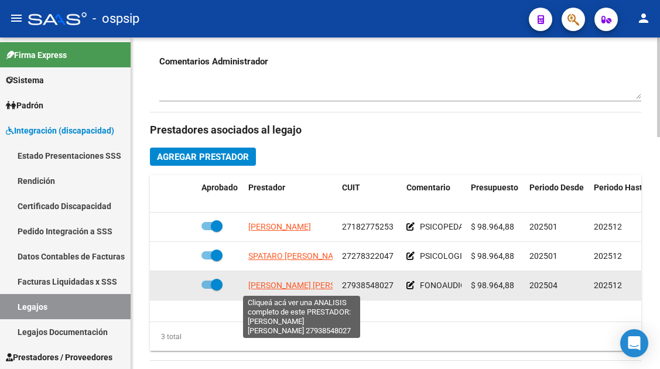
click at [296, 284] on span "[PERSON_NAME] [PERSON_NAME]" at bounding box center [311, 284] width 127 height 9
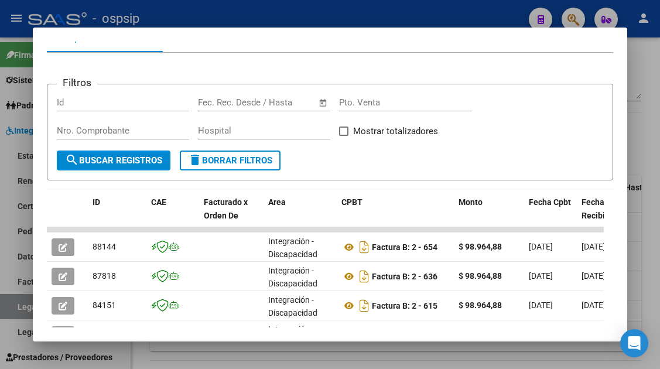
scroll to position [176, 0]
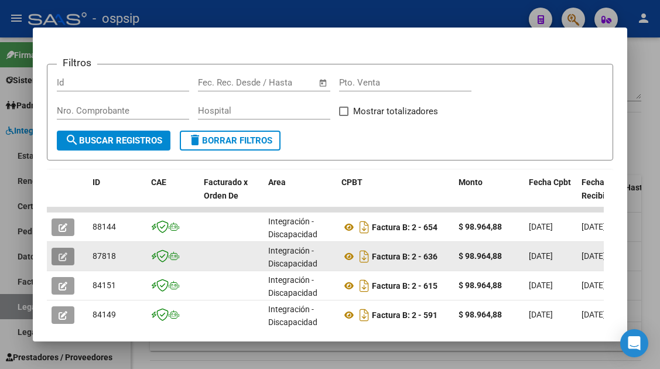
click at [64, 259] on icon "button" at bounding box center [63, 256] width 9 height 9
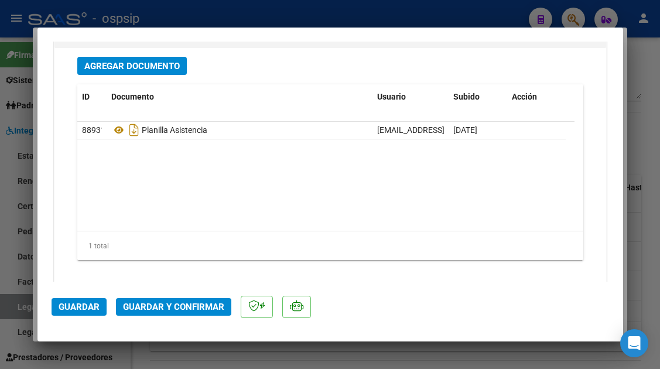
scroll to position [1474, 0]
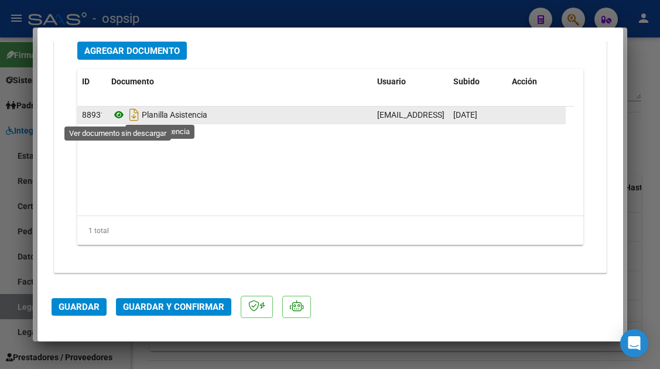
click at [114, 115] on icon at bounding box center [118, 115] width 15 height 14
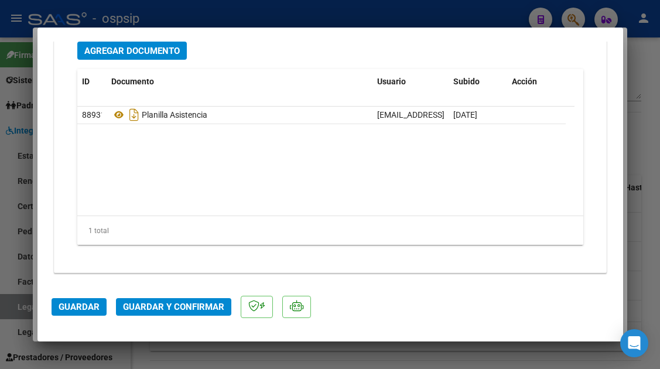
click at [178, 310] on span "Guardar y Confirmar" at bounding box center [173, 306] width 101 height 11
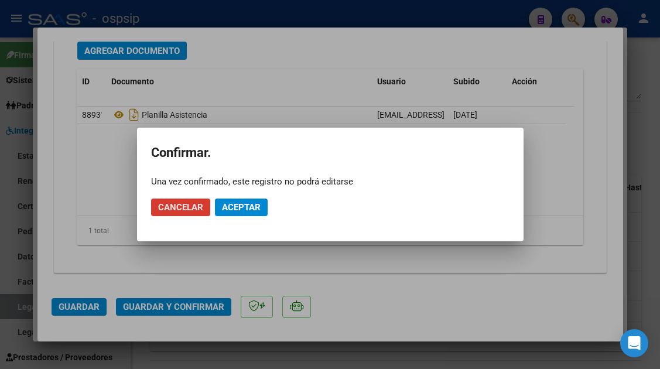
click at [230, 205] on span "Aceptar" at bounding box center [241, 207] width 39 height 11
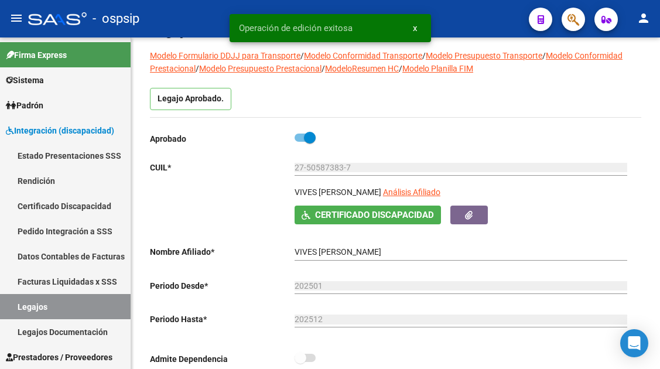
scroll to position [59, 0]
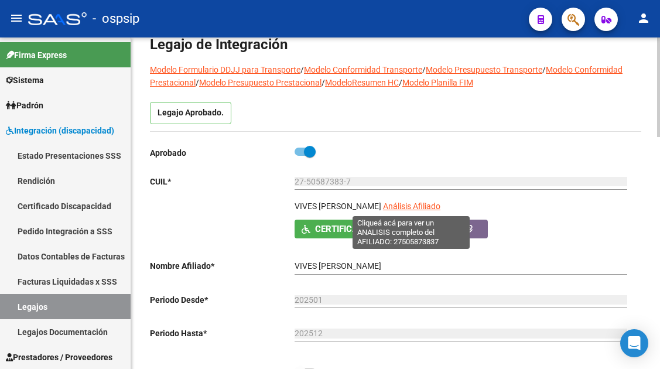
click at [413, 207] on span "Análisis Afiliado" at bounding box center [411, 205] width 57 height 9
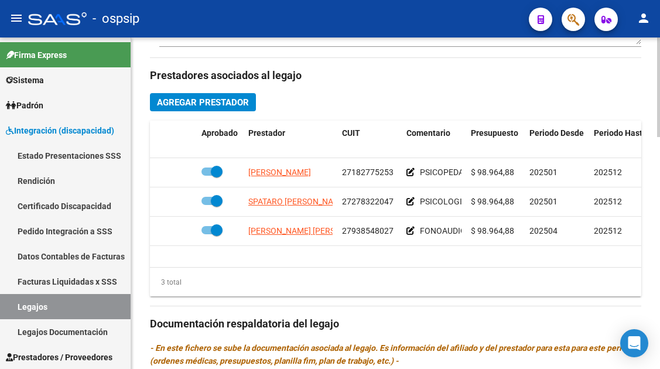
scroll to position [527, 0]
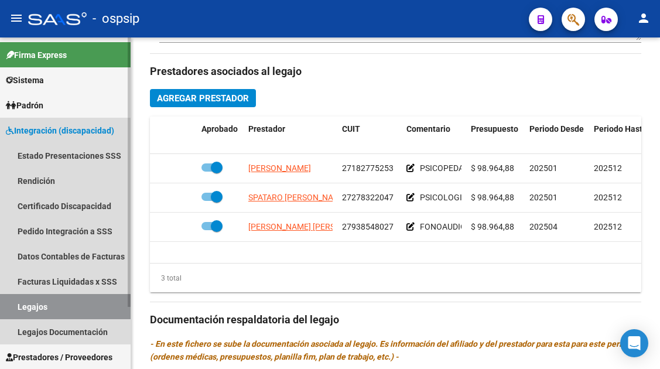
click at [20, 311] on link "Legajos" at bounding box center [65, 306] width 131 height 25
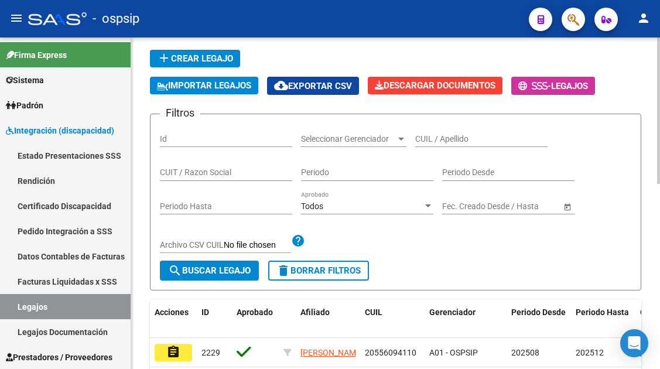
scroll to position [66, 0]
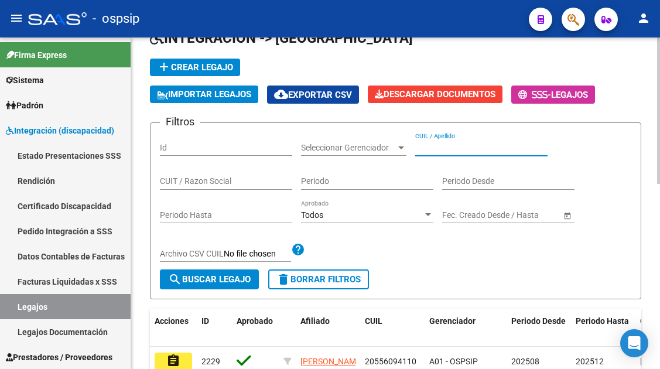
click at [447, 143] on input "CUIL / Apellido" at bounding box center [481, 148] width 132 height 10
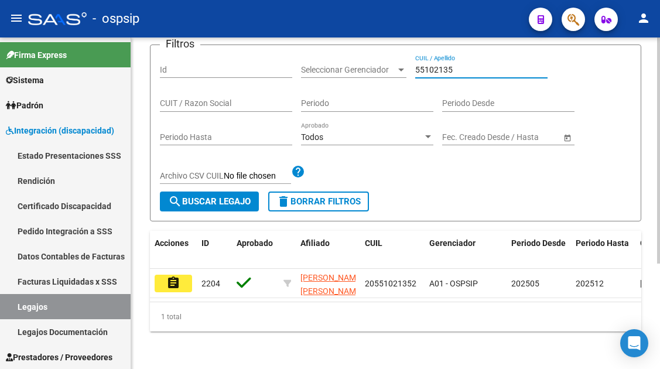
scroll to position [154, 0]
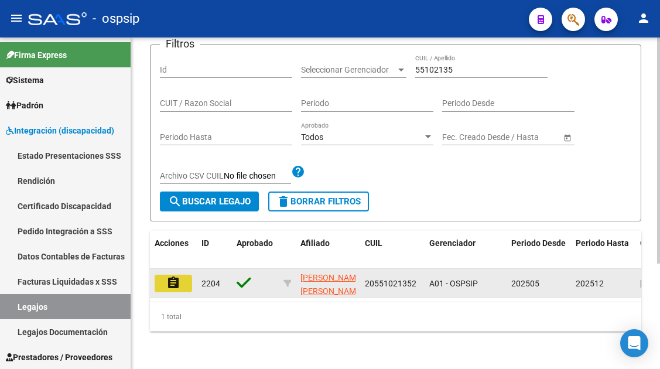
click at [171, 281] on button "assignment" at bounding box center [173, 283] width 37 height 18
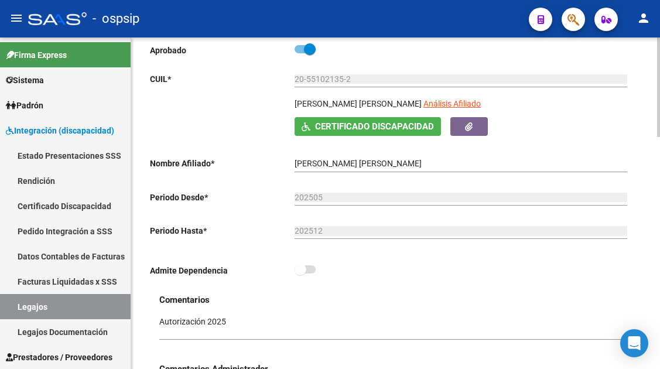
scroll to position [176, 0]
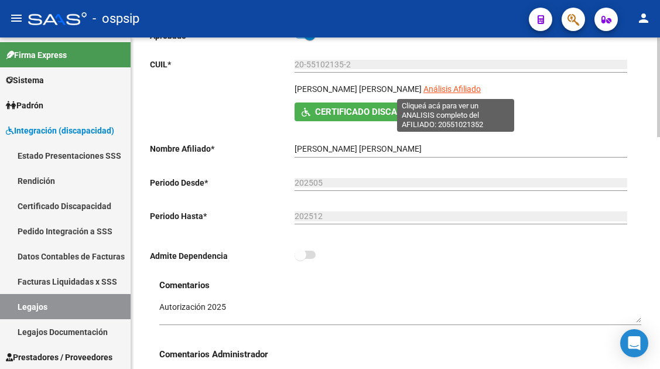
click at [448, 91] on span "Análisis Afiliado" at bounding box center [451, 88] width 57 height 9
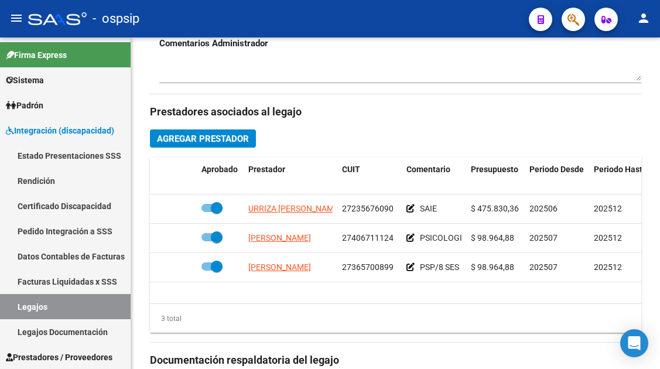
scroll to position [585, 0]
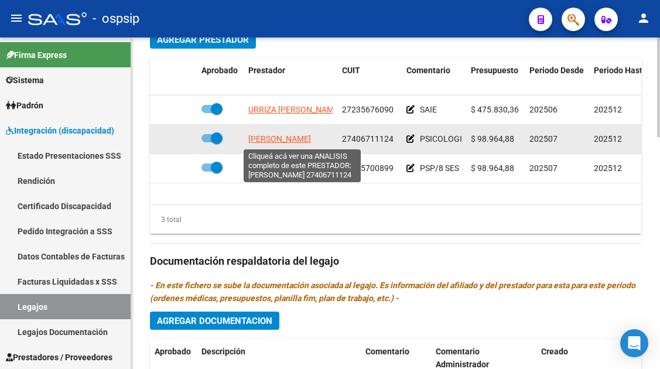
click at [298, 143] on span "MENDOZA MELANIE ABIGAIL" at bounding box center [279, 138] width 63 height 9
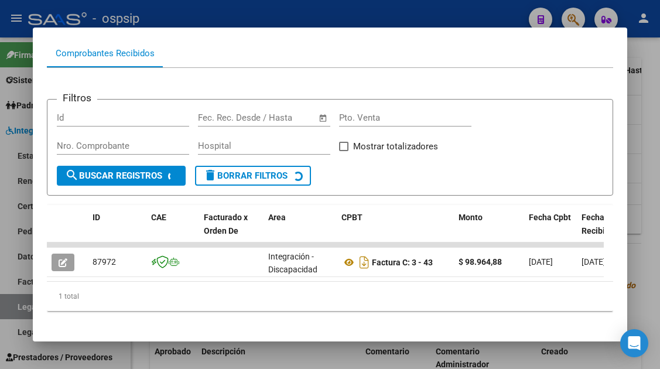
scroll to position [155, 0]
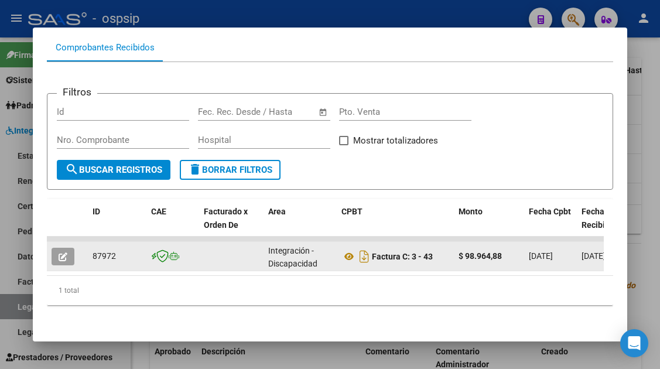
click at [65, 252] on icon "button" at bounding box center [63, 256] width 9 height 9
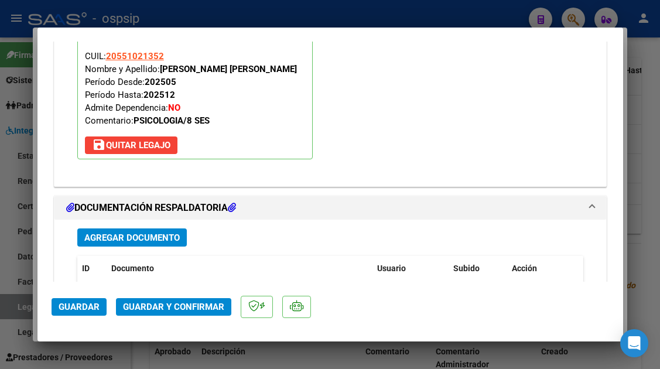
scroll to position [1405, 0]
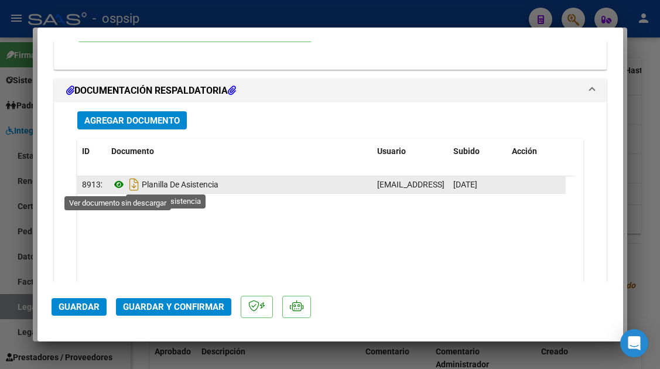
click at [116, 186] on icon at bounding box center [118, 184] width 15 height 14
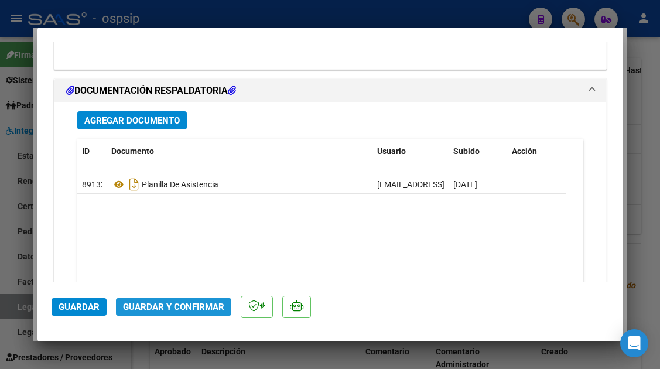
click at [176, 307] on span "Guardar y Confirmar" at bounding box center [173, 306] width 101 height 11
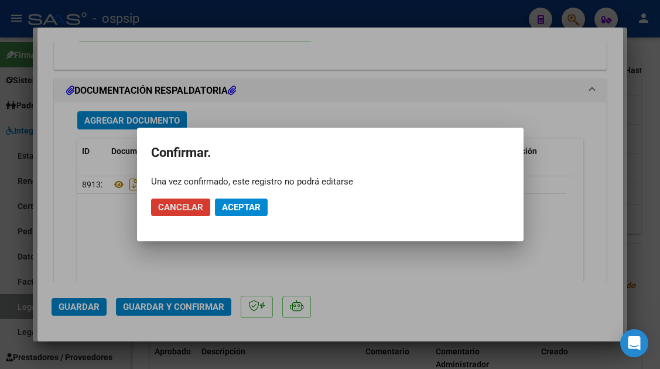
click at [250, 205] on span "Aceptar" at bounding box center [241, 207] width 39 height 11
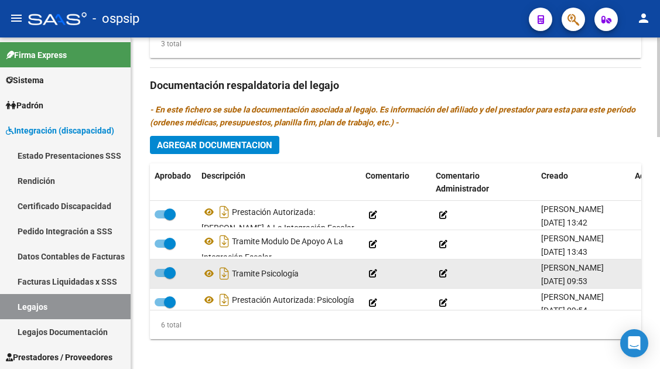
scroll to position [59, 0]
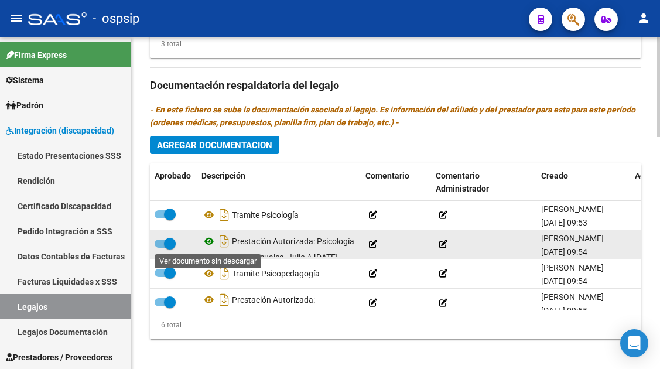
click at [208, 244] on icon at bounding box center [208, 241] width 15 height 14
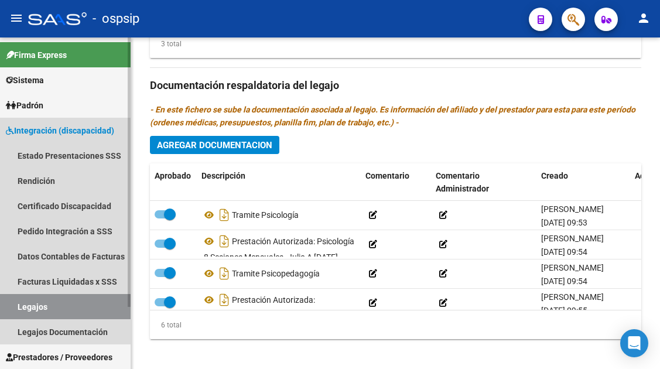
click at [27, 315] on link "Legajos" at bounding box center [65, 306] width 131 height 25
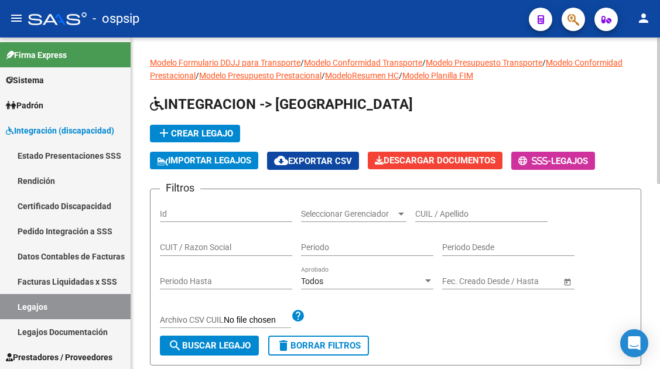
click at [432, 217] on input "CUIL / Apellido" at bounding box center [481, 214] width 132 height 10
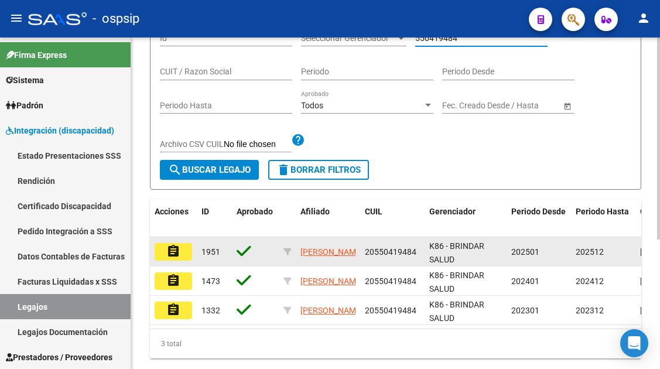
click at [175, 255] on mat-icon "assignment" at bounding box center [173, 251] width 14 height 14
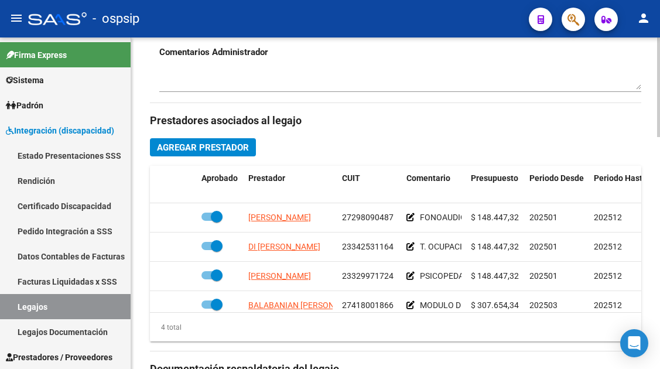
scroll to position [585, 0]
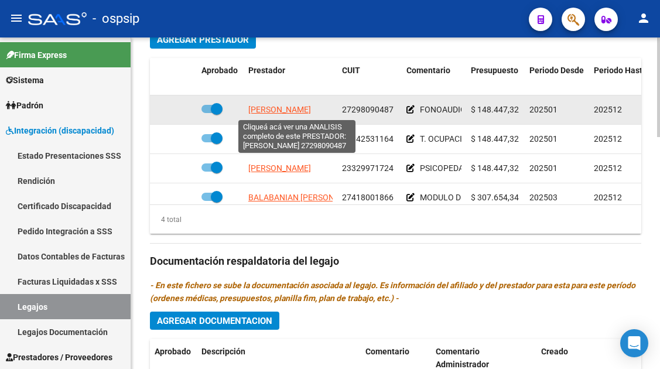
click at [279, 109] on span "[PERSON_NAME] [PERSON_NAME]" at bounding box center [279, 109] width 63 height 9
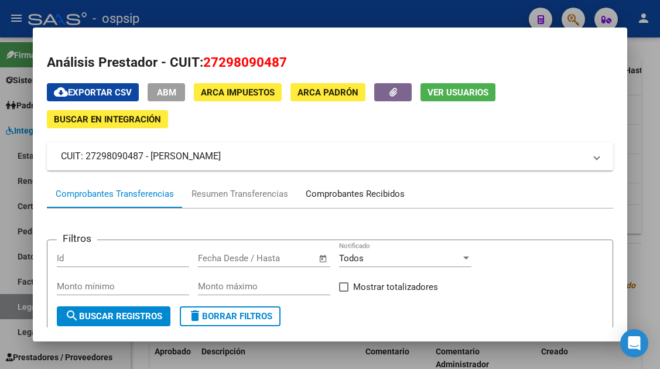
click at [358, 186] on div "Comprobantes Recibidos" at bounding box center [355, 194] width 116 height 28
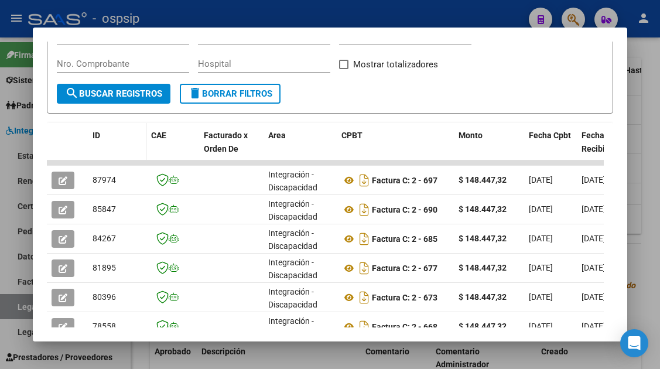
scroll to position [228, 0]
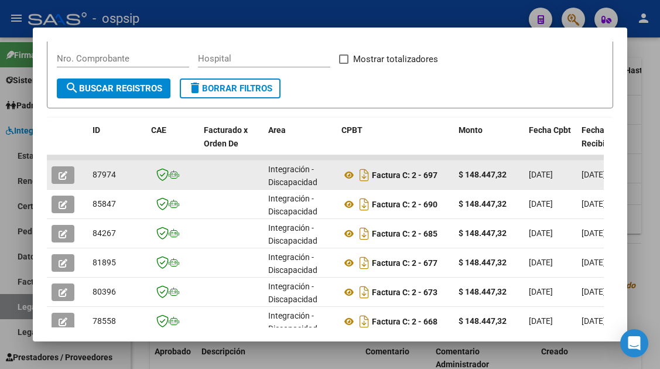
click at [61, 174] on icon "button" at bounding box center [63, 175] width 9 height 9
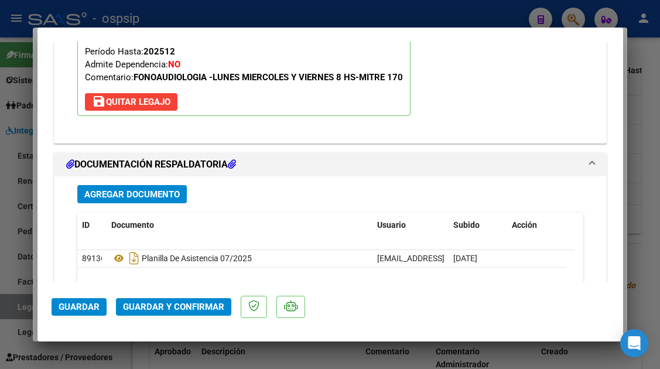
scroll to position [1405, 0]
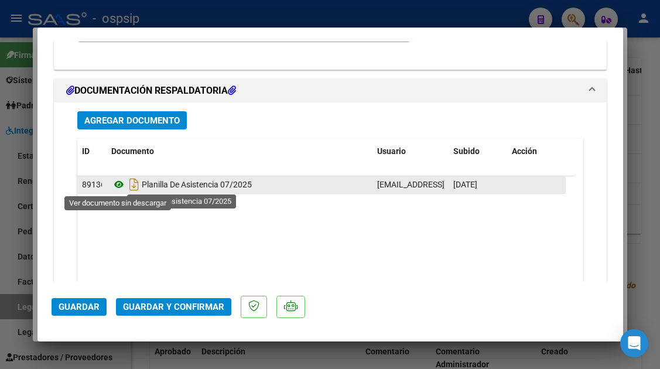
click at [111, 187] on icon at bounding box center [118, 184] width 15 height 14
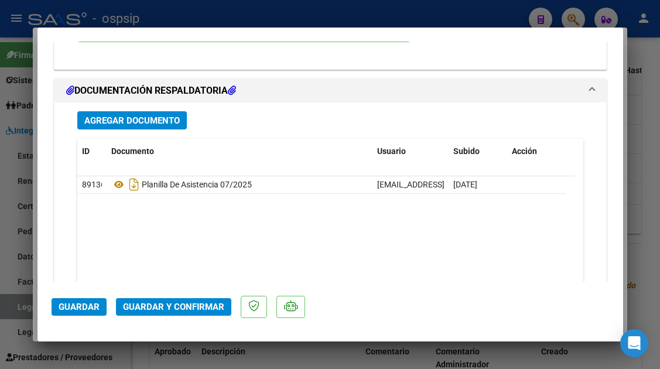
click at [149, 308] on span "Guardar y Confirmar" at bounding box center [173, 306] width 101 height 11
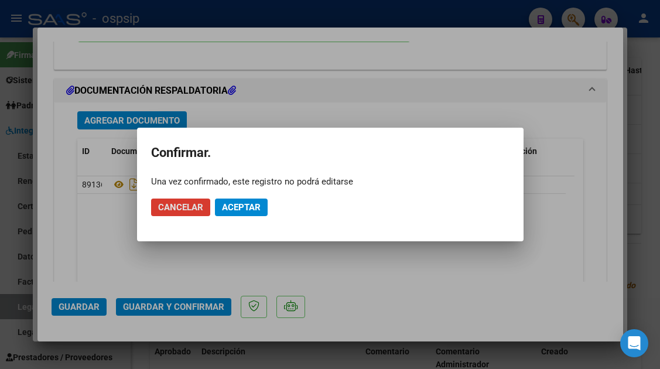
click at [221, 216] on mat-dialog-actions "Cancelar Aceptar" at bounding box center [330, 207] width 358 height 40
click at [225, 208] on span "Aceptar" at bounding box center [241, 207] width 39 height 11
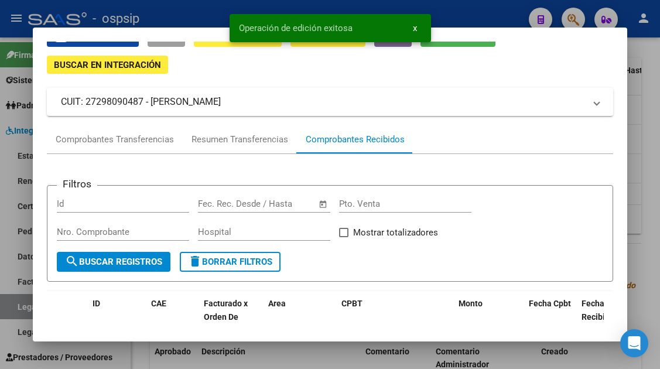
scroll to position [0, 0]
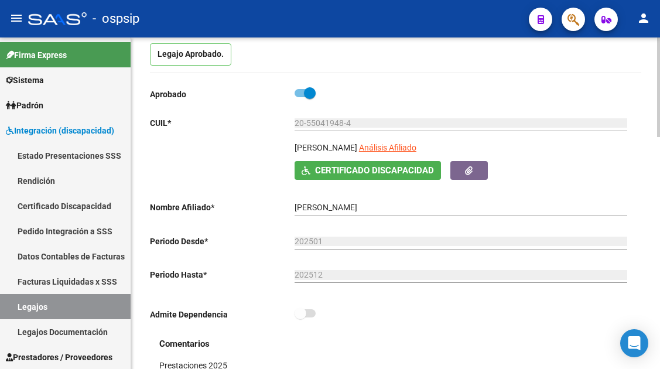
scroll to position [59, 0]
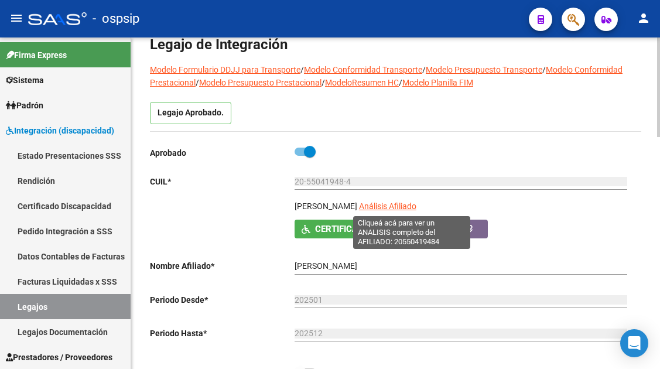
click at [416, 207] on span "Análisis Afiliado" at bounding box center [387, 205] width 57 height 9
type textarea "20550419484"
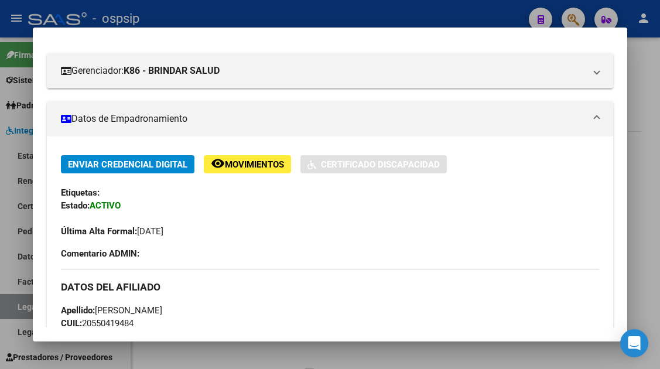
scroll to position [176, 0]
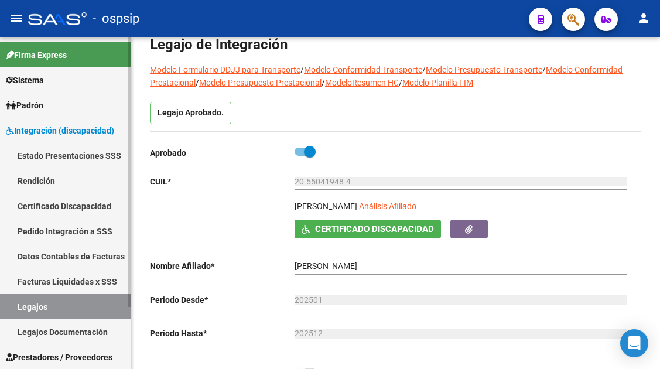
click at [31, 319] on link "Legajos Documentación" at bounding box center [65, 331] width 131 height 25
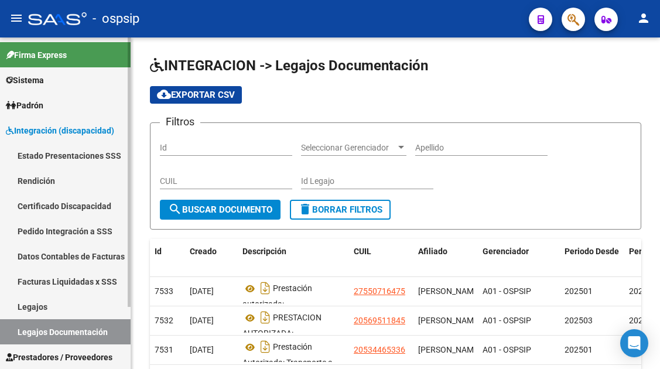
click at [35, 305] on link "Legajos" at bounding box center [65, 306] width 131 height 25
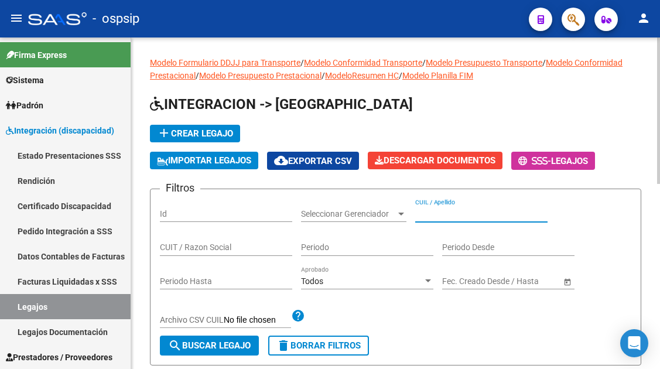
click at [428, 214] on input "CUIL / Apellido" at bounding box center [481, 214] width 132 height 10
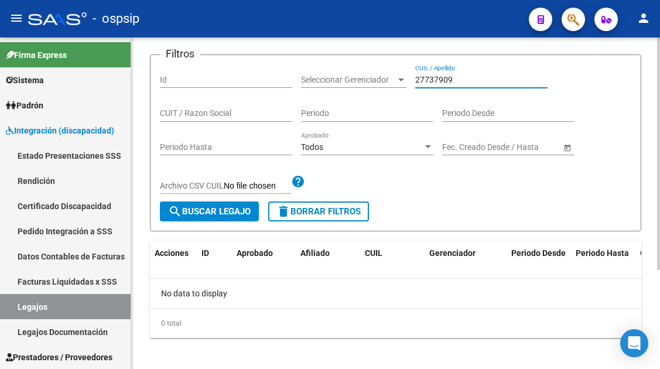
scroll to position [141, 0]
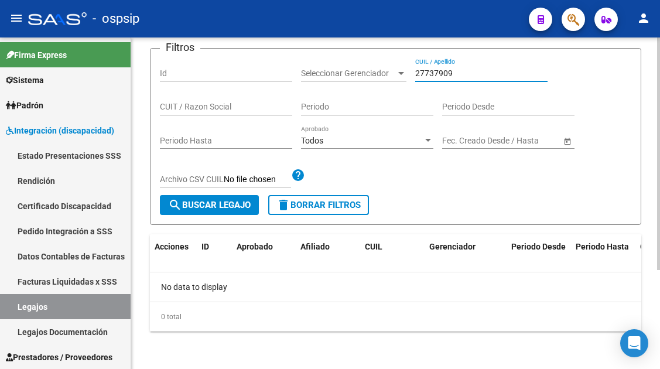
click at [436, 73] on input "27737909" at bounding box center [481, 73] width 132 height 10
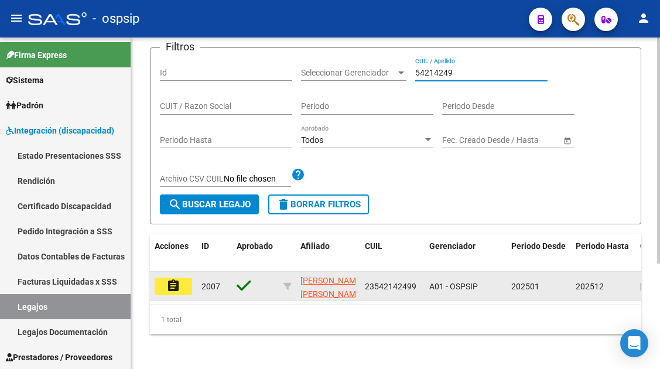
type input "54214249"
click at [178, 289] on mat-icon "assignment" at bounding box center [173, 286] width 14 height 14
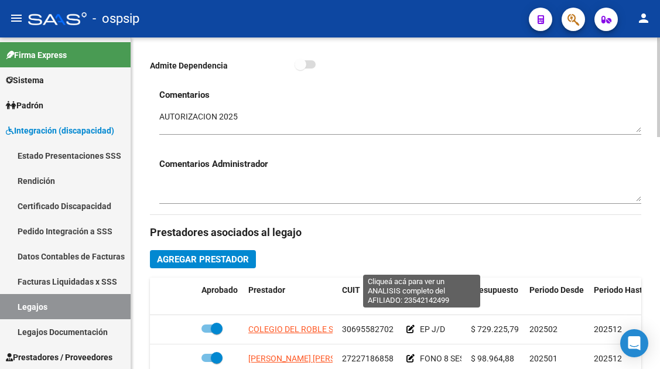
scroll to position [468, 0]
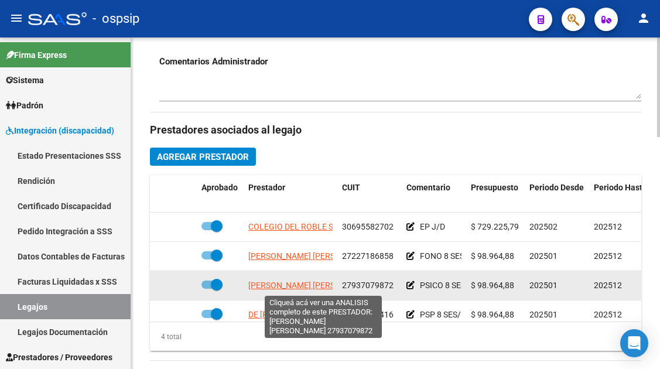
click at [303, 285] on span "[PERSON_NAME] [PERSON_NAME]" at bounding box center [311, 284] width 127 height 9
type textarea "27937079872"
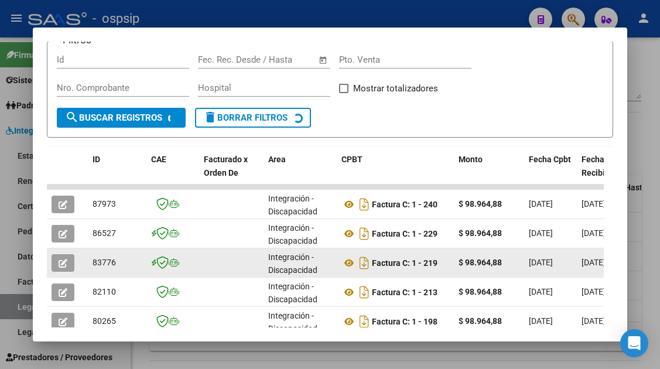
scroll to position [331, 0]
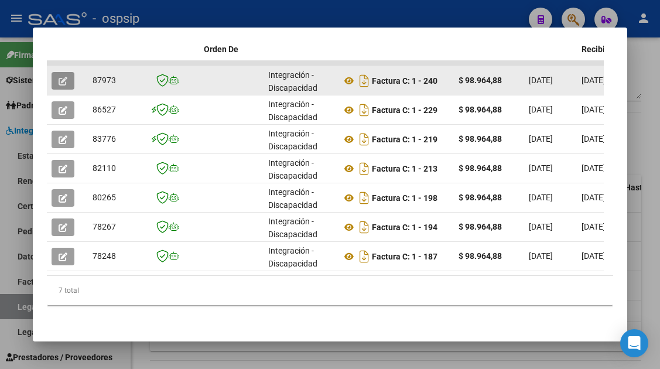
click at [63, 77] on icon "button" at bounding box center [63, 81] width 9 height 9
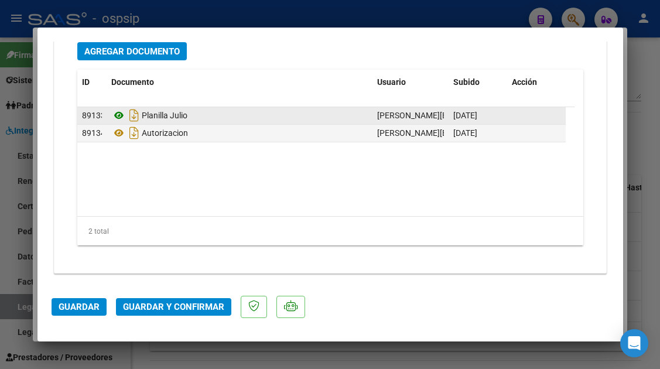
scroll to position [1474, 0]
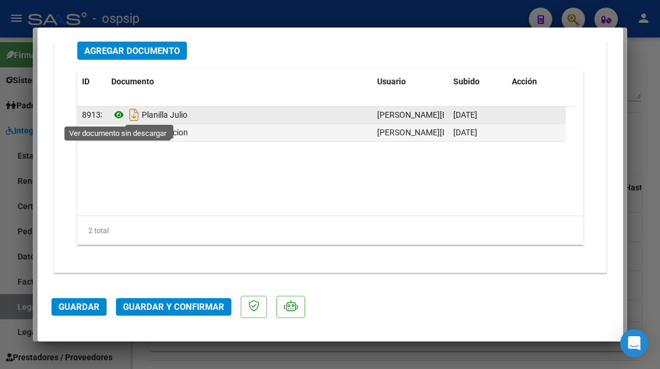
click at [115, 118] on icon at bounding box center [118, 115] width 15 height 14
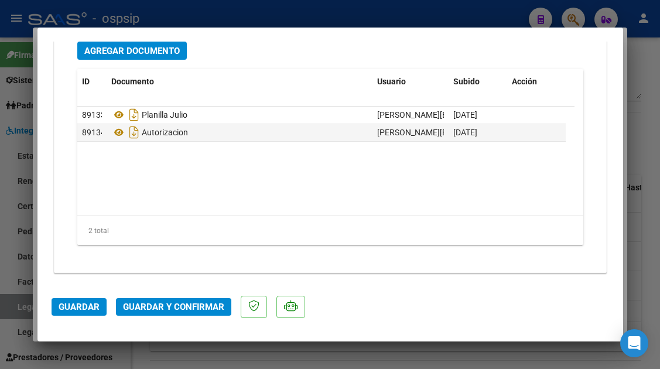
click at [169, 307] on span "Guardar y Confirmar" at bounding box center [173, 306] width 101 height 11
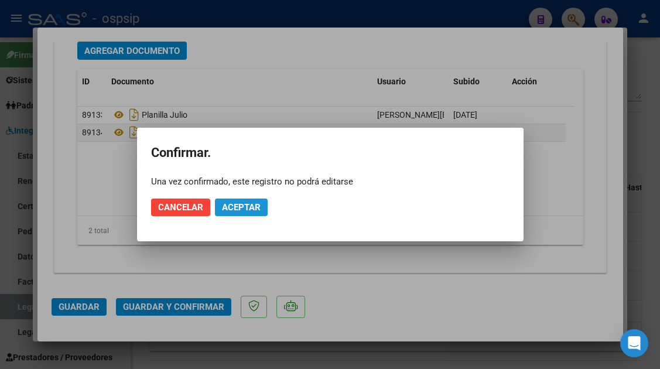
click at [233, 207] on span "Aceptar" at bounding box center [241, 207] width 39 height 11
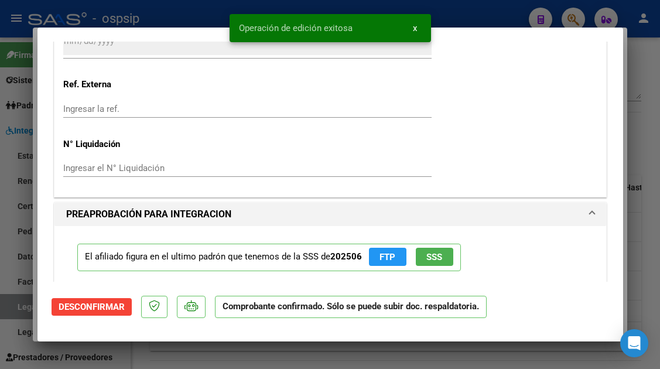
scroll to position [990, 0]
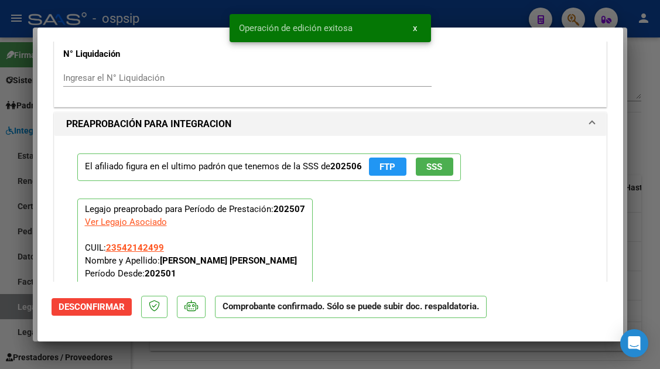
click at [10, 305] on div at bounding box center [330, 184] width 660 height 369
type input "$ 0,00"
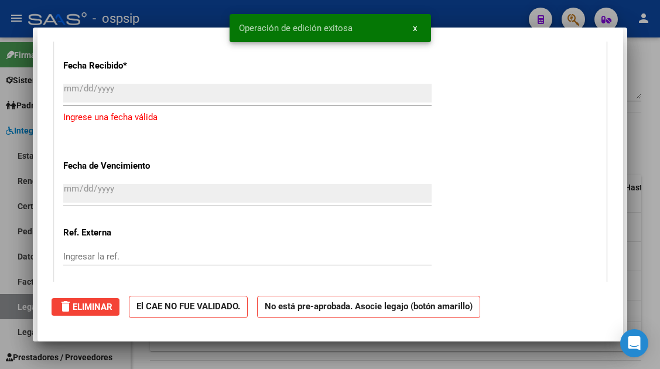
scroll to position [0, 0]
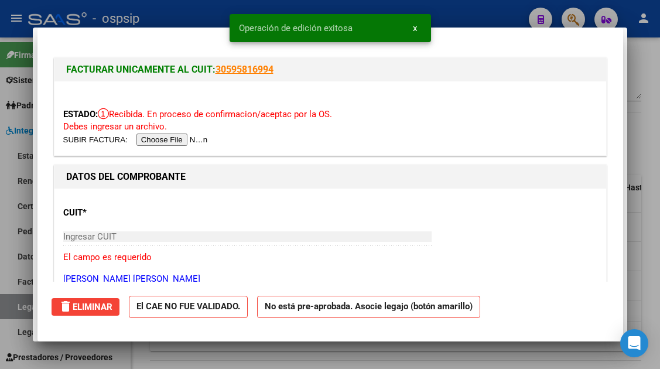
click at [10, 305] on div at bounding box center [330, 184] width 660 height 369
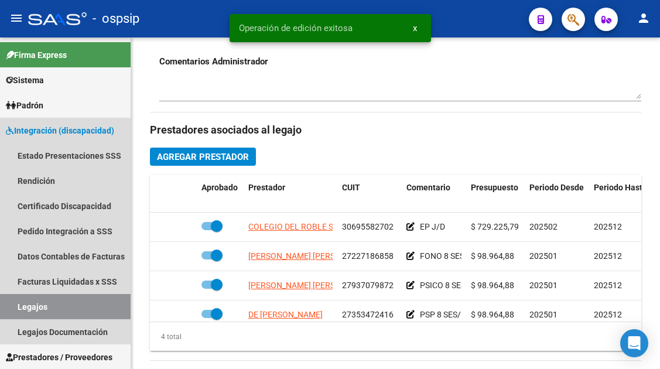
click at [10, 305] on link "Legajos" at bounding box center [65, 306] width 131 height 25
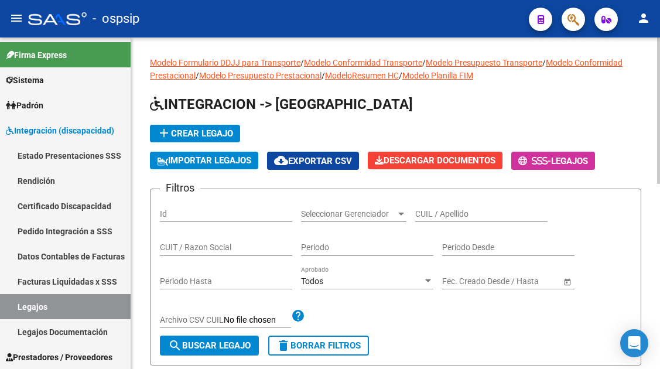
click at [420, 209] on input "CUIL / Apellido" at bounding box center [481, 214] width 132 height 10
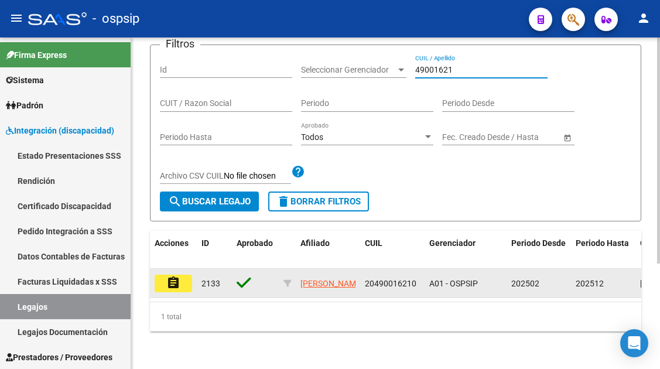
type input "49001621"
click at [186, 274] on button "assignment" at bounding box center [173, 283] width 37 height 18
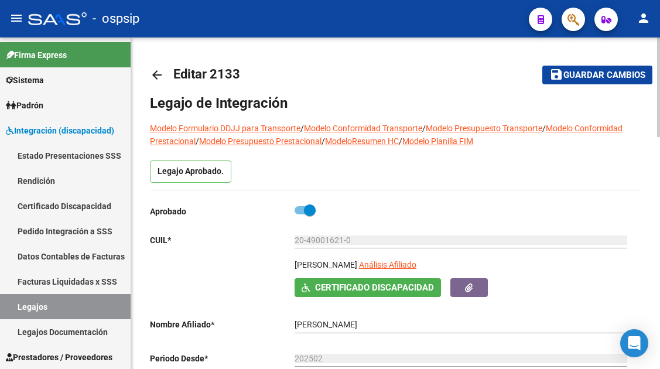
scroll to position [59, 0]
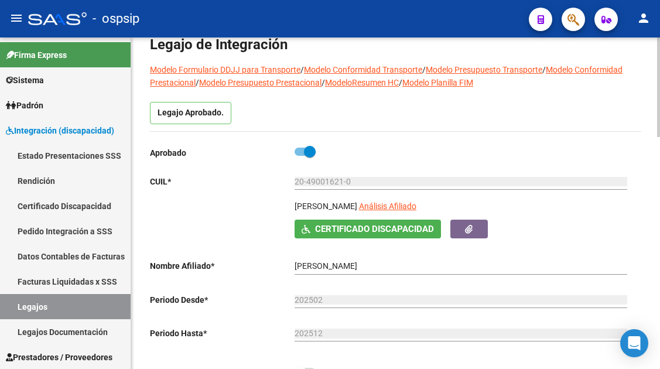
click at [416, 213] on app-link-go-to "Análisis Afiliado" at bounding box center [387, 210] width 57 height 20
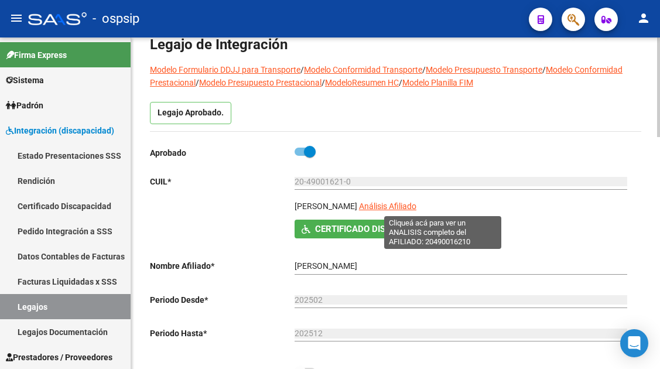
click at [416, 207] on span "Análisis Afiliado" at bounding box center [387, 205] width 57 height 9
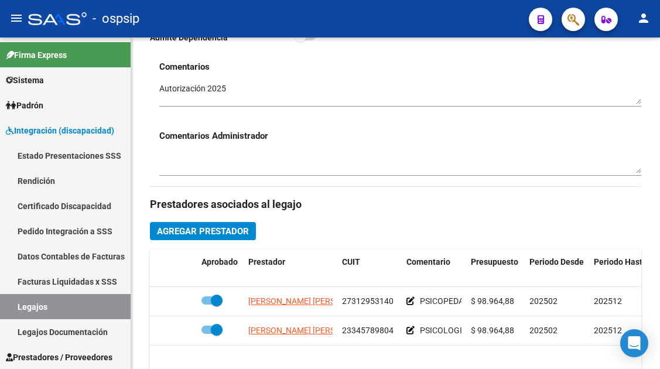
scroll to position [468, 0]
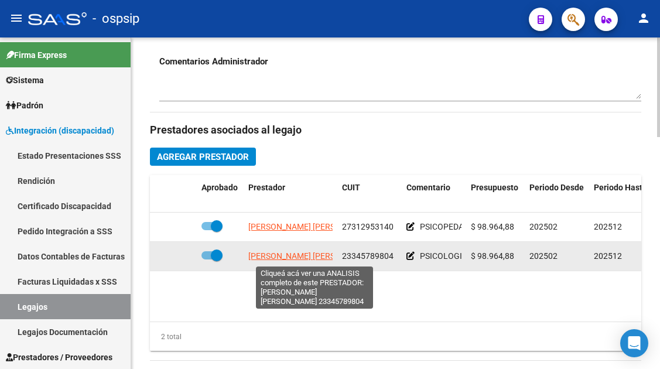
click at [281, 260] on span "[PERSON_NAME] [PERSON_NAME]" at bounding box center [311, 255] width 127 height 9
type textarea "23345789804"
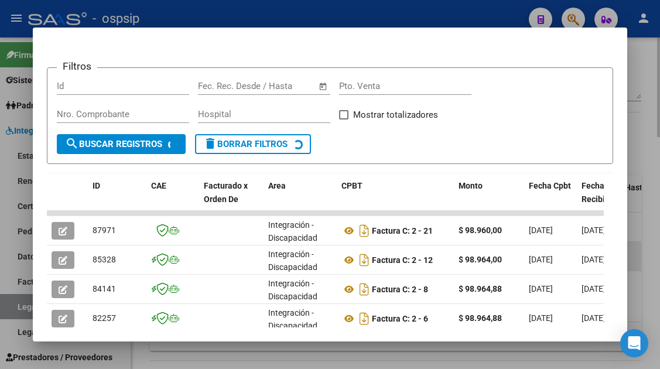
scroll to position [228, 0]
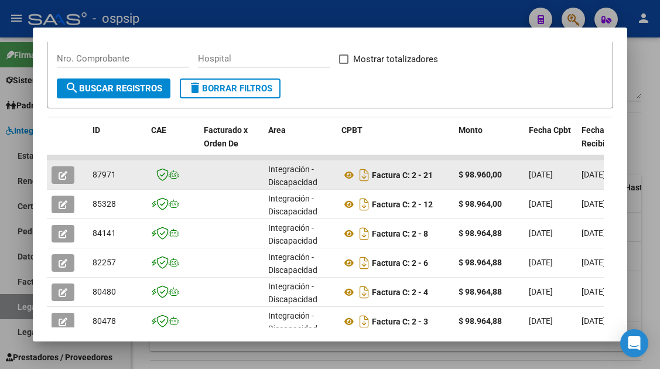
click at [59, 178] on icon "button" at bounding box center [63, 175] width 9 height 9
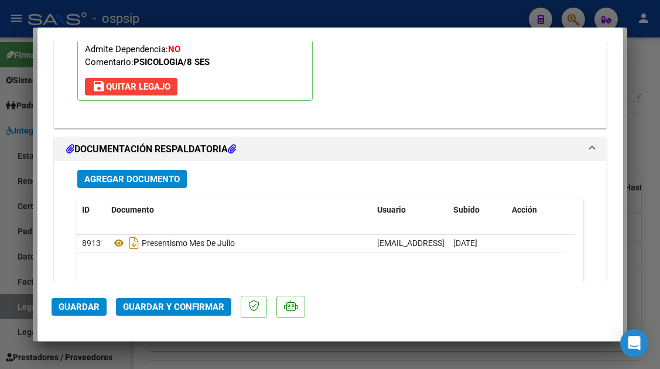
scroll to position [1405, 0]
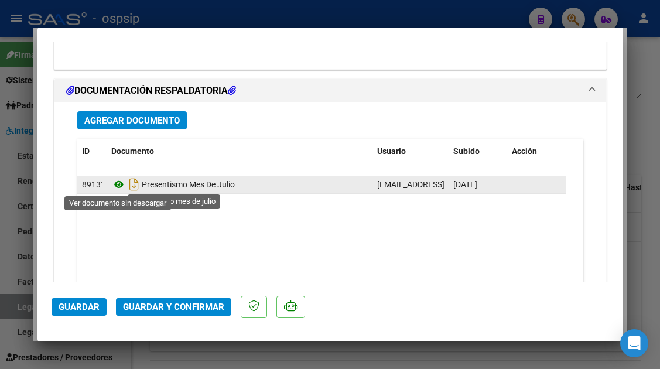
click at [119, 188] on icon at bounding box center [118, 184] width 15 height 14
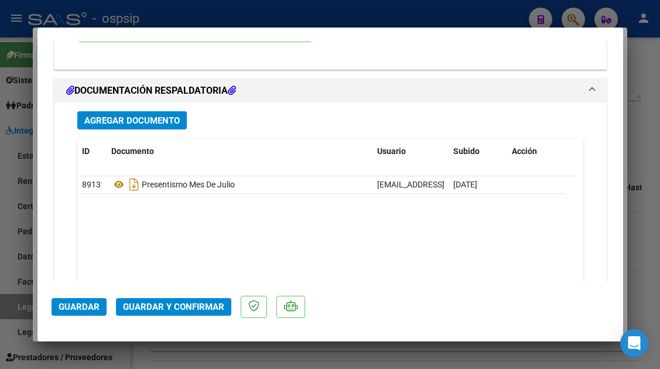
click at [184, 300] on button "Guardar y Confirmar" at bounding box center [173, 307] width 115 height 18
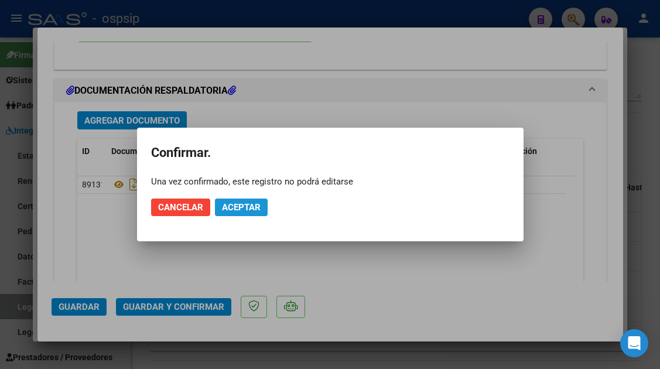
click at [236, 203] on span "Aceptar" at bounding box center [241, 207] width 39 height 11
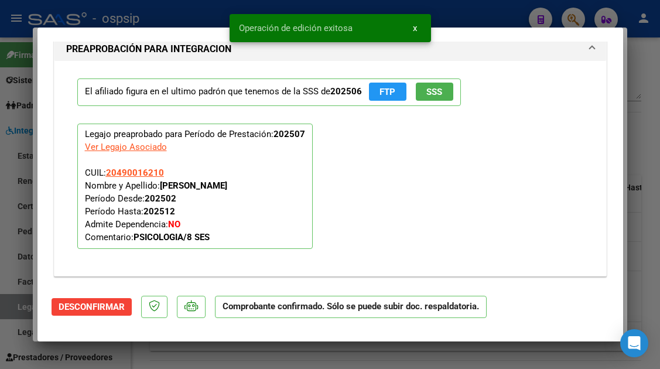
scroll to position [1065, 0]
type input "$ 0,00"
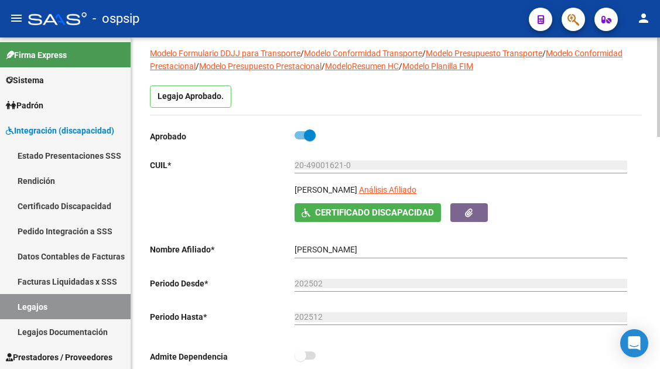
scroll to position [59, 0]
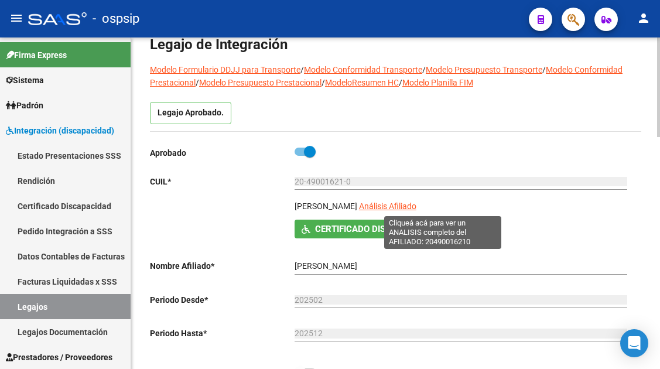
click at [416, 210] on span "Análisis Afiliado" at bounding box center [387, 205] width 57 height 9
type textarea "20490016210"
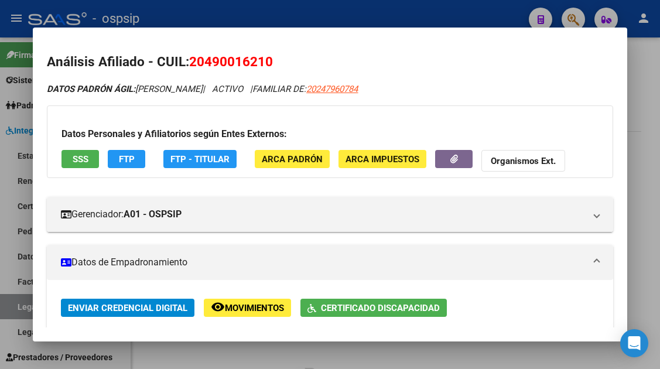
scroll to position [0, 0]
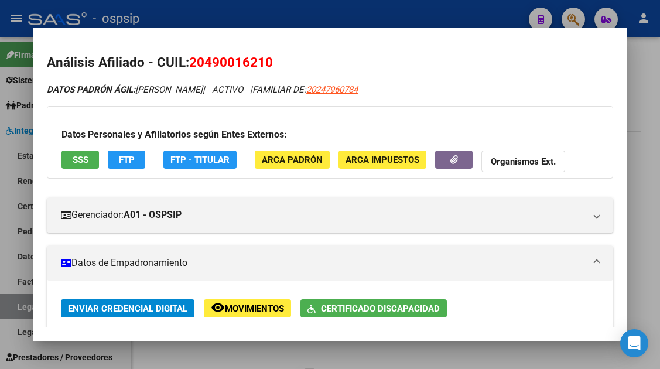
click at [20, 300] on div at bounding box center [330, 184] width 660 height 369
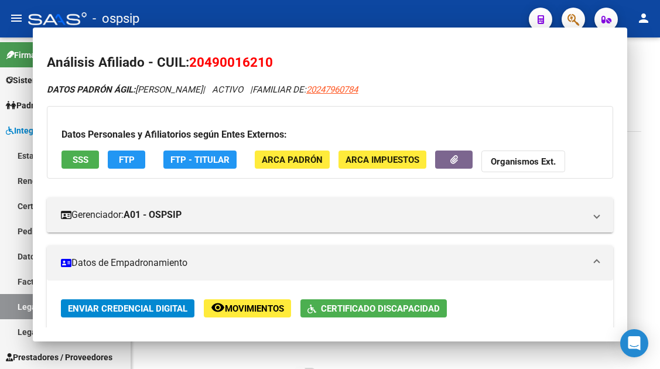
click at [20, 300] on link "Legajos" at bounding box center [65, 306] width 131 height 25
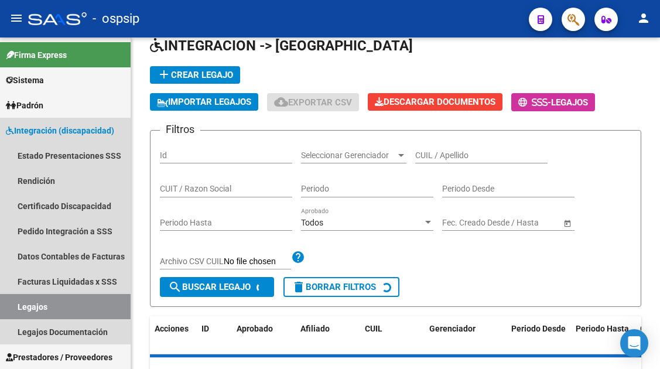
click at [20, 300] on link "Legajos" at bounding box center [65, 306] width 131 height 25
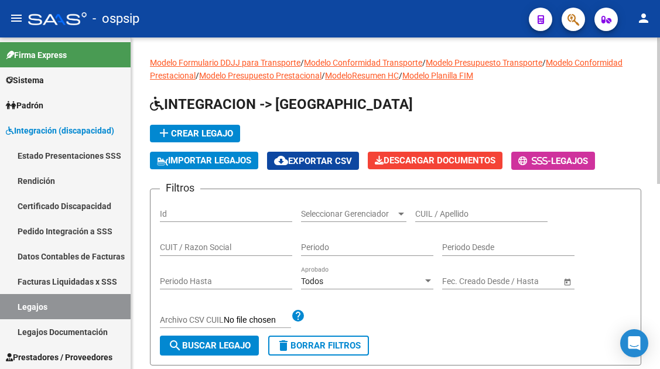
click at [433, 210] on input "CUIL / Apellido" at bounding box center [481, 214] width 132 height 10
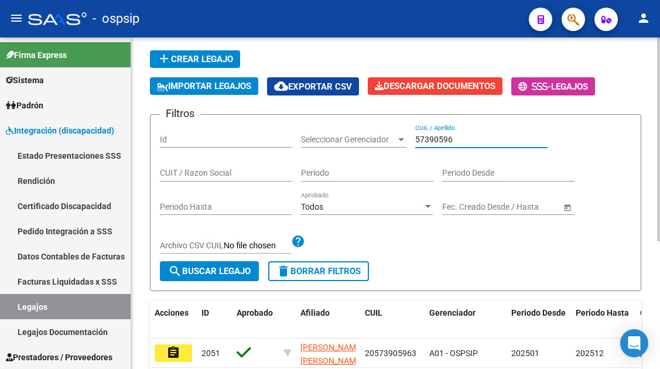
scroll to position [176, 0]
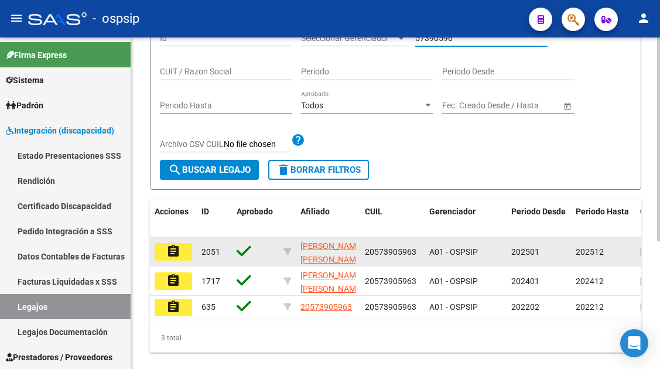
type input "57390596"
click at [175, 255] on mat-icon "assignment" at bounding box center [173, 251] width 14 height 14
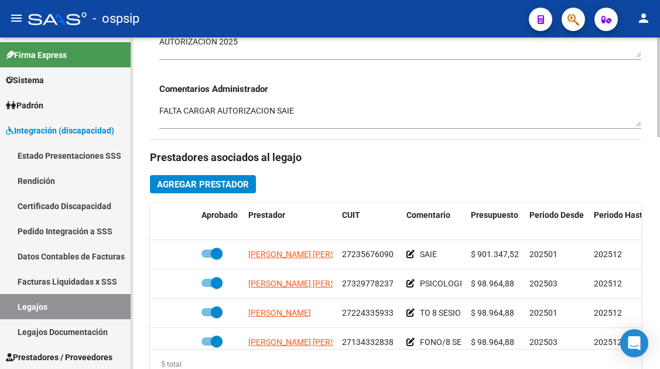
scroll to position [468, 0]
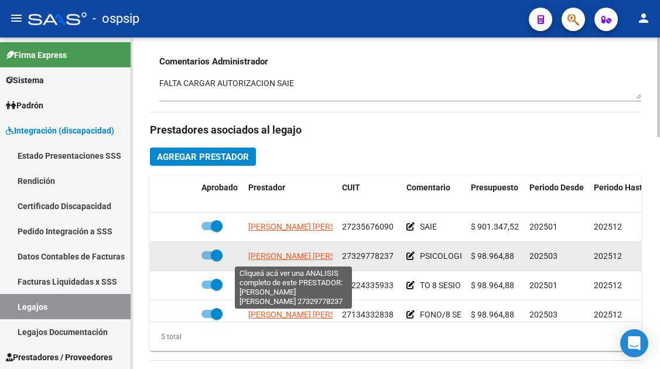
click at [263, 253] on span "[PERSON_NAME] [PERSON_NAME]" at bounding box center [311, 255] width 127 height 9
type textarea "27329778237"
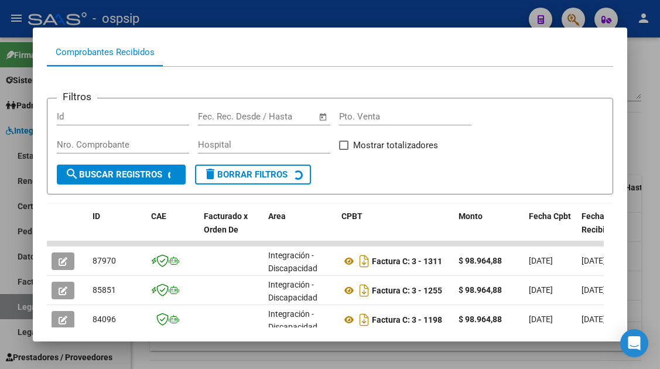
scroll to position [170, 0]
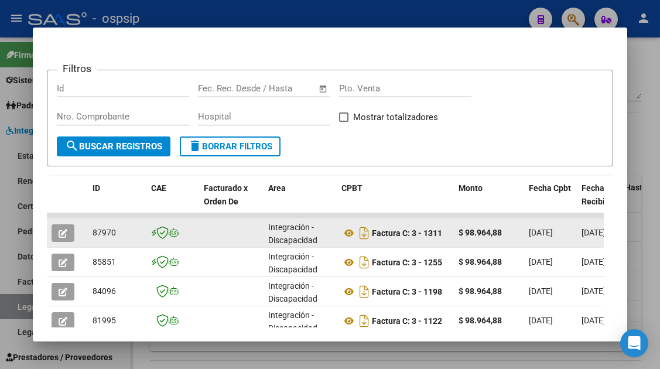
click at [56, 233] on button "button" at bounding box center [63, 233] width 23 height 18
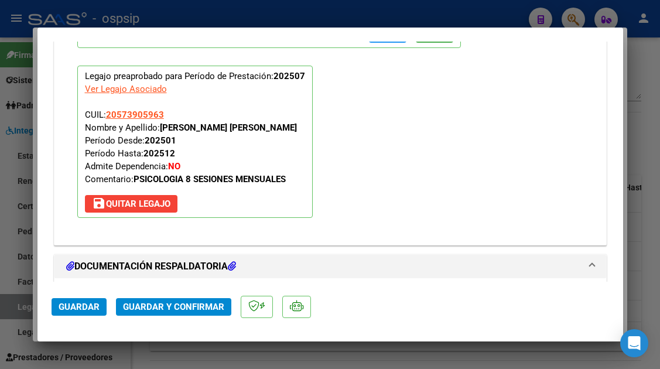
scroll to position [1463, 0]
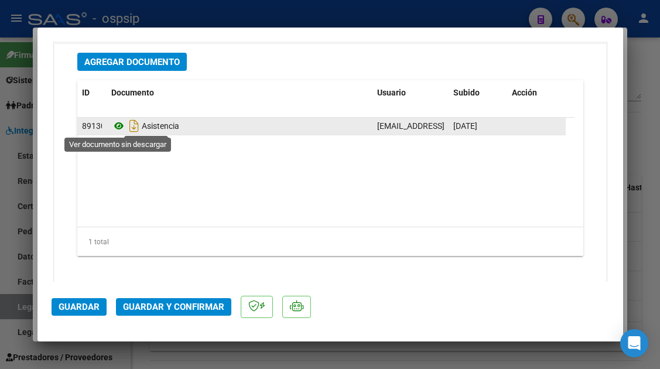
click at [112, 130] on icon at bounding box center [118, 126] width 15 height 14
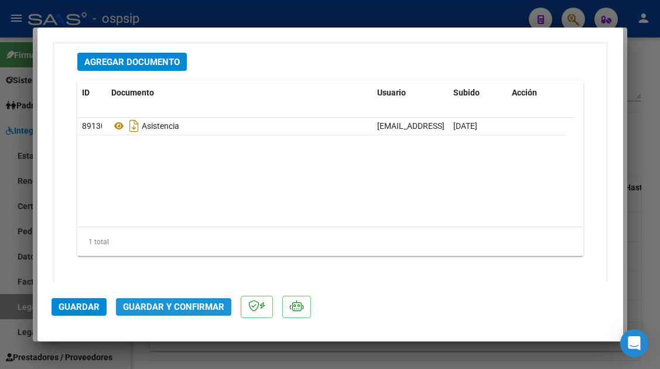
click at [177, 313] on button "Guardar y Confirmar" at bounding box center [173, 307] width 115 height 18
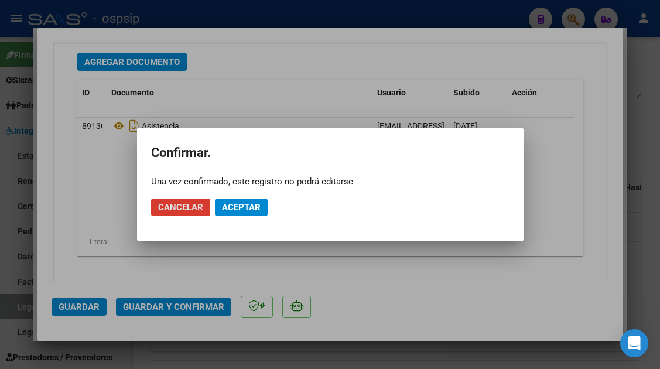
click at [226, 199] on button "Aceptar" at bounding box center [241, 207] width 53 height 18
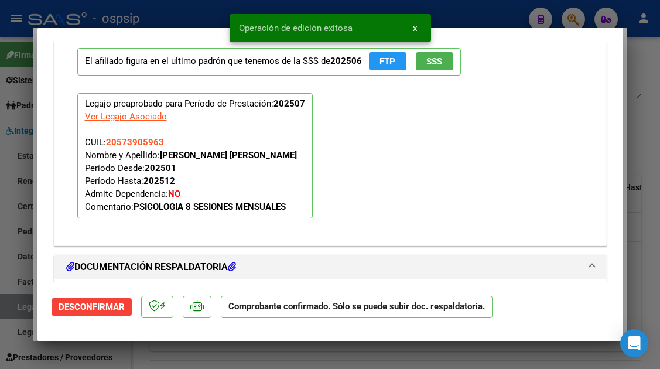
scroll to position [1096, 0]
click at [431, 61] on span "SSS" at bounding box center [434, 61] width 16 height 11
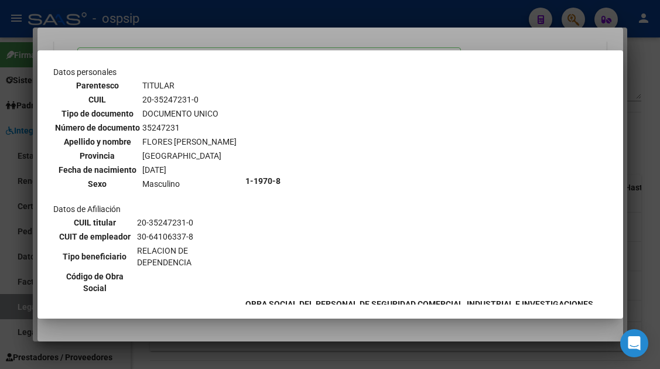
scroll to position [234, 0]
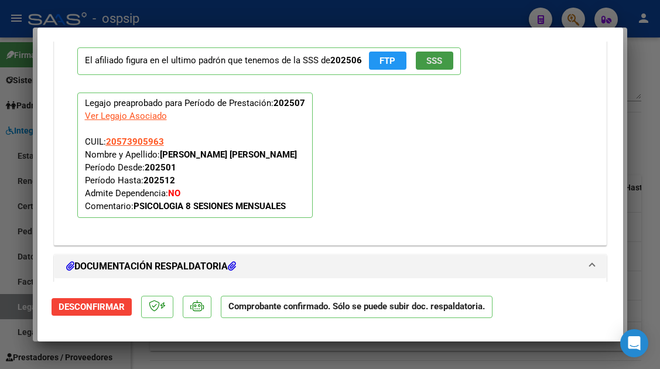
type input "$ 0,00"
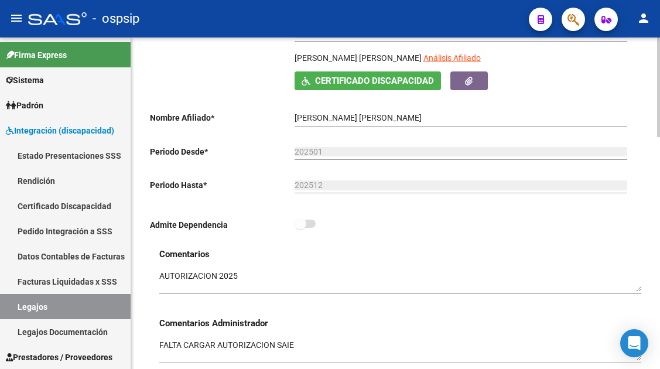
scroll to position [117, 0]
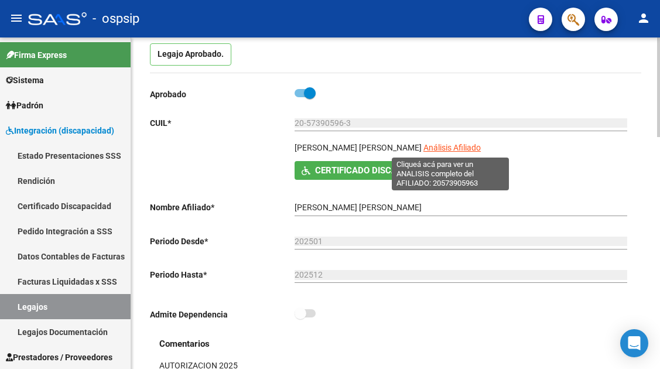
click at [443, 151] on span "Análisis Afiliado" at bounding box center [451, 147] width 57 height 9
type textarea "20573905963"
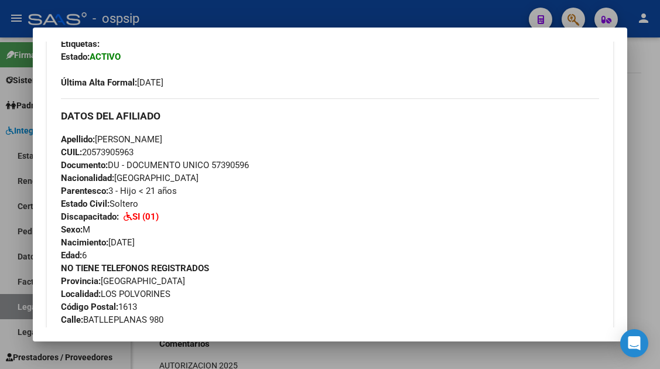
scroll to position [410, 0]
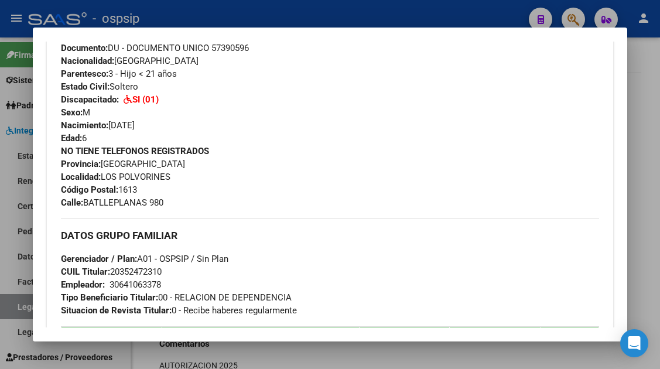
click at [11, 310] on div at bounding box center [330, 184] width 660 height 369
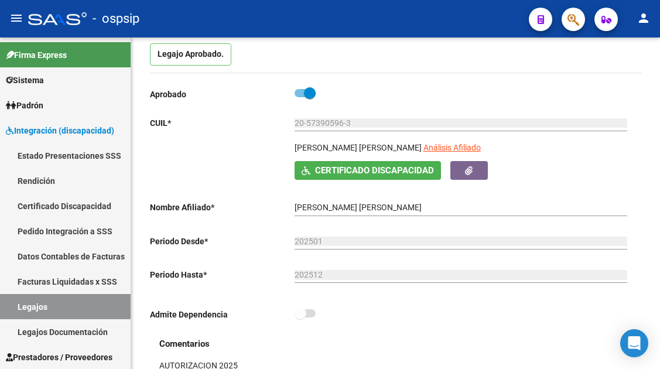
click at [11, 310] on link "Legajos" at bounding box center [65, 306] width 131 height 25
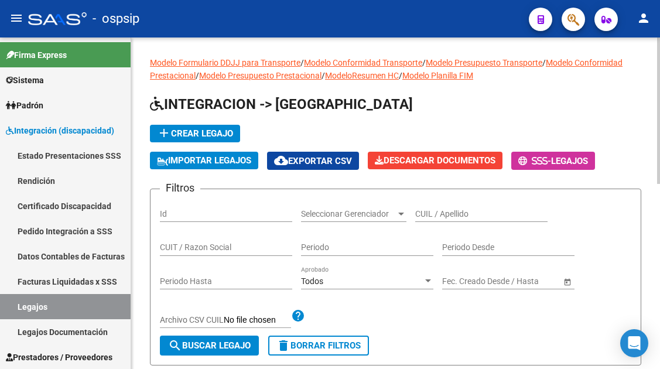
click at [431, 205] on div "CUIL / Apellido" at bounding box center [481, 209] width 132 height 23
click at [427, 208] on div "CUIL / Apellido" at bounding box center [481, 209] width 132 height 23
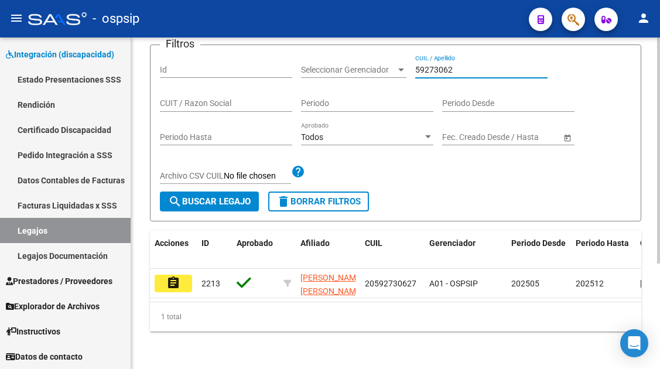
scroll to position [154, 0]
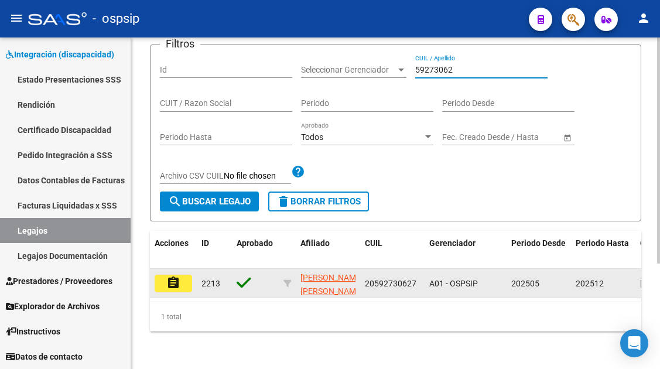
type input "59273062"
click at [174, 276] on mat-icon "assignment" at bounding box center [173, 283] width 14 height 14
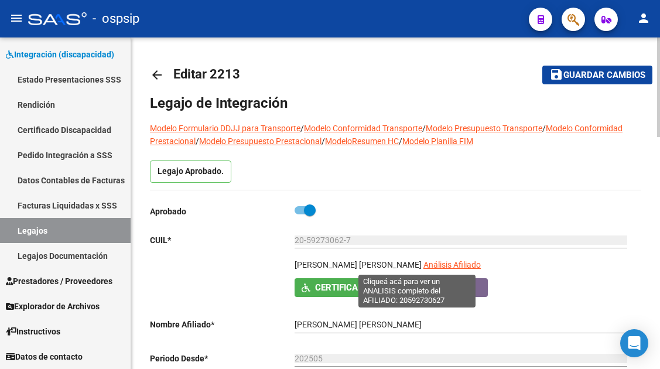
click at [423, 262] on span "Análisis Afiliado" at bounding box center [451, 264] width 57 height 9
type textarea "20592730627"
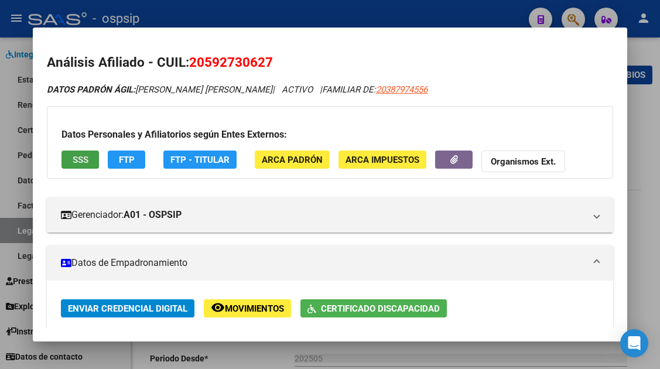
click at [80, 155] on span "SSS" at bounding box center [81, 160] width 16 height 11
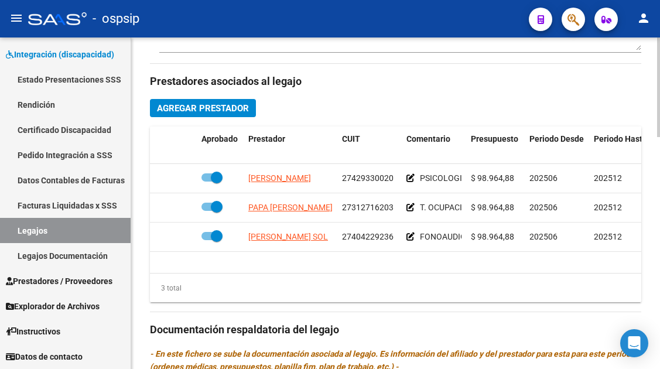
scroll to position [527, 0]
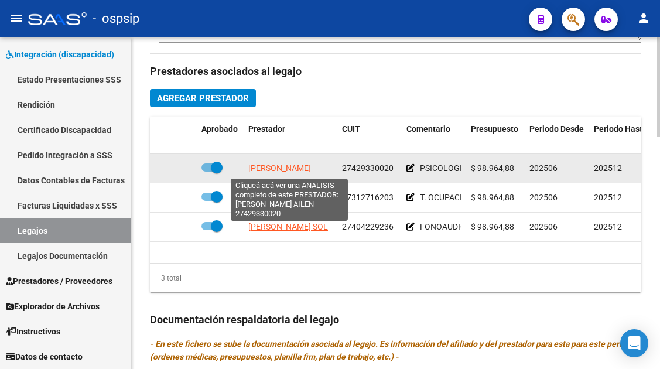
click at [283, 171] on span "[PERSON_NAME]" at bounding box center [279, 167] width 63 height 9
type textarea "27429330020"
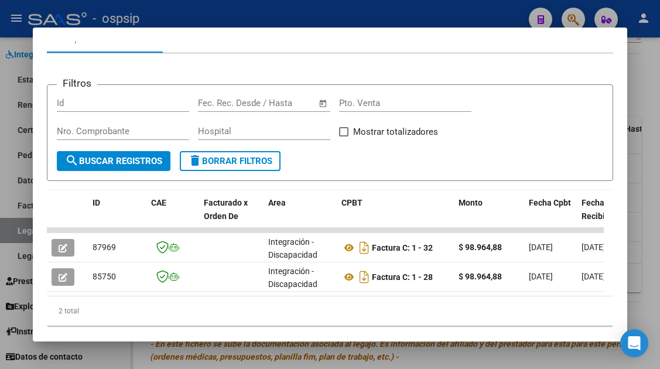
scroll to position [184, 0]
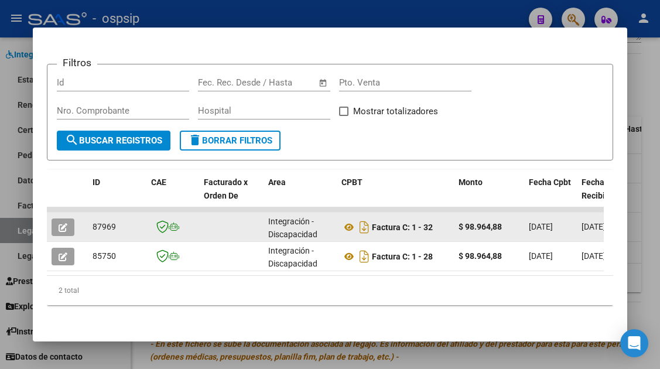
click at [64, 223] on icon "button" at bounding box center [63, 227] width 9 height 9
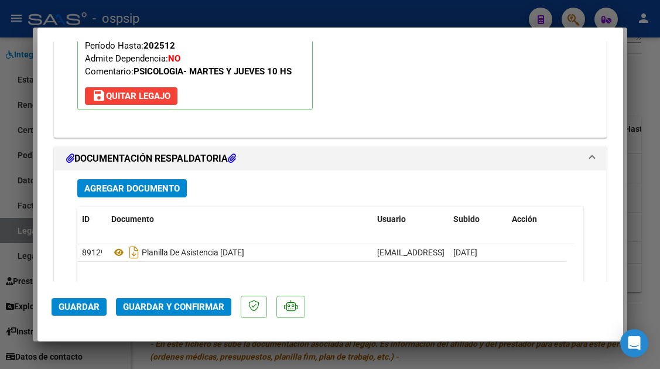
scroll to position [1346, 0]
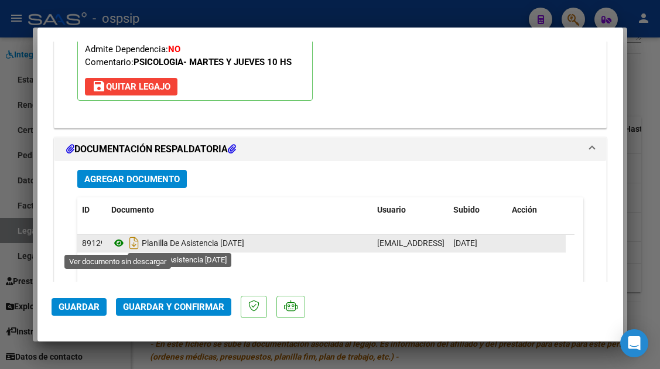
click at [116, 239] on icon at bounding box center [118, 243] width 15 height 14
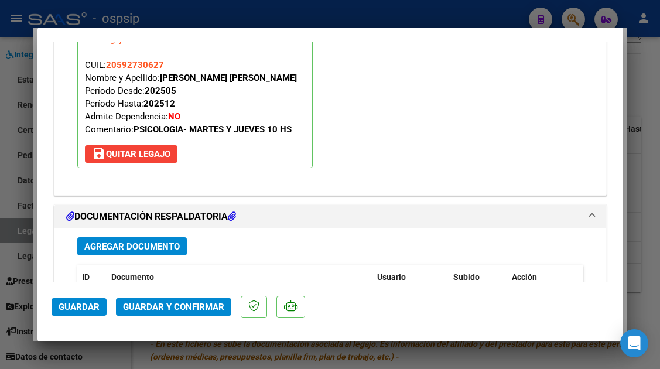
scroll to position [1288, 0]
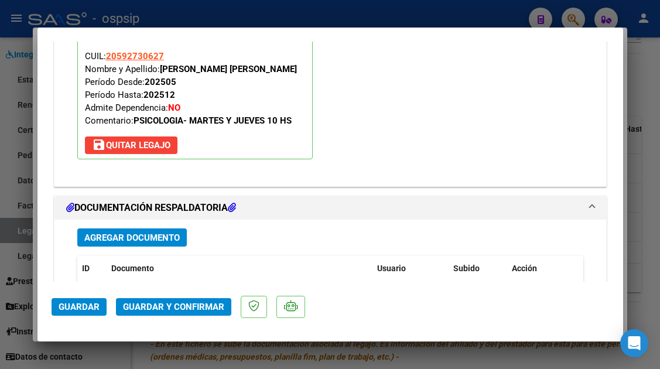
click at [178, 310] on span "Guardar y Confirmar" at bounding box center [173, 306] width 101 height 11
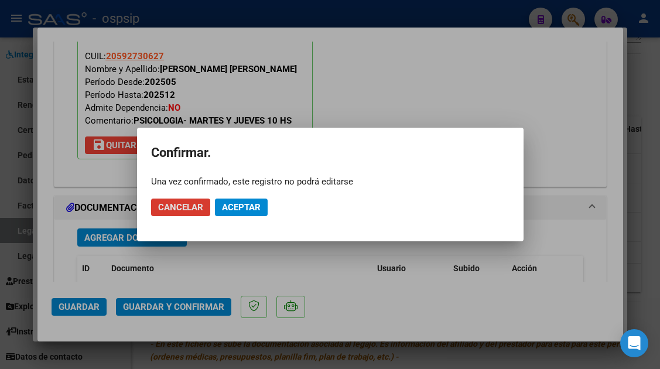
click at [235, 208] on span "Aceptar" at bounding box center [241, 207] width 39 height 11
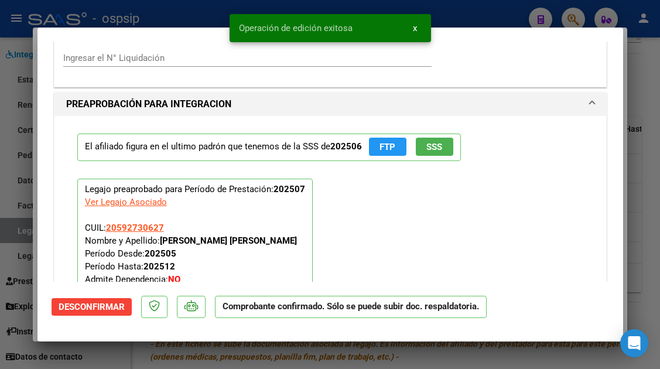
scroll to position [1006, 0]
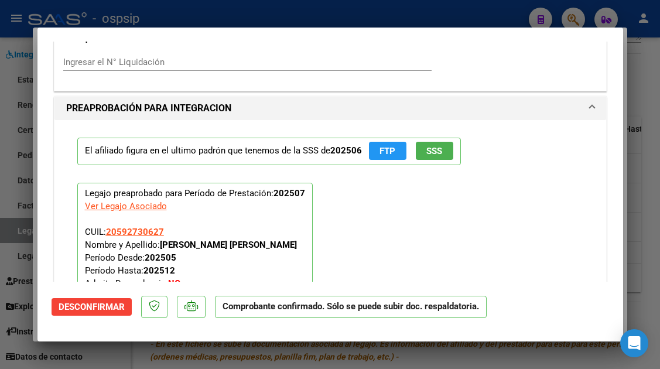
click at [21, 235] on div at bounding box center [330, 184] width 660 height 369
type input "$ 0,00"
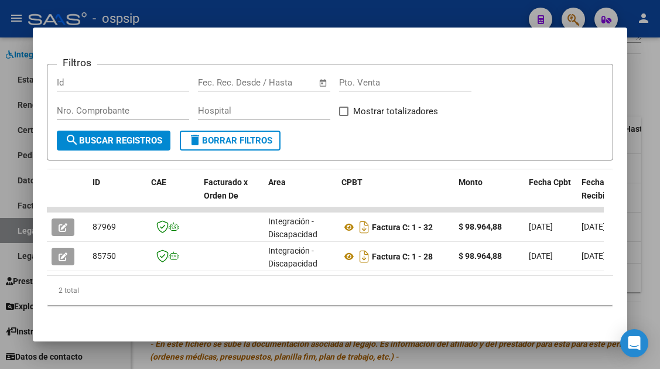
click at [19, 231] on div at bounding box center [330, 184] width 660 height 369
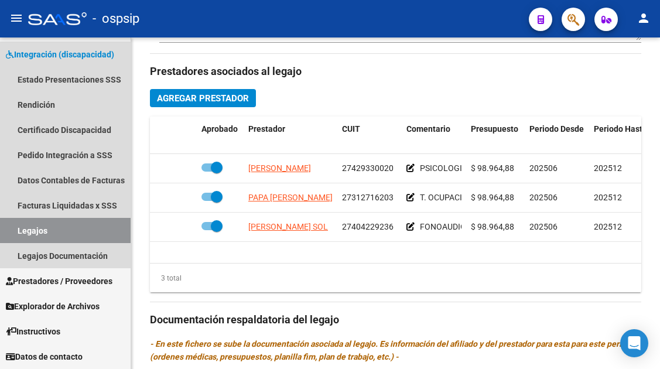
click at [19, 231] on link "Legajos" at bounding box center [65, 230] width 131 height 25
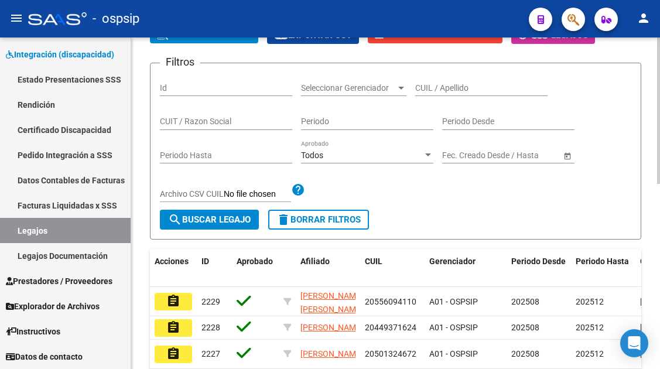
scroll to position [125, 0]
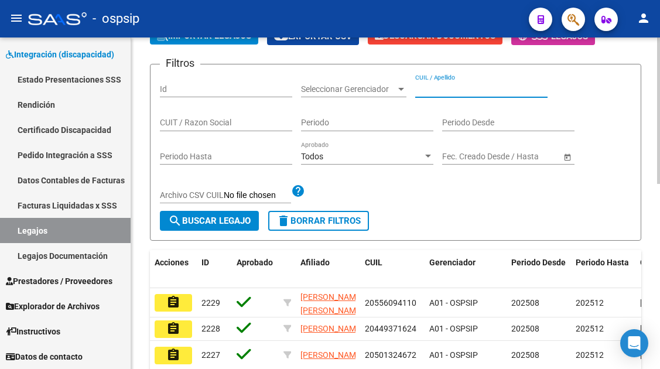
click at [441, 86] on input "CUIL / Apellido" at bounding box center [481, 89] width 132 height 10
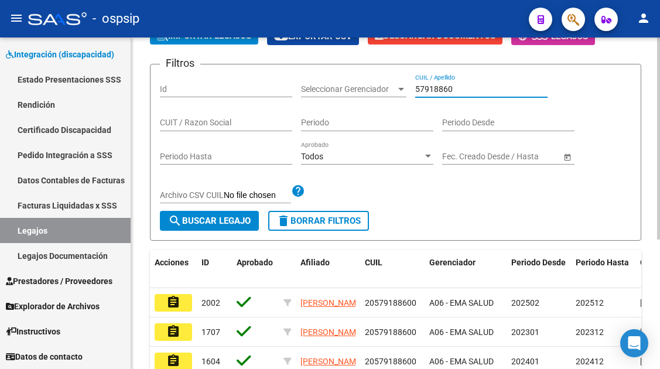
scroll to position [183, 0]
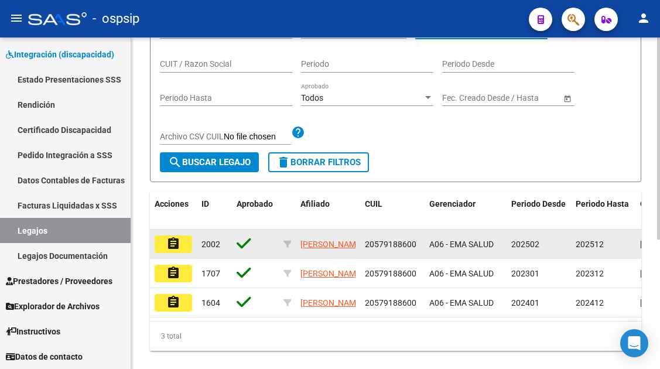
type input "57918860"
click at [181, 246] on button "assignment" at bounding box center [173, 244] width 37 height 18
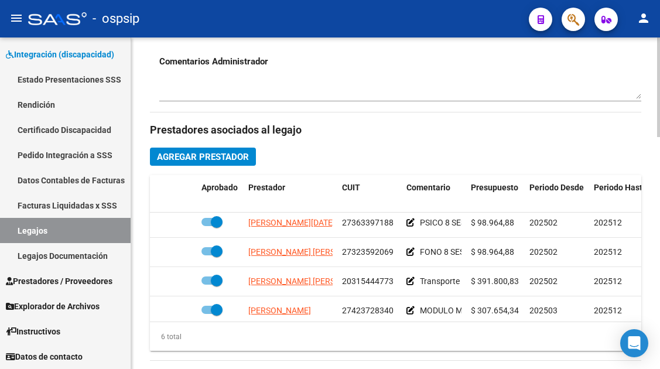
scroll to position [80, 0]
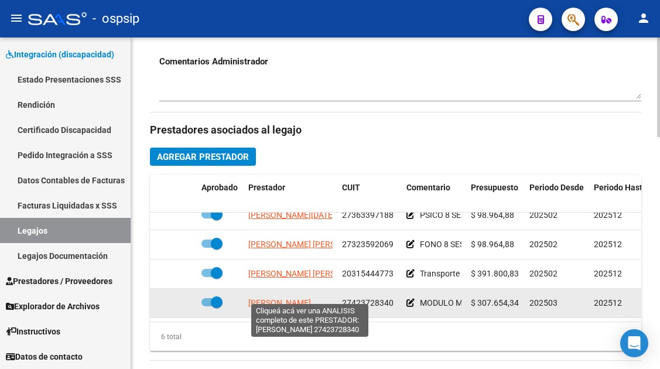
click at [292, 298] on span "[PERSON_NAME]" at bounding box center [279, 302] width 63 height 9
type textarea "27423728340"
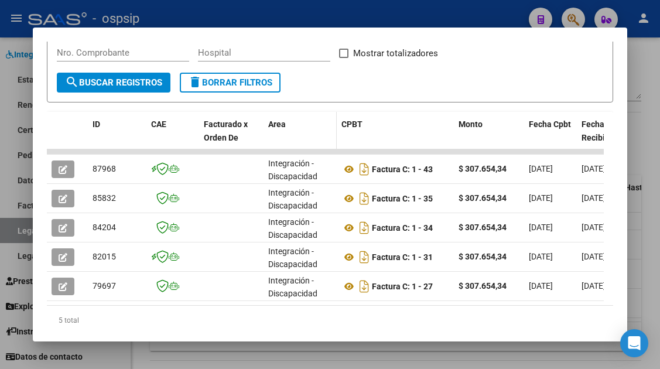
scroll to position [234, 0]
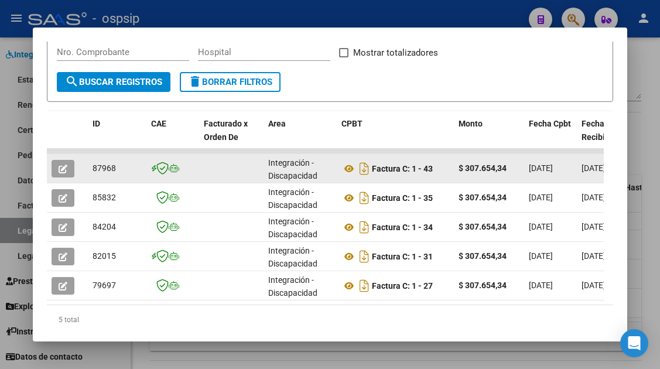
click at [59, 167] on icon "button" at bounding box center [63, 168] width 9 height 9
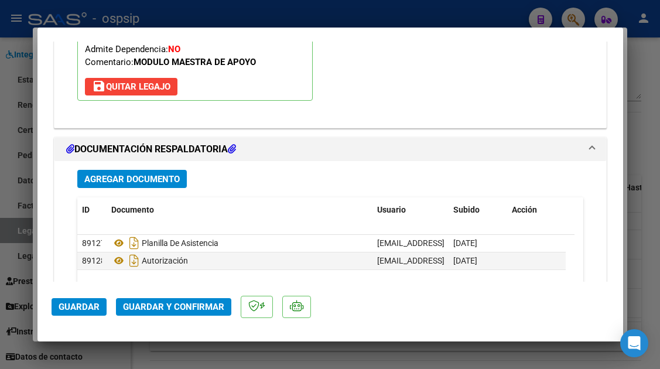
scroll to position [1463, 0]
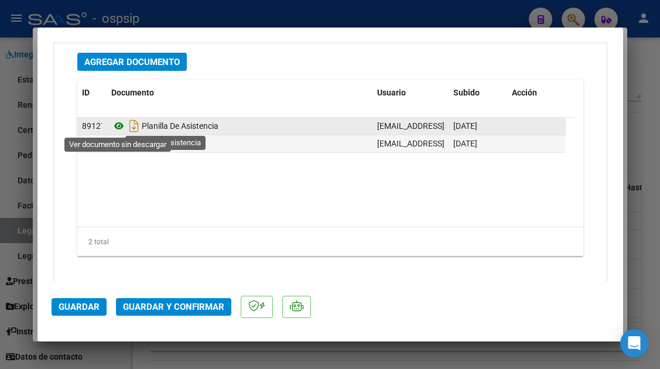
click at [115, 129] on icon at bounding box center [118, 126] width 15 height 14
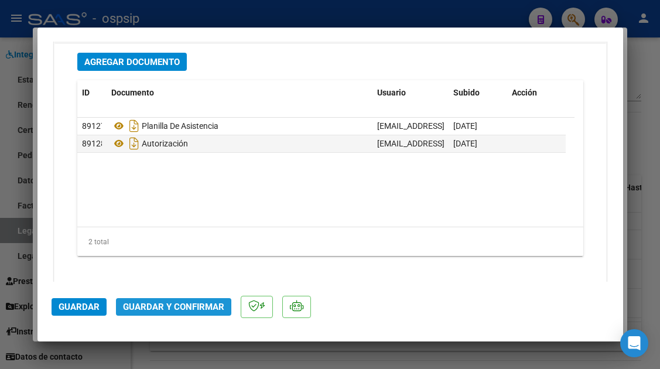
click at [180, 308] on span "Guardar y Confirmar" at bounding box center [173, 306] width 101 height 11
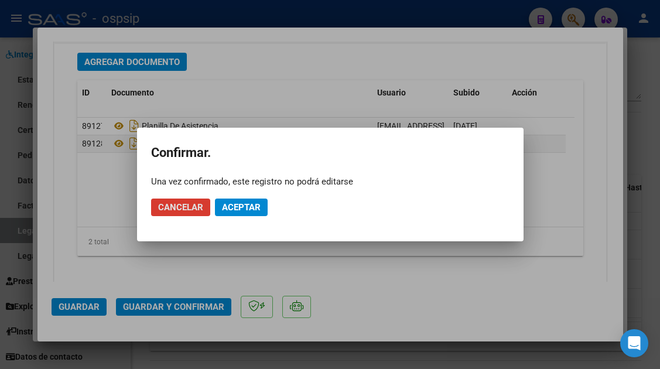
click at [235, 197] on mat-dialog-actions "Cancelar Aceptar" at bounding box center [330, 207] width 358 height 40
click at [235, 205] on span "Aceptar" at bounding box center [241, 207] width 39 height 11
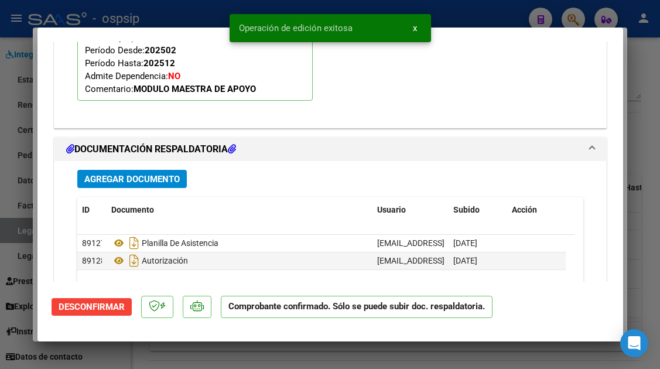
scroll to position [1155, 0]
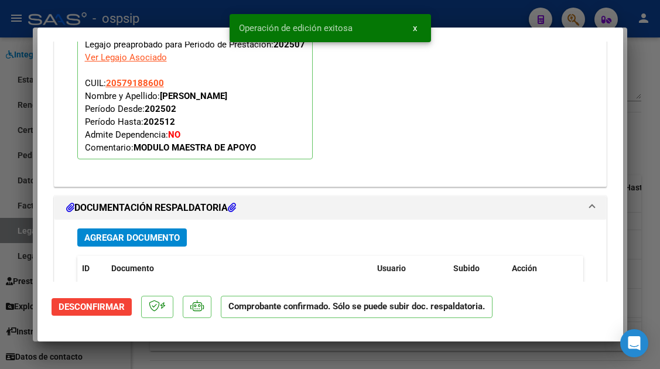
click at [13, 221] on div at bounding box center [330, 184] width 660 height 369
type input "$ 0,00"
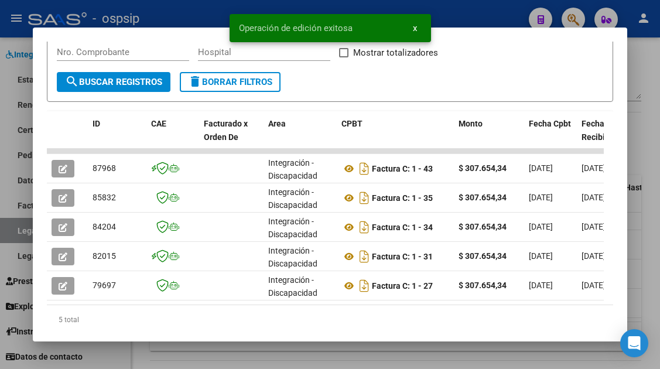
click at [13, 222] on div at bounding box center [330, 184] width 660 height 369
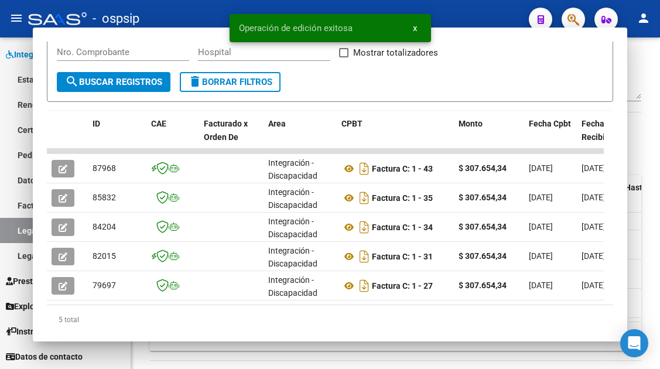
click at [13, 222] on link "Legajos" at bounding box center [65, 230] width 131 height 25
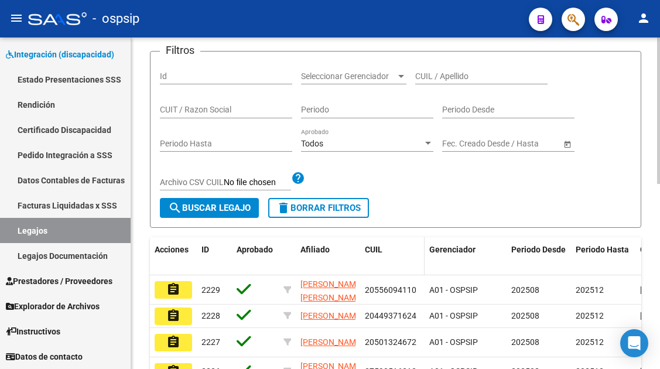
scroll to position [125, 0]
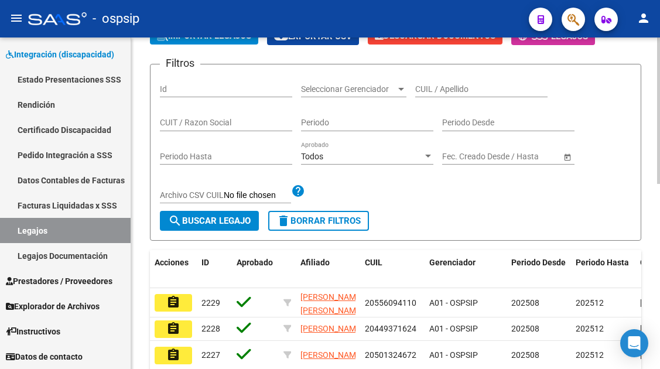
click at [437, 88] on input "CUIL / Apellido" at bounding box center [481, 89] width 132 height 10
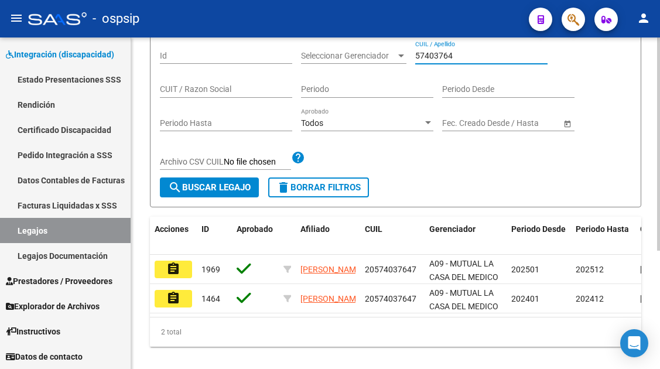
scroll to position [183, 0]
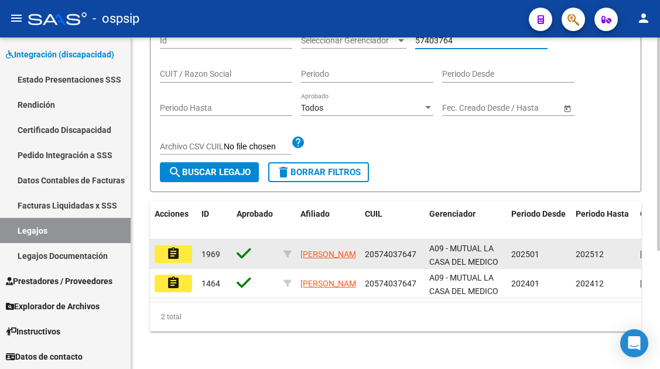
type input "57403764"
click at [176, 246] on mat-icon "assignment" at bounding box center [173, 253] width 14 height 14
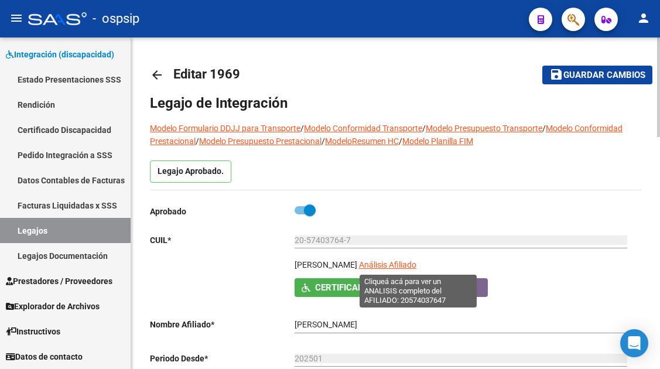
click at [410, 260] on span "Análisis Afiliado" at bounding box center [387, 264] width 57 height 9
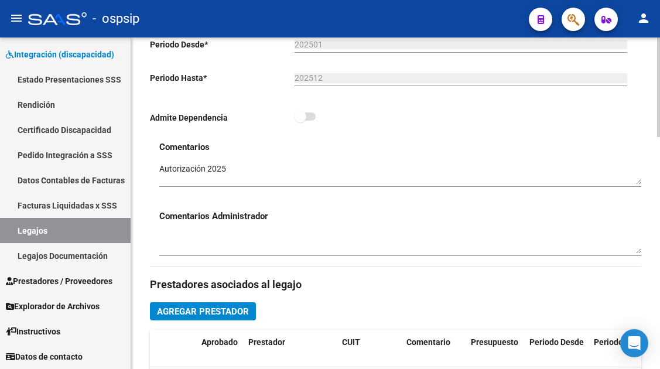
scroll to position [410, 0]
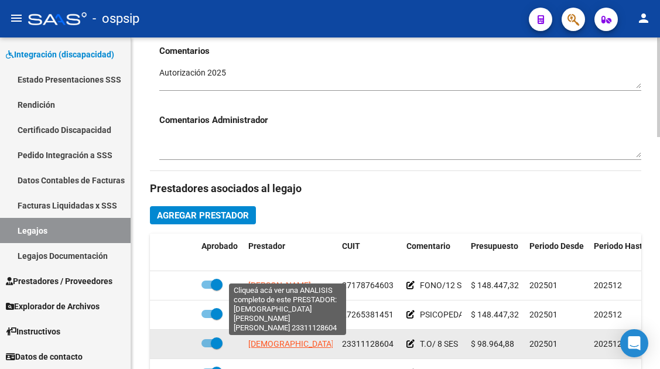
click at [294, 342] on span "[DEMOGRAPHIC_DATA][PERSON_NAME] [PERSON_NAME]" at bounding box center [354, 343] width 212 height 9
type textarea "23311128604"
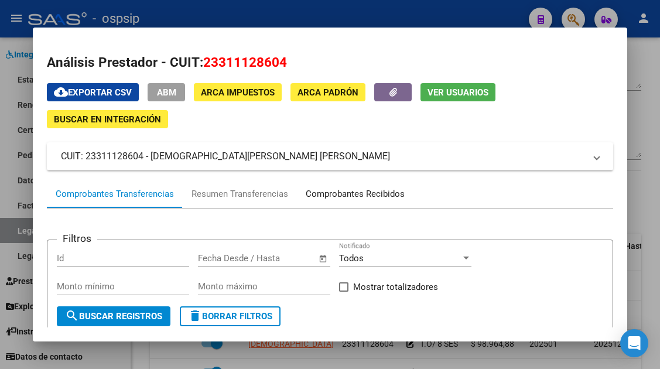
click at [371, 199] on div "Comprobantes Recibidos" at bounding box center [354, 193] width 99 height 13
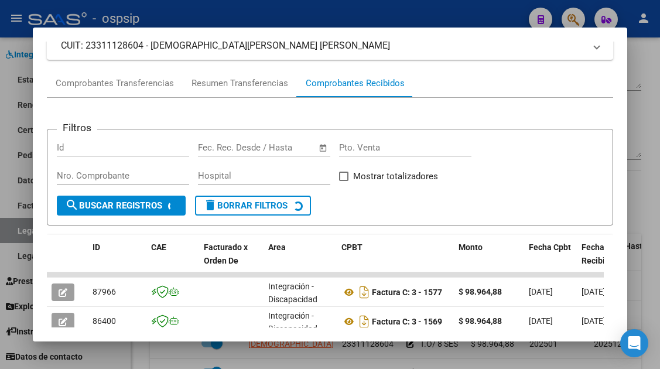
scroll to position [169, 0]
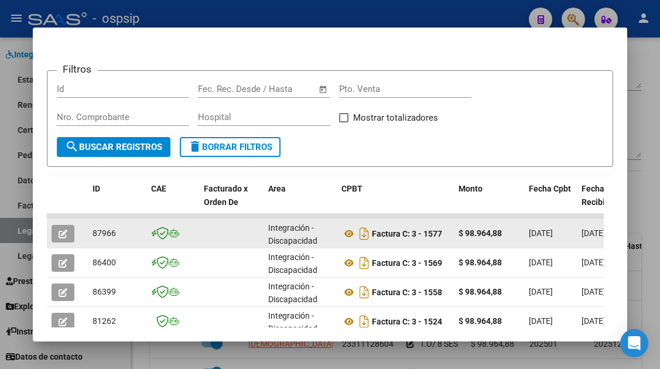
click at [67, 240] on button "button" at bounding box center [63, 234] width 23 height 18
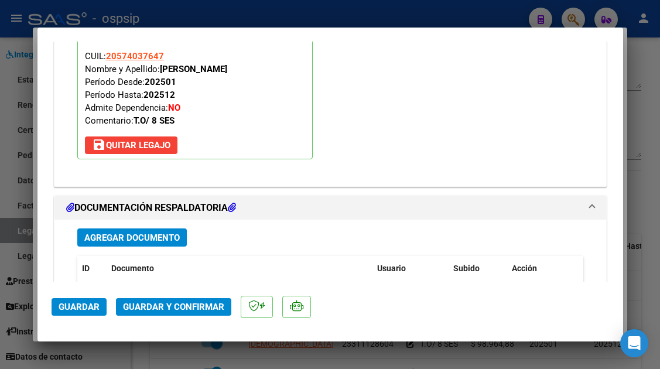
scroll to position [1474, 0]
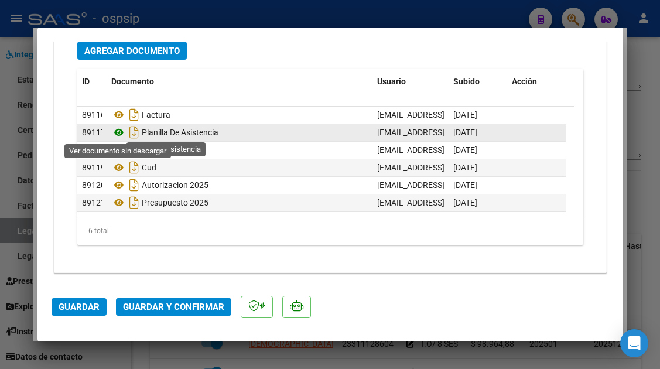
click at [116, 133] on icon at bounding box center [118, 132] width 15 height 14
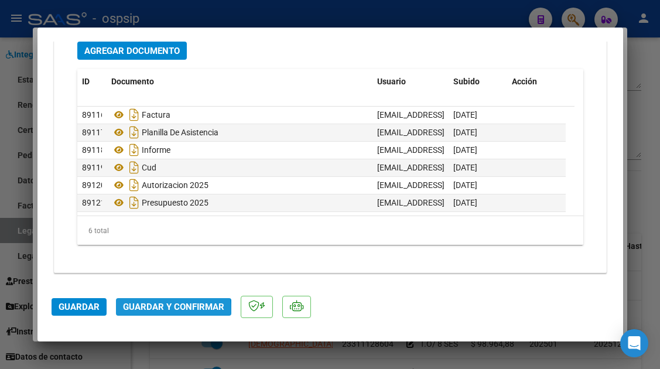
click at [161, 311] on span "Guardar y Confirmar" at bounding box center [173, 306] width 101 height 11
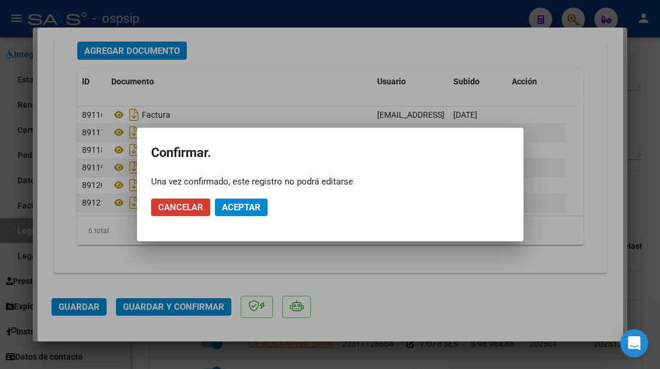
click at [248, 202] on span "Aceptar" at bounding box center [241, 207] width 39 height 11
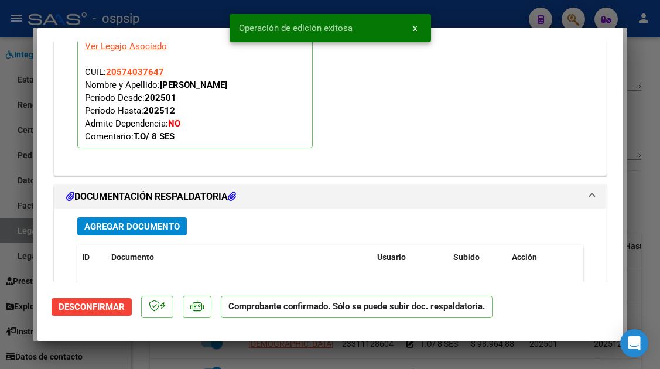
scroll to position [1107, 0]
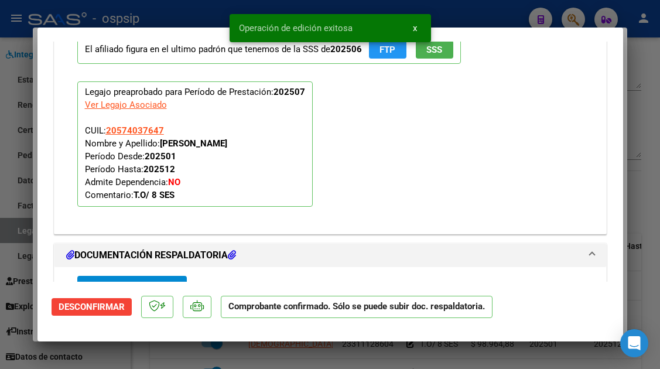
type input "$ 0,00"
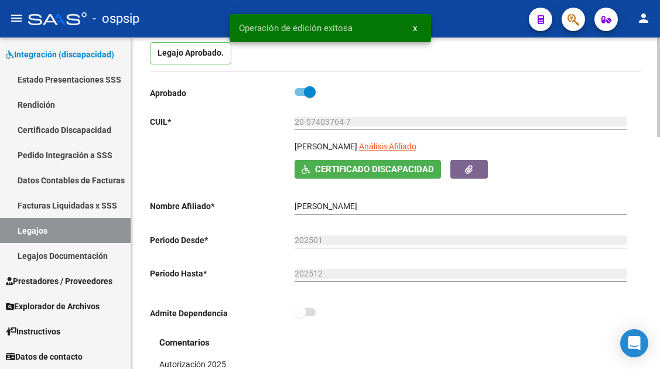
scroll to position [117, 0]
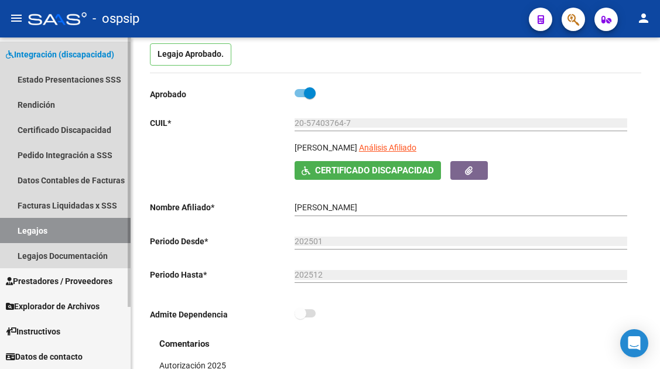
click at [13, 236] on link "Legajos" at bounding box center [65, 230] width 131 height 25
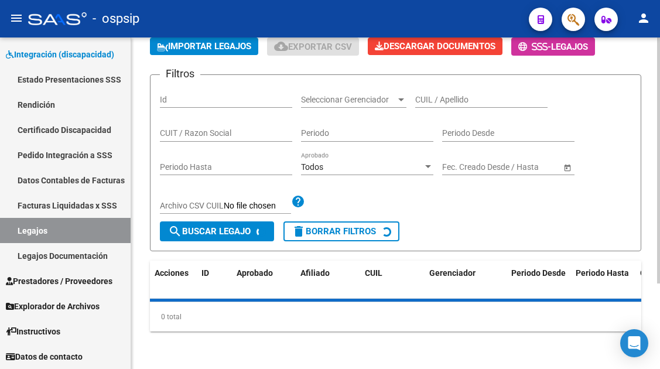
scroll to position [117, 0]
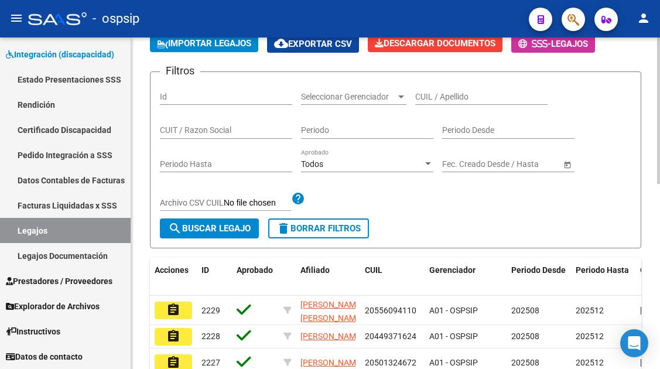
click at [454, 102] on div "CUIL / Apellido" at bounding box center [481, 92] width 132 height 23
click at [454, 101] on input "CUIL / Apellido" at bounding box center [481, 97] width 132 height 10
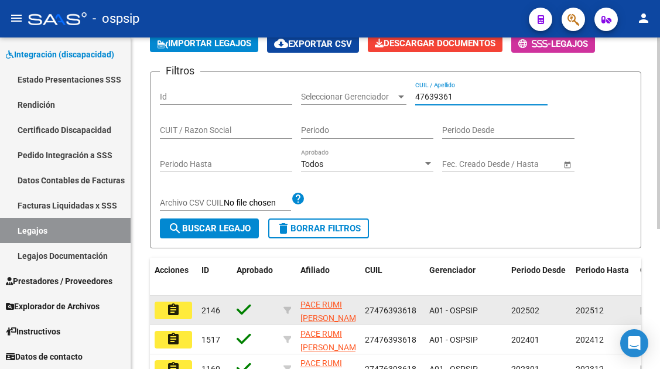
type input "47639361"
click at [169, 313] on mat-icon "assignment" at bounding box center [173, 310] width 14 height 14
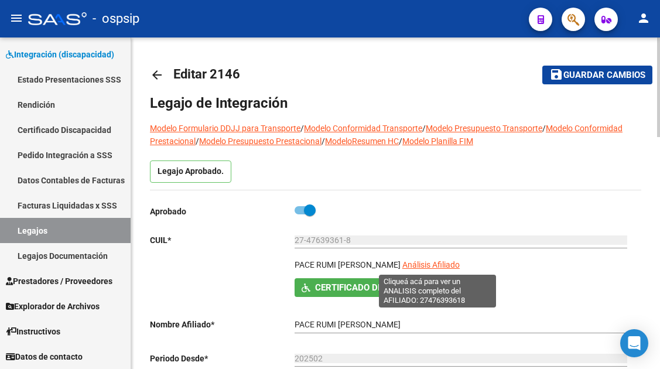
click at [435, 265] on span "Análisis Afiliado" at bounding box center [430, 264] width 57 height 9
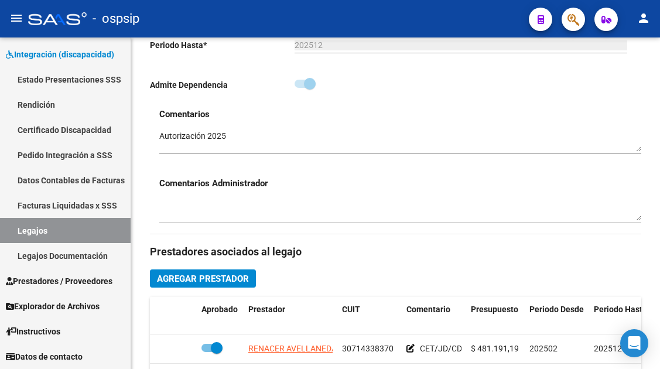
scroll to position [468, 0]
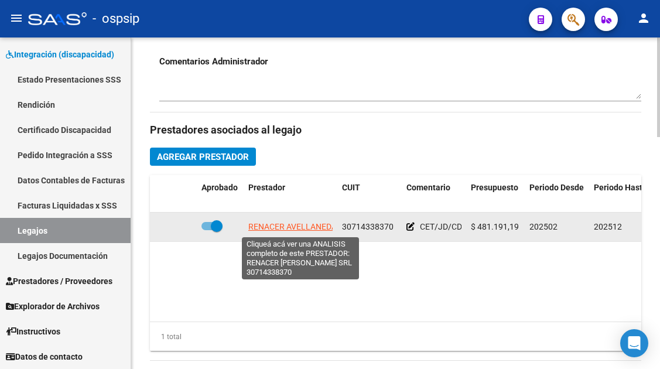
click at [288, 230] on span "RENACER AVELLANEDA SRL" at bounding box center [300, 226] width 105 height 9
type textarea "30714338370"
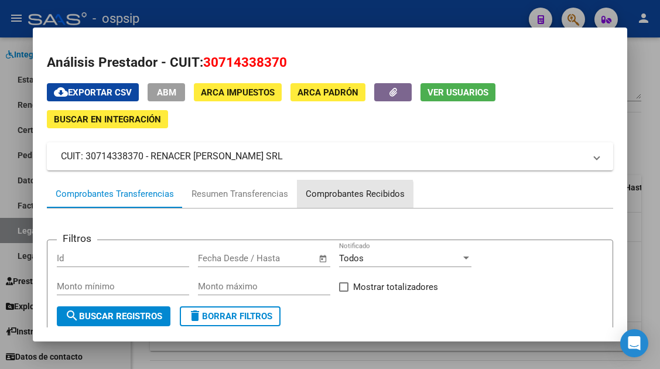
click at [331, 200] on div "Comprobantes Recibidos" at bounding box center [354, 193] width 99 height 13
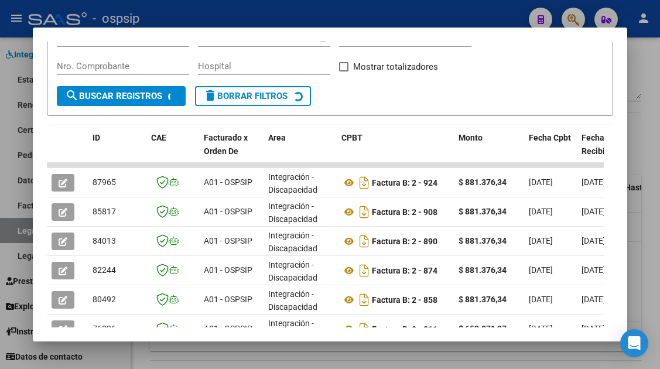
scroll to position [228, 0]
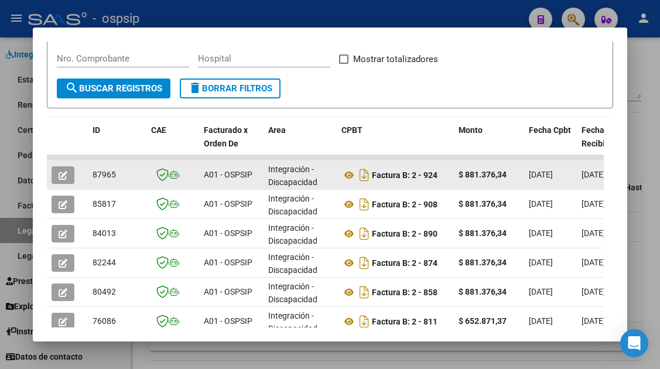
click at [59, 178] on icon "button" at bounding box center [63, 175] width 9 height 9
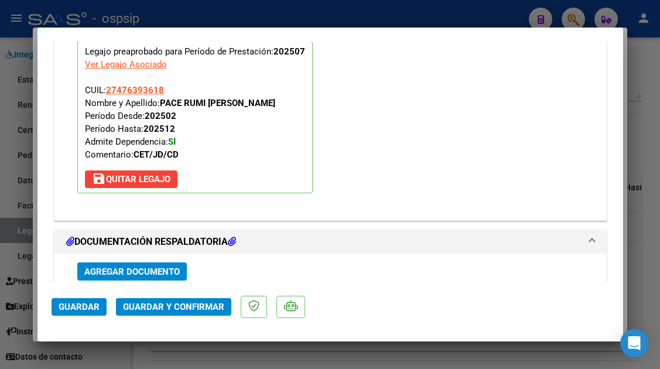
scroll to position [1405, 0]
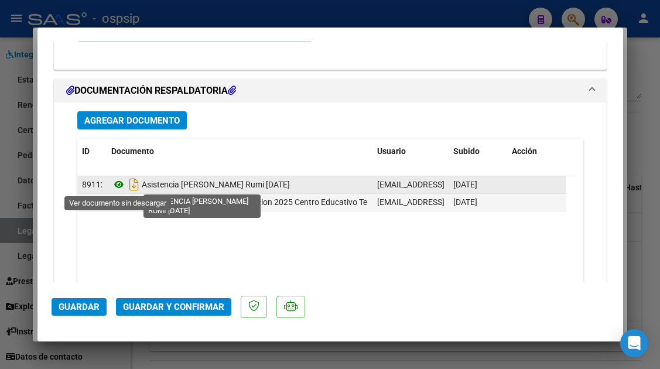
click at [116, 188] on icon at bounding box center [118, 184] width 15 height 14
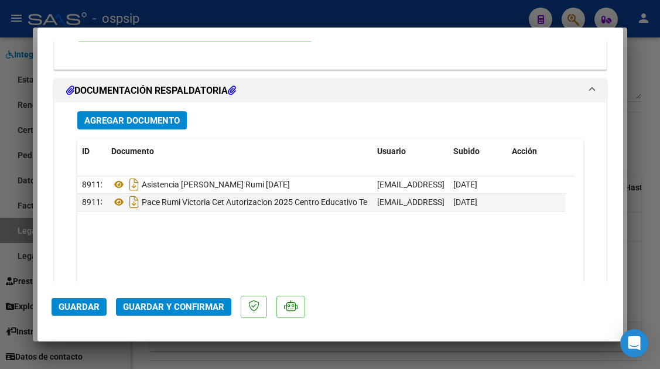
click at [161, 304] on span "Guardar y Confirmar" at bounding box center [173, 306] width 101 height 11
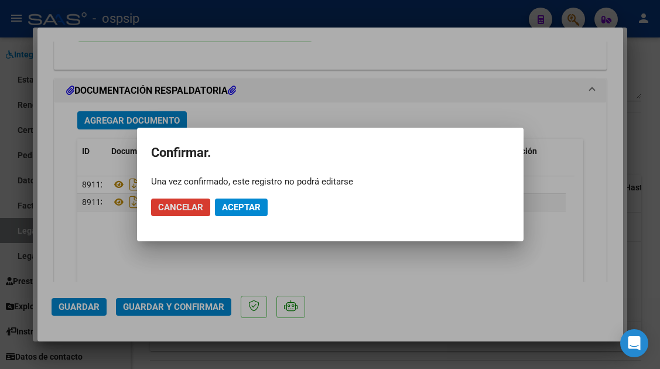
click at [233, 207] on span "Aceptar" at bounding box center [241, 207] width 39 height 11
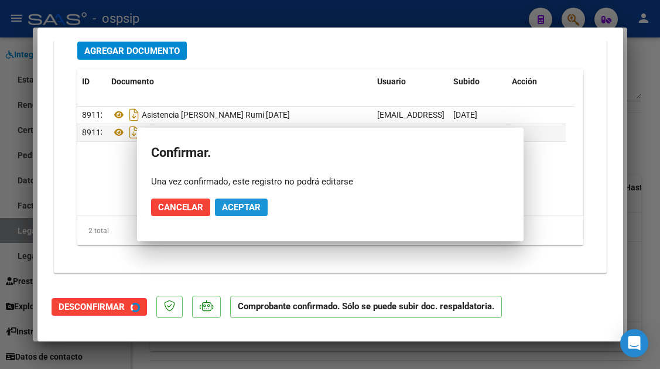
scroll to position [1299, 0]
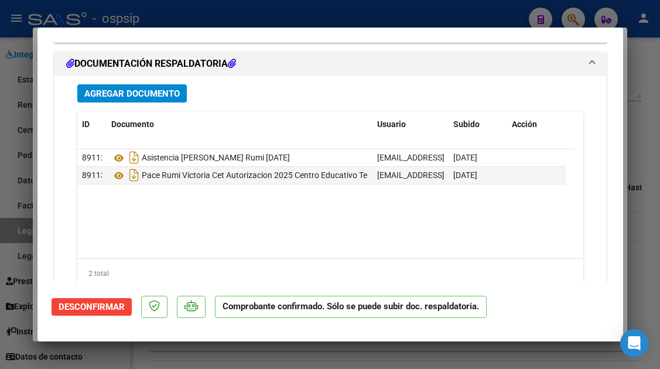
click at [16, 232] on div at bounding box center [330, 184] width 660 height 369
type input "$ 0,00"
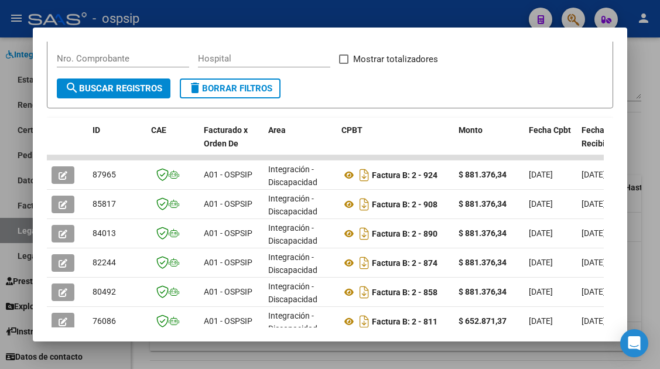
click at [16, 232] on div at bounding box center [330, 184] width 660 height 369
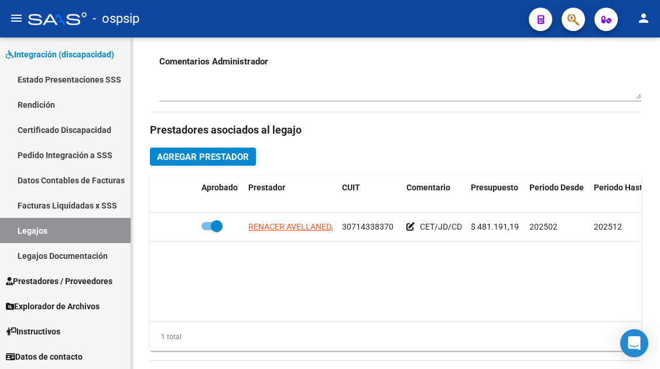
click at [16, 232] on link "Legajos" at bounding box center [65, 230] width 131 height 25
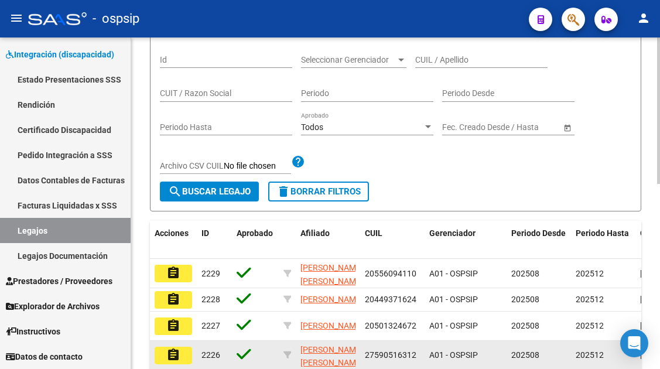
scroll to position [66, 0]
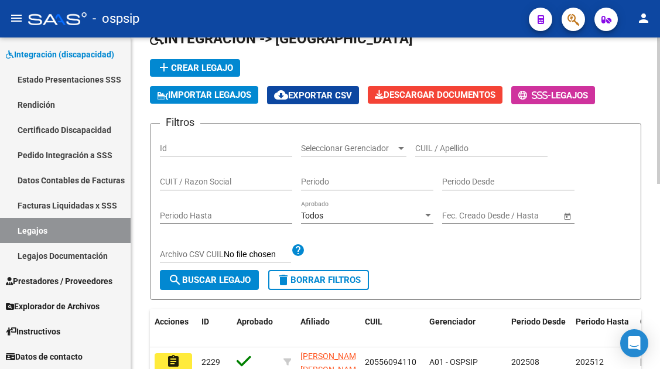
click at [421, 145] on input "CUIL / Apellido" at bounding box center [481, 148] width 132 height 10
type input "1"
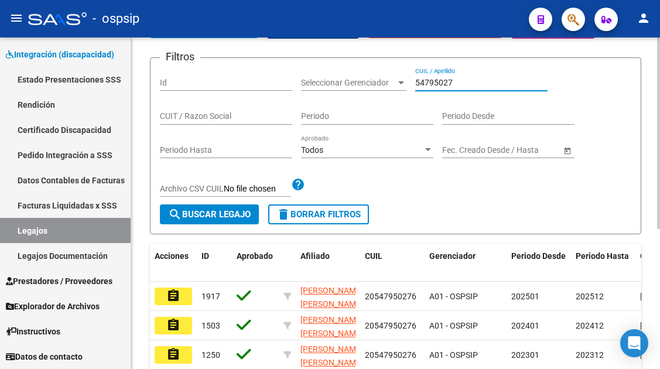
scroll to position [241, 0]
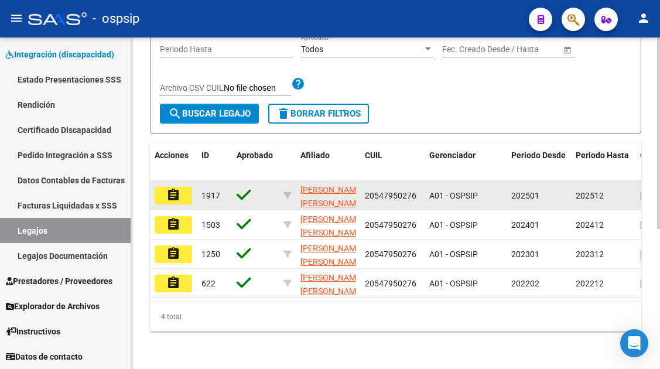
type input "54795027"
click at [169, 188] on mat-icon "assignment" at bounding box center [173, 195] width 14 height 14
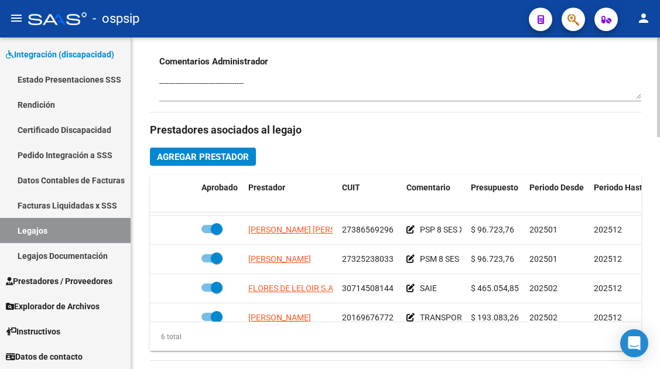
scroll to position [80, 0]
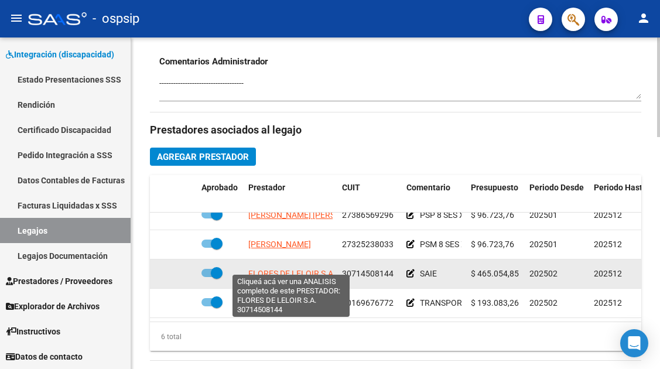
click at [293, 269] on span "FLORES DE LELOIR S.A." at bounding box center [291, 273] width 87 height 9
type textarea "30714508144"
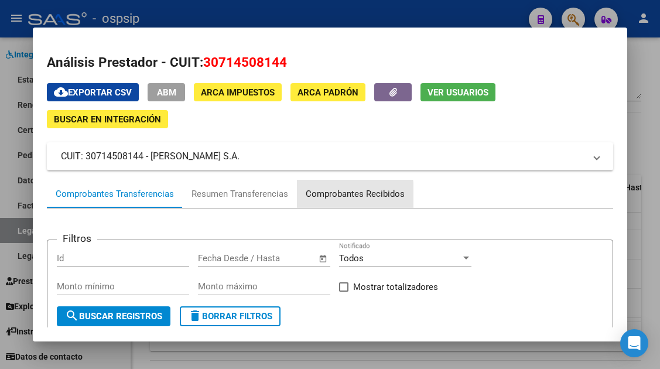
click at [337, 195] on div "Comprobantes Recibidos" at bounding box center [354, 193] width 99 height 13
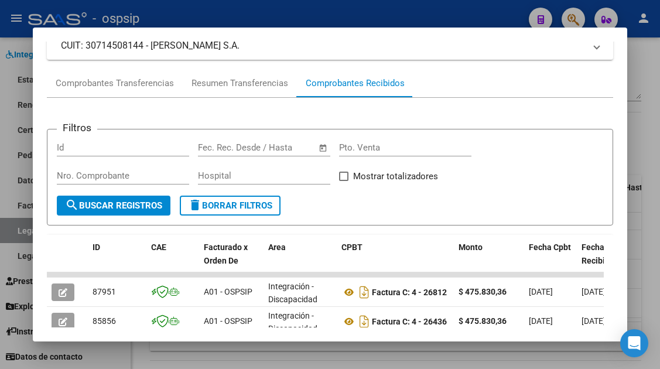
scroll to position [169, 0]
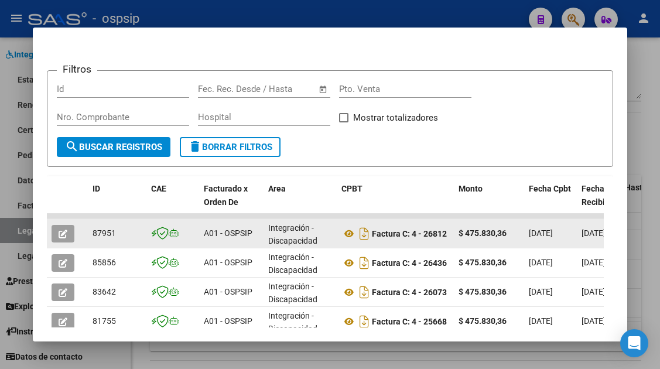
click at [60, 235] on icon "button" at bounding box center [63, 233] width 9 height 9
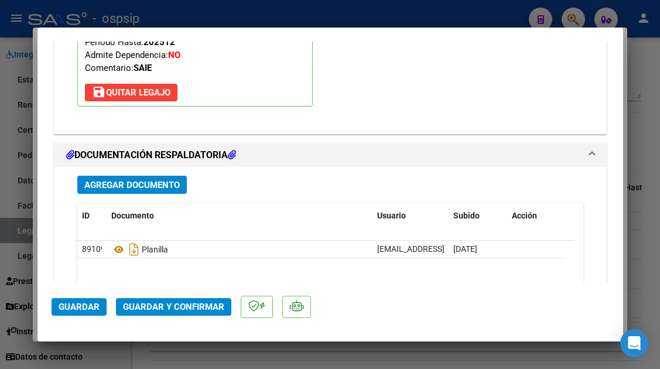
scroll to position [1697, 0]
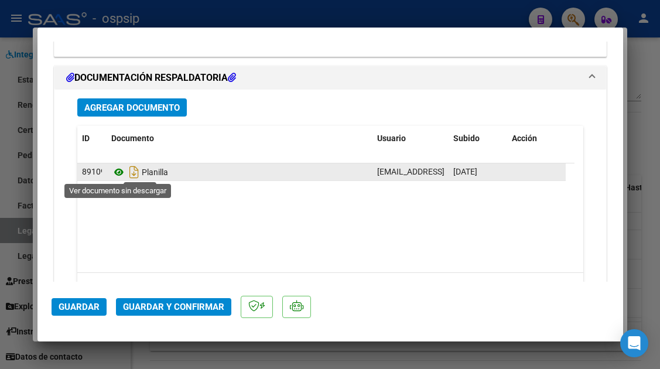
click at [121, 172] on icon at bounding box center [118, 172] width 15 height 14
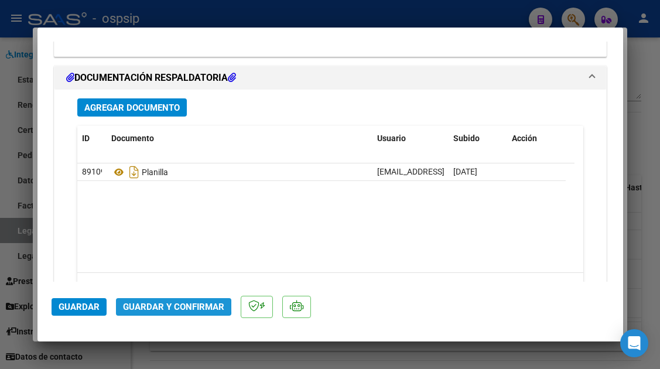
click at [156, 301] on span "Guardar y Confirmar" at bounding box center [173, 306] width 101 height 11
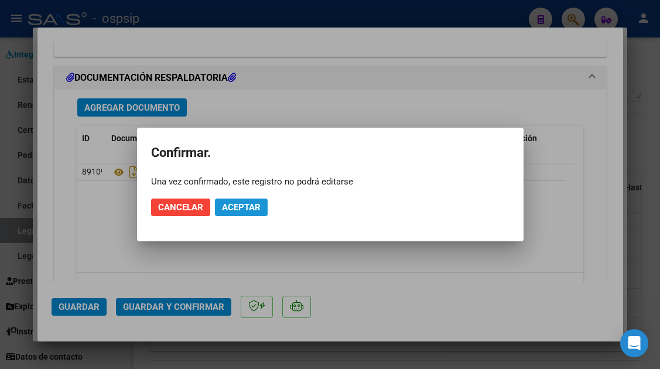
click at [232, 199] on button "Aceptar" at bounding box center [241, 207] width 53 height 18
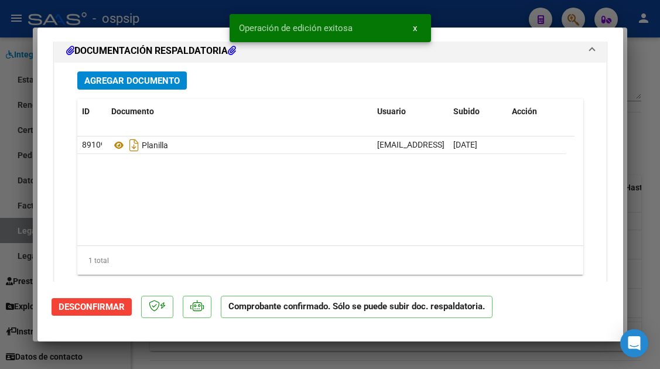
scroll to position [1278, 0]
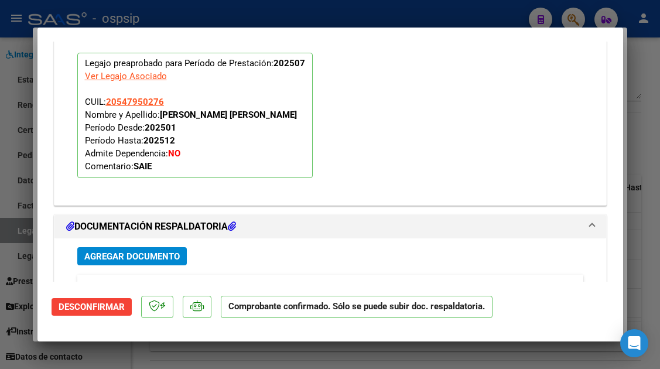
type input "$ 0,00"
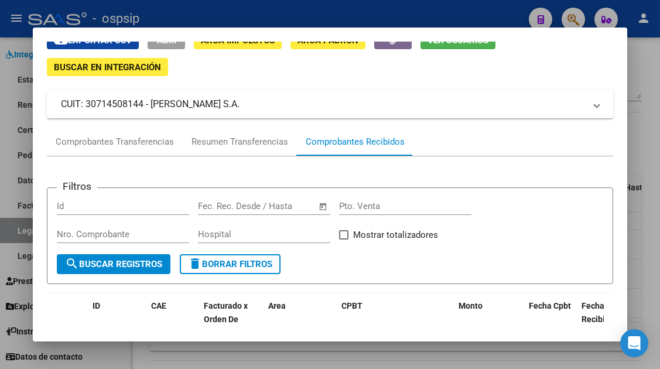
scroll to position [0, 0]
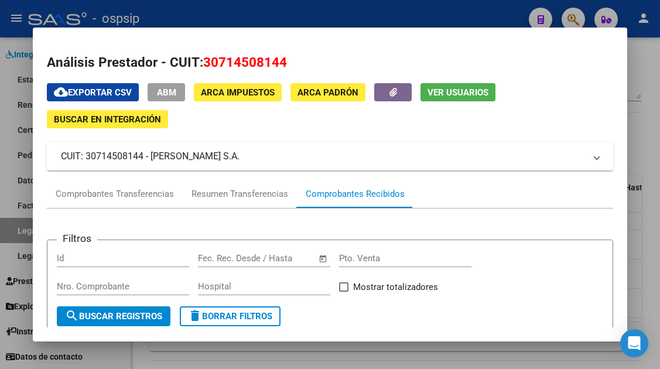
click at [22, 229] on div at bounding box center [330, 184] width 660 height 369
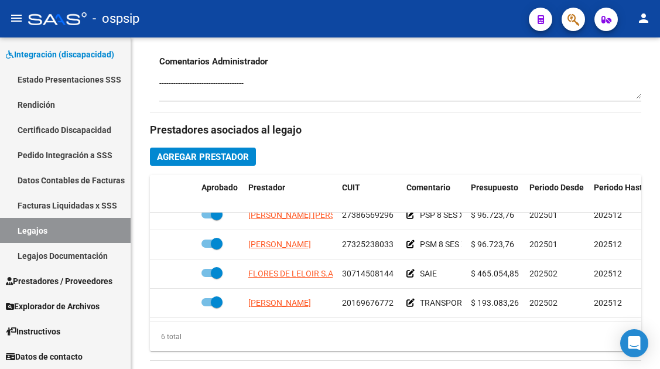
click at [22, 229] on link "Legajos" at bounding box center [65, 230] width 131 height 25
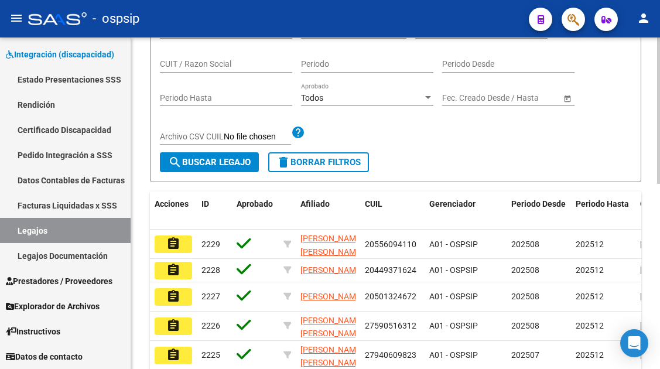
scroll to position [125, 0]
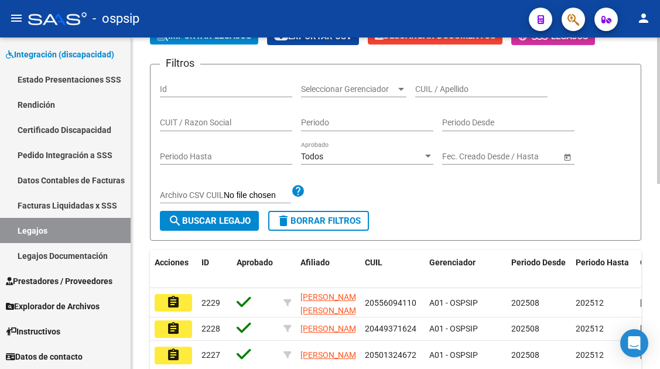
click at [424, 88] on input "CUIL / Apellido" at bounding box center [481, 89] width 132 height 10
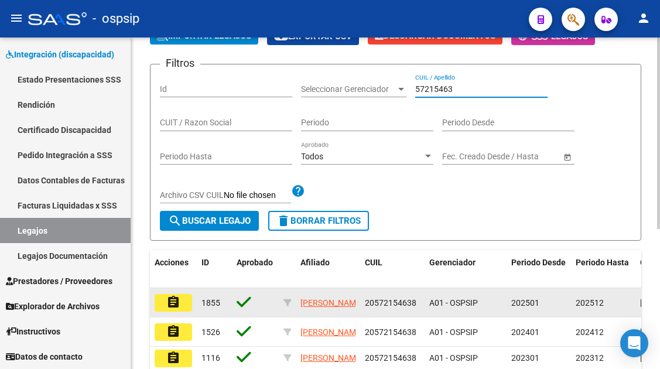
type input "57215463"
click at [168, 301] on mat-icon "assignment" at bounding box center [173, 302] width 14 height 14
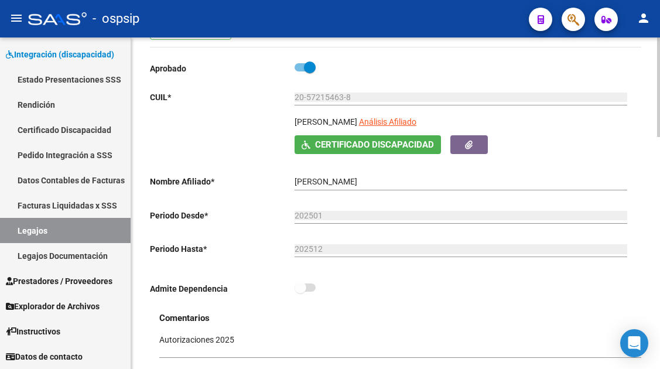
scroll to position [117, 0]
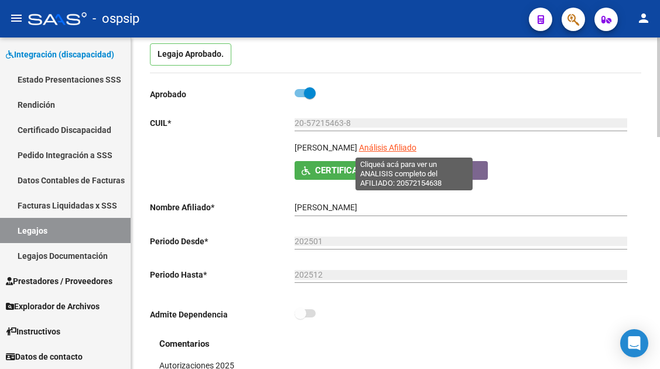
click at [407, 152] on span "Análisis Afiliado" at bounding box center [387, 147] width 57 height 9
type textarea "20572154638"
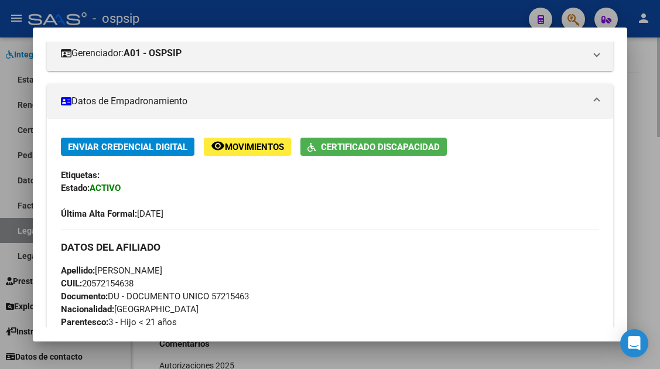
scroll to position [103, 0]
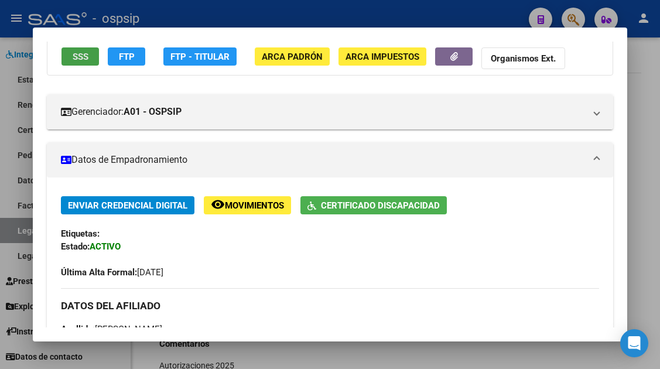
click at [67, 54] on button "SSS" at bounding box center [79, 56] width 37 height 18
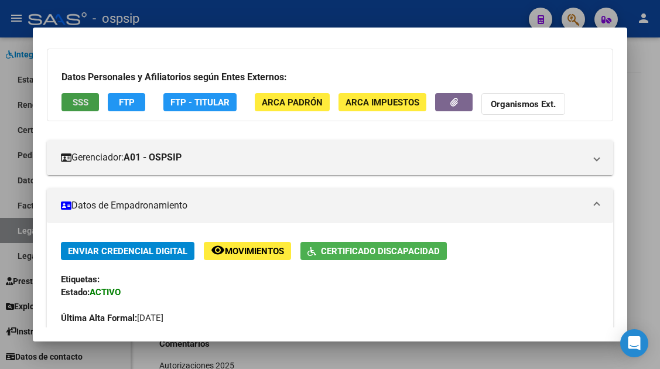
scroll to position [44, 0]
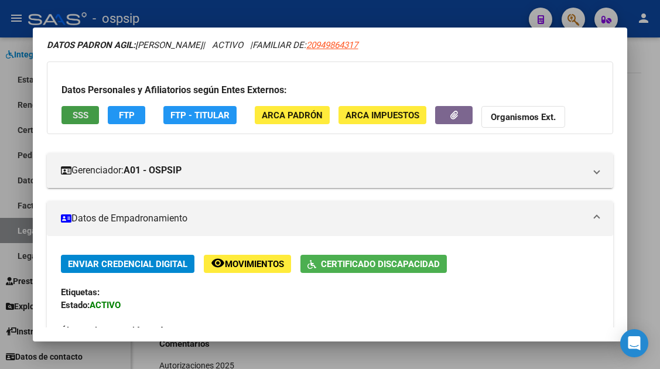
click at [73, 117] on span "SSS" at bounding box center [81, 115] width 16 height 11
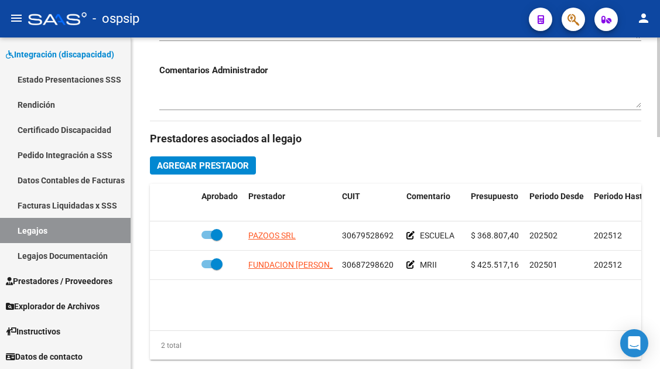
scroll to position [527, 0]
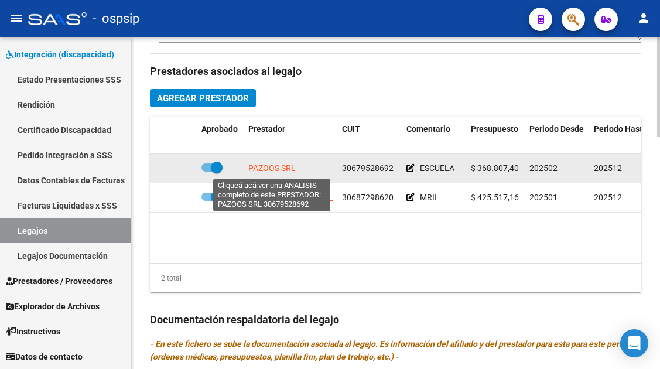
click at [270, 163] on span "PAZOOS SRL" at bounding box center [271, 167] width 47 height 9
type textarea "30679528692"
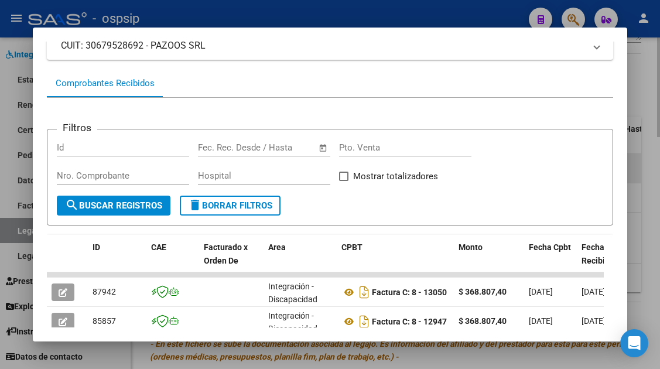
scroll to position [169, 0]
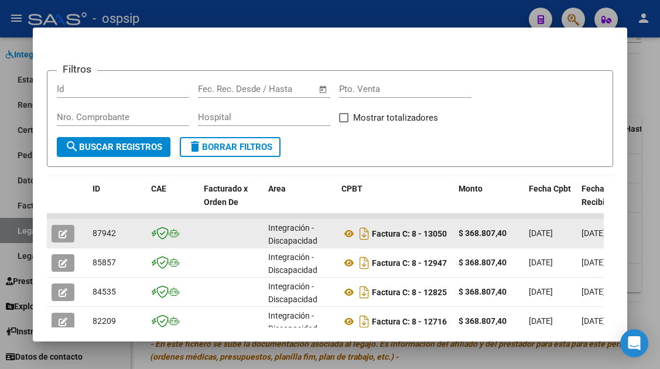
click at [59, 231] on icon "button" at bounding box center [63, 233] width 9 height 9
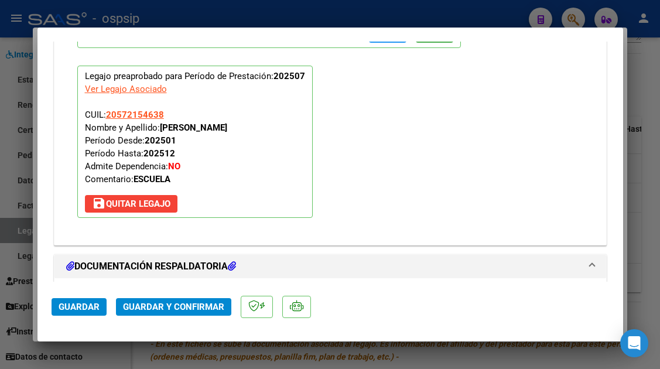
scroll to position [1405, 0]
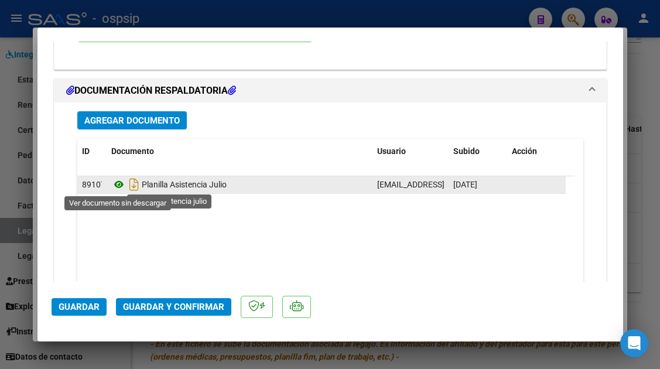
click at [119, 184] on icon at bounding box center [118, 184] width 15 height 14
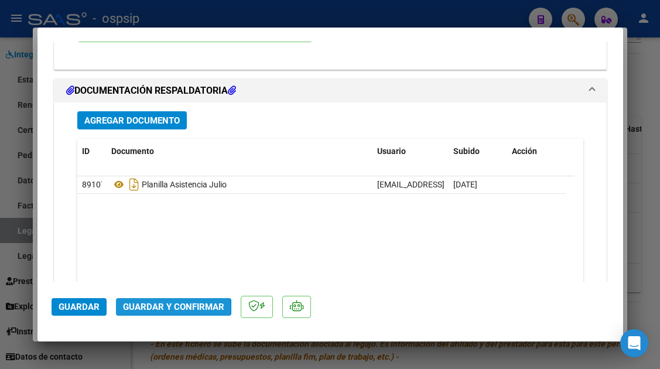
click at [167, 307] on span "Guardar y Confirmar" at bounding box center [173, 306] width 101 height 11
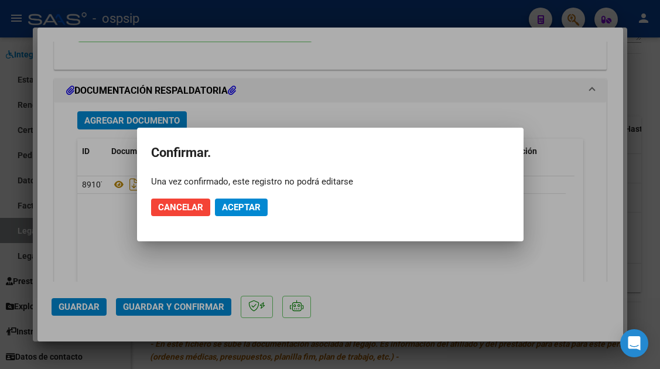
click at [230, 217] on mat-dialog-actions "Cancelar Aceptar" at bounding box center [330, 207] width 358 height 40
click at [235, 208] on span "Aceptar" at bounding box center [241, 207] width 39 height 11
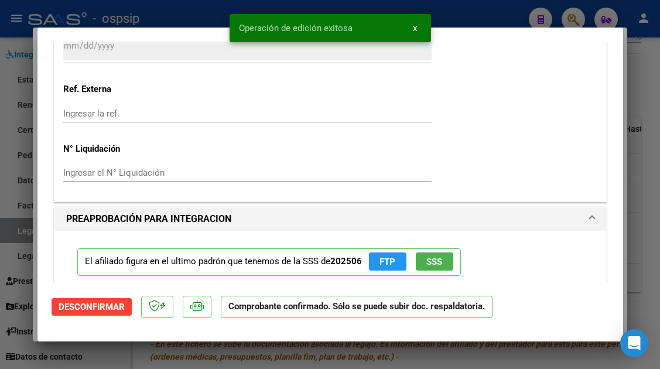
scroll to position [772, 0]
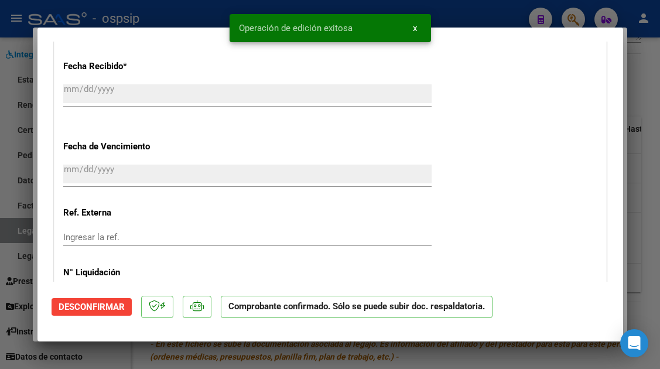
type input "$ 0,00"
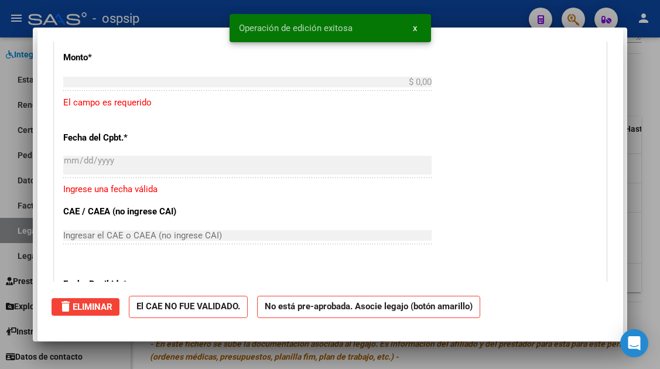
scroll to position [0, 0]
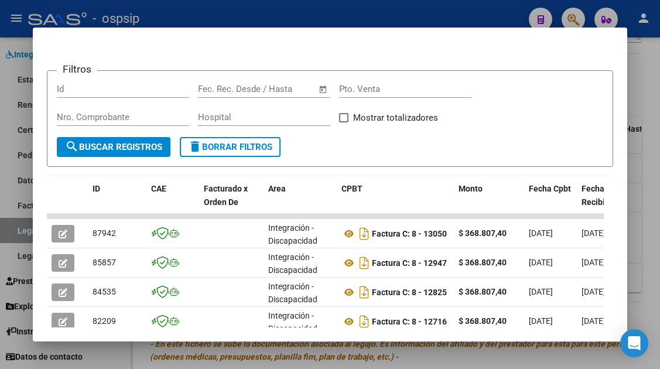
click at [5, 233] on div at bounding box center [330, 184] width 660 height 369
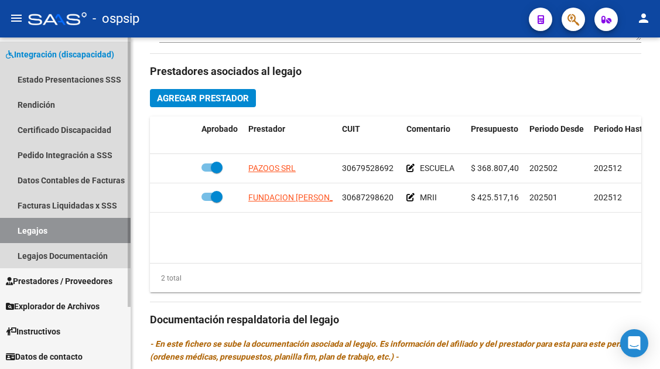
click at [19, 230] on link "Legajos" at bounding box center [65, 230] width 131 height 25
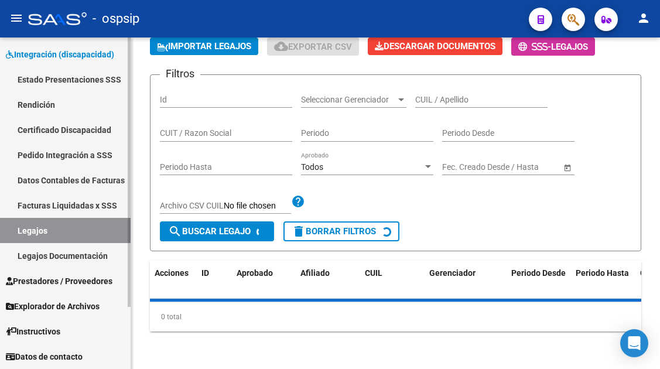
click at [19, 230] on link "Legajos" at bounding box center [65, 230] width 131 height 25
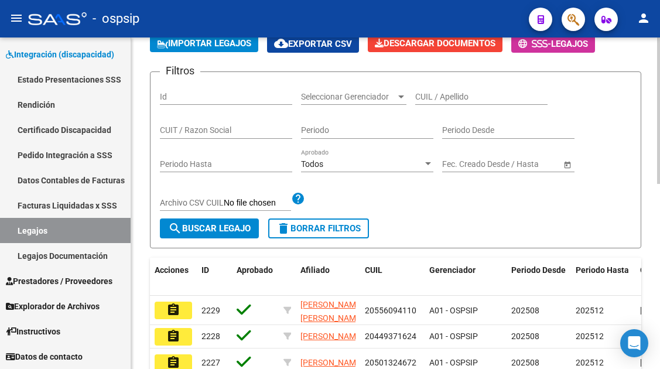
scroll to position [66, 0]
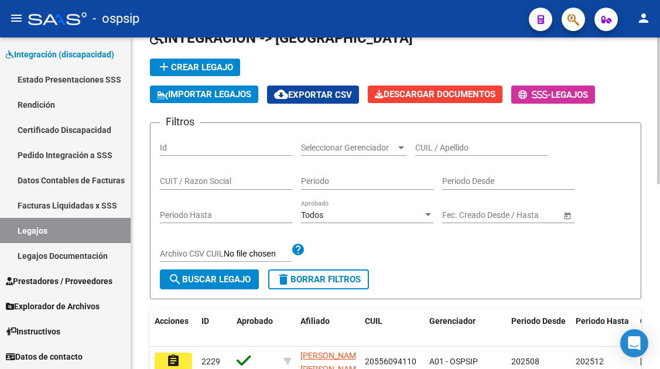
click at [452, 143] on input "CUIL / Apellido" at bounding box center [481, 148] width 132 height 10
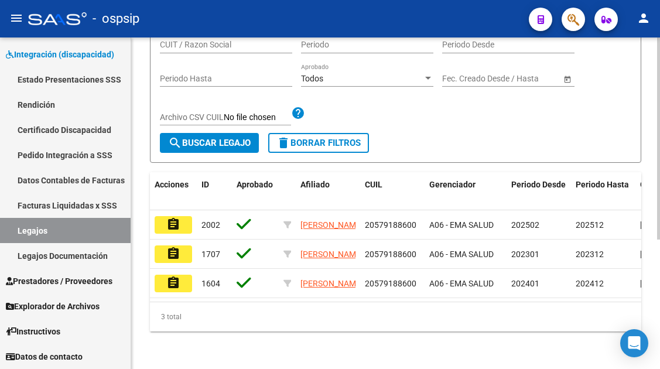
scroll to position [212, 0]
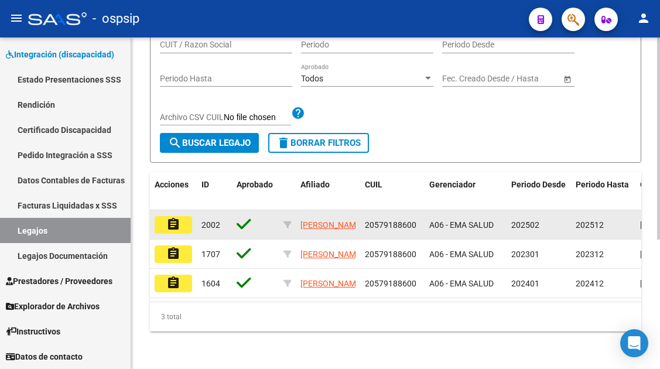
type input "57918860"
click at [176, 217] on mat-icon "assignment" at bounding box center [173, 224] width 14 height 14
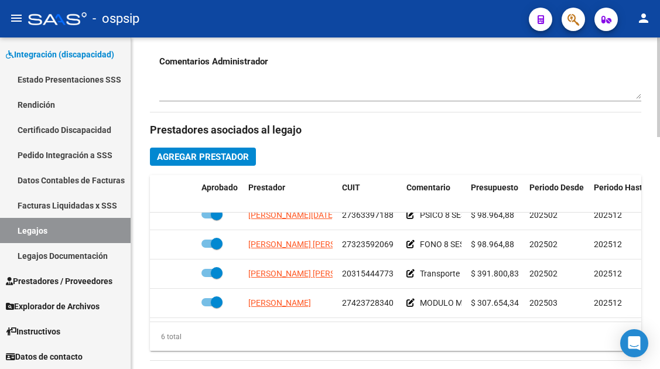
scroll to position [80, 0]
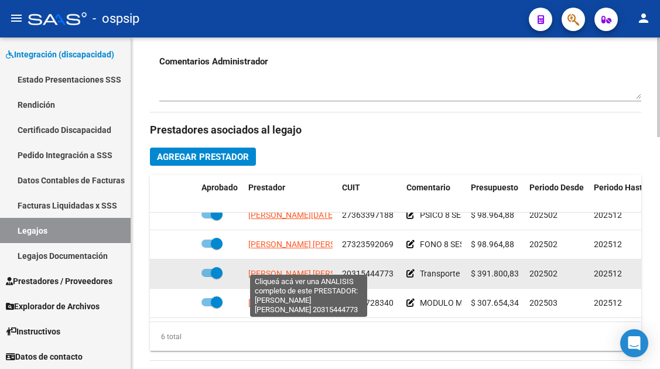
click at [280, 269] on span "[PERSON_NAME] [PERSON_NAME]" at bounding box center [311, 273] width 127 height 9
type textarea "20315444773"
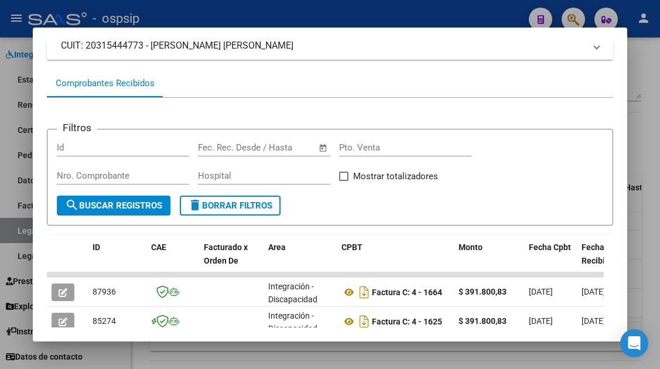
scroll to position [176, 0]
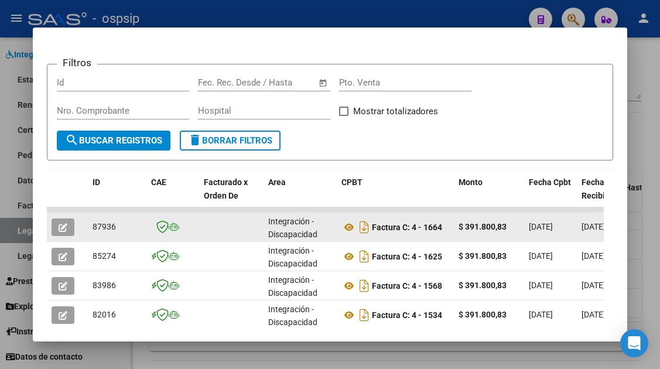
click at [68, 226] on button "button" at bounding box center [63, 227] width 23 height 18
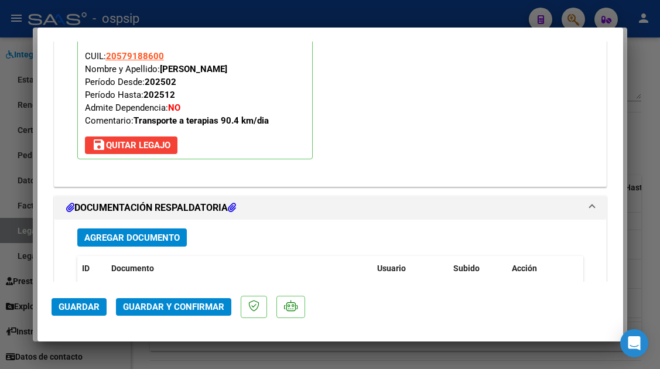
scroll to position [1474, 0]
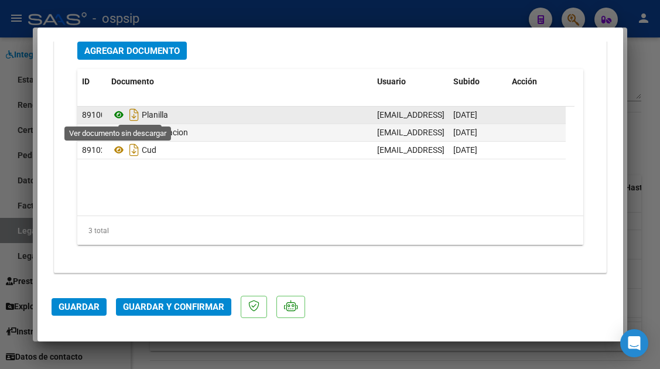
click at [118, 114] on icon at bounding box center [118, 115] width 15 height 14
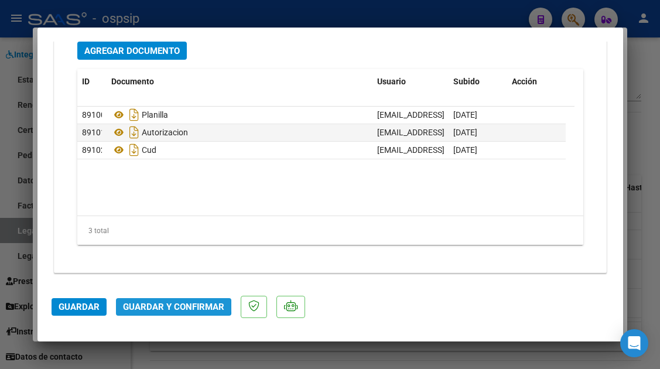
click at [164, 298] on button "Guardar y Confirmar" at bounding box center [173, 307] width 115 height 18
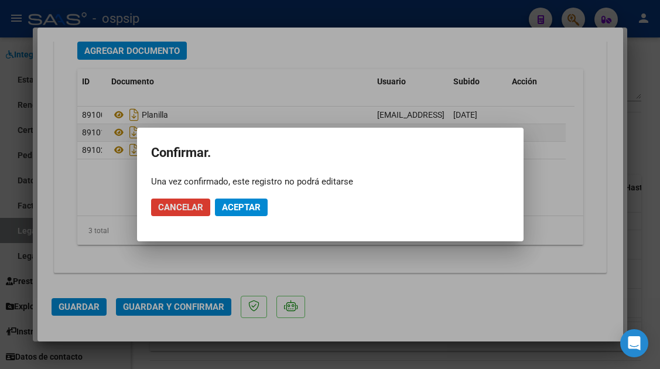
click at [238, 189] on mat-dialog-actions "Cancelar Aceptar" at bounding box center [330, 207] width 358 height 40
click at [236, 205] on span "Aceptar" at bounding box center [241, 207] width 39 height 11
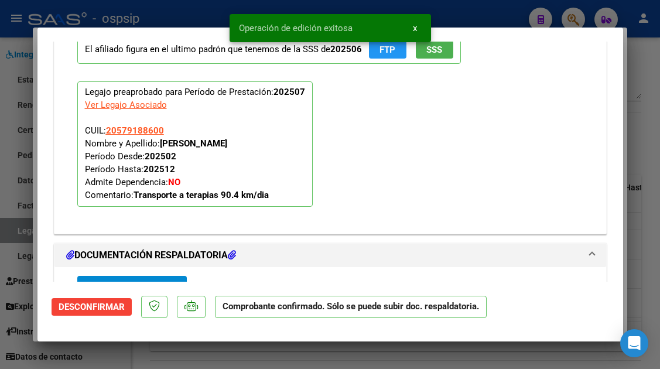
scroll to position [1341, 0]
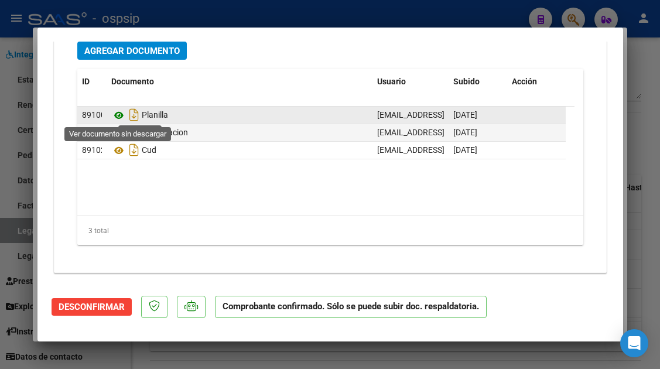
click at [122, 112] on icon at bounding box center [118, 115] width 15 height 14
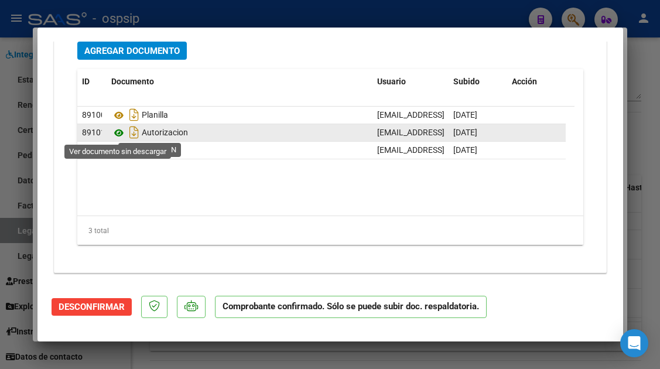
click at [120, 133] on icon at bounding box center [118, 133] width 15 height 14
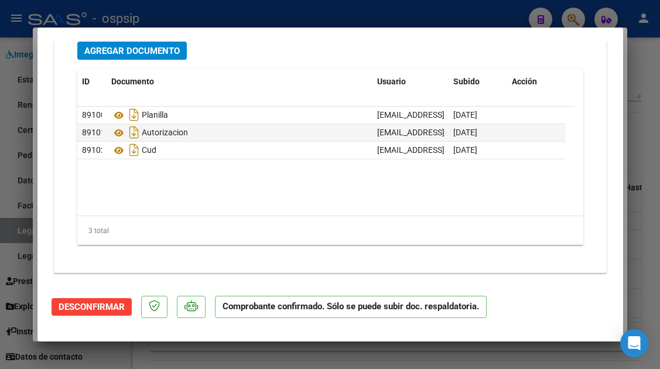
scroll to position [1224, 0]
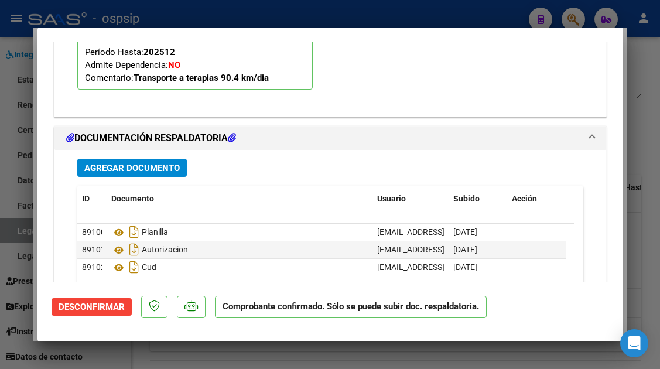
type input "$ 0,00"
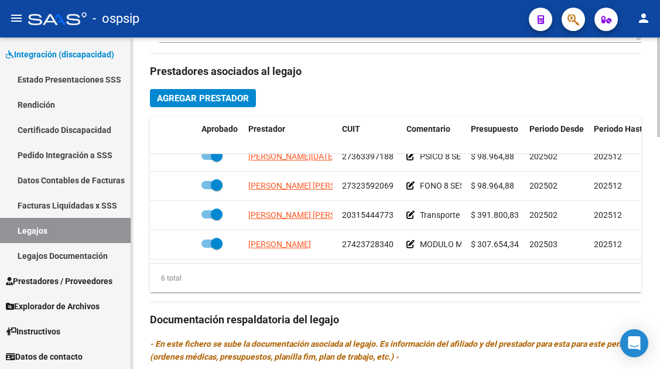
scroll to position [80, 0]
click at [44, 223] on link "Legajos" at bounding box center [65, 230] width 131 height 25
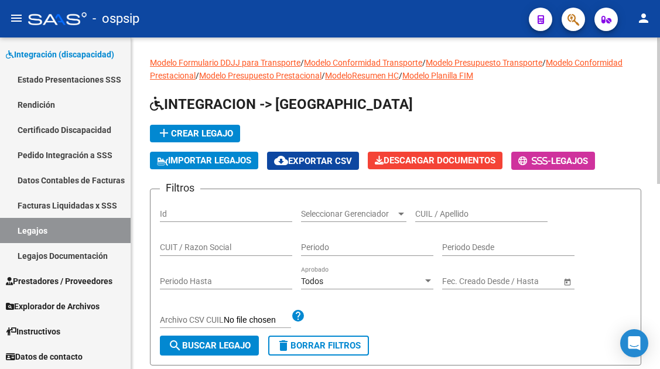
click at [442, 211] on input "CUIL / Apellido" at bounding box center [481, 214] width 132 height 10
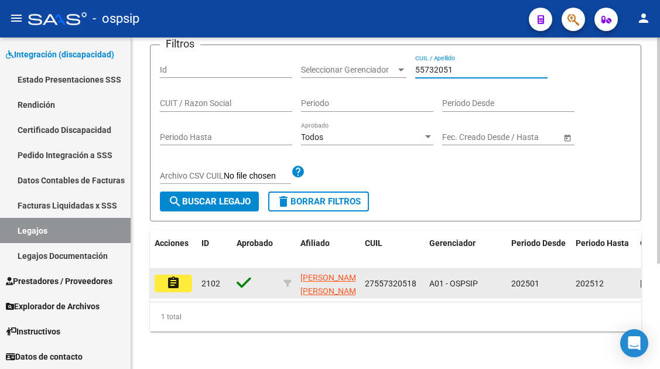
scroll to position [154, 0]
type input "55732051"
click at [189, 274] on button "assignment" at bounding box center [173, 283] width 37 height 18
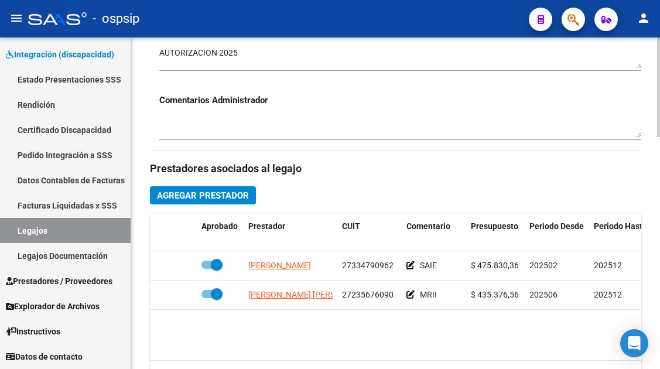
scroll to position [527, 0]
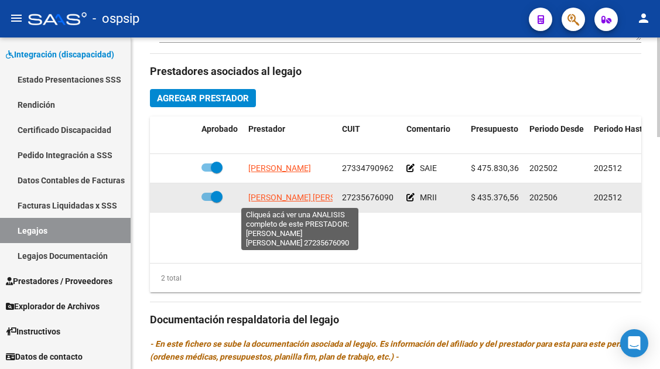
click at [289, 197] on span "[PERSON_NAME] [PERSON_NAME]" at bounding box center [311, 197] width 127 height 9
type textarea "27235676090"
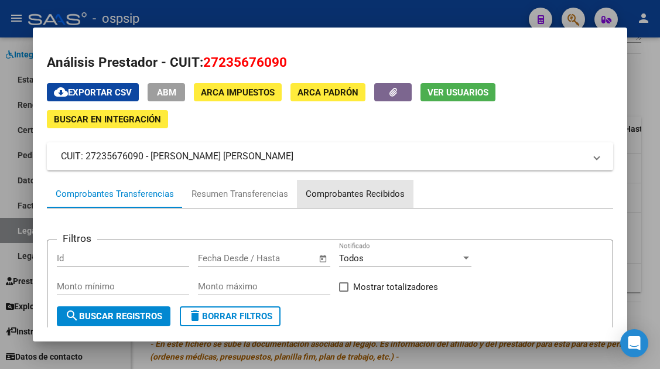
click at [355, 191] on div "Comprobantes Recibidos" at bounding box center [354, 193] width 99 height 13
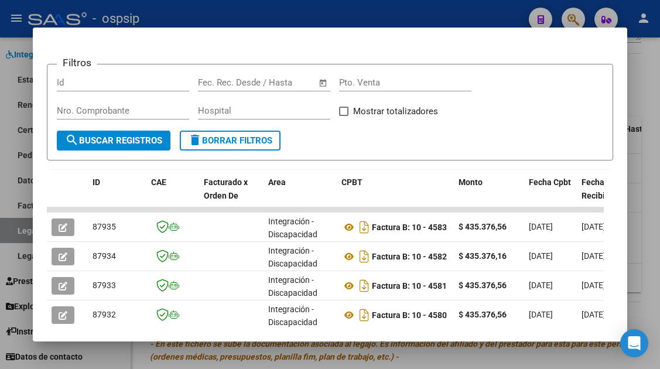
scroll to position [293, 0]
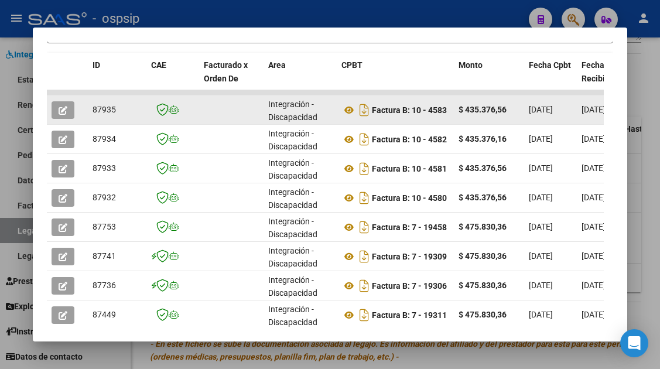
click at [67, 116] on button "button" at bounding box center [63, 110] width 23 height 18
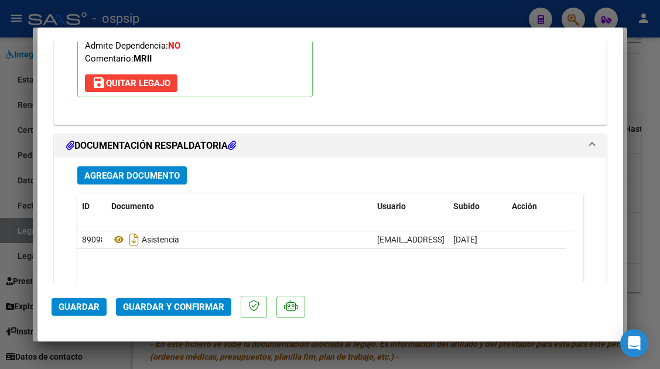
scroll to position [1474, 0]
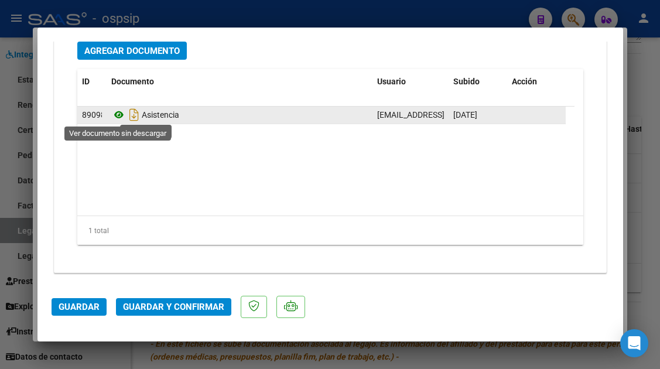
click at [116, 112] on icon at bounding box center [118, 115] width 15 height 14
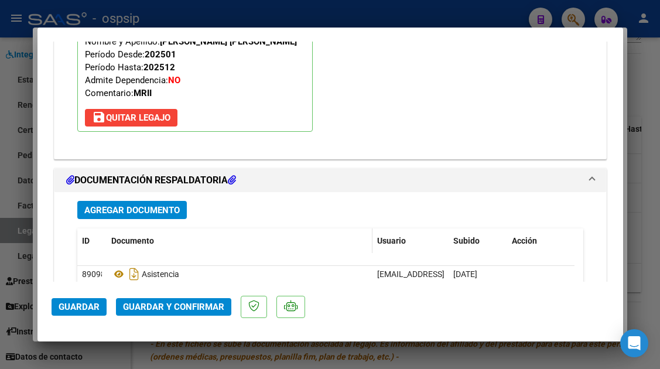
scroll to position [1299, 0]
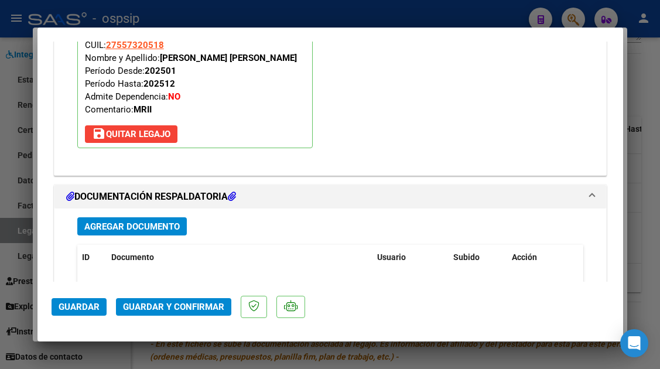
click at [189, 302] on span "Guardar y Confirmar" at bounding box center [173, 306] width 101 height 11
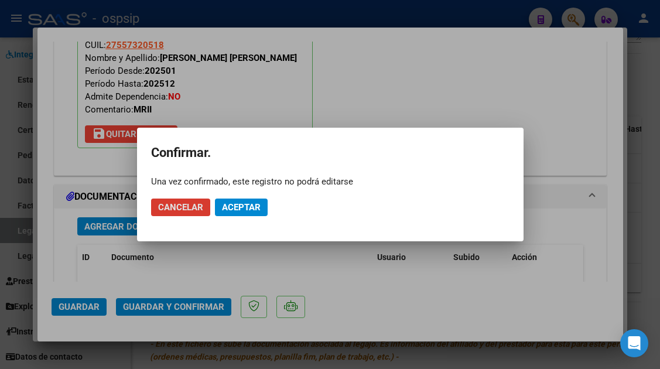
click at [225, 206] on span "Aceptar" at bounding box center [241, 207] width 39 height 11
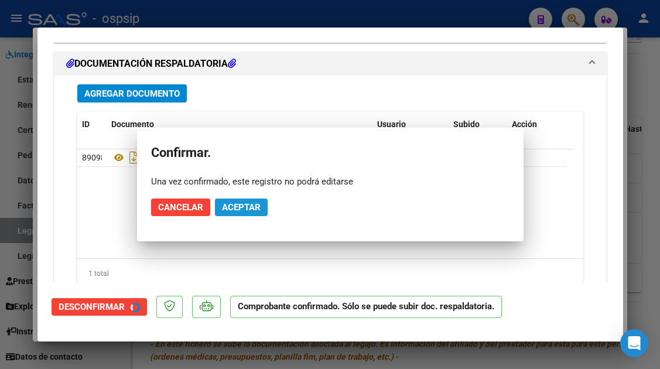
scroll to position [1193, 0]
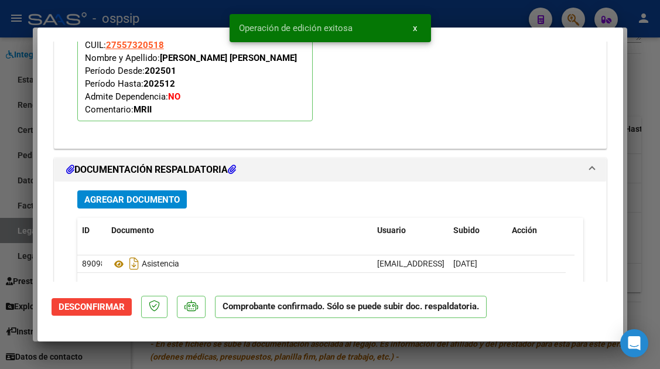
type input "$ 0,00"
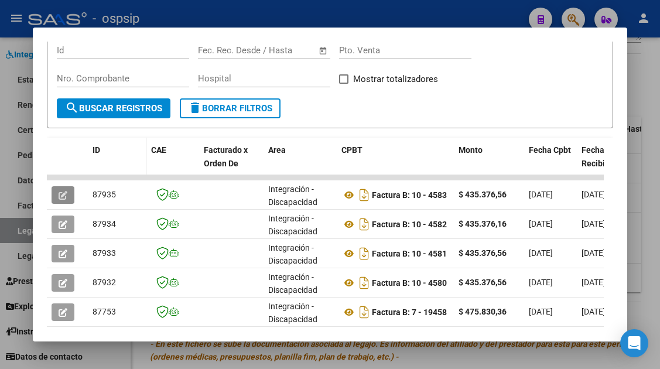
scroll to position [234, 0]
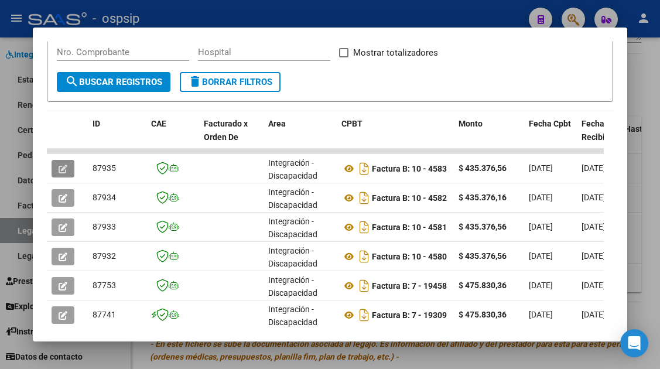
click at [52, 160] on button "button" at bounding box center [63, 169] width 23 height 18
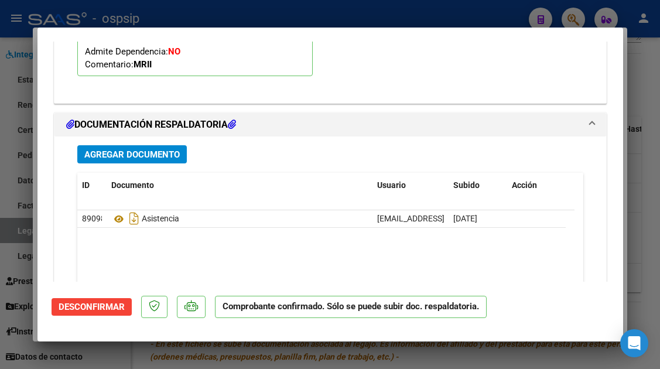
scroll to position [1170, 0]
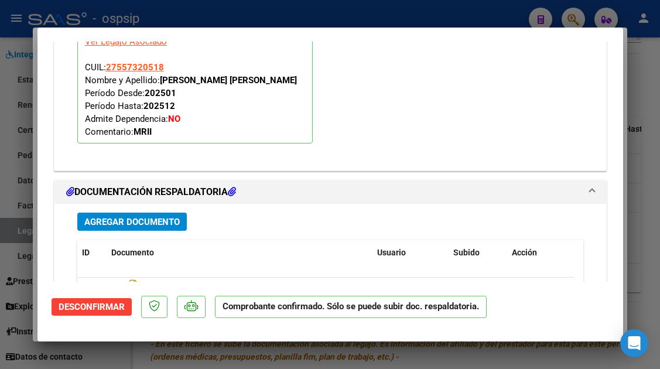
click at [20, 229] on div at bounding box center [330, 184] width 660 height 369
type input "$ 0,00"
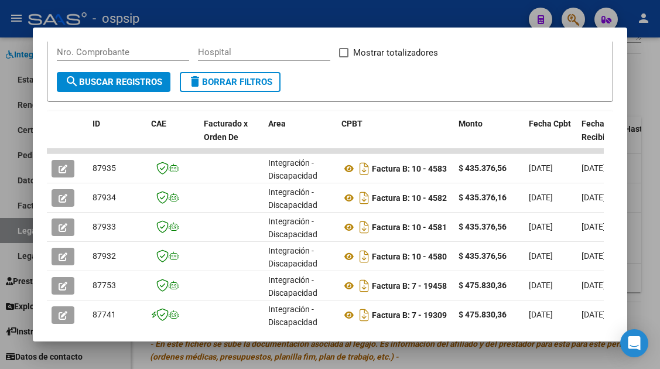
click at [20, 229] on div at bounding box center [330, 184] width 660 height 369
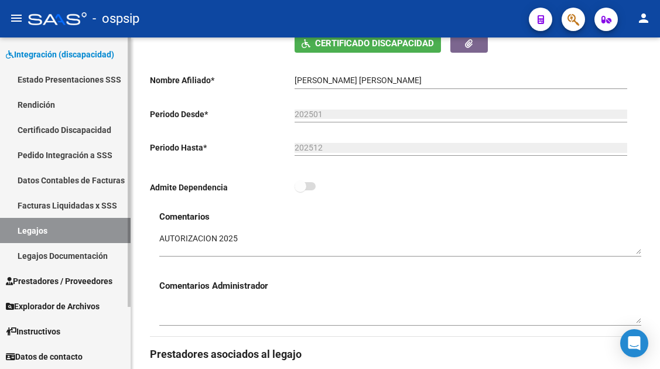
scroll to position [176, 0]
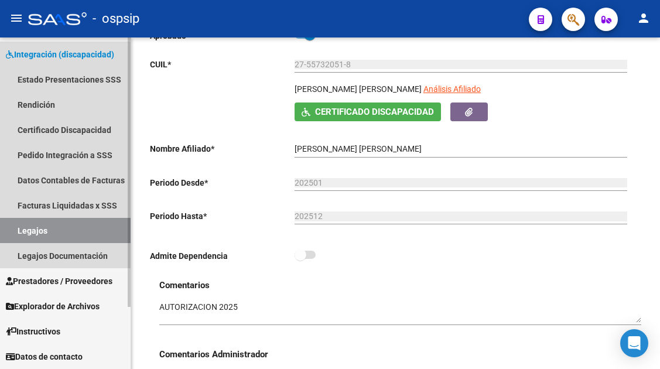
click at [38, 231] on link "Legajos" at bounding box center [65, 230] width 131 height 25
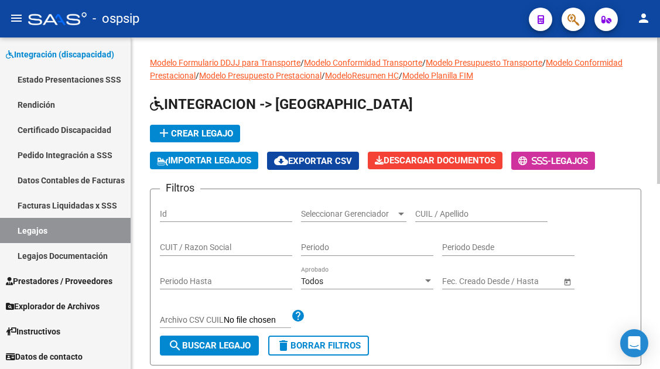
click at [439, 221] on div "CUIL / Apellido" at bounding box center [481, 209] width 132 height 23
click at [431, 211] on input "CUIL / Apellido" at bounding box center [481, 214] width 132 height 10
click at [441, 215] on input "5747138/0" at bounding box center [481, 214] width 132 height 10
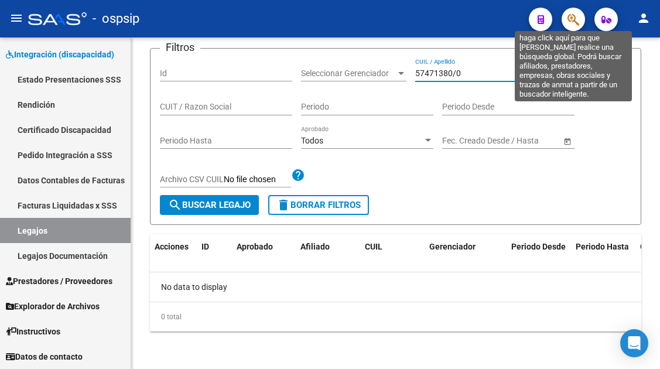
type input "57471380/0"
click at [572, 18] on icon "button" at bounding box center [573, 19] width 12 height 13
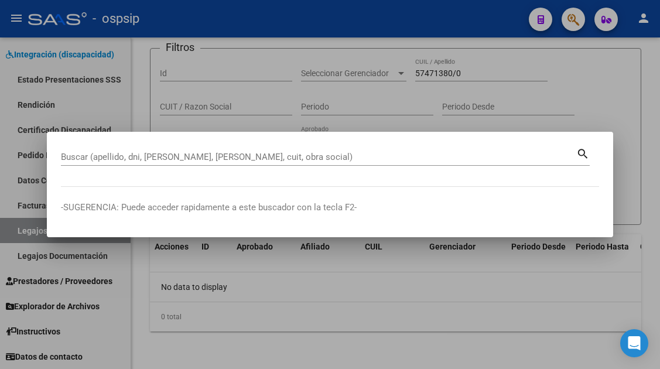
click at [81, 146] on div "Buscar (apellido, dni, [PERSON_NAME], nro traspaso, cuit, obra social) search" at bounding box center [325, 156] width 528 height 20
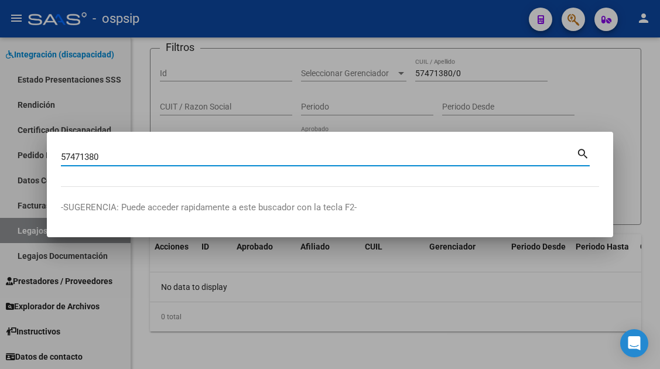
type input "57471380"
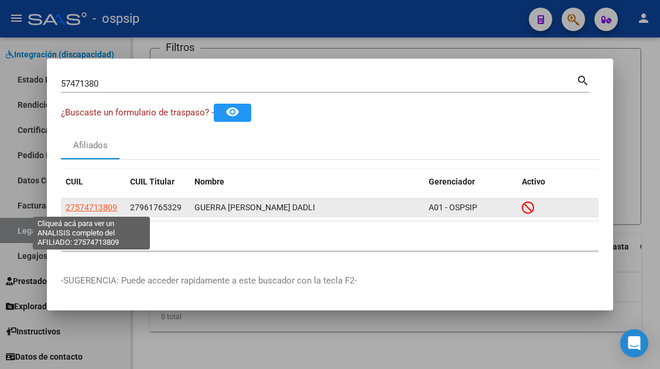
click at [101, 211] on span "27574713809" at bounding box center [92, 206] width 52 height 9
type textarea "27574713809"
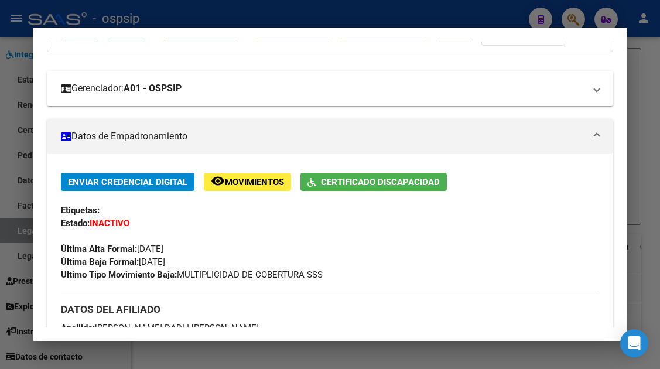
scroll to position [0, 0]
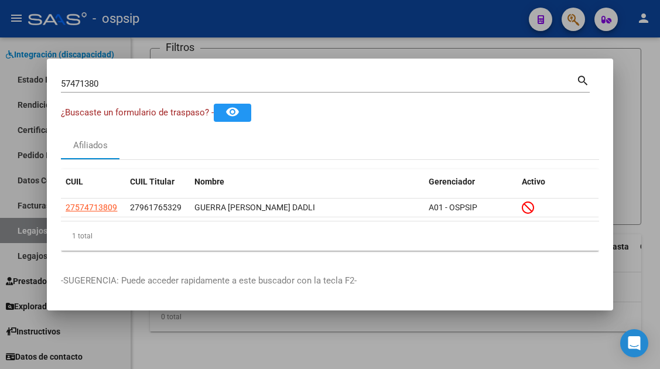
click at [21, 234] on div at bounding box center [330, 184] width 660 height 369
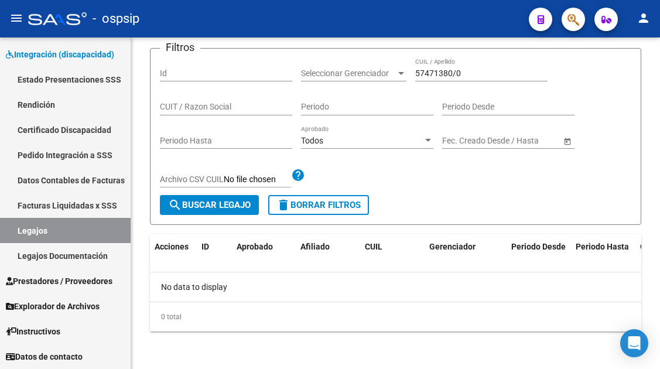
click at [21, 234] on link "Legajos" at bounding box center [65, 230] width 131 height 25
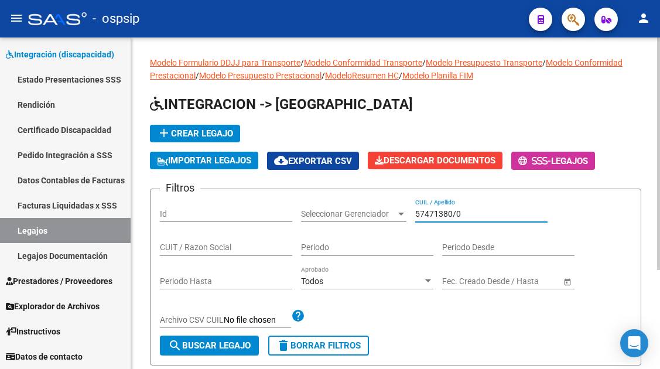
click at [456, 215] on input "57471380/0" at bounding box center [481, 214] width 132 height 10
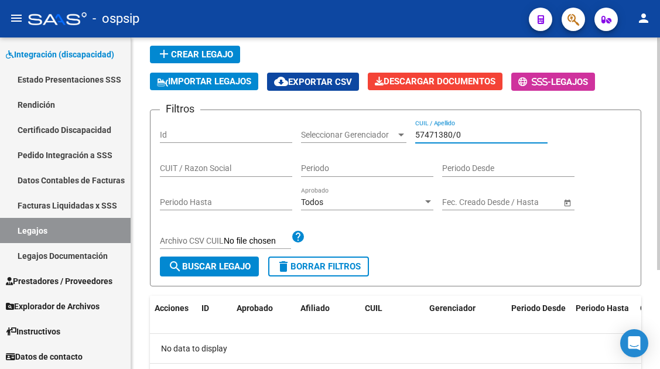
scroll to position [59, 0]
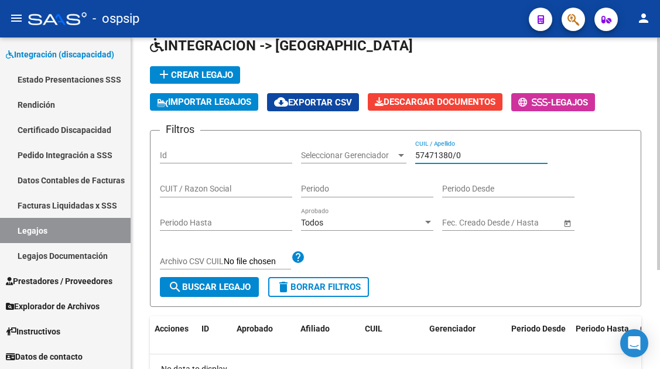
click at [437, 156] on input "57471380/0" at bounding box center [481, 155] width 132 height 10
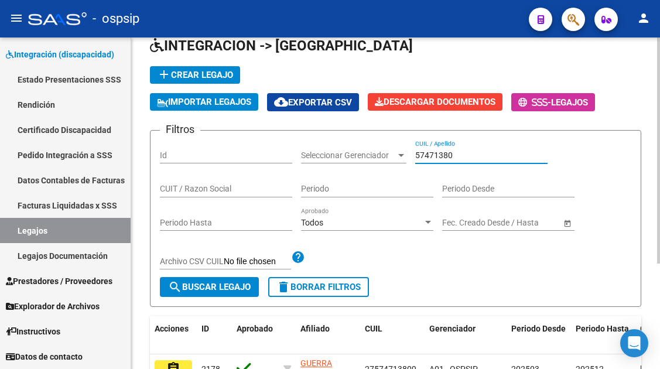
scroll to position [154, 0]
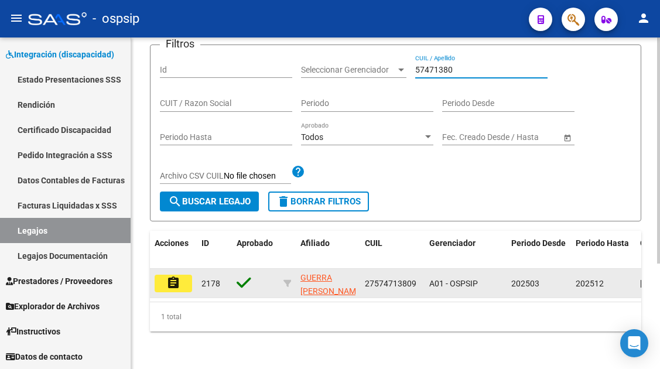
type input "57471380"
click at [176, 279] on mat-icon "assignment" at bounding box center [173, 283] width 14 height 14
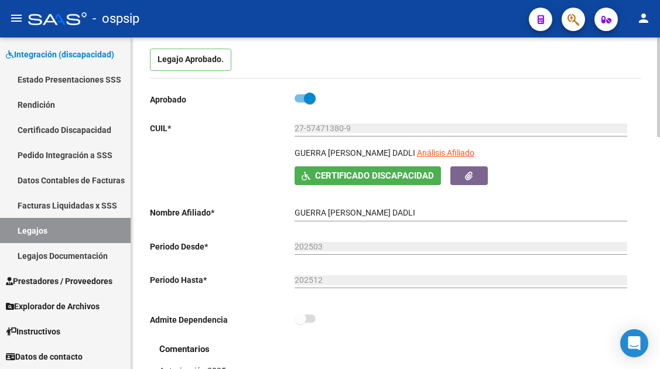
scroll to position [117, 0]
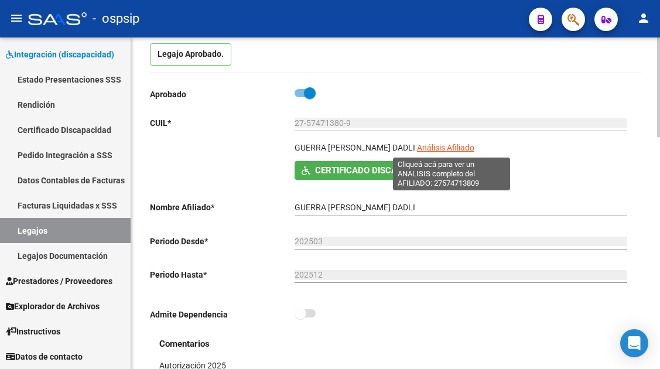
click at [434, 150] on span "Análisis Afiliado" at bounding box center [445, 147] width 57 height 9
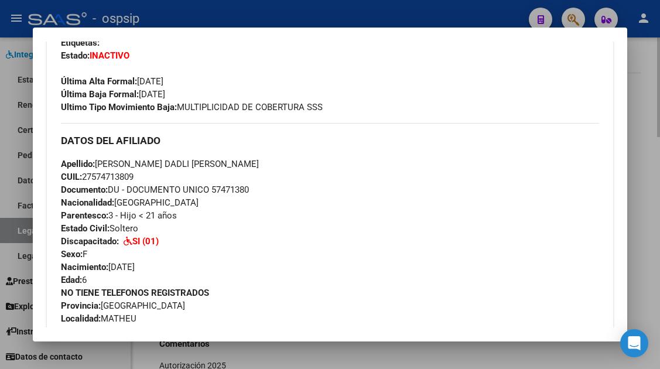
scroll to position [293, 0]
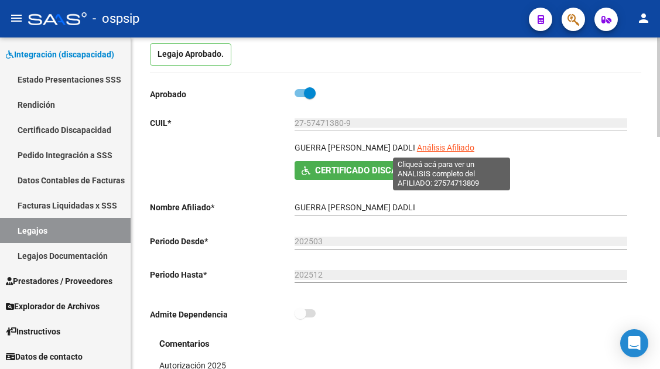
click at [438, 149] on span "Análisis Afiliado" at bounding box center [445, 147] width 57 height 9
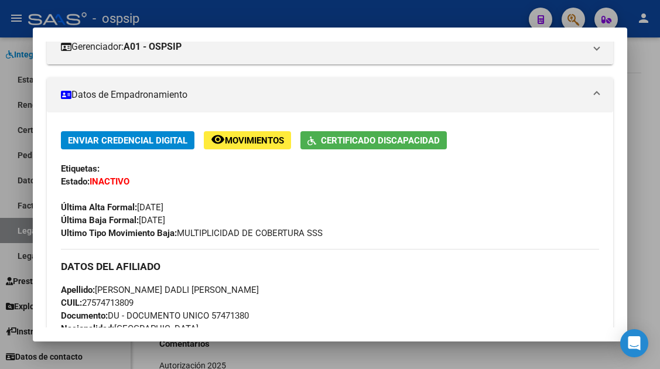
scroll to position [176, 0]
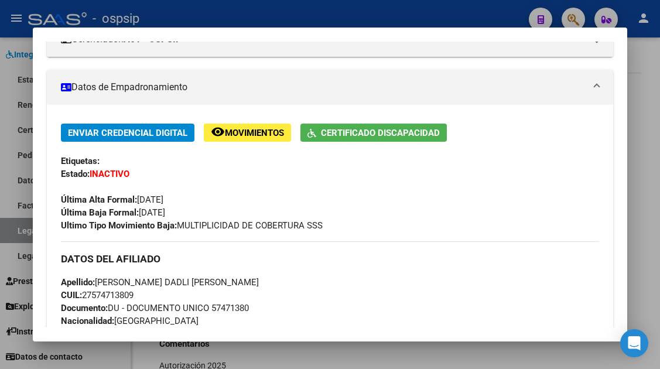
drag, startPoint x: 139, startPoint y: 294, endPoint x: 98, endPoint y: 284, distance: 42.7
click at [98, 284] on div "Apellido: [PERSON_NAME] [PERSON_NAME] CUIL: 27574713809 Documento: DU - DOCUMEN…" at bounding box center [329, 340] width 537 height 129
copy div "[PERSON_NAME] DADLI [PERSON_NAME] CUIL: 27574713809"
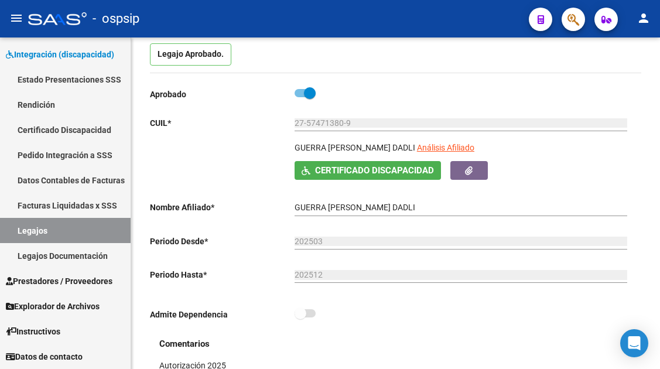
scroll to position [0, 0]
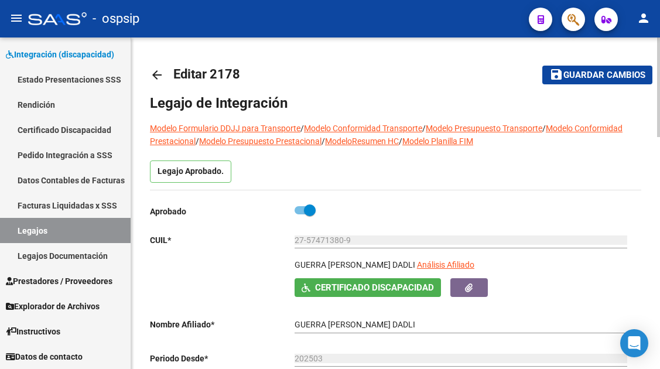
click at [305, 214] on span at bounding box center [310, 210] width 12 height 12
click at [300, 214] on input "checkbox" at bounding box center [300, 214] width 1 height 1
checkbox input "false"
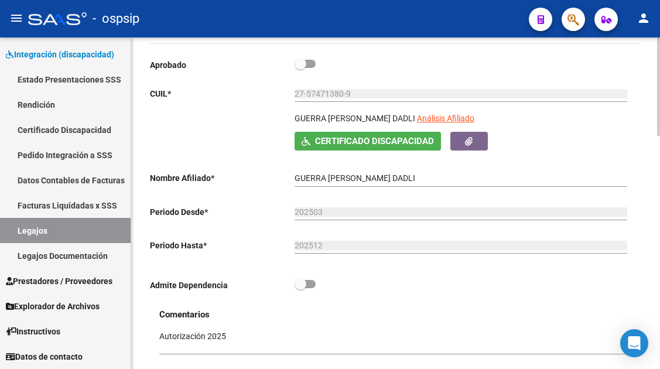
scroll to position [176, 0]
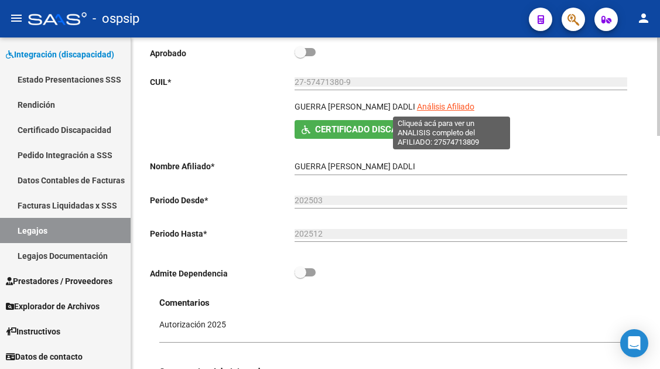
click at [433, 108] on span "Análisis Afiliado" at bounding box center [445, 106] width 57 height 9
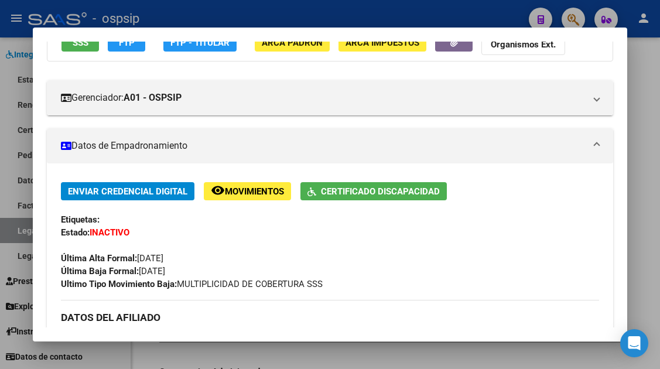
scroll to position [234, 0]
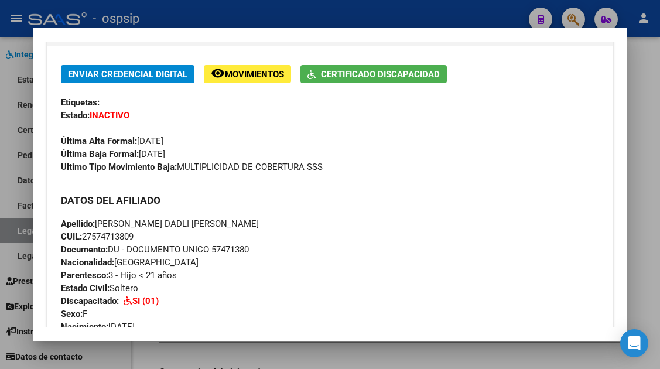
drag, startPoint x: 139, startPoint y: 239, endPoint x: 100, endPoint y: 225, distance: 41.1
click at [100, 225] on div "Apellido: [PERSON_NAME] [PERSON_NAME] CUIL: 27574713809 Documento: DU - DOCUMEN…" at bounding box center [329, 281] width 537 height 129
copy div "[PERSON_NAME] DADLI [PERSON_NAME] CUIL: 27574713809"
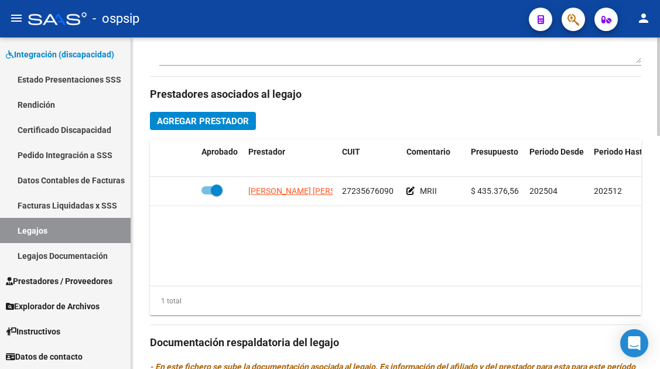
scroll to position [527, 0]
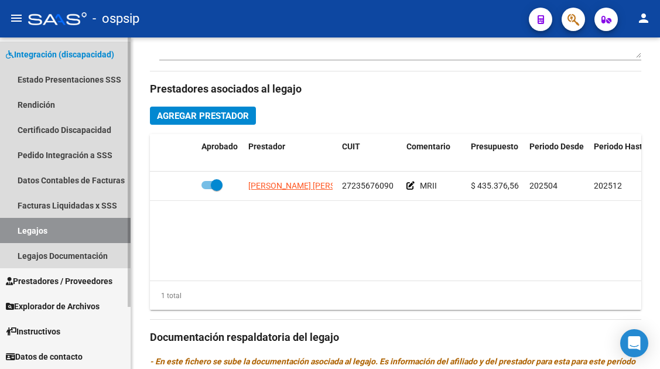
click at [32, 232] on link "Legajos" at bounding box center [65, 230] width 131 height 25
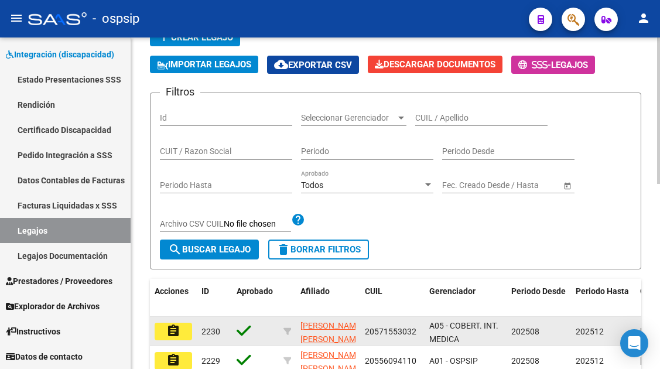
scroll to position [66, 0]
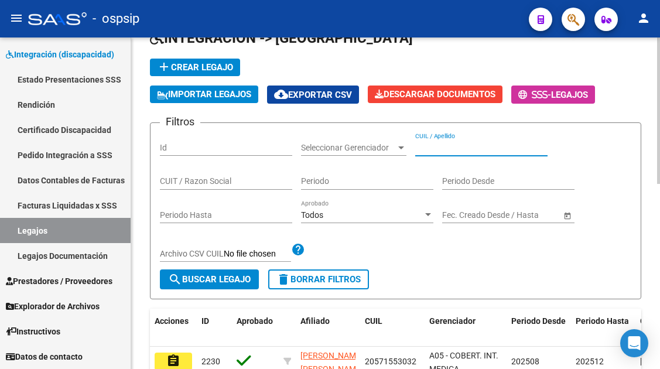
click at [422, 151] on input "CUIL / Apellido" at bounding box center [481, 148] width 132 height 10
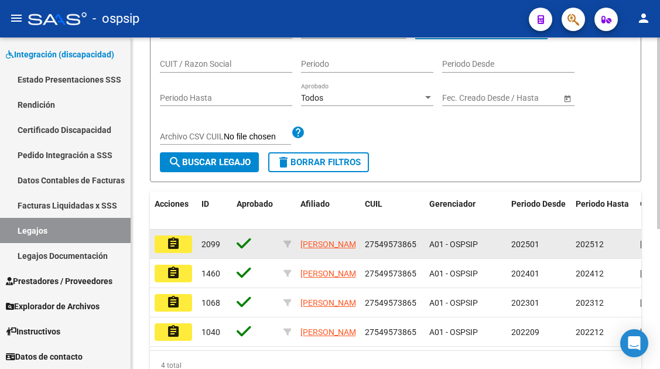
type input "54957386"
click at [181, 251] on button "assignment" at bounding box center [173, 244] width 37 height 18
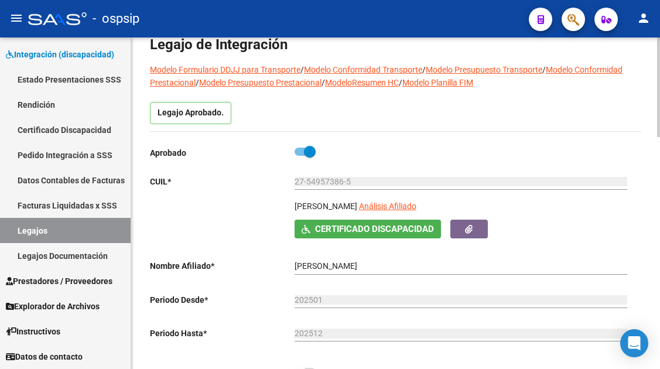
scroll to position [176, 0]
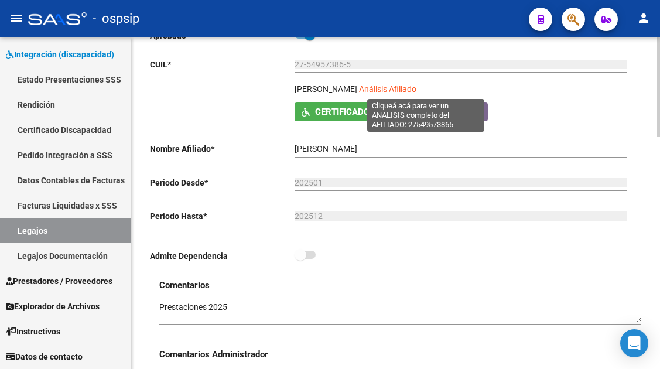
click at [416, 87] on span "Análisis Afiliado" at bounding box center [387, 88] width 57 height 9
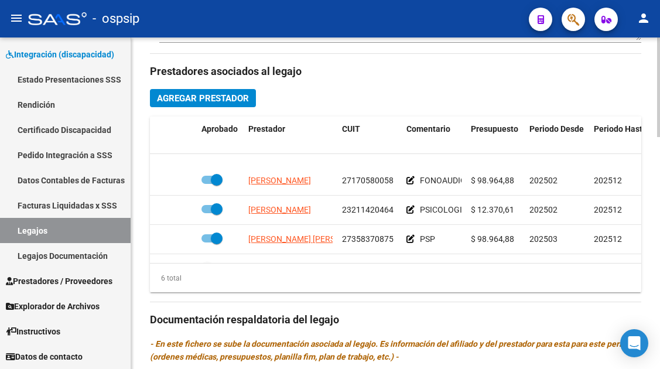
scroll to position [80, 0]
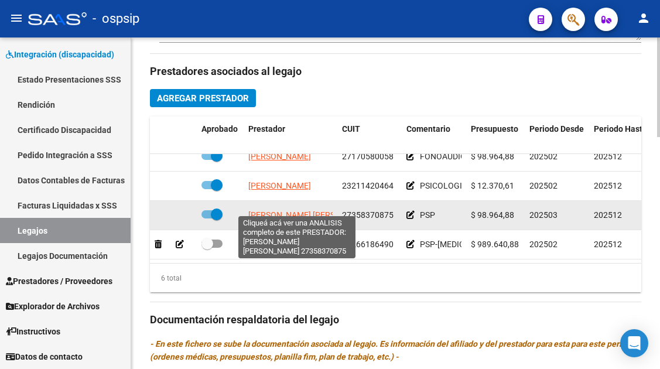
click at [281, 210] on span "[PERSON_NAME] [PERSON_NAME]" at bounding box center [311, 214] width 127 height 9
type textarea "27358370875"
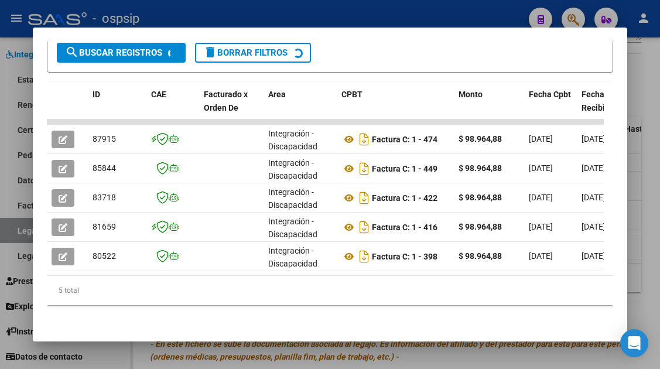
scroll to position [272, 0]
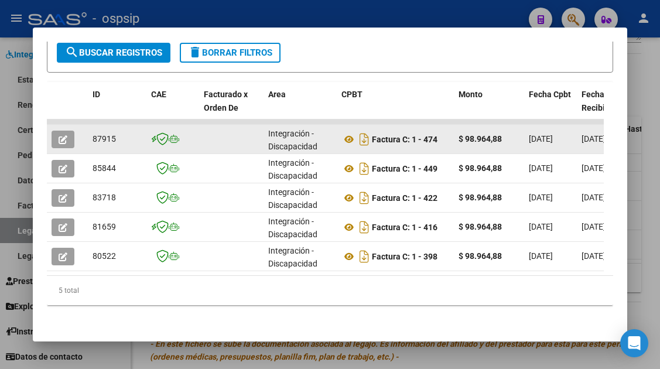
click at [66, 135] on icon "button" at bounding box center [63, 139] width 9 height 9
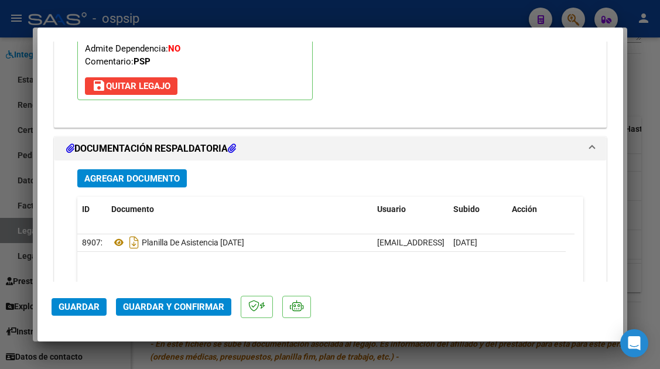
scroll to position [1463, 0]
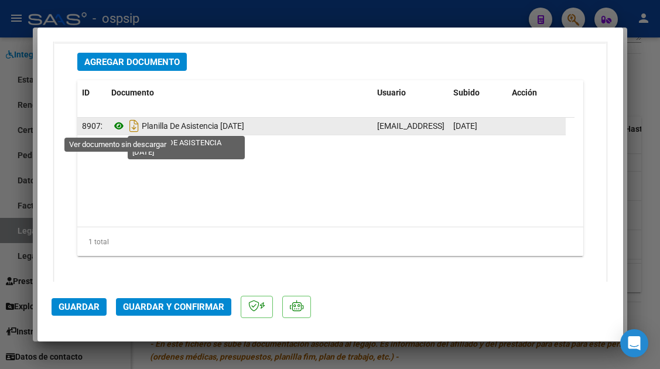
click at [121, 129] on icon at bounding box center [118, 126] width 15 height 14
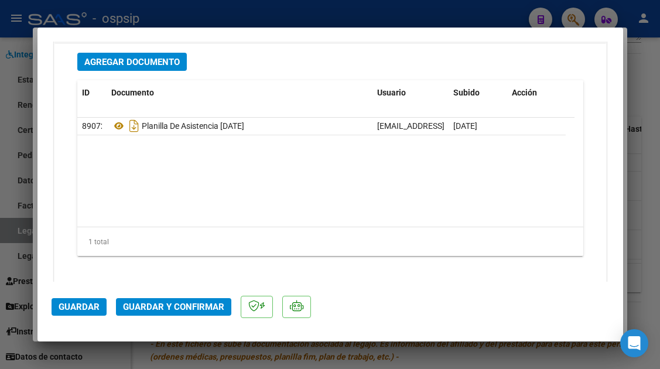
click at [172, 304] on span "Guardar y Confirmar" at bounding box center [173, 306] width 101 height 11
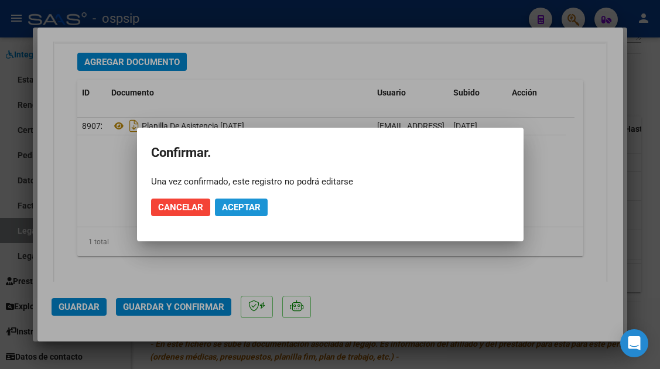
click at [249, 211] on span "Aceptar" at bounding box center [241, 207] width 39 height 11
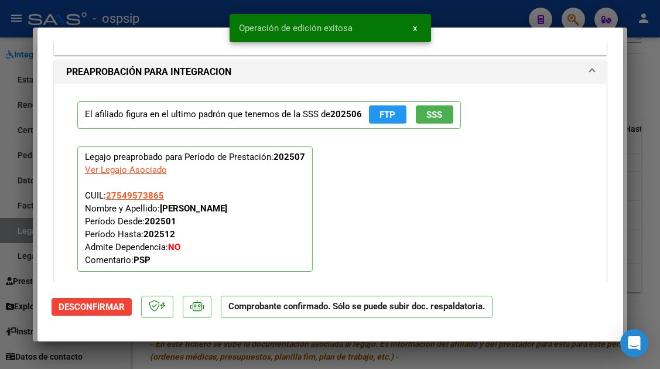
scroll to position [1038, 0]
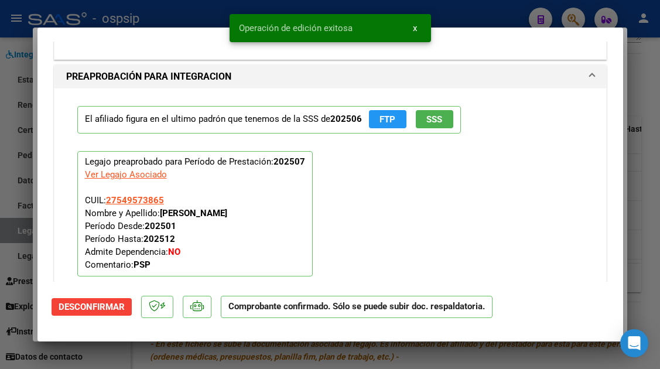
type input "$ 0,00"
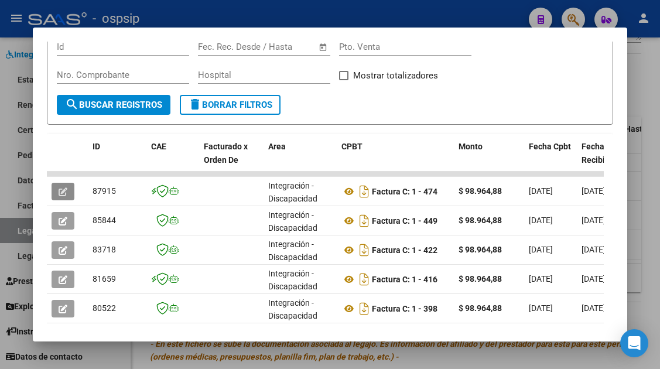
scroll to position [155, 0]
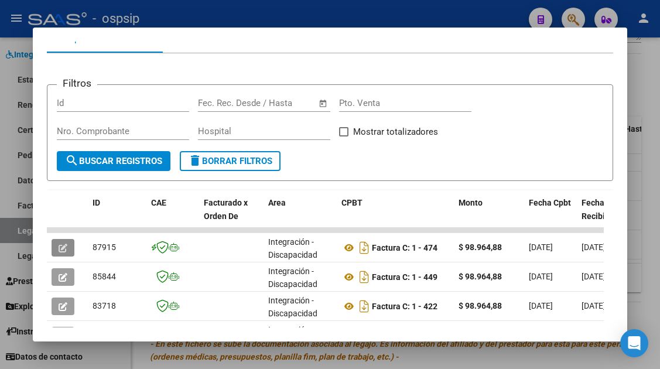
click at [22, 228] on div at bounding box center [330, 184] width 660 height 369
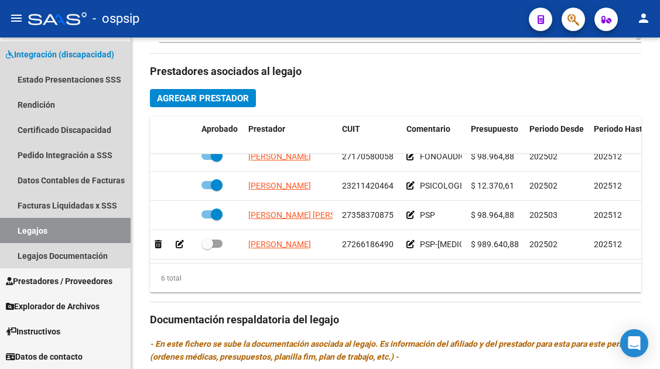
click at [22, 228] on link "Legajos" at bounding box center [65, 230] width 131 height 25
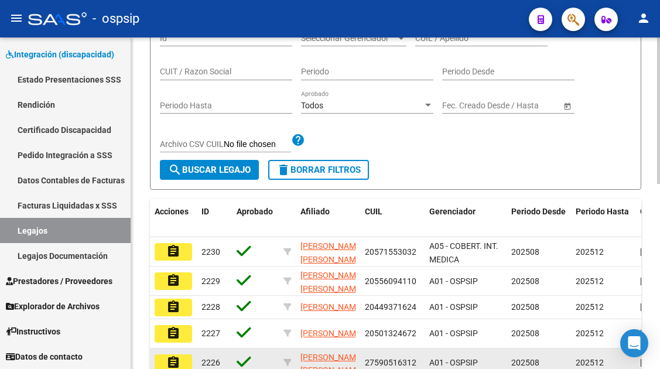
scroll to position [125, 0]
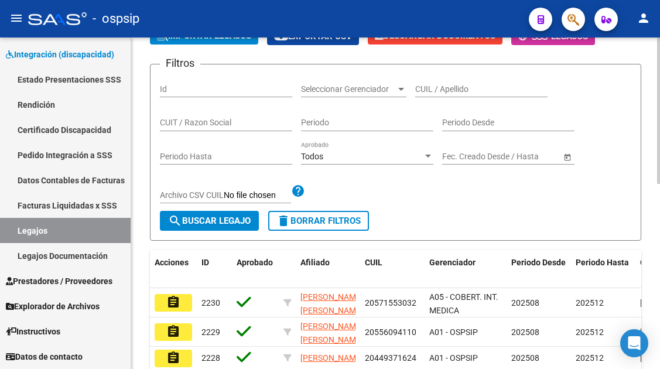
click at [431, 87] on input "CUIL / Apellido" at bounding box center [481, 89] width 132 height 10
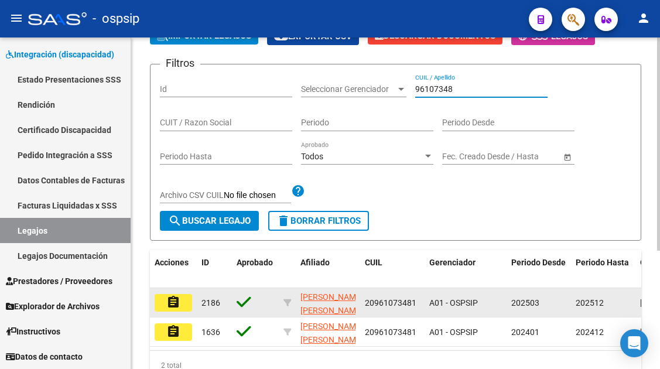
type input "96107348"
click at [170, 298] on mat-icon "assignment" at bounding box center [173, 302] width 14 height 14
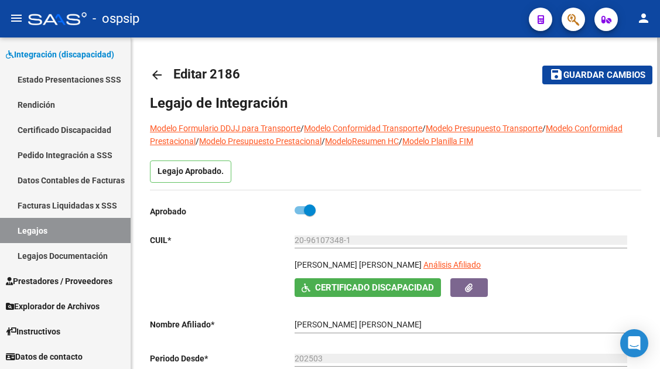
scroll to position [117, 0]
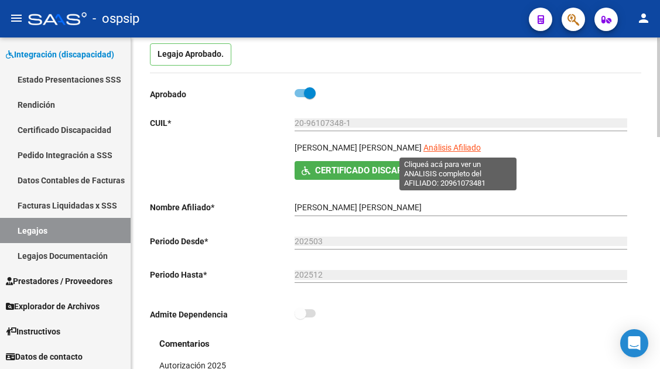
click at [432, 145] on span "Análisis Afiliado" at bounding box center [451, 147] width 57 height 9
type textarea "20961073481"
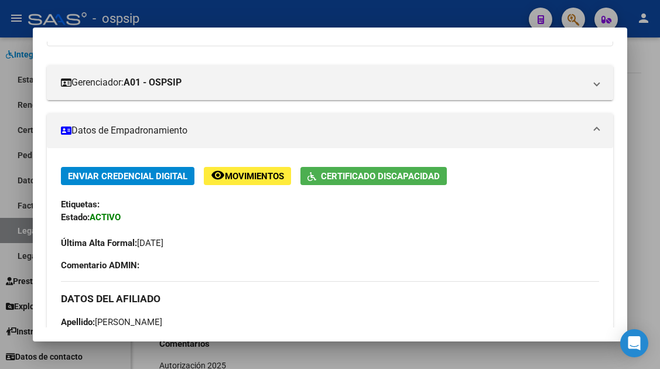
scroll to position [59, 0]
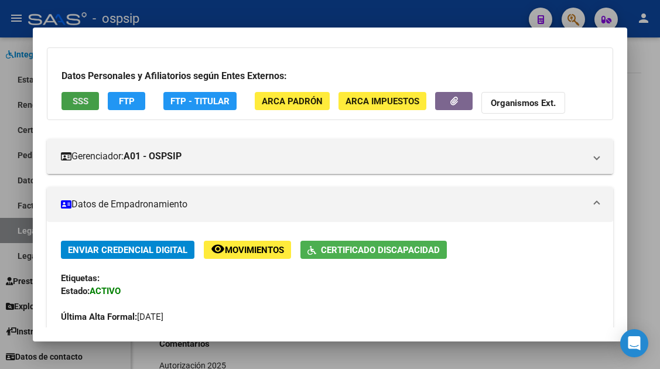
click at [77, 102] on span "SSS" at bounding box center [81, 101] width 16 height 11
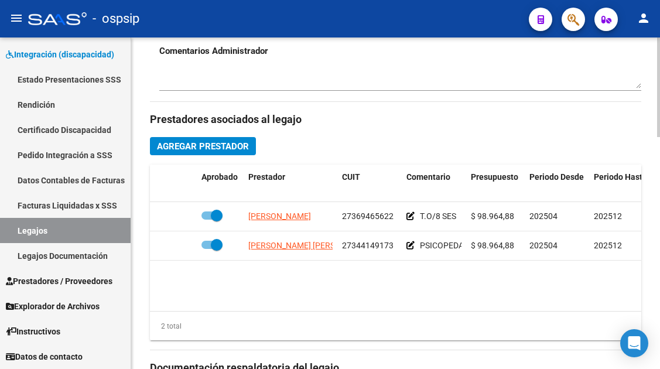
scroll to position [585, 0]
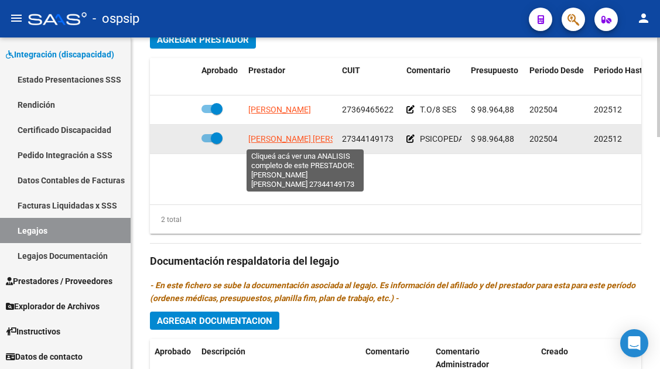
click at [264, 138] on span "[PERSON_NAME] [PERSON_NAME]" at bounding box center [311, 138] width 127 height 9
type textarea "27344149173"
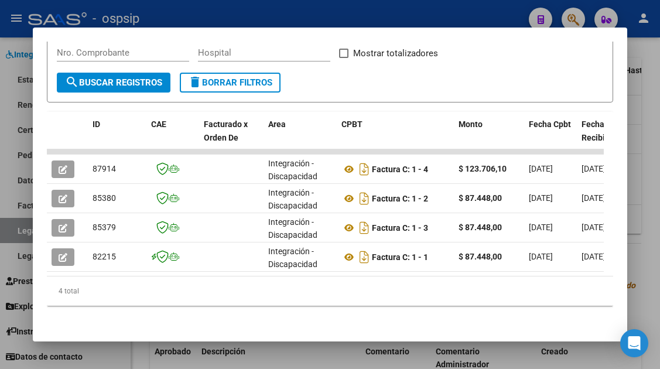
scroll to position [234, 0]
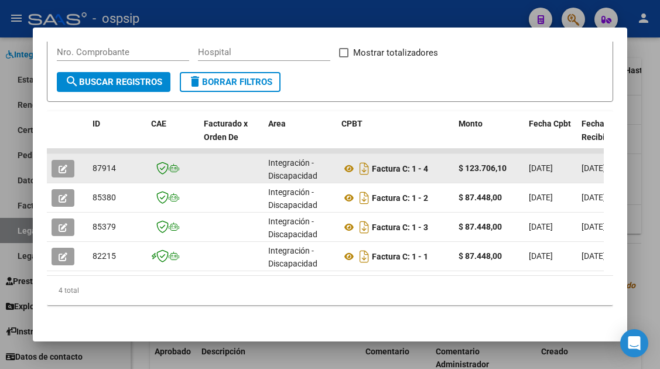
click at [61, 166] on icon "button" at bounding box center [63, 168] width 9 height 9
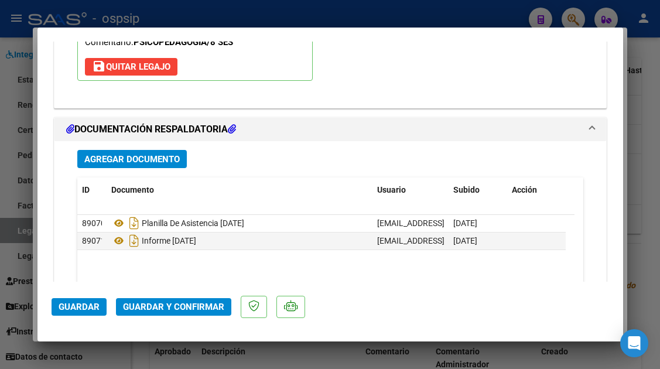
scroll to position [1474, 0]
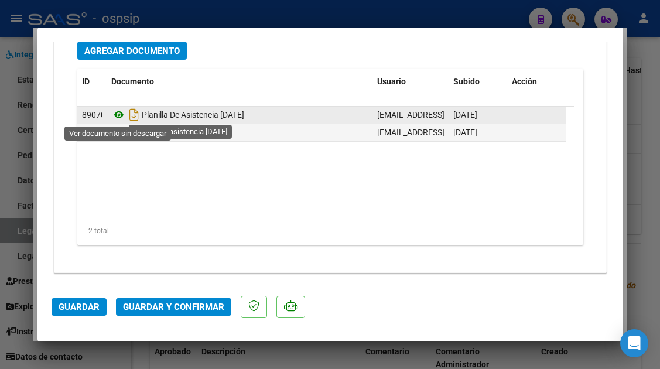
click at [121, 116] on icon at bounding box center [118, 115] width 15 height 14
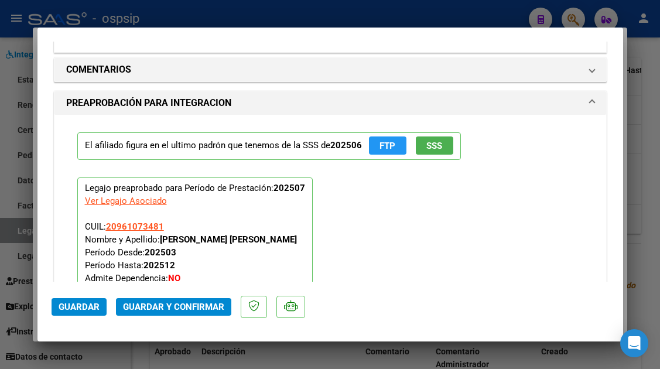
scroll to position [1112, 0]
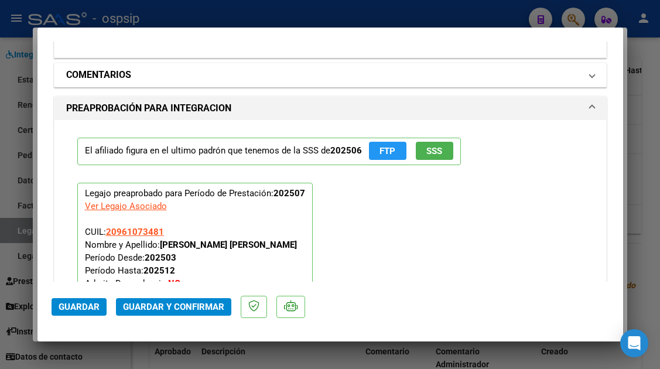
click at [589, 77] on span at bounding box center [591, 75] width 5 height 14
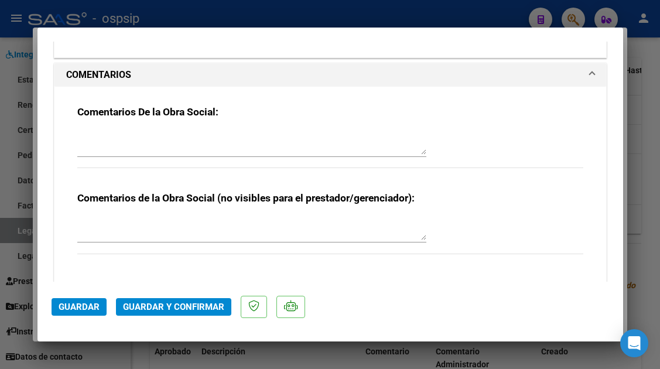
click at [112, 138] on textarea at bounding box center [251, 142] width 349 height 23
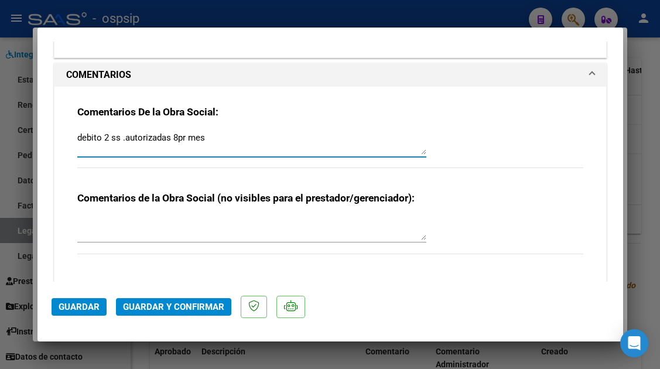
click at [176, 138] on textarea "debito 2 ss .autorizadas 8pr mes" at bounding box center [251, 142] width 349 height 23
click at [183, 138] on textarea "debito 2 ss .autorizadas 8 pr mes" at bounding box center [251, 142] width 349 height 23
type textarea "debito 2 ss .autorizadas 8 por mes"
click at [177, 306] on span "Guardar y Confirmar" at bounding box center [173, 306] width 101 height 11
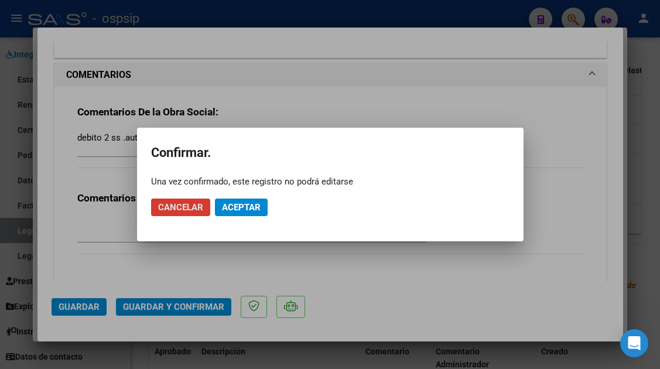
click at [244, 205] on span "Aceptar" at bounding box center [241, 207] width 39 height 11
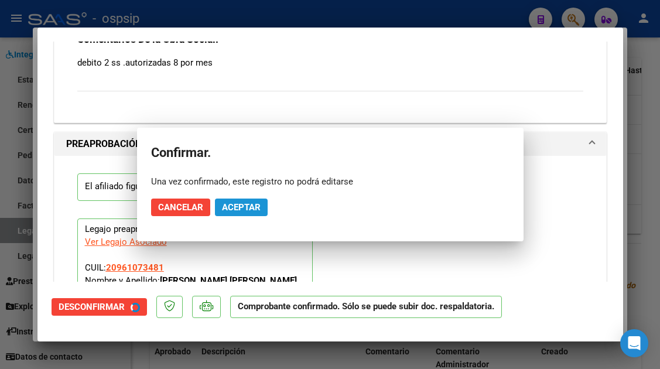
scroll to position [1039, 0]
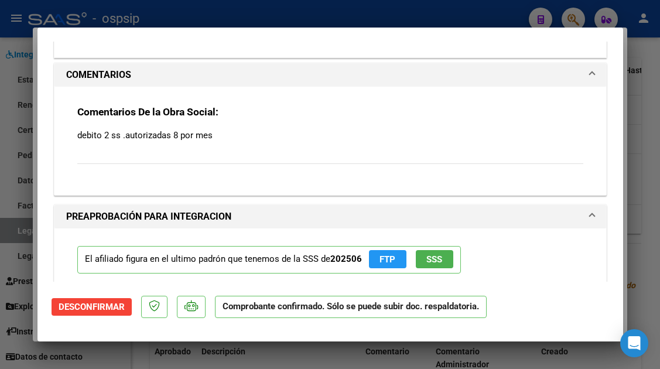
click at [23, 233] on div at bounding box center [330, 184] width 660 height 369
type input "$ 0,00"
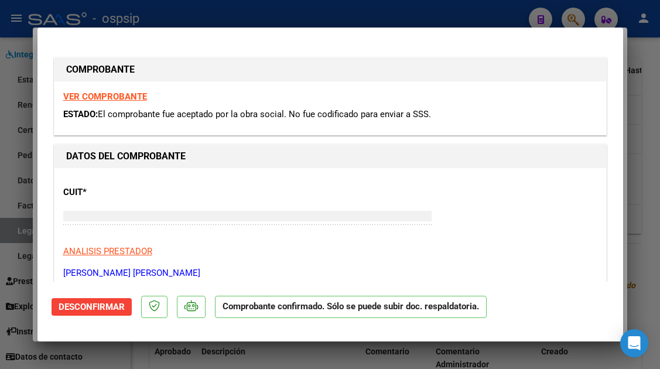
click at [23, 233] on div at bounding box center [330, 184] width 660 height 369
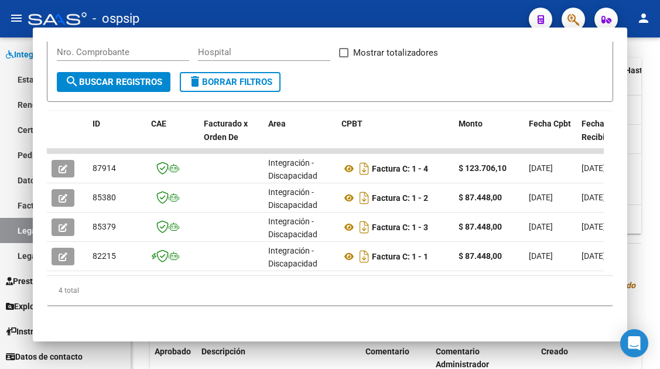
click at [23, 233] on link "Legajos" at bounding box center [65, 230] width 131 height 25
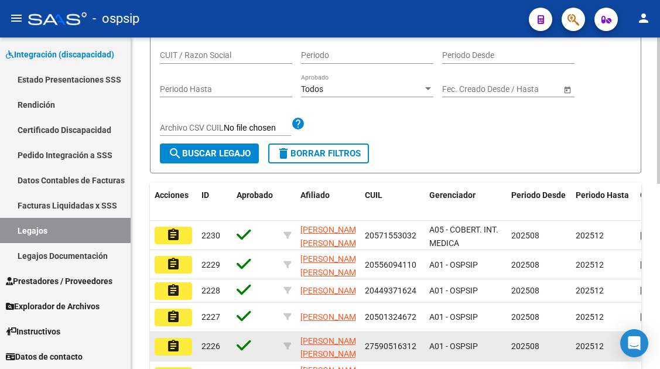
scroll to position [125, 0]
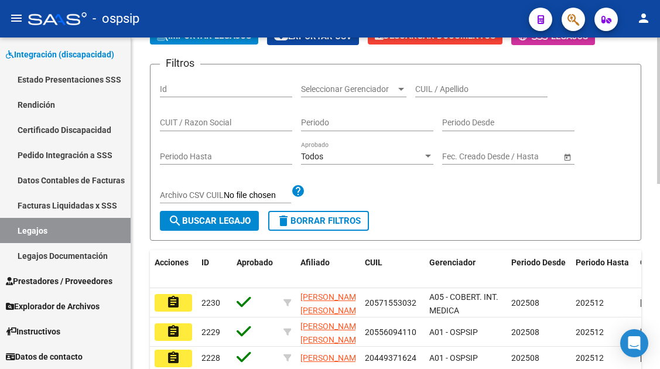
click at [440, 84] on input "CUIL / Apellido" at bounding box center [481, 89] width 132 height 10
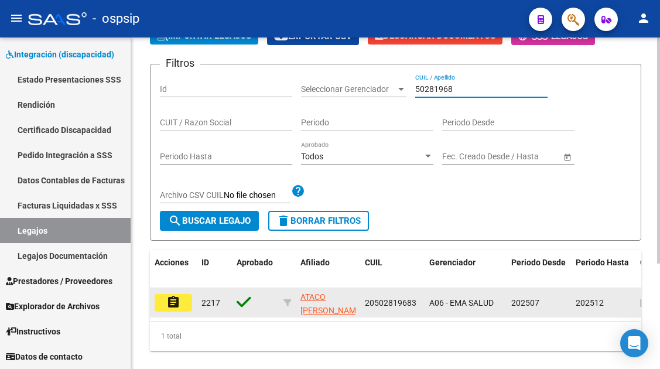
type input "50281968"
click at [160, 309] on button "assignment" at bounding box center [173, 303] width 37 height 18
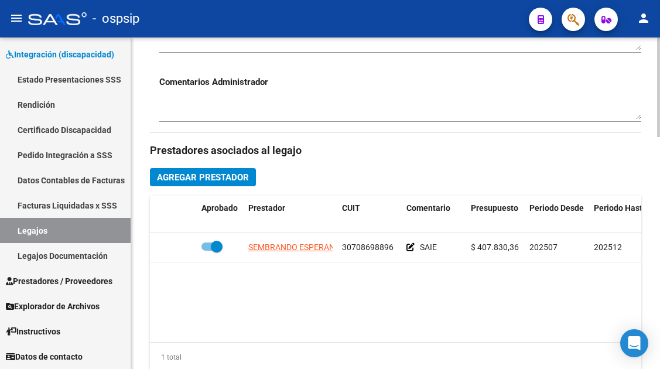
scroll to position [468, 0]
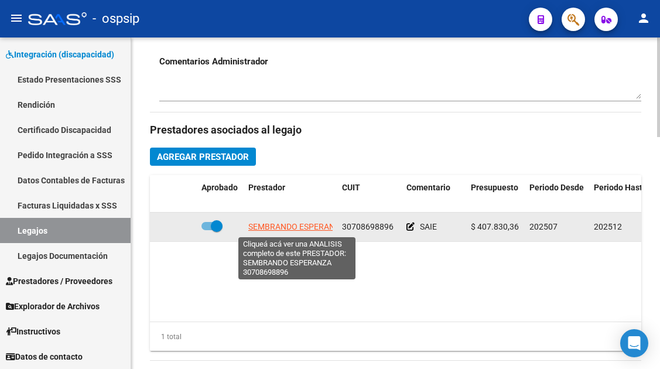
click at [300, 229] on span "SEMBRANDO ESPERANZA" at bounding box center [296, 226] width 97 height 9
type textarea "30708698896"
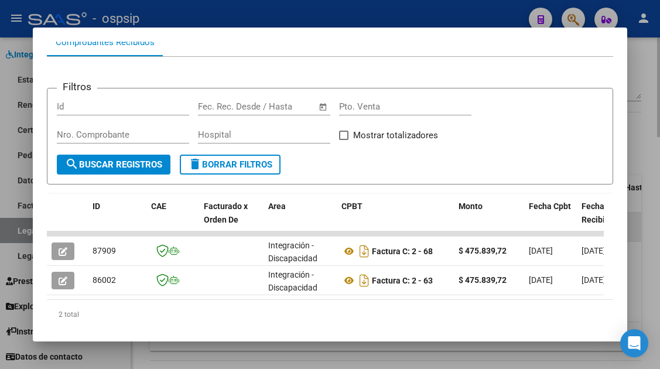
scroll to position [184, 0]
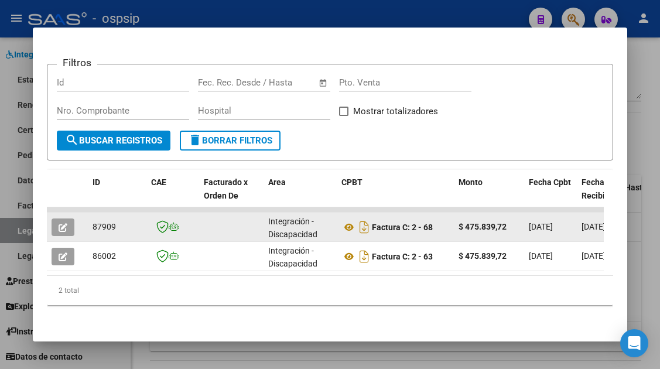
click at [63, 223] on icon "button" at bounding box center [63, 227] width 9 height 9
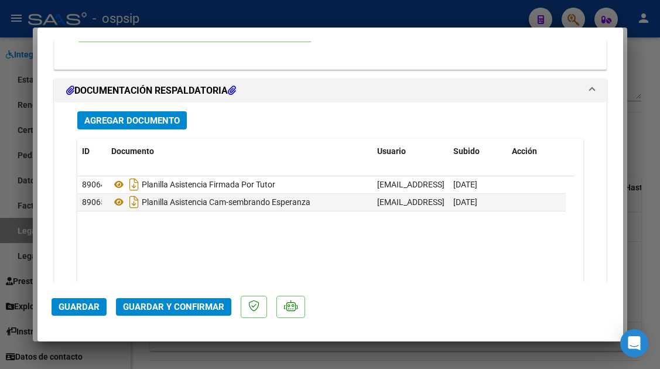
scroll to position [1474, 0]
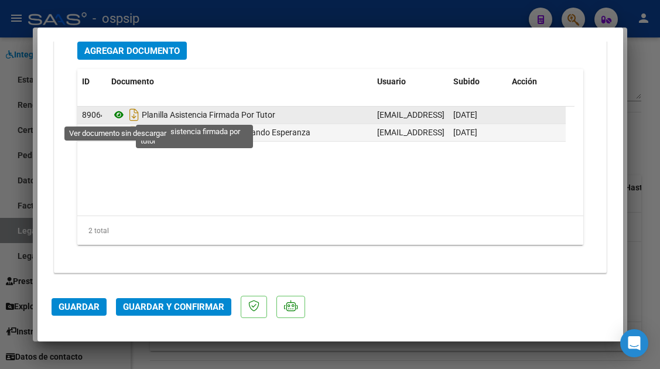
click at [119, 111] on icon at bounding box center [118, 115] width 15 height 14
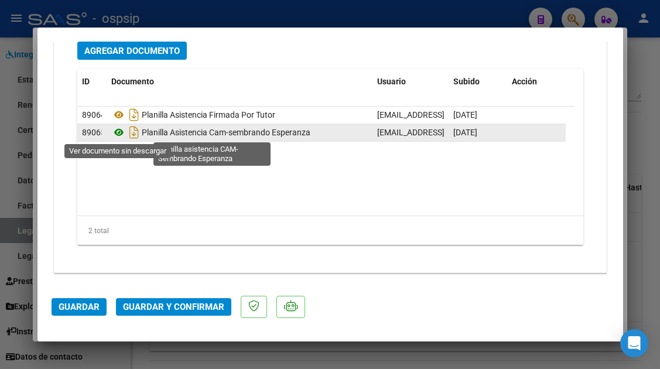
click at [119, 135] on icon at bounding box center [118, 132] width 15 height 14
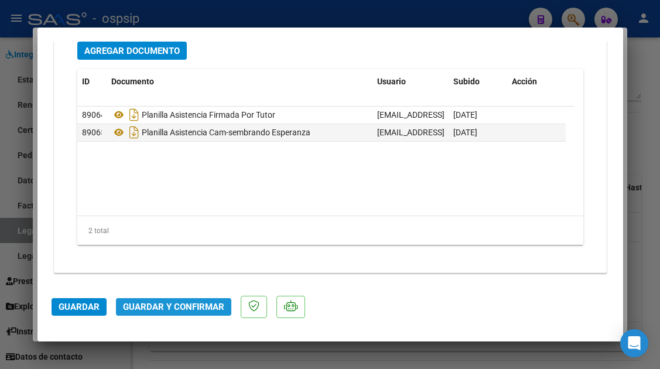
click at [176, 302] on span "Guardar y Confirmar" at bounding box center [173, 306] width 101 height 11
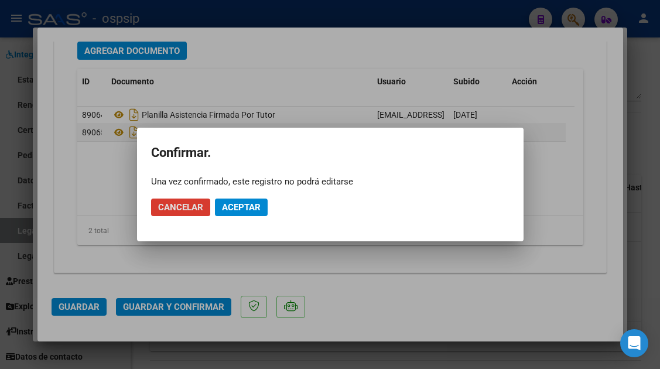
click at [248, 202] on span "Aceptar" at bounding box center [241, 207] width 39 height 11
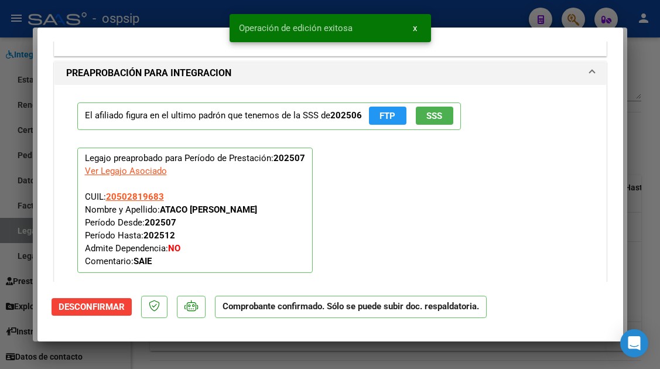
scroll to position [990, 0]
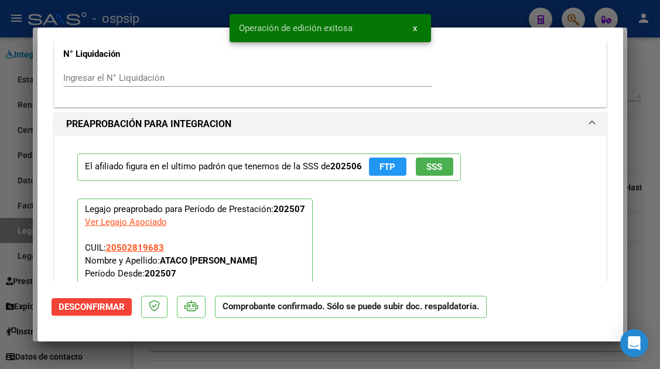
click at [440, 169] on span "SSS" at bounding box center [434, 167] width 16 height 11
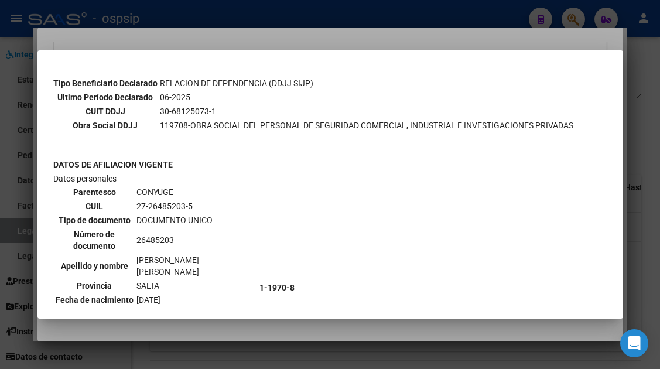
scroll to position [410, 0]
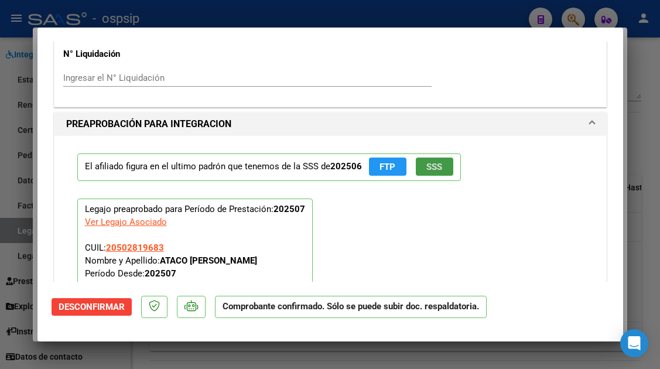
type input "$ 0,00"
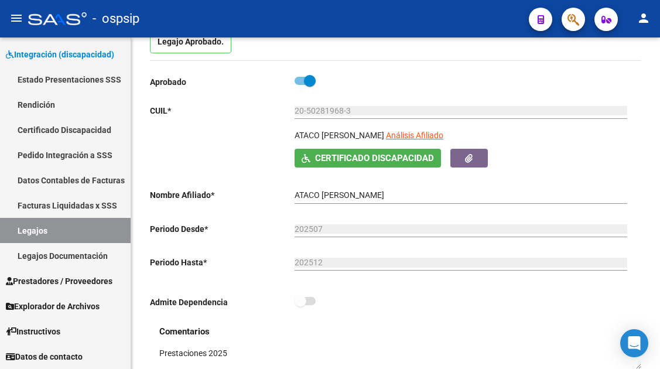
scroll to position [117, 0]
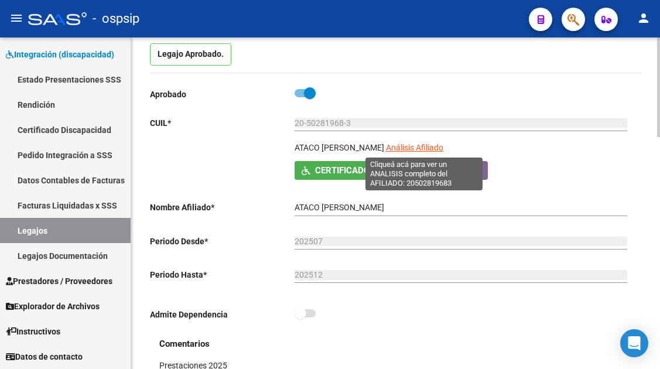
click at [405, 149] on span "Análisis Afiliado" at bounding box center [414, 147] width 57 height 9
type textarea "20502819683"
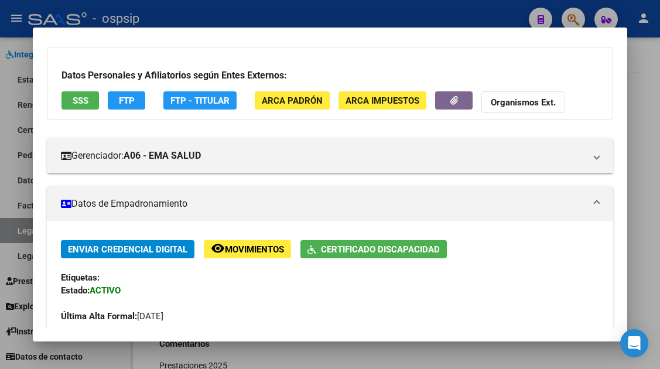
scroll to position [59, 0]
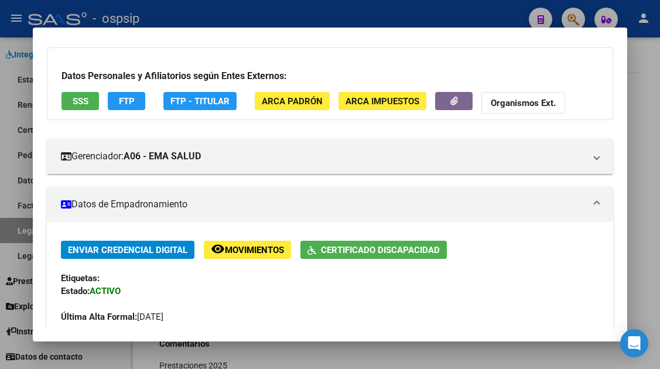
click at [71, 92] on button "SSS" at bounding box center [79, 101] width 37 height 18
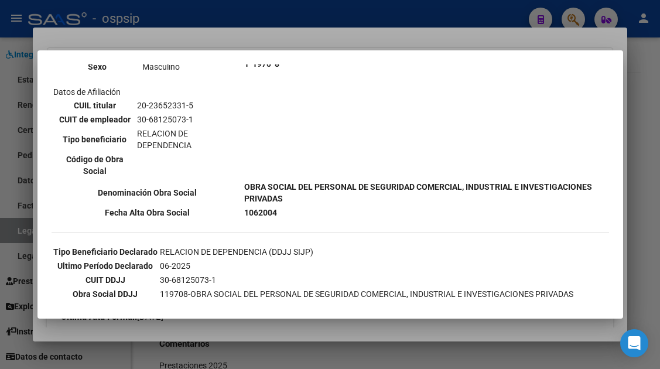
scroll to position [351, 0]
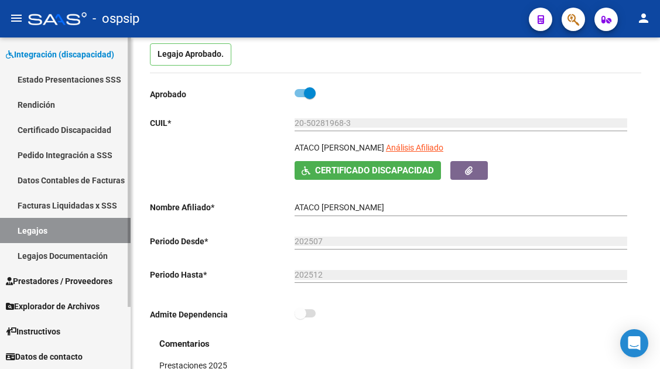
click at [47, 225] on link "Legajos" at bounding box center [65, 230] width 131 height 25
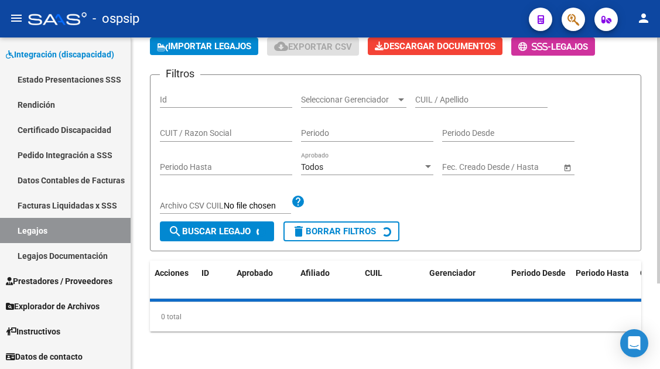
scroll to position [117, 0]
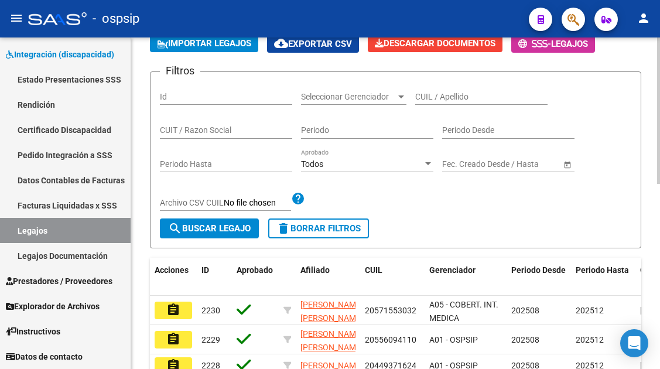
click at [445, 103] on div "CUIL / Apellido" at bounding box center [481, 92] width 132 height 23
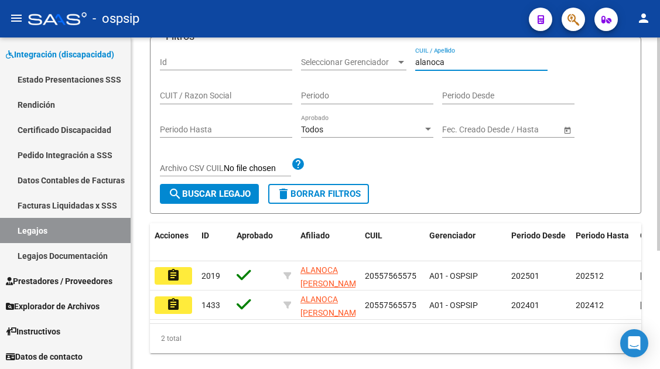
scroll to position [183, 0]
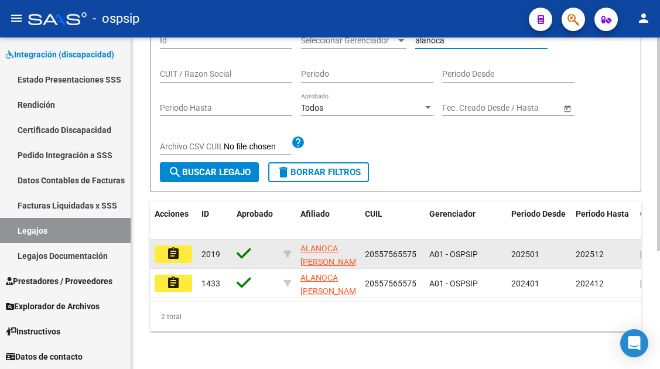
type input "alanoca"
click at [174, 254] on datatable-body-cell "assignment" at bounding box center [173, 253] width 47 height 29
click at [172, 246] on mat-icon "assignment" at bounding box center [173, 253] width 14 height 14
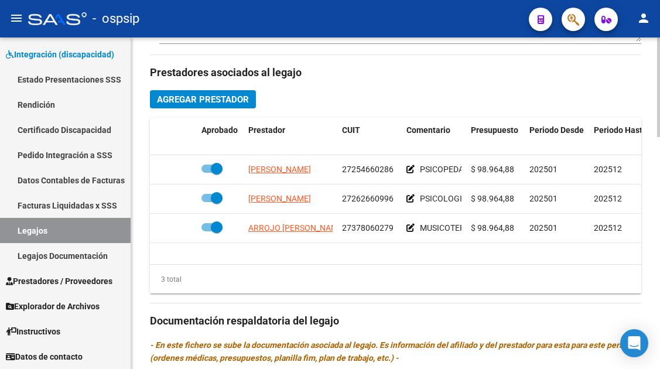
scroll to position [527, 0]
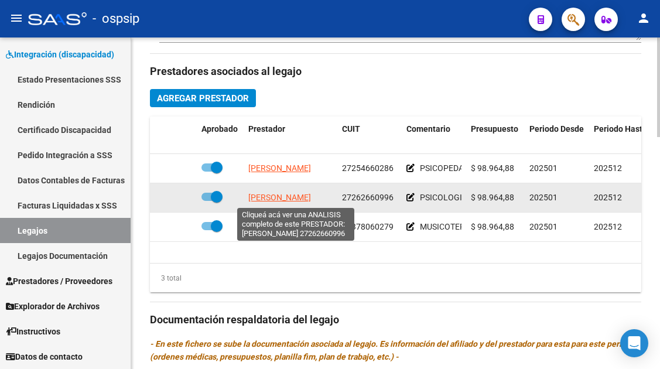
click at [310, 202] on span "[PERSON_NAME]" at bounding box center [279, 197] width 63 height 9
type textarea "27262660996"
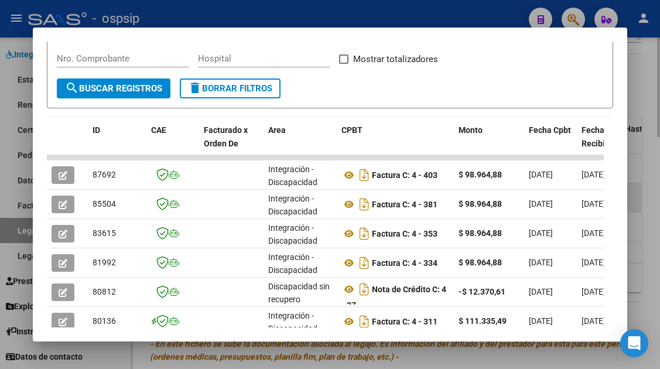
scroll to position [228, 0]
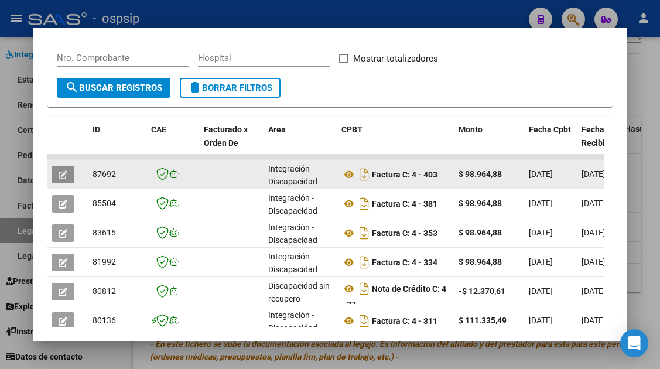
click at [72, 171] on button "button" at bounding box center [63, 175] width 23 height 18
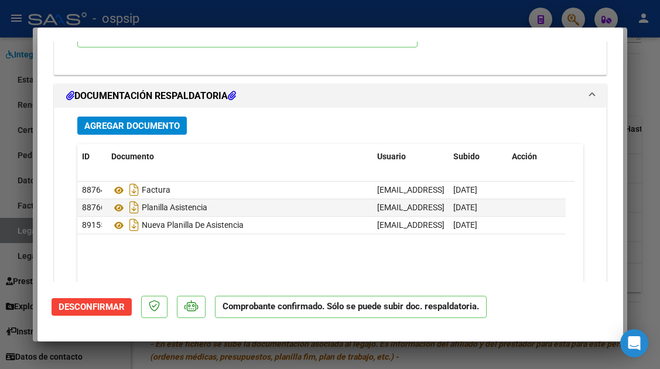
scroll to position [1483, 0]
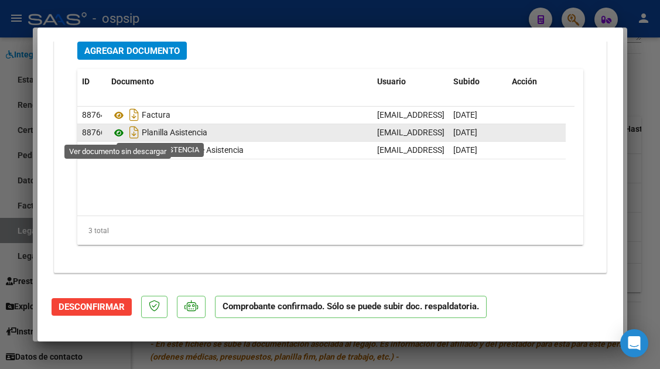
click at [121, 135] on icon at bounding box center [118, 133] width 15 height 14
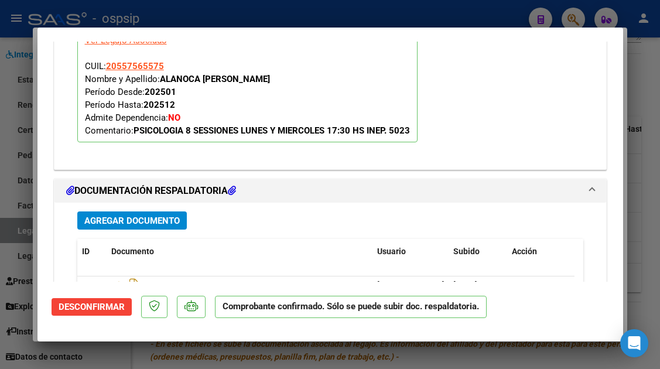
scroll to position [1307, 0]
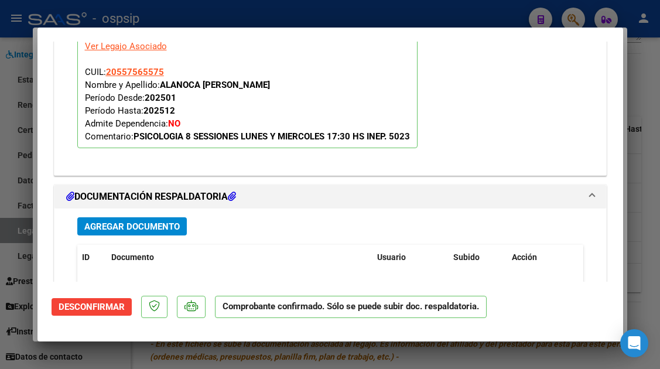
click at [104, 302] on span "Desconfirmar" at bounding box center [92, 306] width 66 height 11
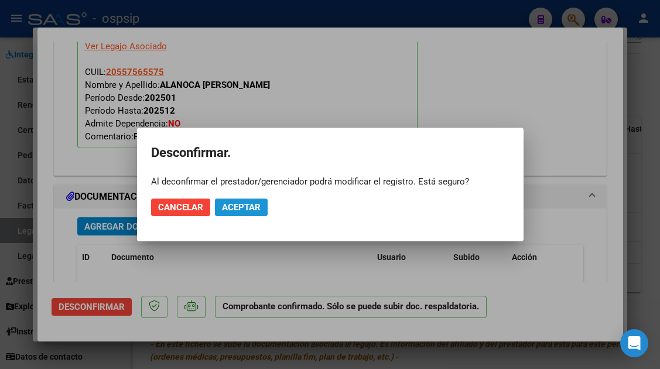
click at [242, 213] on button "Aceptar" at bounding box center [241, 207] width 53 height 18
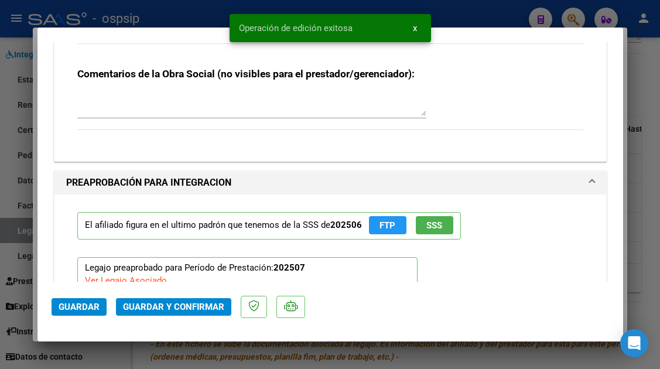
scroll to position [1119, 0]
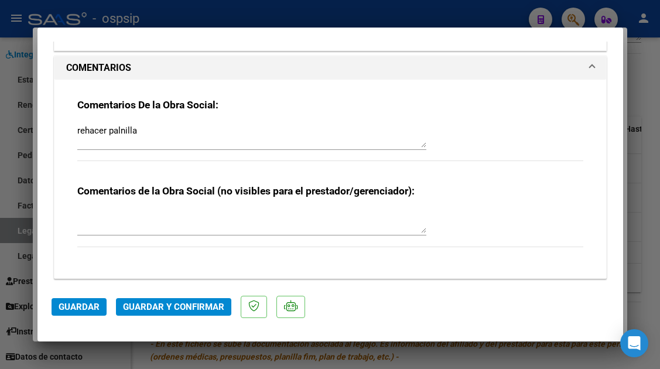
click at [203, 137] on textarea "rehacer palnilla" at bounding box center [251, 135] width 349 height 23
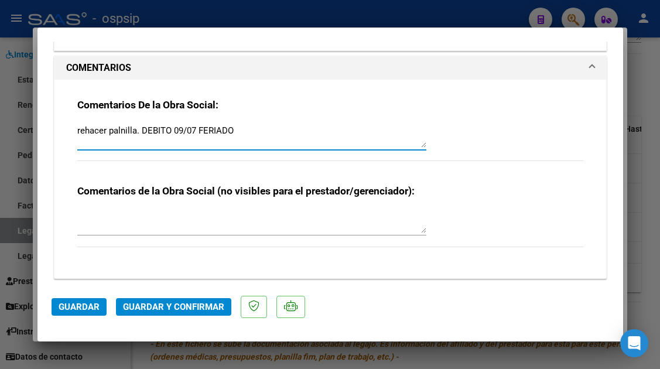
type textarea "rehacer palnilla. DEBITO 09/07 FERIADO"
click at [163, 315] on mat-dialog-actions "Guardar Guardar y Confirmar" at bounding box center [330, 304] width 557 height 46
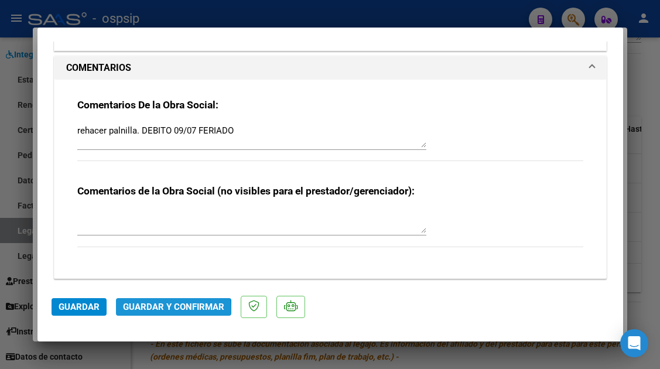
click at [165, 311] on span "Guardar y Confirmar" at bounding box center [173, 306] width 101 height 11
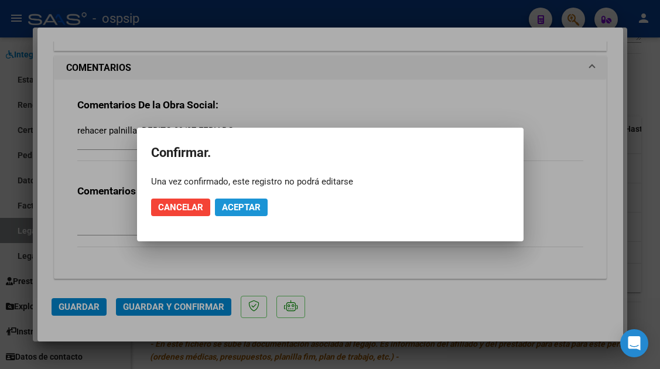
click at [240, 211] on span "Aceptar" at bounding box center [241, 207] width 39 height 11
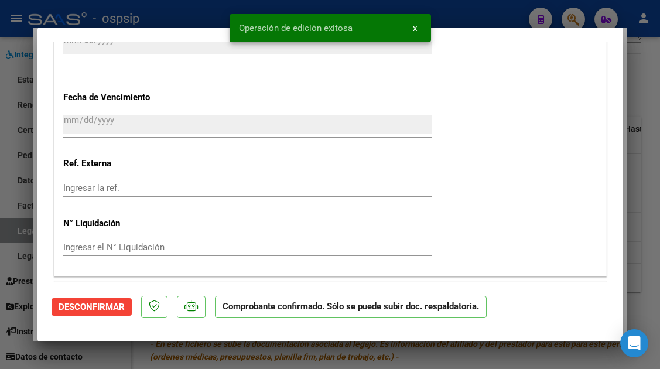
scroll to position [709, 0]
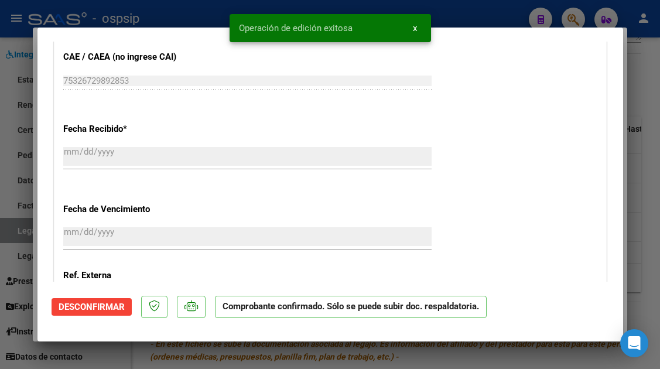
type input "$ 0,00"
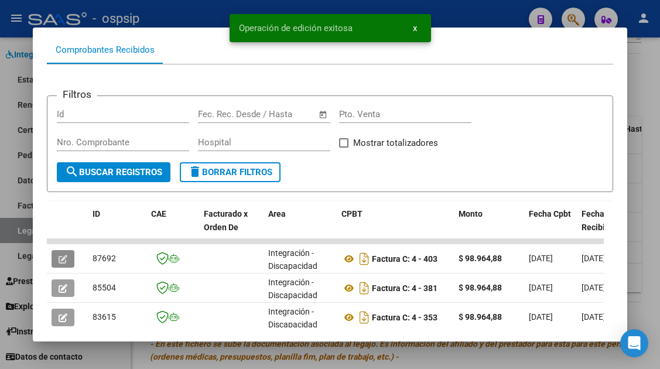
scroll to position [0, 0]
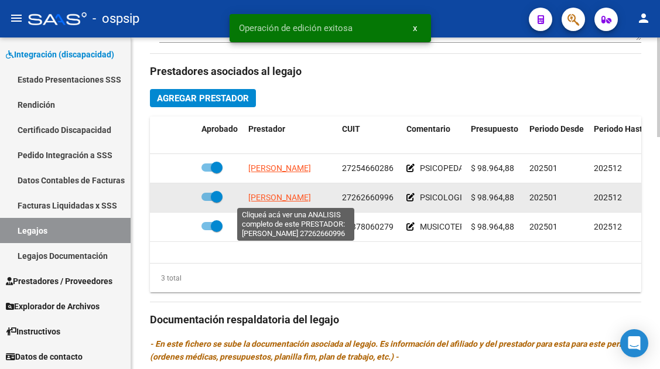
click at [264, 195] on span "[PERSON_NAME]" at bounding box center [279, 197] width 63 height 9
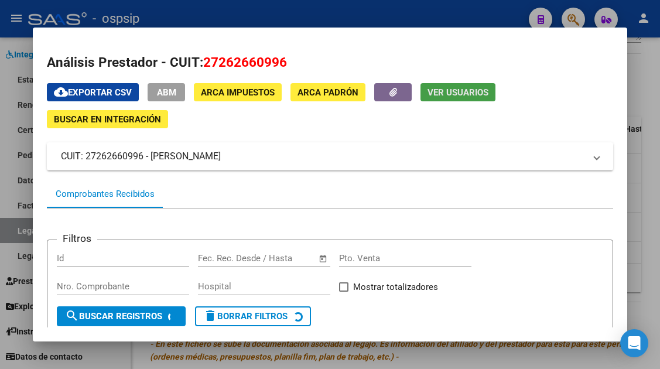
click at [458, 90] on span "Ver Usuarios" at bounding box center [457, 92] width 61 height 11
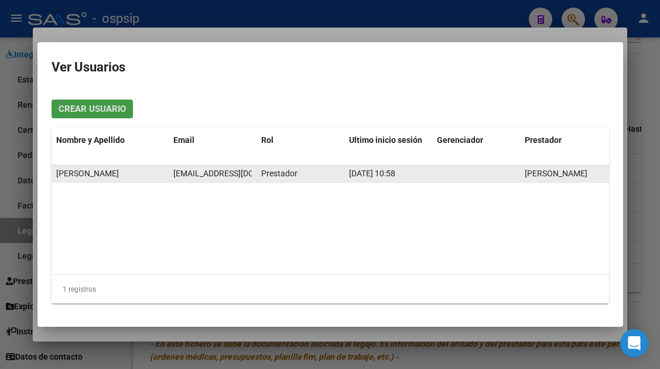
click at [185, 170] on span "[EMAIL_ADDRESS][DOMAIN_NAME]" at bounding box center [238, 173] width 130 height 9
copy span "[EMAIL_ADDRESS][DOMAIN_NAME]"
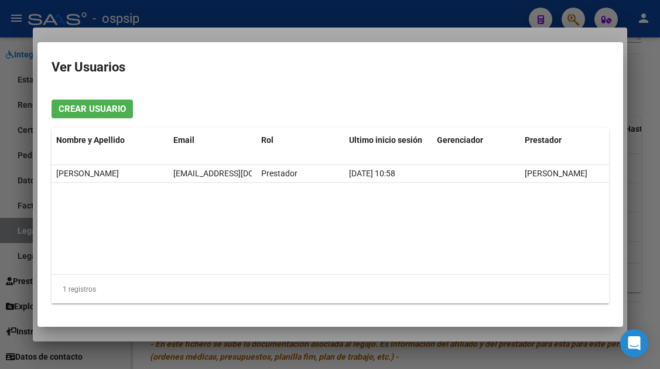
click at [24, 234] on div at bounding box center [330, 184] width 660 height 369
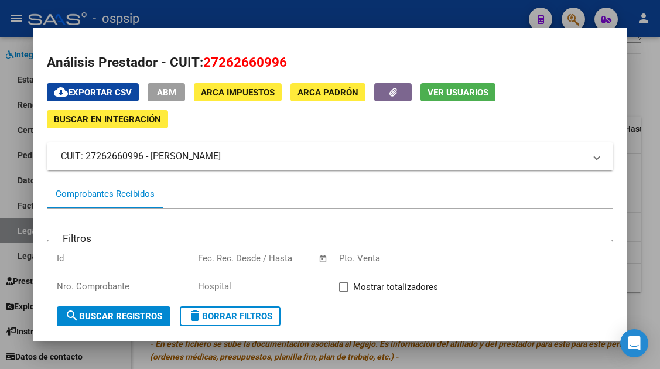
click at [24, 234] on div at bounding box center [330, 184] width 660 height 369
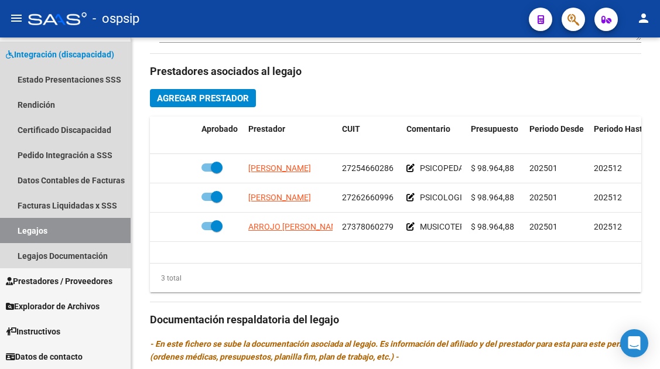
click at [24, 234] on link "Legajos" at bounding box center [65, 230] width 131 height 25
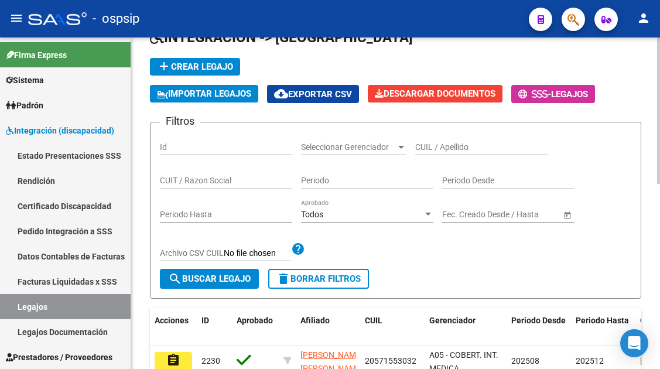
scroll to position [66, 0]
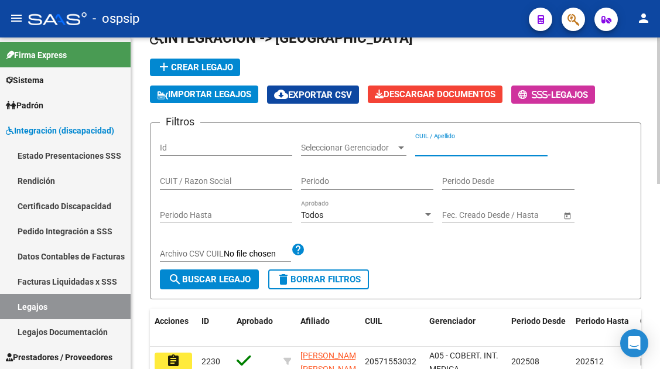
click at [429, 150] on input "CUIL / Apellido" at bounding box center [481, 148] width 132 height 10
type input "g"
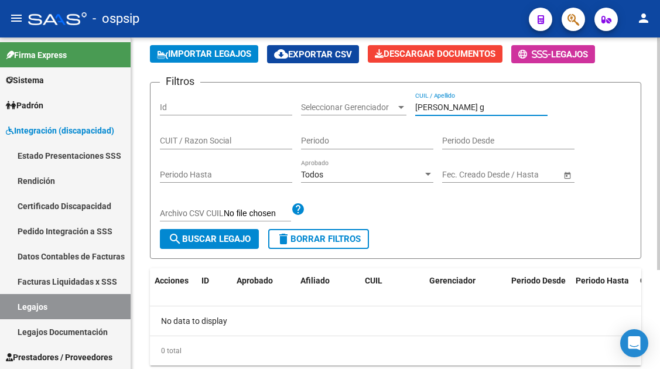
scroll to position [125, 0]
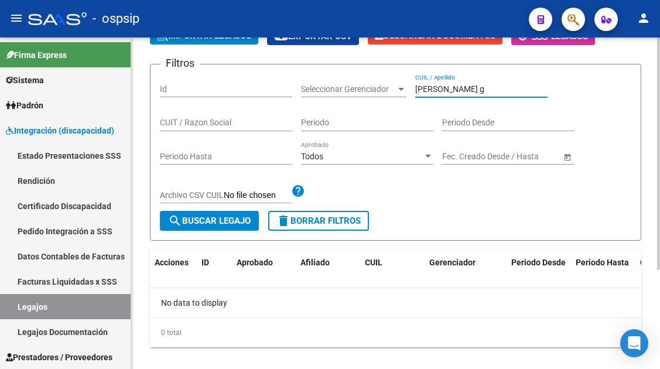
click at [434, 84] on input "[PERSON_NAME] g" at bounding box center [481, 89] width 132 height 10
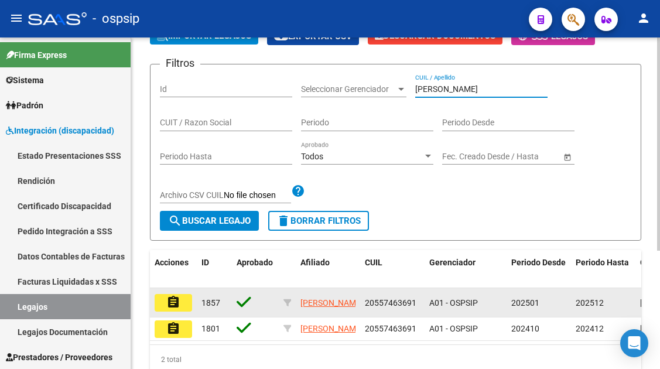
type input "[PERSON_NAME]"
click at [169, 301] on mat-icon "assignment" at bounding box center [173, 302] width 14 height 14
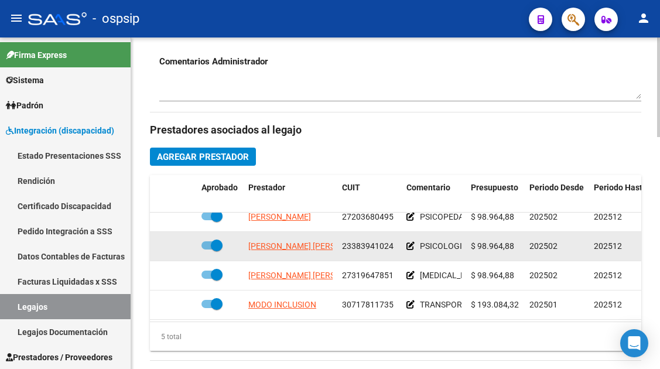
scroll to position [50, 0]
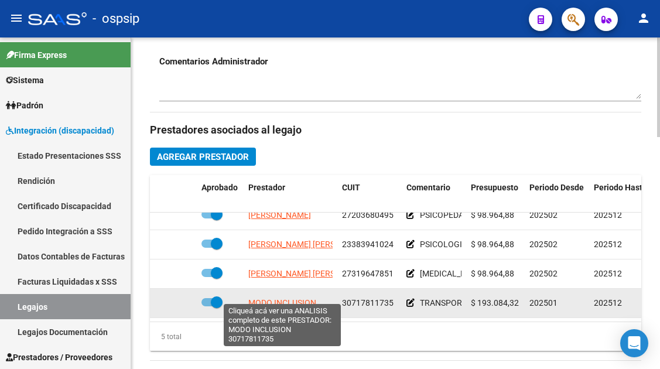
click at [304, 298] on span "MODO INCLUSION" at bounding box center [282, 302] width 68 height 9
type textarea "30717811735"
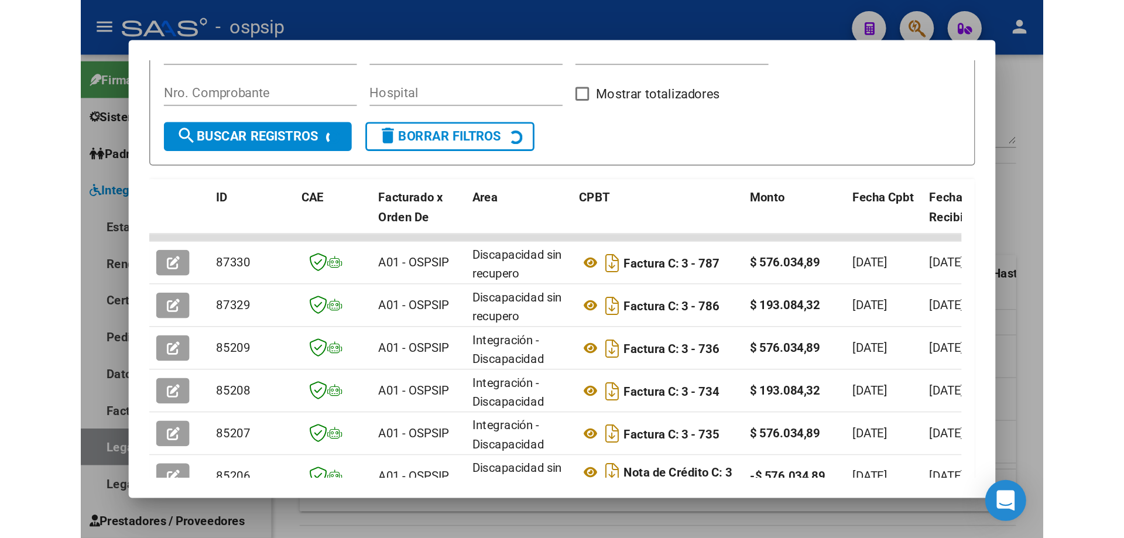
scroll to position [228, 0]
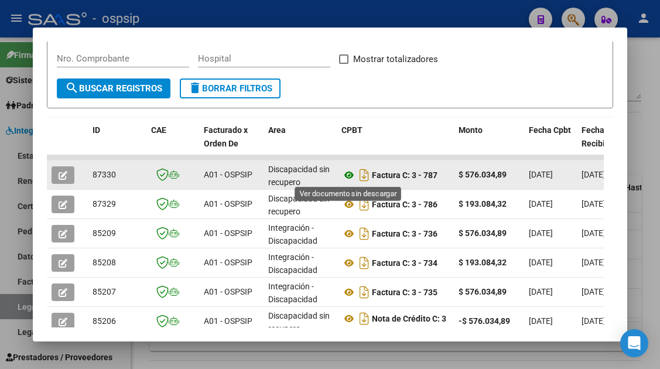
click at [346, 177] on icon at bounding box center [348, 175] width 15 height 14
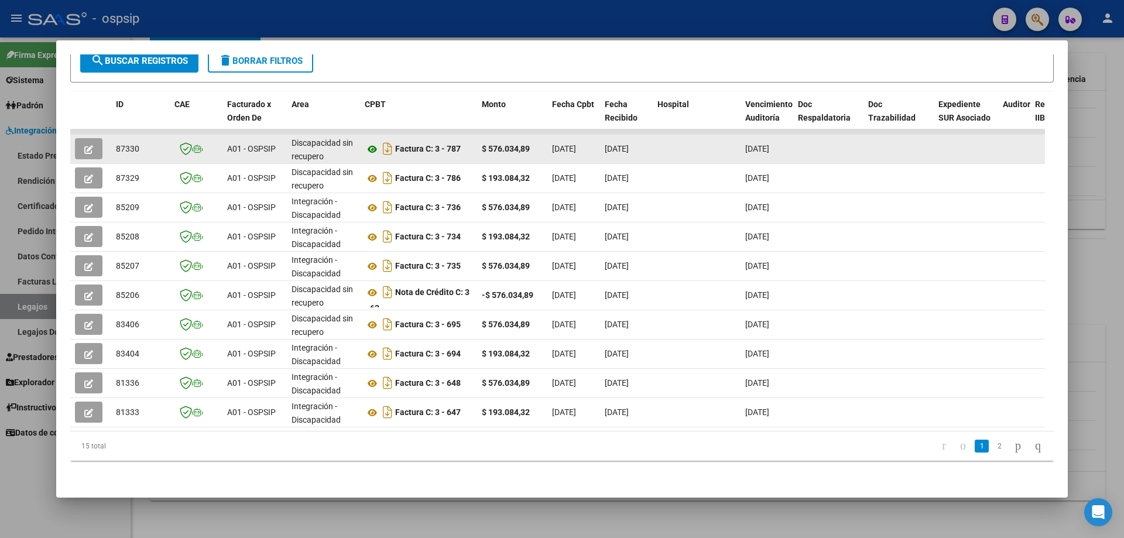
scroll to position [204, 0]
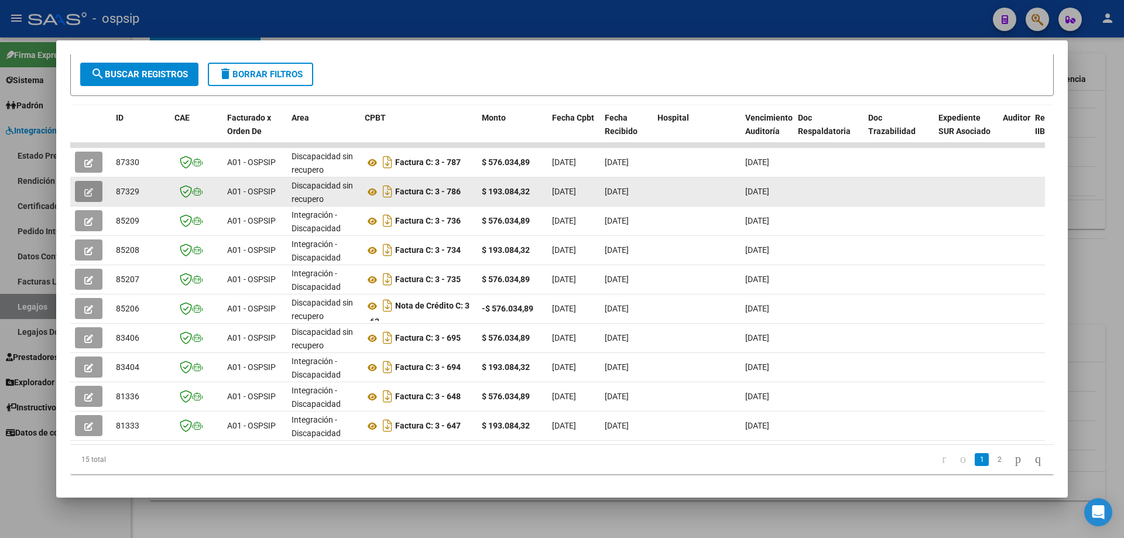
click at [77, 194] on button "button" at bounding box center [89, 191] width 28 height 21
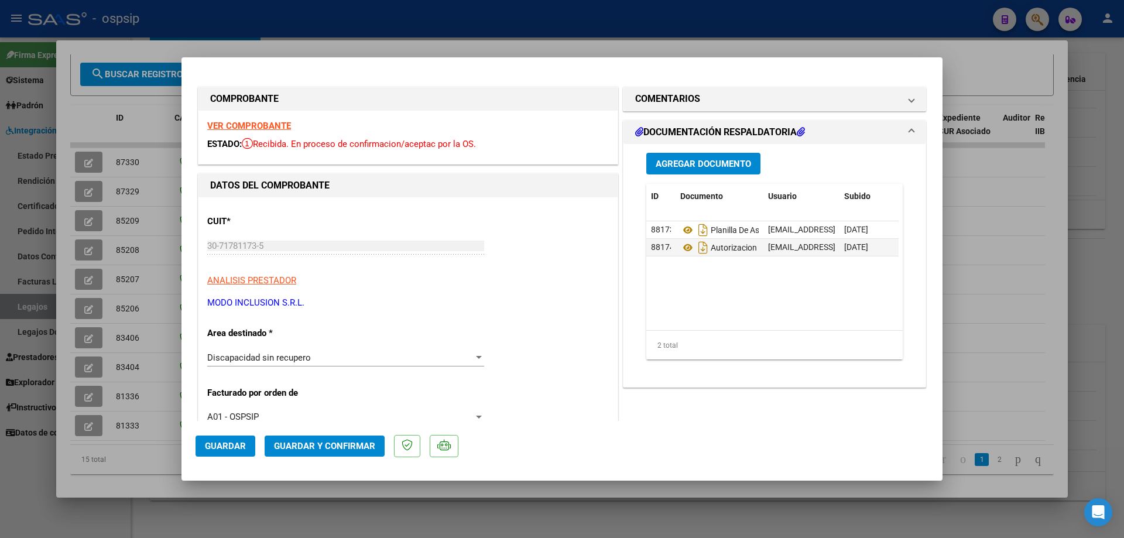
type input "$ 0,00"
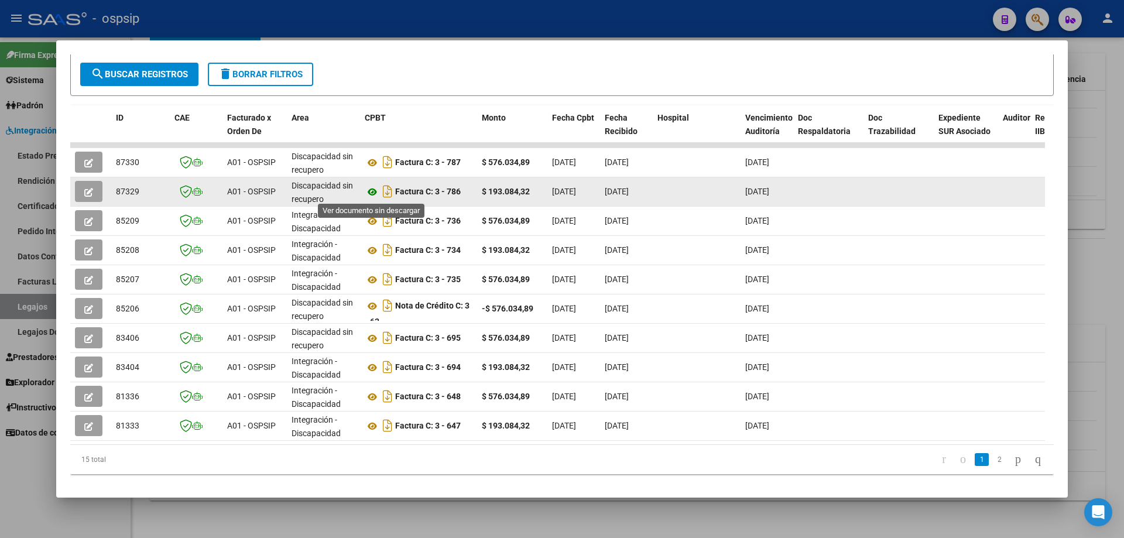
click at [370, 194] on icon at bounding box center [372, 192] width 15 height 14
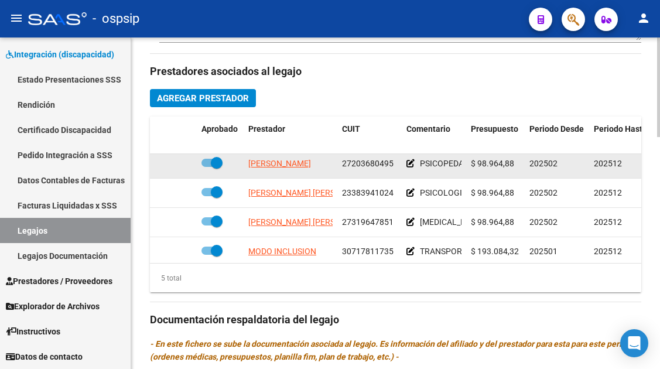
scroll to position [50, 0]
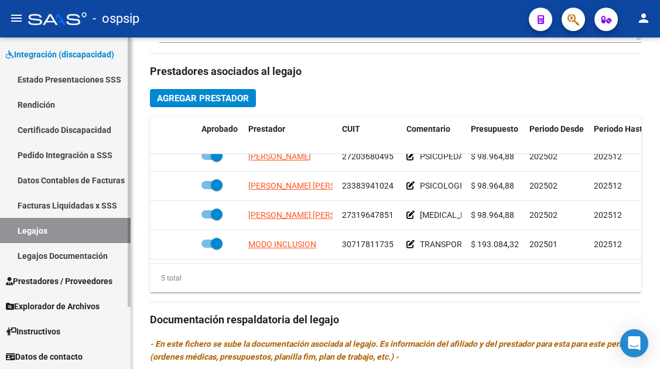
click at [18, 234] on link "Legajos" at bounding box center [65, 230] width 131 height 25
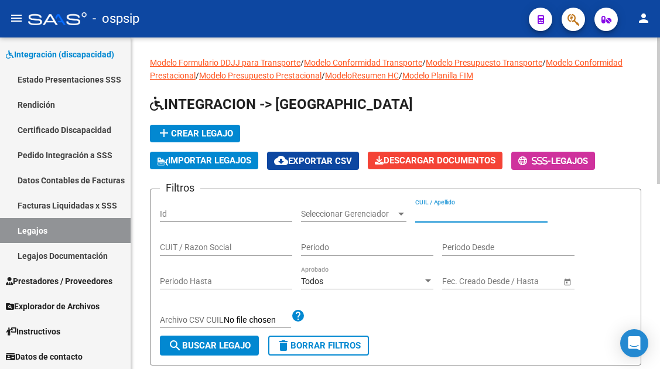
click at [424, 209] on input "CUIL / Apellido" at bounding box center [481, 214] width 132 height 10
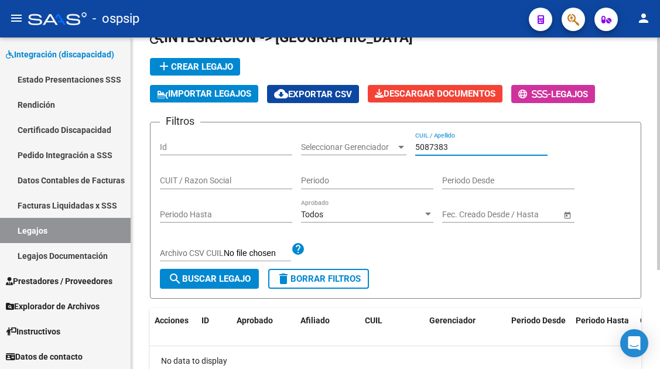
scroll to position [141, 0]
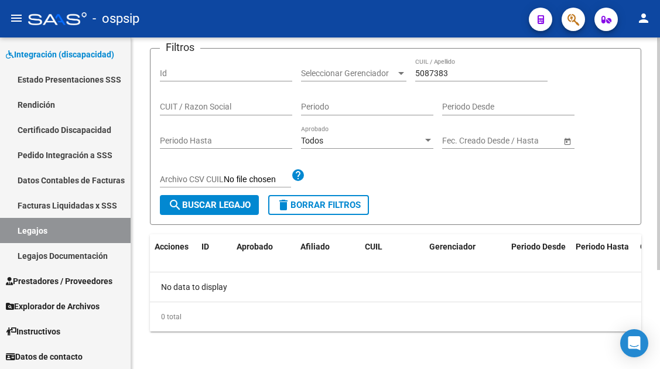
click at [435, 80] on div "5087383 CUIL / Apellido" at bounding box center [481, 69] width 132 height 23
click at [435, 73] on input "5087383" at bounding box center [481, 73] width 132 height 10
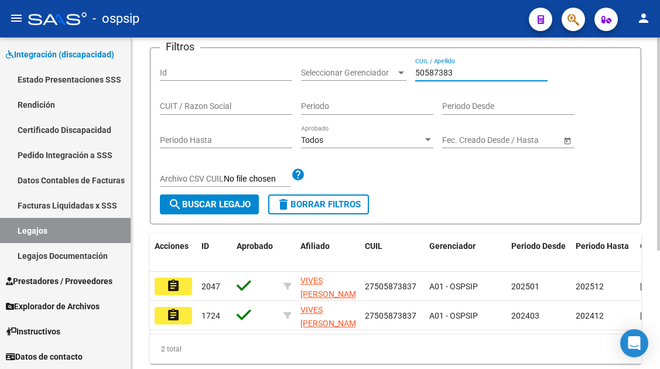
scroll to position [183, 0]
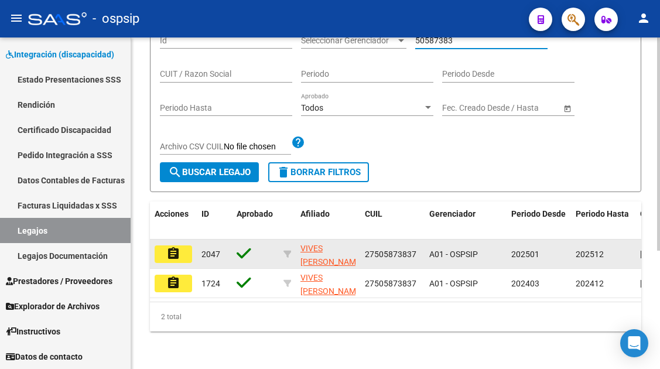
type input "50587383"
click at [164, 245] on button "assignment" at bounding box center [173, 254] width 37 height 18
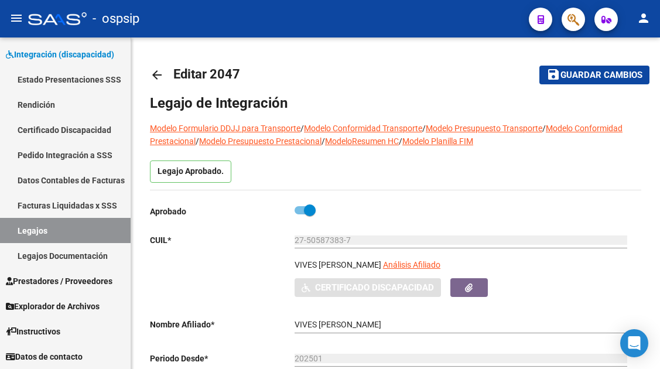
click at [176, 241] on p "CUIL *" at bounding box center [222, 240] width 145 height 13
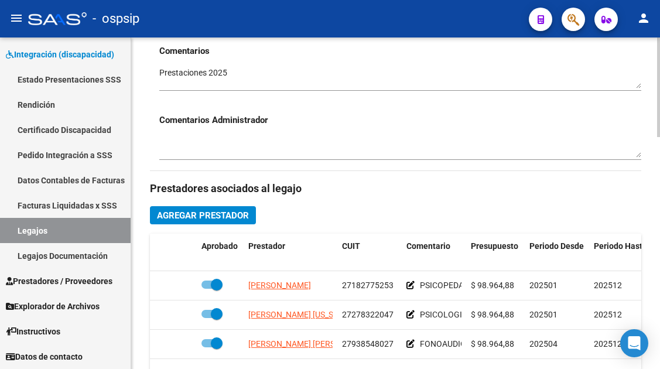
scroll to position [468, 0]
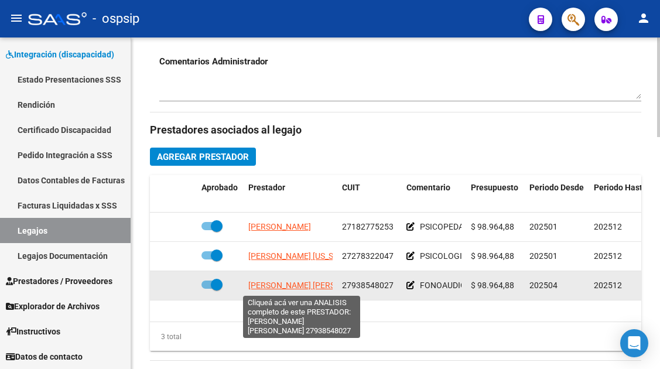
click at [279, 286] on span "[PERSON_NAME] [PERSON_NAME]" at bounding box center [311, 284] width 127 height 9
type textarea "27938548027"
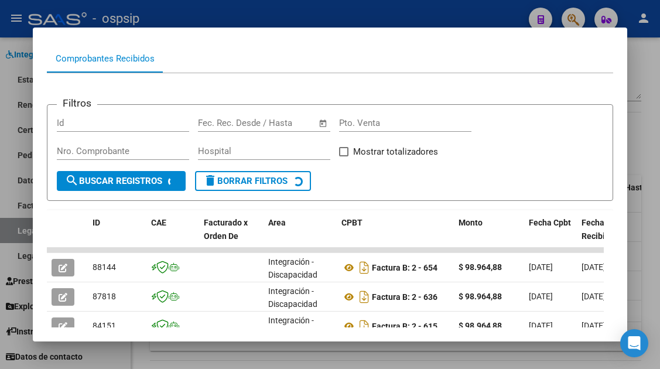
scroll to position [234, 0]
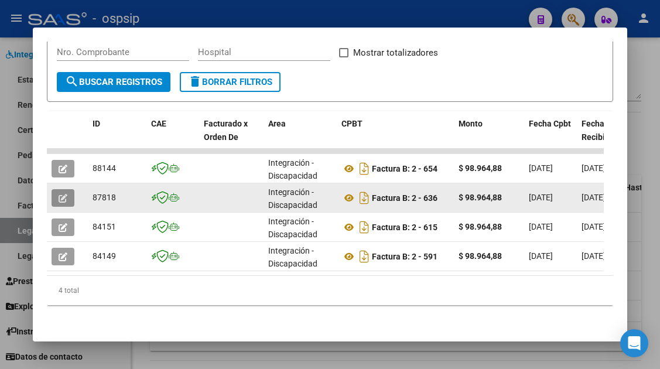
click at [54, 197] on button "button" at bounding box center [63, 198] width 23 height 18
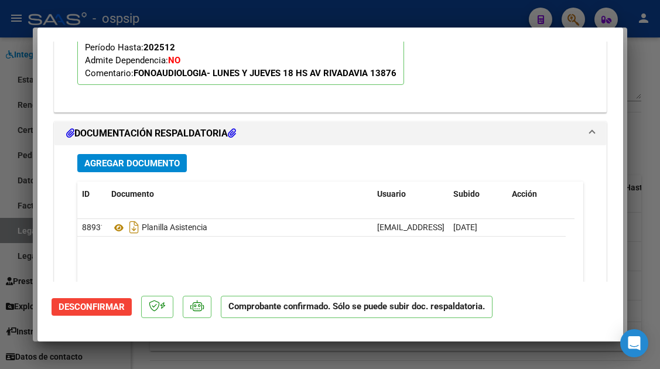
scroll to position [1288, 0]
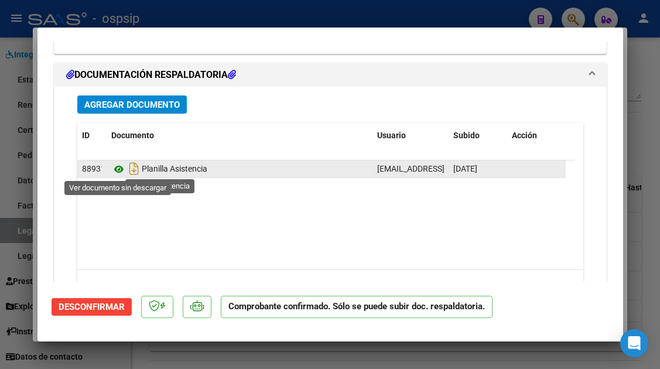
click at [121, 163] on icon at bounding box center [118, 169] width 15 height 14
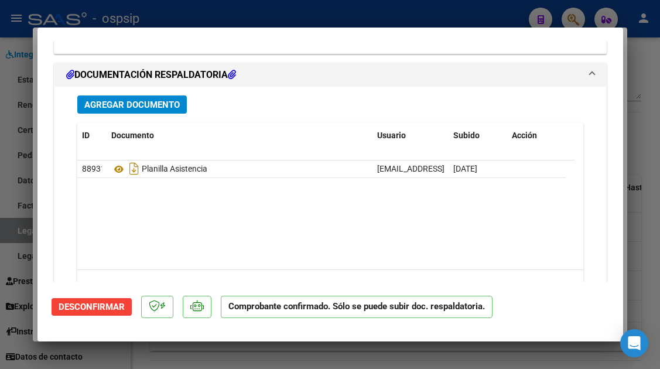
click at [13, 228] on div at bounding box center [330, 184] width 660 height 369
type input "$ 0,00"
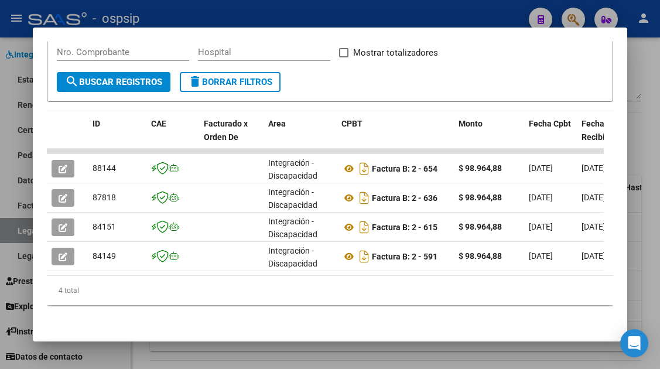
click at [13, 228] on div at bounding box center [330, 184] width 660 height 369
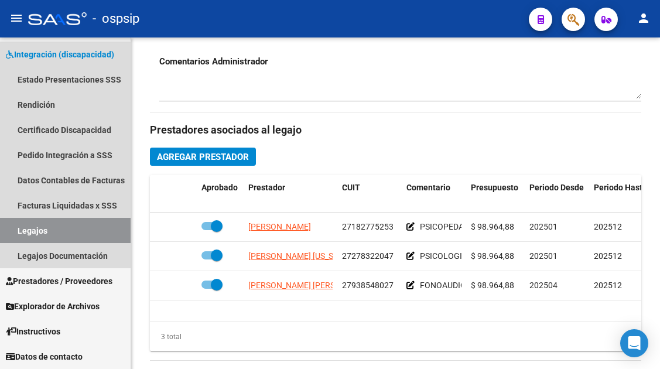
click at [13, 228] on link "Legajos" at bounding box center [65, 230] width 131 height 25
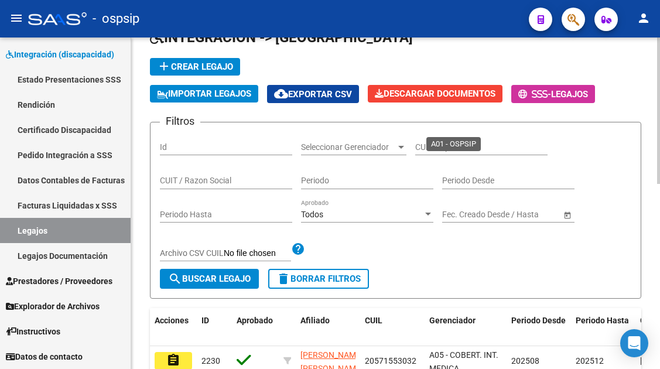
scroll to position [66, 0]
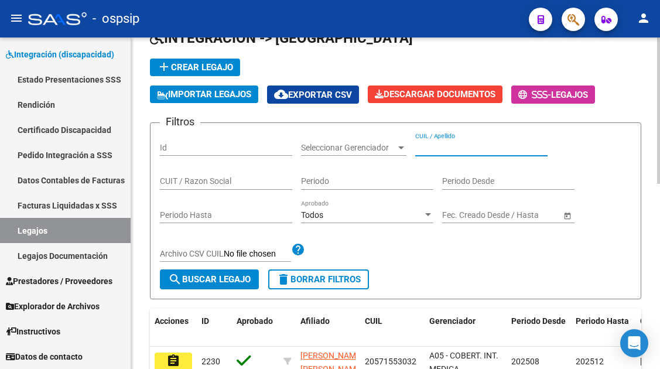
click at [442, 143] on input "CUIL / Apellido" at bounding box center [481, 148] width 132 height 10
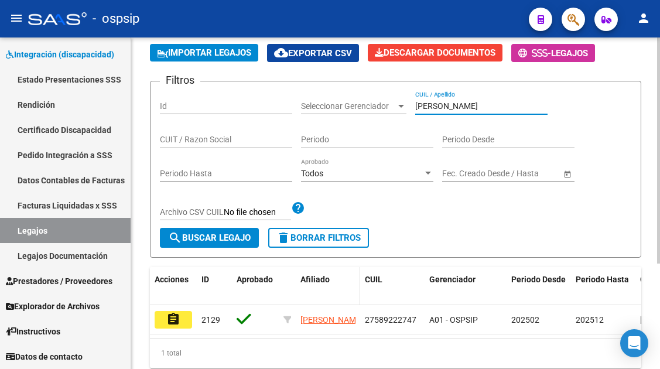
scroll to position [154, 0]
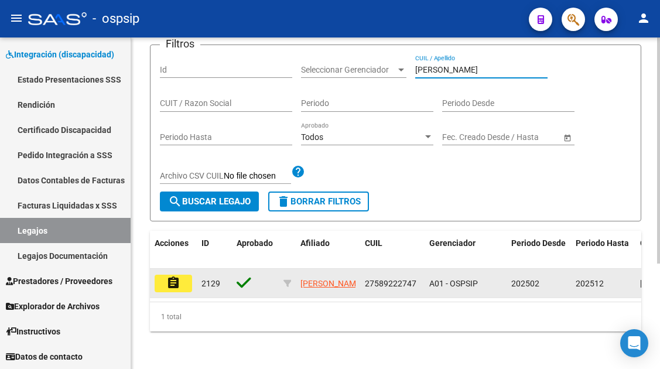
click at [171, 276] on mat-icon "assignment" at bounding box center [173, 283] width 14 height 14
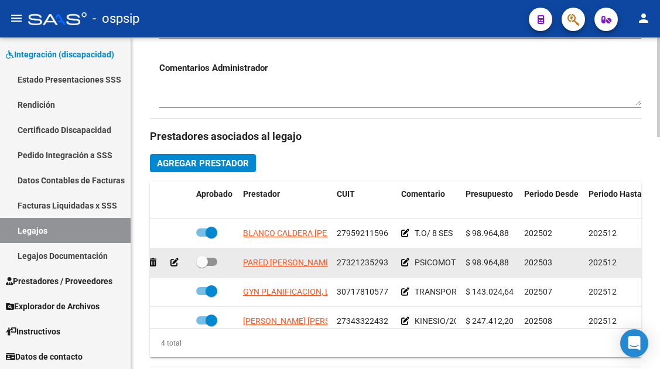
scroll to position [468, 0]
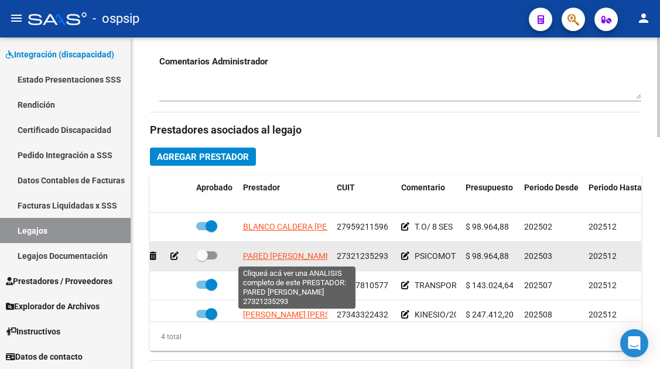
click at [281, 260] on span "PARED [PERSON_NAME]" at bounding box center [288, 255] width 90 height 9
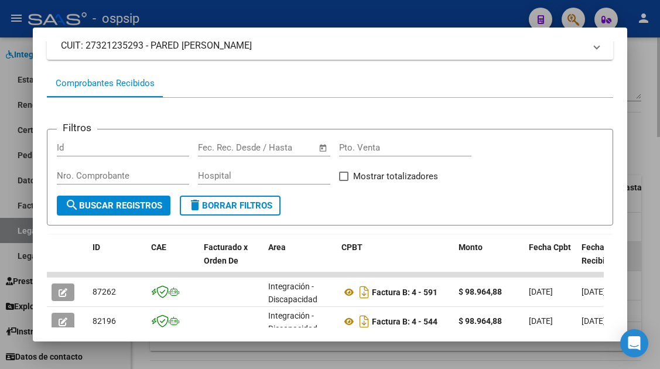
scroll to position [169, 0]
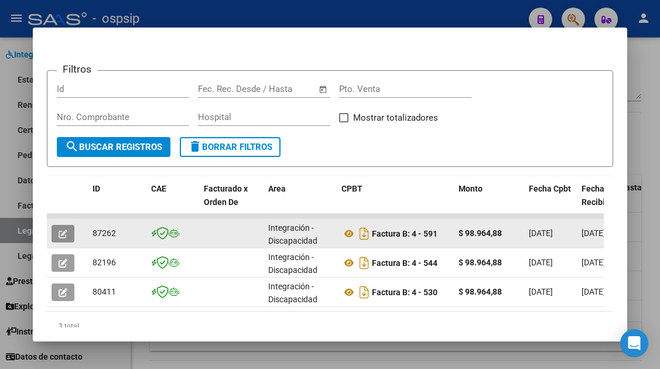
click at [58, 239] on button "button" at bounding box center [63, 234] width 23 height 18
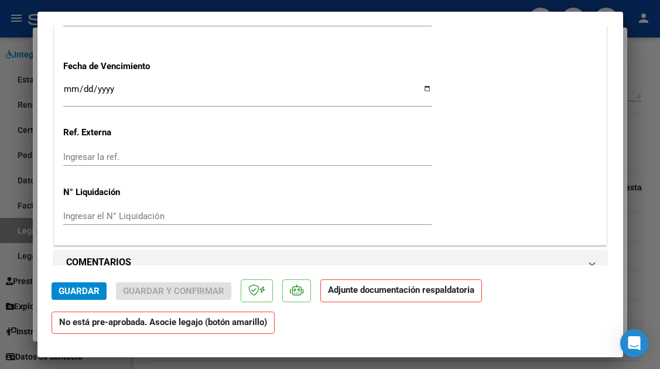
scroll to position [0, 0]
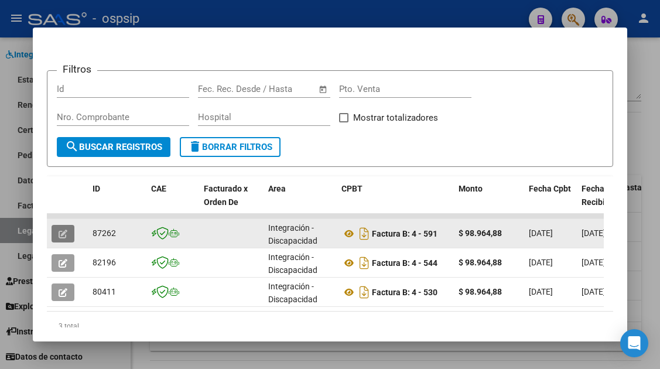
click at [64, 231] on icon "button" at bounding box center [63, 233] width 9 height 9
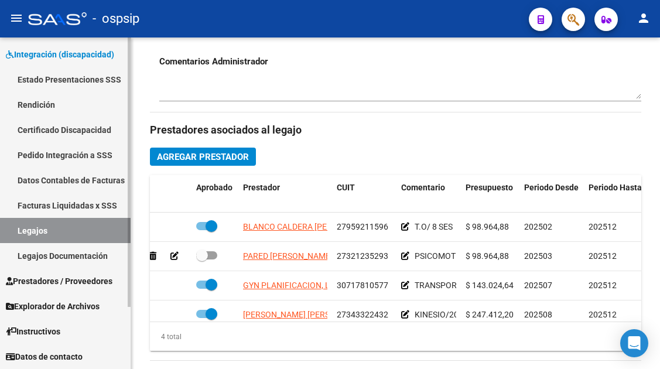
click at [34, 235] on link "Legajos" at bounding box center [65, 230] width 131 height 25
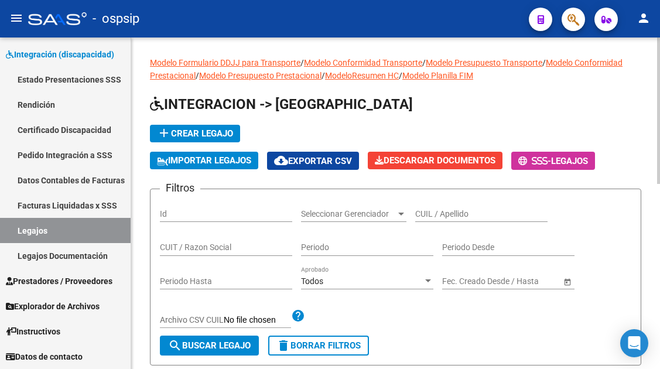
click at [432, 212] on input "CUIL / Apellido" at bounding box center [481, 214] width 132 height 10
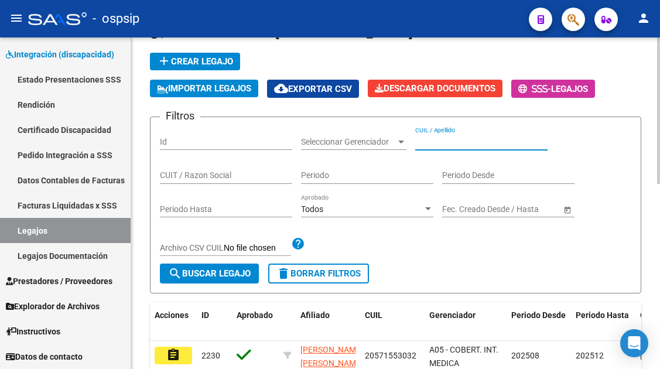
scroll to position [117, 0]
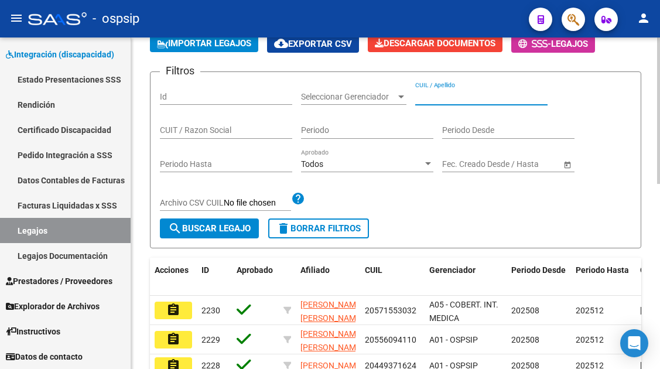
click at [488, 92] on input "CUIL / Apellido" at bounding box center [481, 97] width 132 height 10
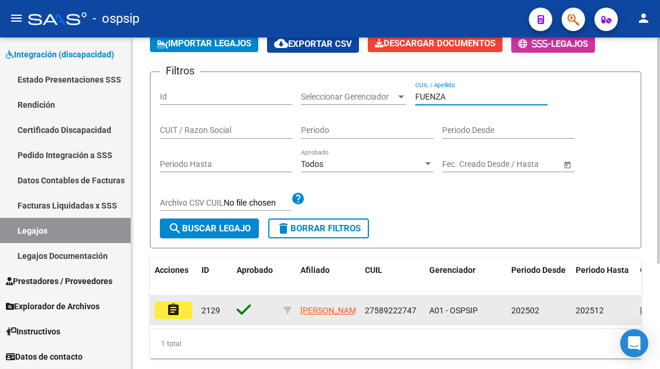
click at [174, 322] on datatable-body-cell "assignment" at bounding box center [173, 310] width 47 height 29
click at [184, 305] on button "assignment" at bounding box center [173, 310] width 37 height 18
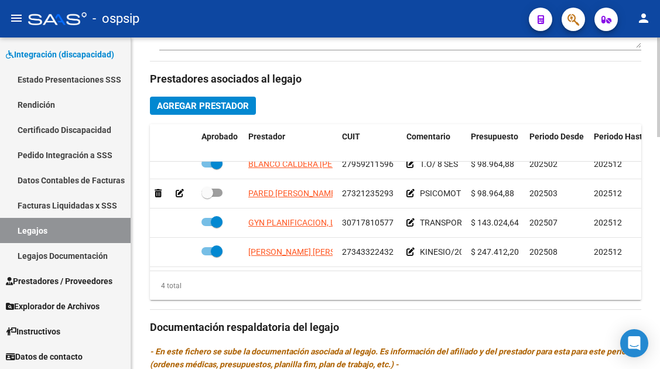
scroll to position [585, 0]
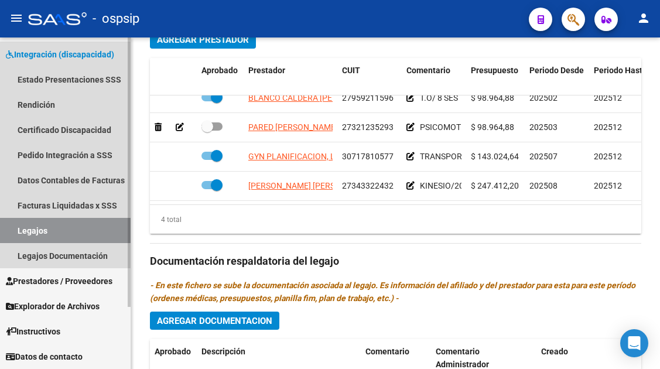
click at [36, 236] on link "Legajos" at bounding box center [65, 230] width 131 height 25
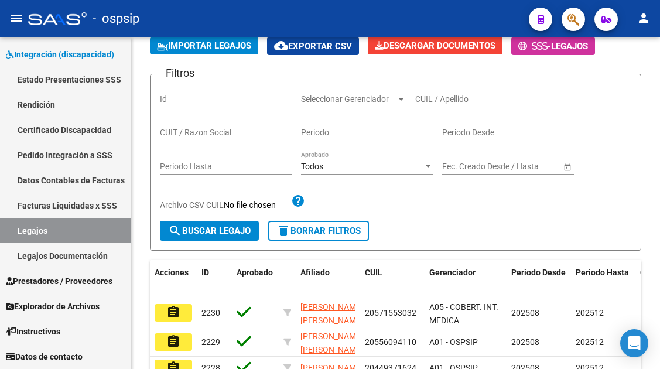
scroll to position [417, 0]
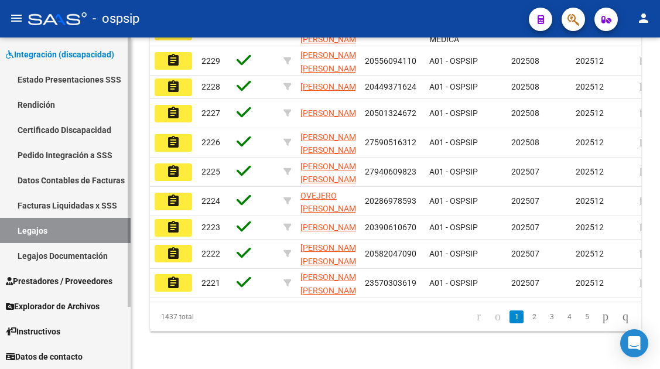
click at [37, 236] on link "Legajos" at bounding box center [65, 230] width 131 height 25
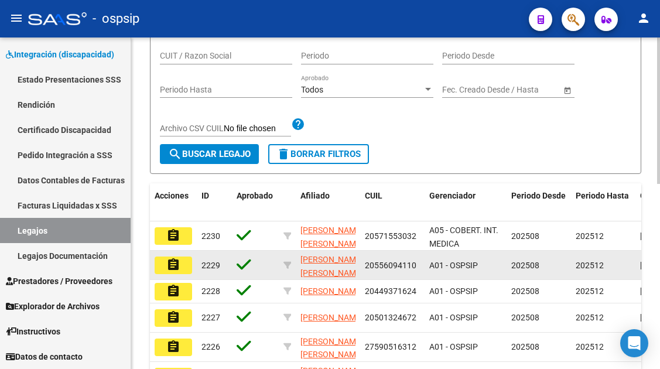
scroll to position [183, 0]
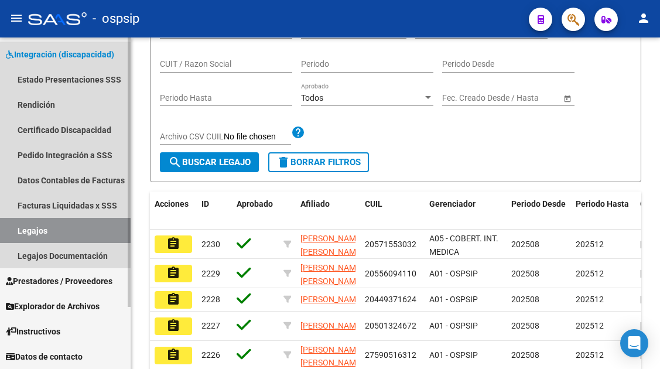
click at [39, 231] on link "Legajos" at bounding box center [65, 230] width 131 height 25
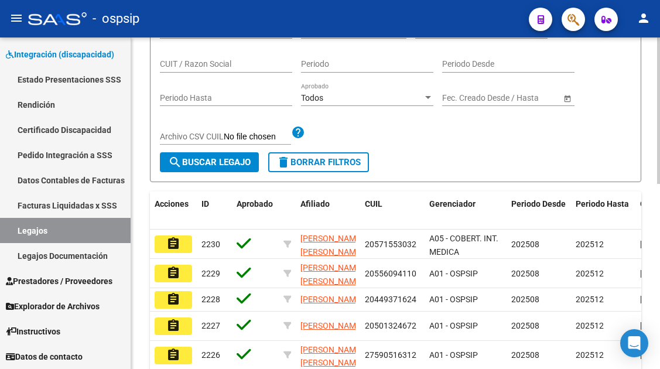
scroll to position [66, 0]
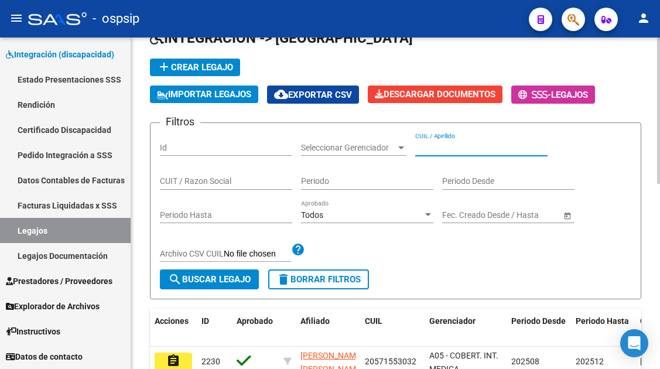
click at [466, 143] on input "CUIL / Apellido" at bounding box center [481, 148] width 132 height 10
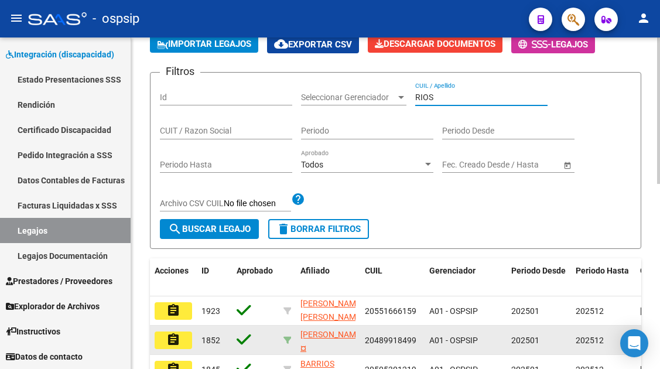
scroll to position [183, 0]
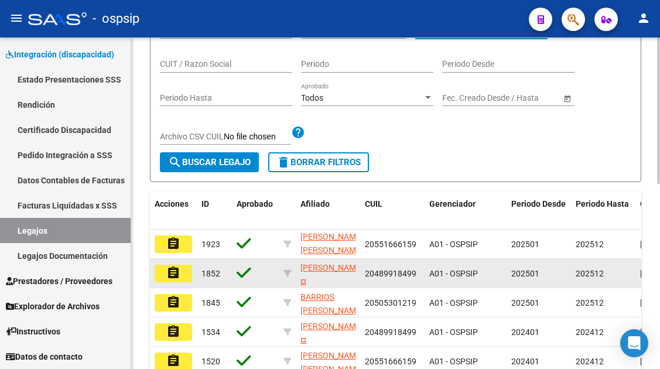
click at [171, 273] on mat-icon "assignment" at bounding box center [173, 273] width 14 height 14
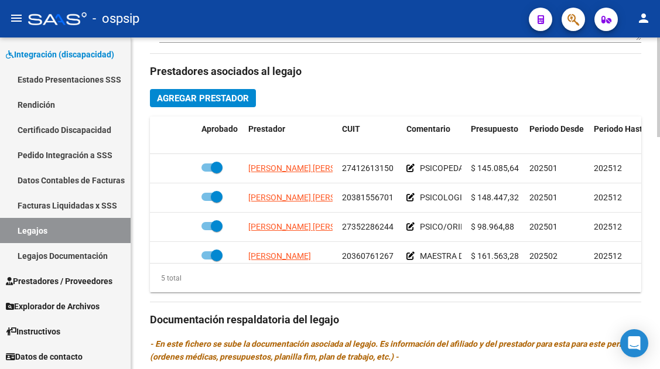
scroll to position [50, 0]
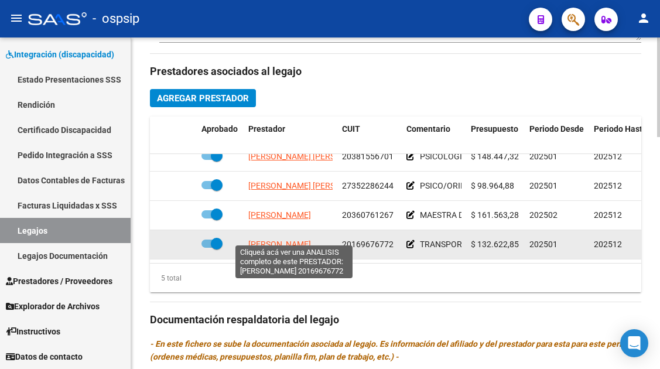
click at [263, 239] on span "[PERSON_NAME]" at bounding box center [279, 243] width 63 height 9
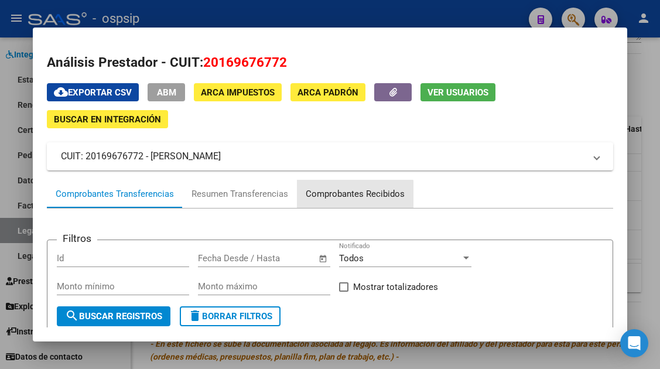
click at [331, 194] on div "Comprobantes Recibidos" at bounding box center [354, 193] width 99 height 13
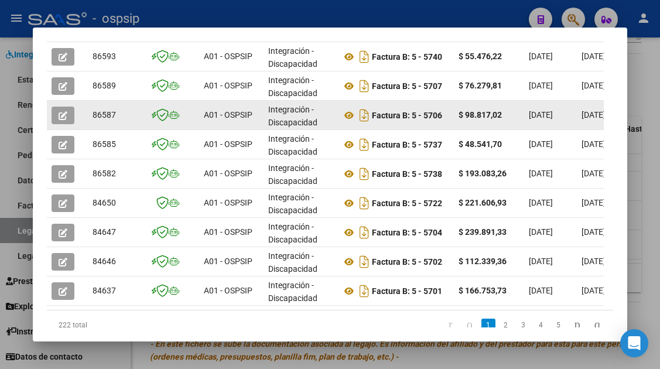
scroll to position [403, 0]
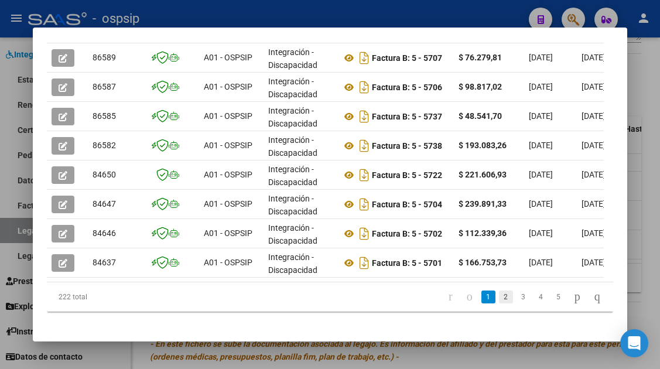
click at [499, 303] on link "2" at bounding box center [506, 296] width 14 height 13
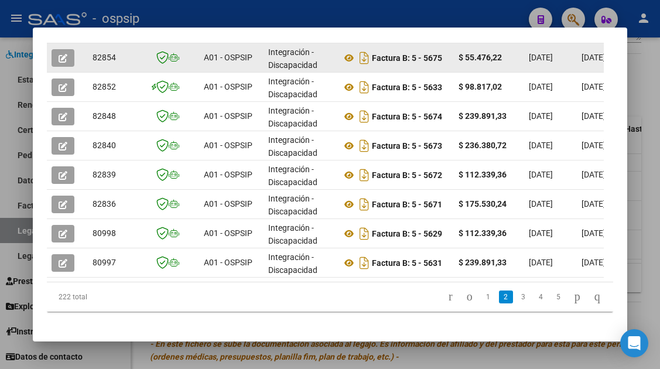
click at [55, 60] on button "button" at bounding box center [63, 58] width 23 height 18
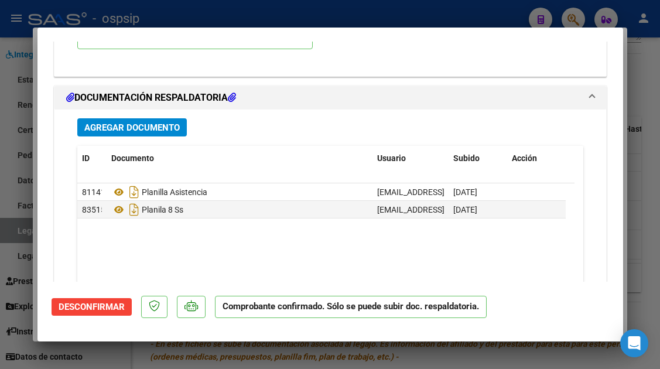
scroll to position [1580, 0]
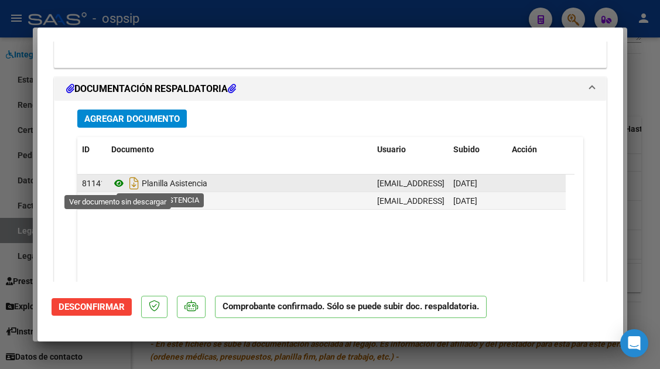
click at [119, 181] on icon at bounding box center [118, 183] width 15 height 14
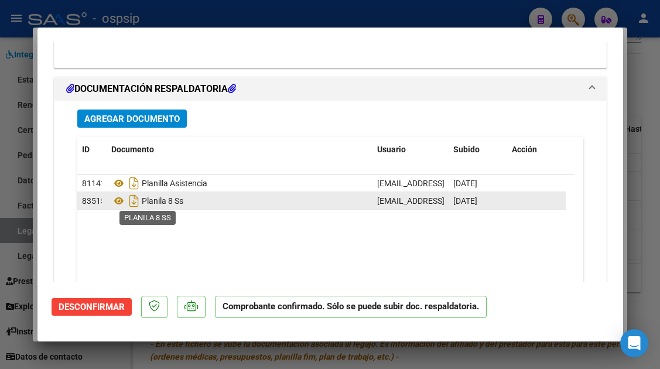
scroll to position [1522, 0]
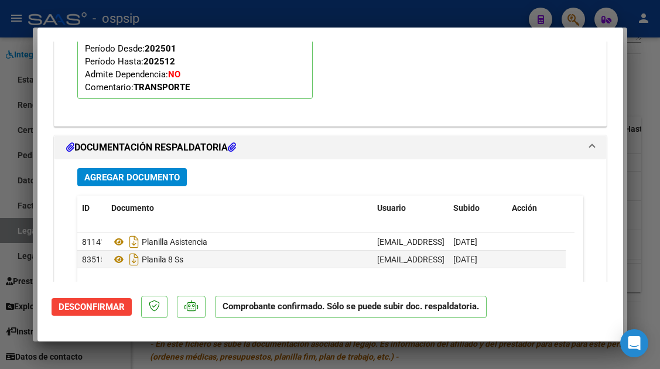
click at [13, 236] on div at bounding box center [330, 184] width 660 height 369
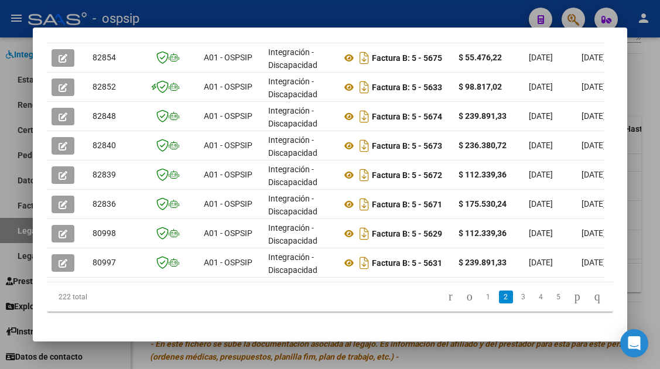
click at [18, 233] on div at bounding box center [330, 184] width 660 height 369
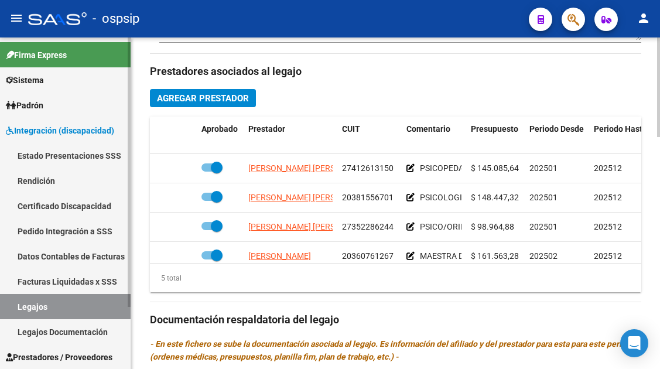
click at [6, 305] on link "Legajos" at bounding box center [65, 306] width 131 height 25
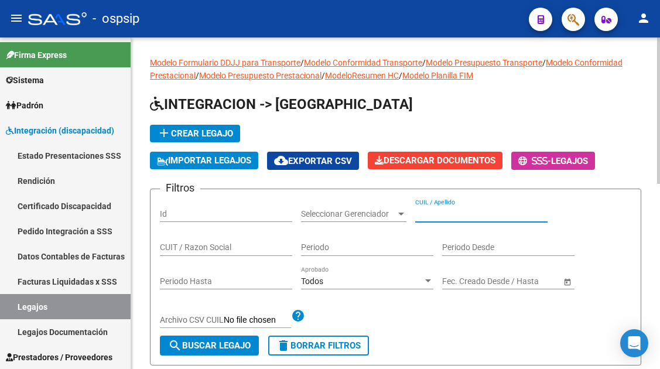
click at [450, 218] on input "CUIL / Apellido" at bounding box center [481, 214] width 132 height 10
click at [53, 313] on link "Legajos" at bounding box center [65, 306] width 131 height 25
click at [428, 217] on input "CUIL / Apellido" at bounding box center [481, 214] width 132 height 10
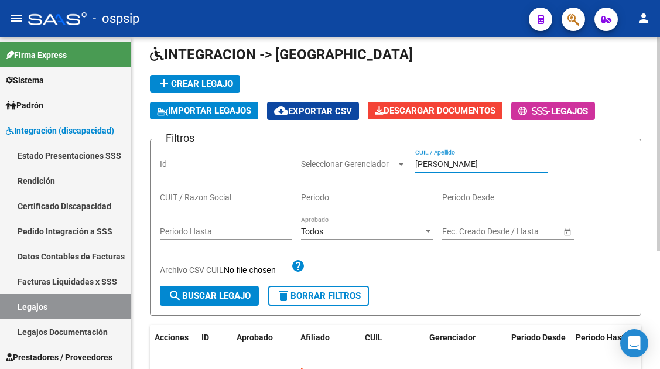
scroll to position [117, 0]
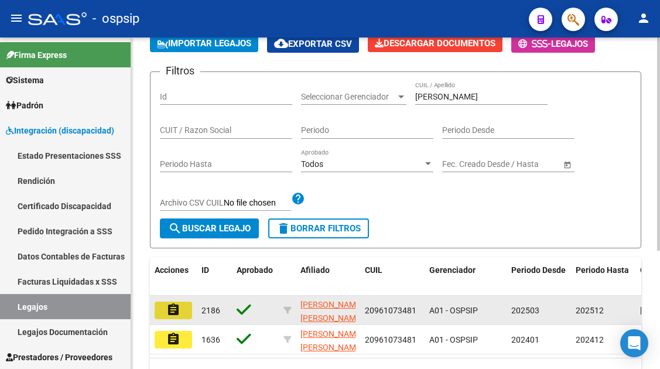
click at [160, 306] on button "assignment" at bounding box center [173, 310] width 37 height 18
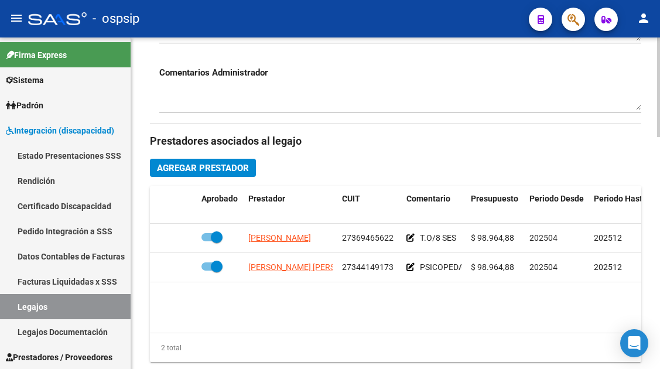
scroll to position [468, 0]
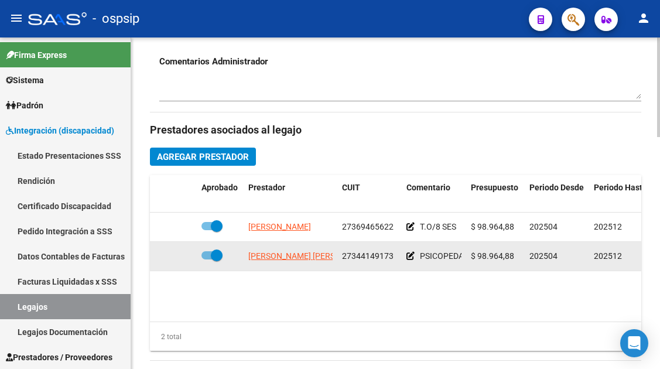
click at [292, 262] on app-link-go-to "[PERSON_NAME] [PERSON_NAME]" at bounding box center [311, 255] width 127 height 13
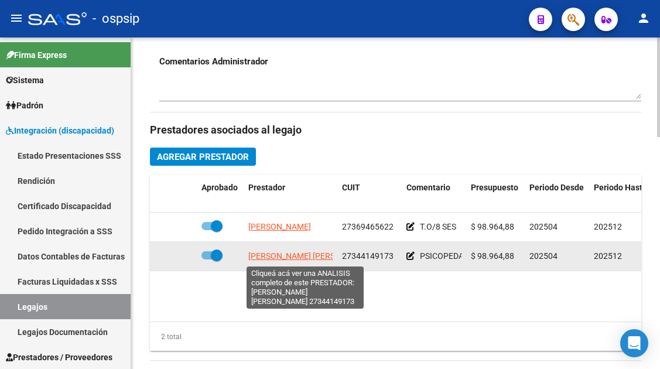
click at [291, 250] on app-link-go-to "[PERSON_NAME] [PERSON_NAME]" at bounding box center [311, 255] width 127 height 13
click at [289, 253] on span "[PERSON_NAME] [PERSON_NAME]" at bounding box center [311, 255] width 127 height 9
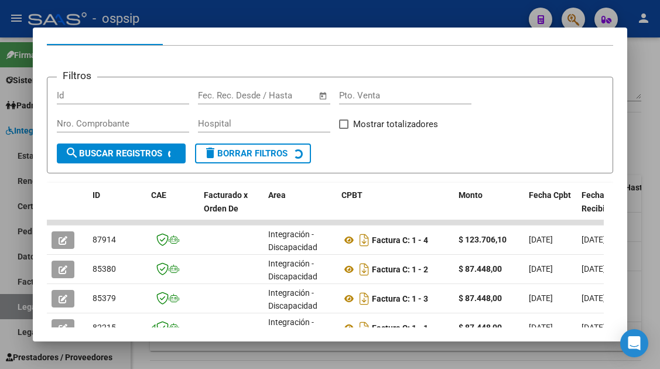
scroll to position [228, 0]
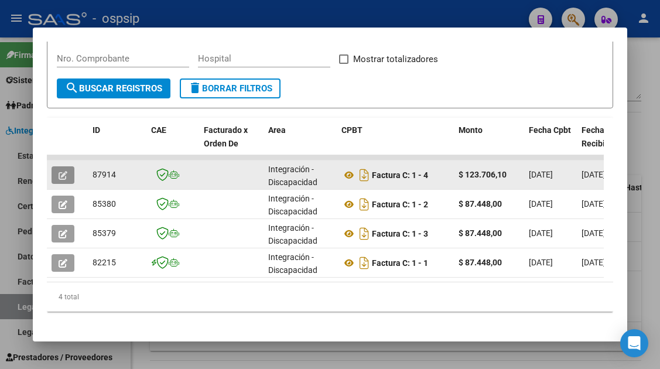
click at [66, 177] on icon "button" at bounding box center [63, 175] width 9 height 9
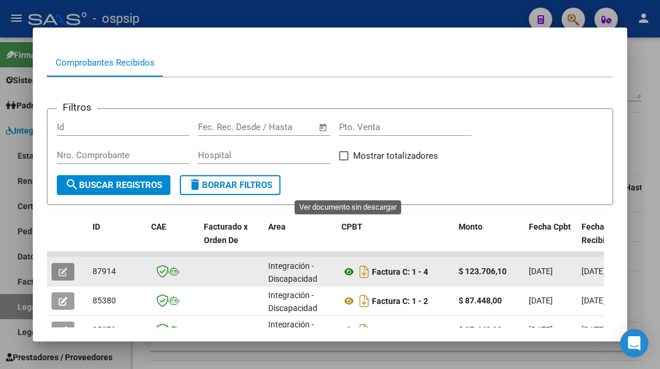
scroll to position [0, 0]
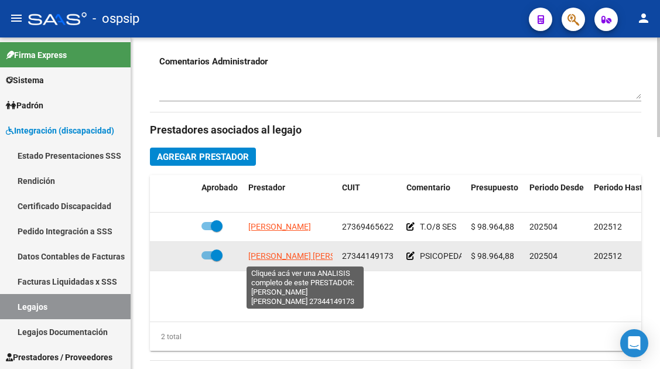
click at [284, 258] on span "[PERSON_NAME] [PERSON_NAME]" at bounding box center [311, 255] width 127 height 9
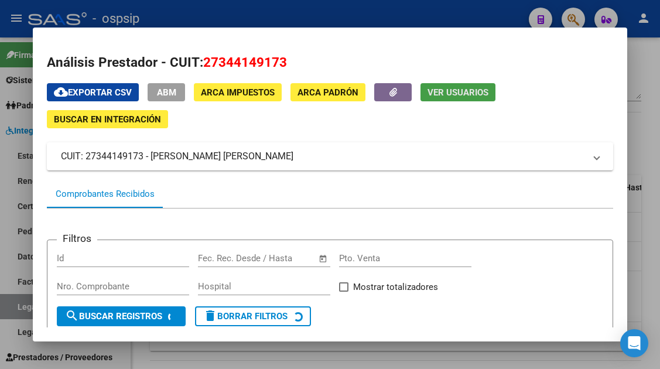
click at [480, 94] on span "Ver Usuarios" at bounding box center [457, 92] width 61 height 11
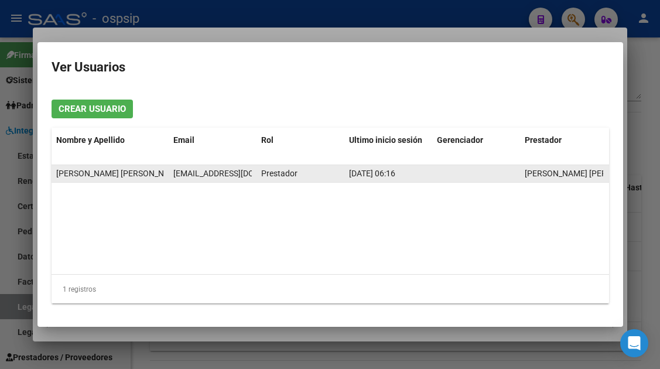
click at [214, 171] on span "[EMAIL_ADDRESS][DOMAIN_NAME]" at bounding box center [238, 173] width 130 height 9
copy span "[EMAIL_ADDRESS][DOMAIN_NAME]"
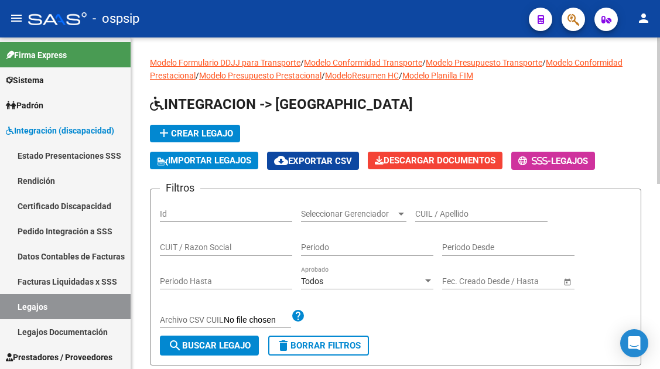
click at [453, 215] on input "CUIL / Apellido" at bounding box center [481, 214] width 132 height 10
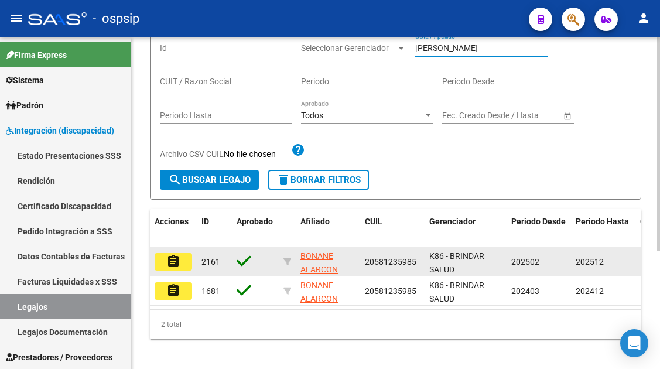
scroll to position [183, 0]
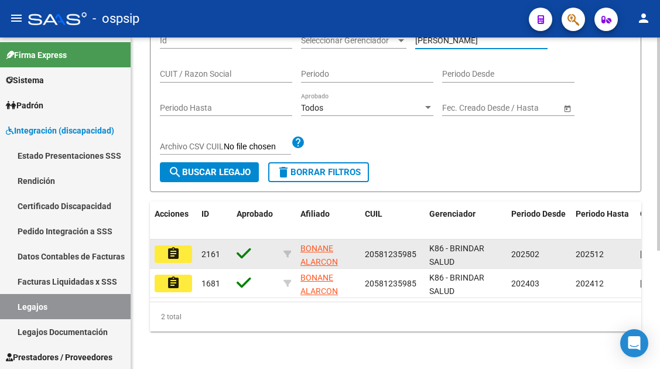
type input "bonane"
click at [176, 246] on mat-icon "assignment" at bounding box center [173, 253] width 14 height 14
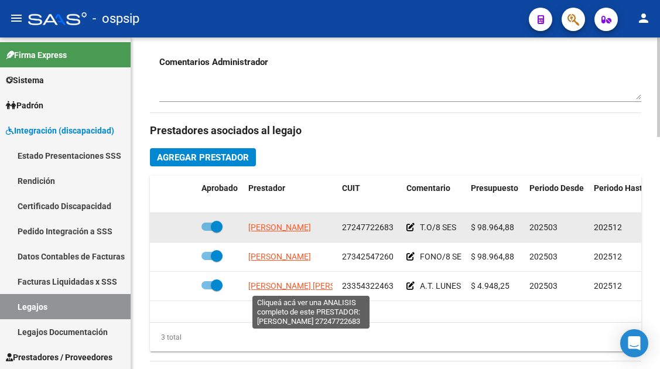
scroll to position [468, 0]
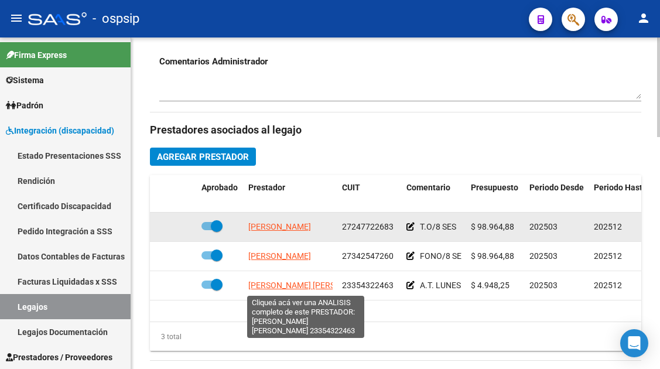
click at [300, 283] on span "CHADER ORTIZ MELINA BELEN" at bounding box center [311, 284] width 127 height 9
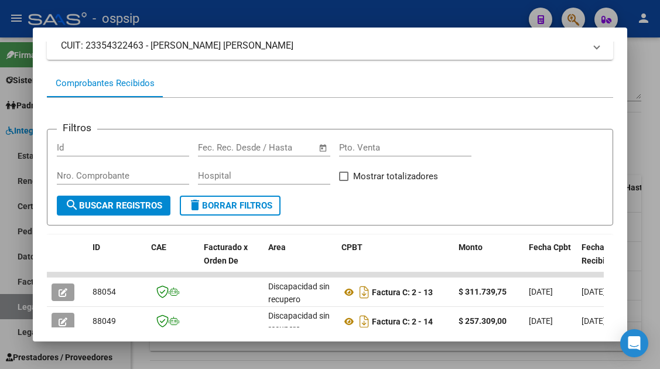
scroll to position [169, 0]
